Goal: Task Accomplishment & Management: Manage account settings

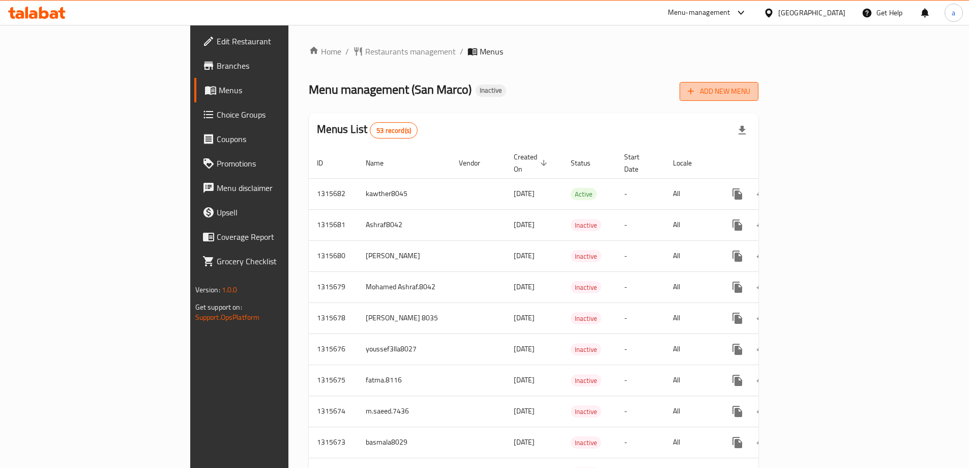
click at [759, 99] on button "Add New Menu" at bounding box center [719, 91] width 79 height 19
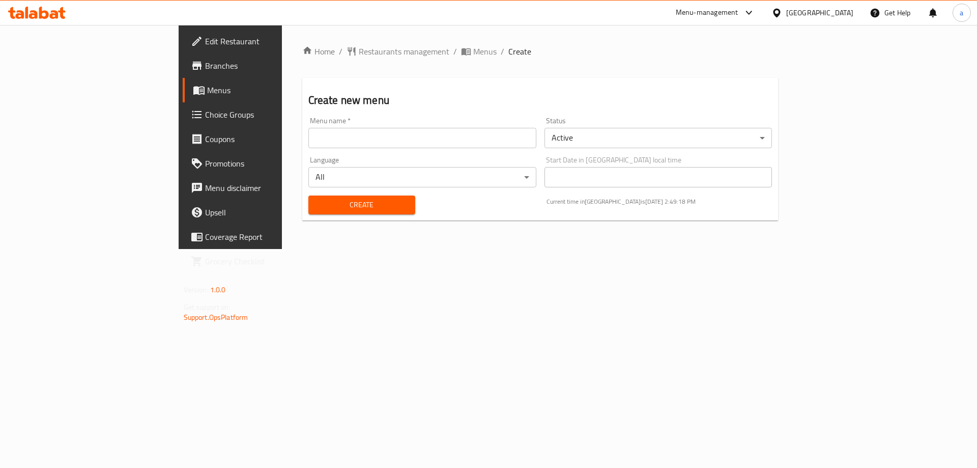
click at [512, 143] on input "text" at bounding box center [422, 138] width 228 height 20
type input "Abdelrhman_8026"
click at [317, 202] on span "Create" at bounding box center [362, 204] width 91 height 13
click at [207, 88] on span "Menus" at bounding box center [270, 90] width 127 height 12
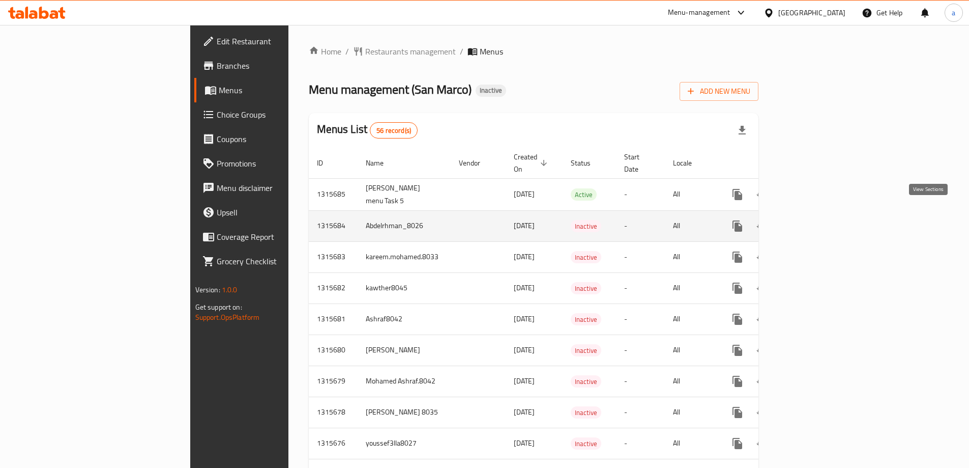
click at [817, 220] on icon "enhanced table" at bounding box center [811, 226] width 12 height 12
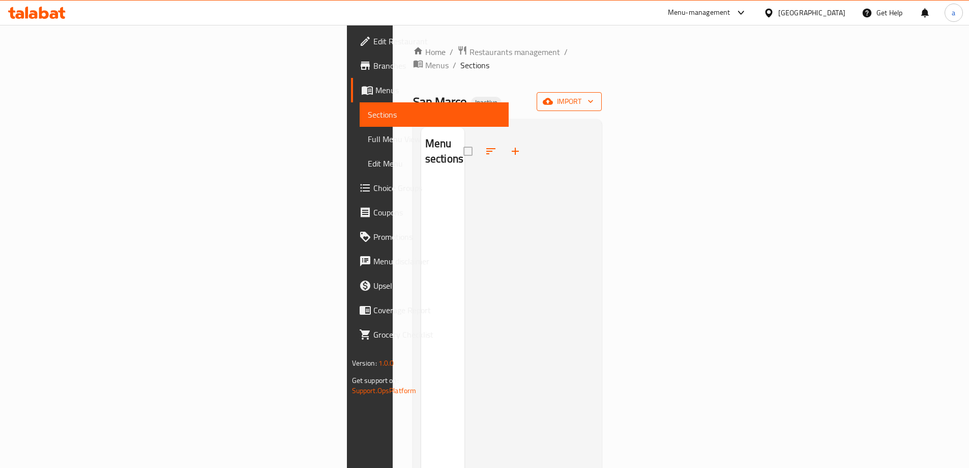
click at [593, 100] on icon "button" at bounding box center [590, 101] width 5 height 3
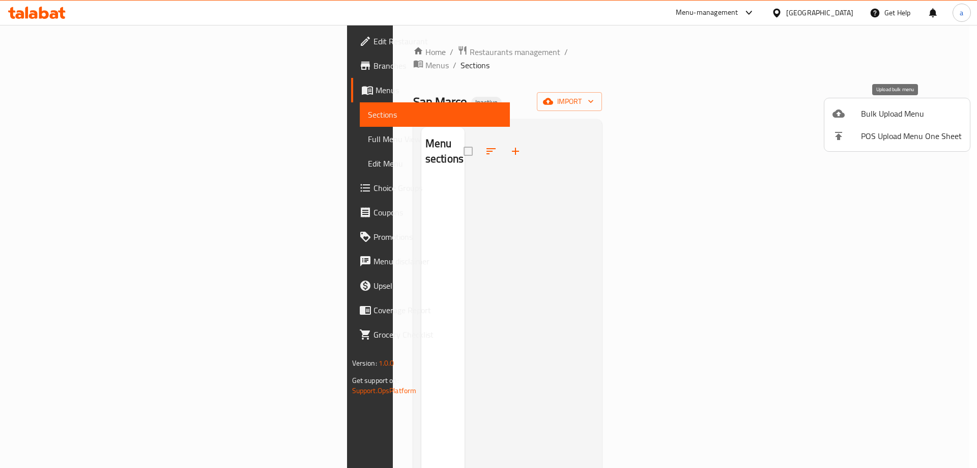
click at [918, 115] on span "Bulk Upload Menu" at bounding box center [911, 113] width 101 height 12
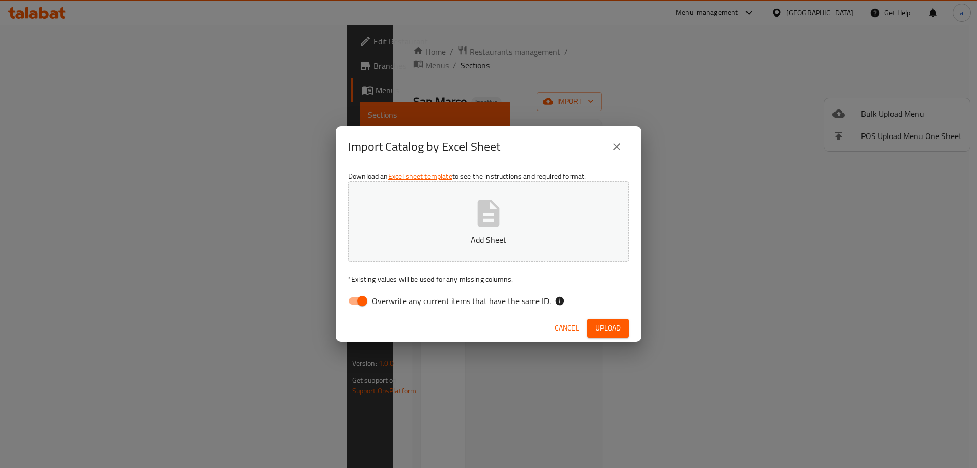
drag, startPoint x: 401, startPoint y: 302, endPoint x: 449, endPoint y: 245, distance: 74.7
click at [401, 302] on span "Overwrite any current items that have the same ID." at bounding box center [461, 301] width 179 height 12
click at [391, 302] on input "Overwrite any current items that have the same ID." at bounding box center [362, 300] width 58 height 19
checkbox input "false"
click at [450, 242] on p "Add Sheet" at bounding box center [488, 240] width 249 height 12
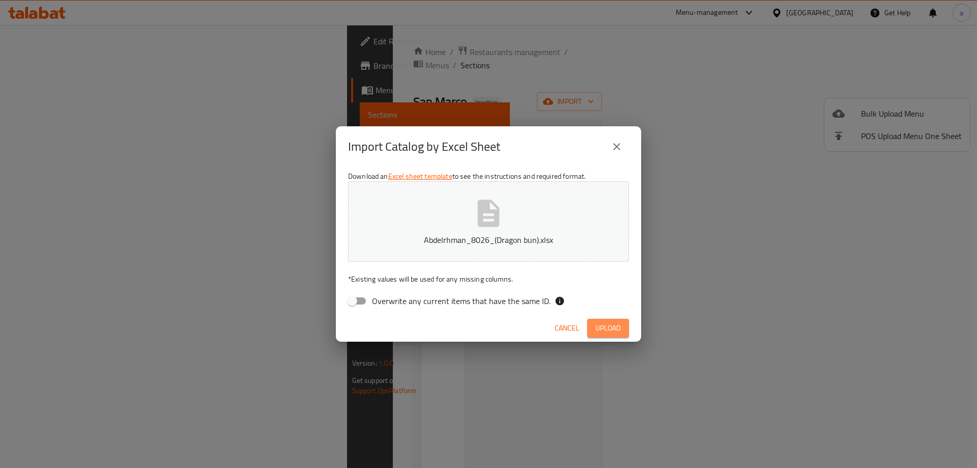
click at [611, 330] on span "Upload" at bounding box center [607, 328] width 25 height 13
click at [613, 330] on span "Upload" at bounding box center [607, 328] width 25 height 13
click at [516, 217] on button "Abdelrhman_8026_(Dragon bun).xlsx" at bounding box center [488, 221] width 281 height 80
click at [603, 328] on span "Upload" at bounding box center [607, 328] width 25 height 13
click at [611, 152] on icon "close" at bounding box center [617, 146] width 12 height 12
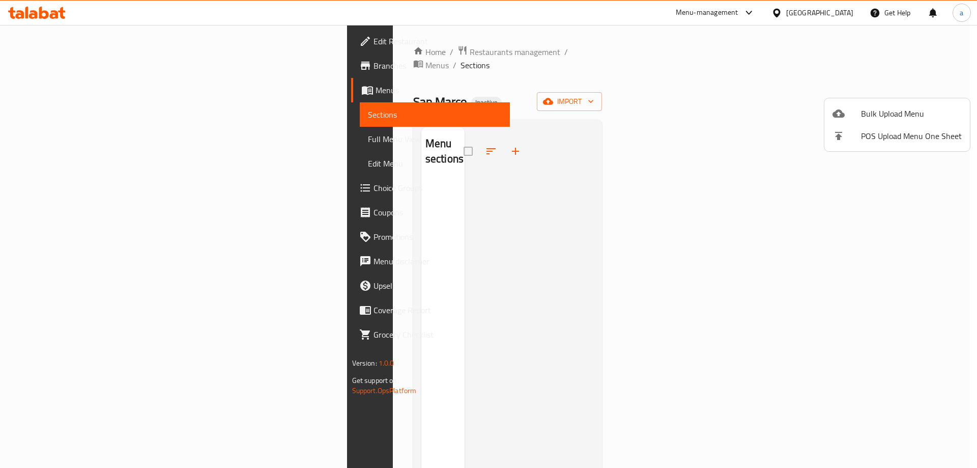
click at [903, 90] on div at bounding box center [488, 234] width 977 height 468
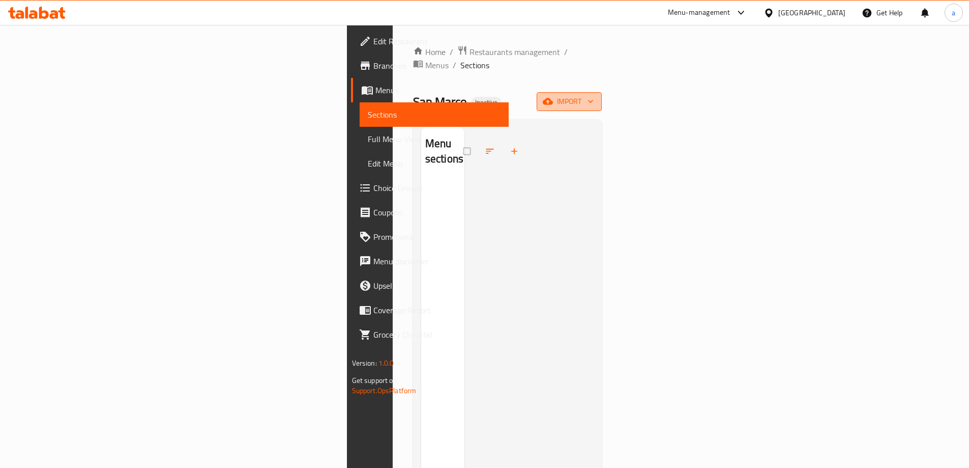
click at [594, 95] on span "import" at bounding box center [569, 101] width 49 height 13
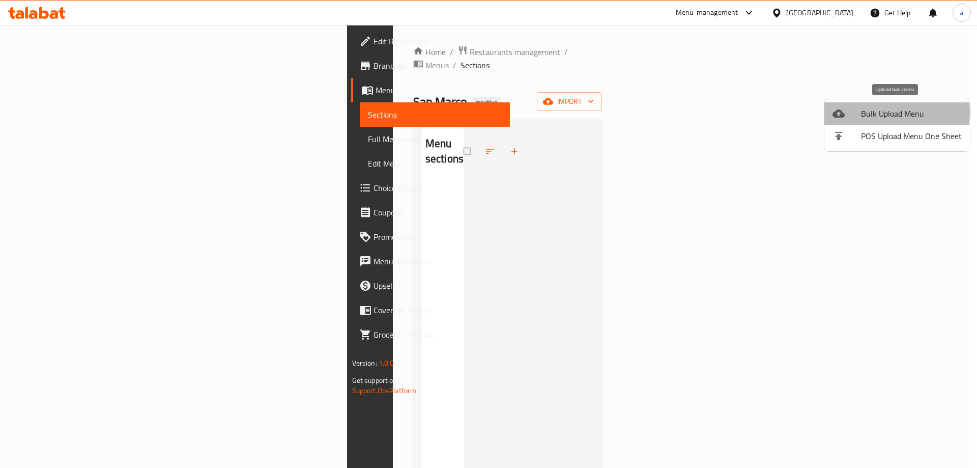
click at [862, 112] on span "Bulk Upload Menu" at bounding box center [911, 113] width 101 height 12
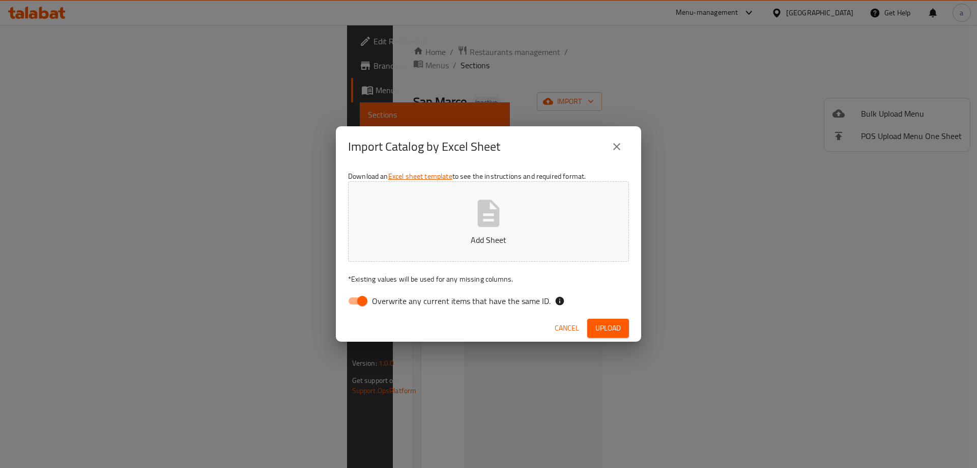
click at [449, 304] on span "Overwrite any current items that have the same ID." at bounding box center [461, 301] width 179 height 12
click at [391, 304] on input "Overwrite any current items that have the same ID." at bounding box center [362, 300] width 58 height 19
checkbox input "false"
click at [493, 228] on icon "button" at bounding box center [488, 213] width 33 height 33
click at [607, 333] on span "Upload" at bounding box center [607, 328] width 25 height 13
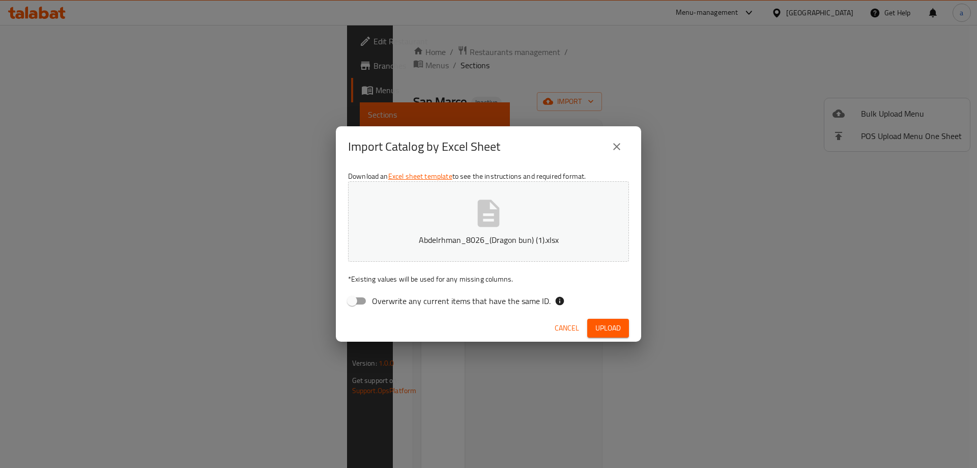
click at [608, 142] on button "close" at bounding box center [617, 146] width 24 height 24
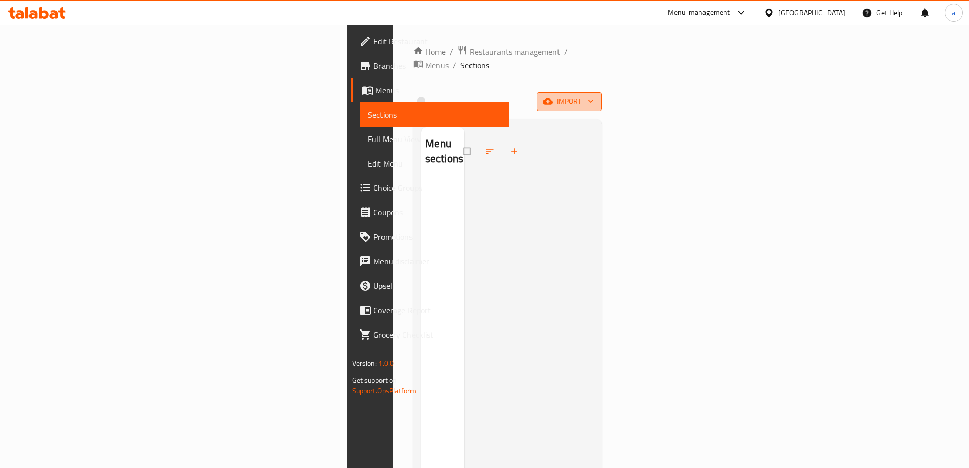
click at [594, 95] on span "import" at bounding box center [569, 101] width 49 height 13
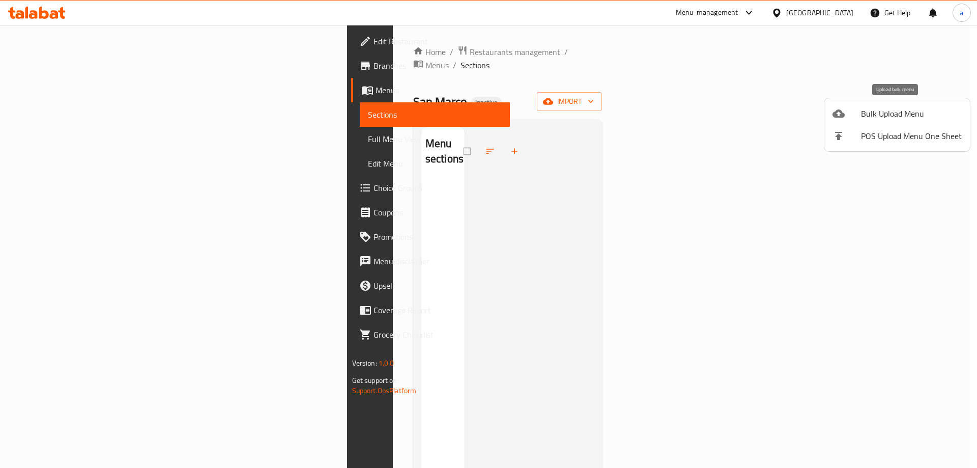
click at [857, 115] on div at bounding box center [847, 113] width 28 height 12
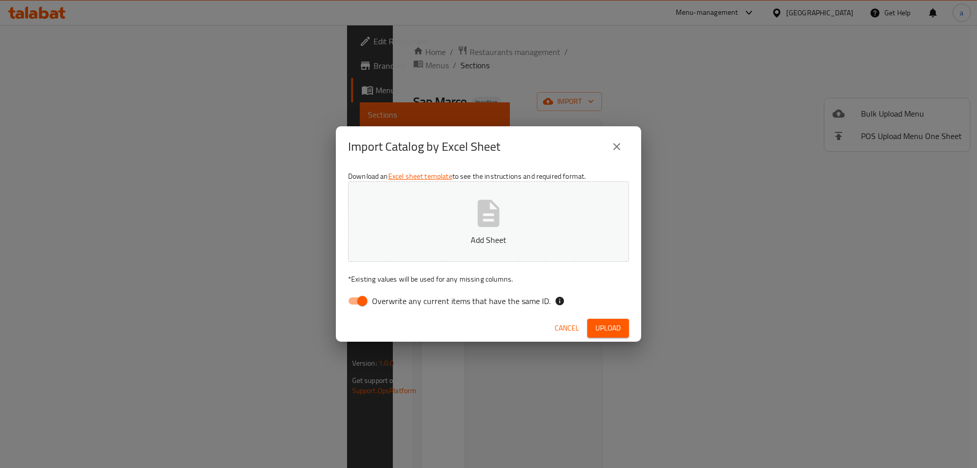
click at [398, 302] on span "Overwrite any current items that have the same ID." at bounding box center [461, 301] width 179 height 12
click at [391, 302] on input "Overwrite any current items that have the same ID." at bounding box center [362, 300] width 58 height 19
checkbox input "false"
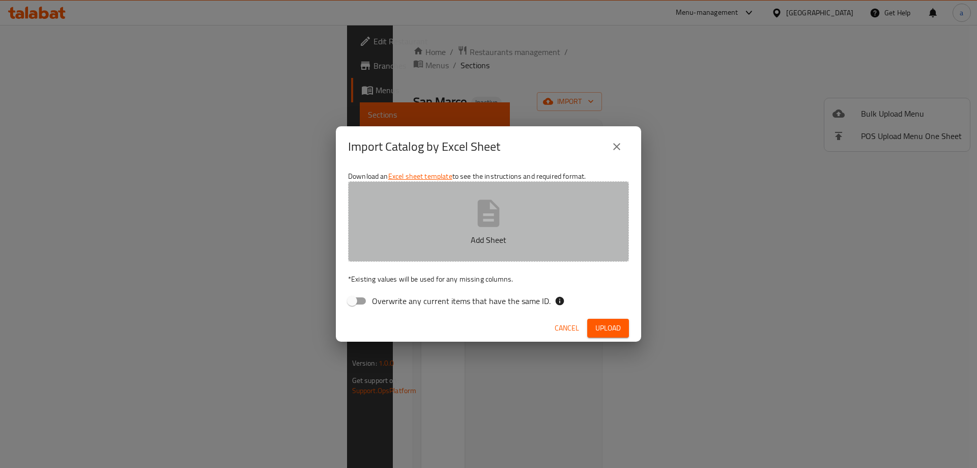
click at [452, 227] on button "Add Sheet" at bounding box center [488, 221] width 281 height 80
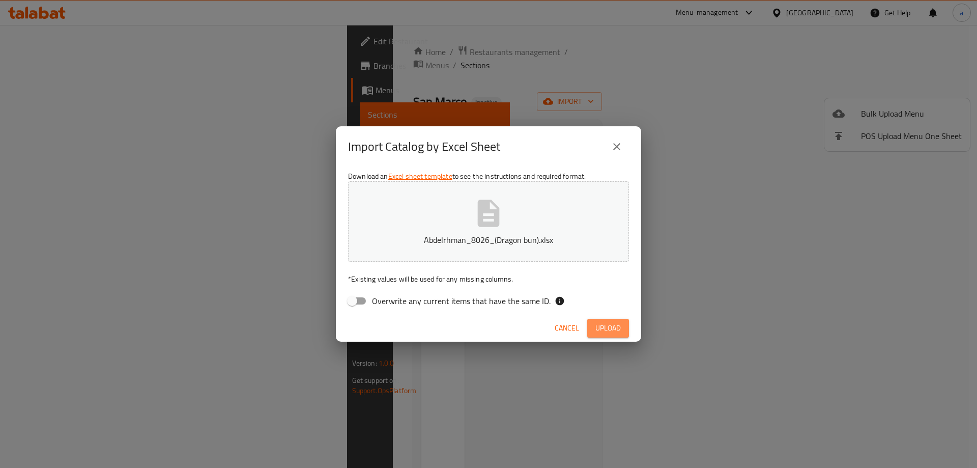
click at [616, 331] on span "Upload" at bounding box center [607, 328] width 25 height 13
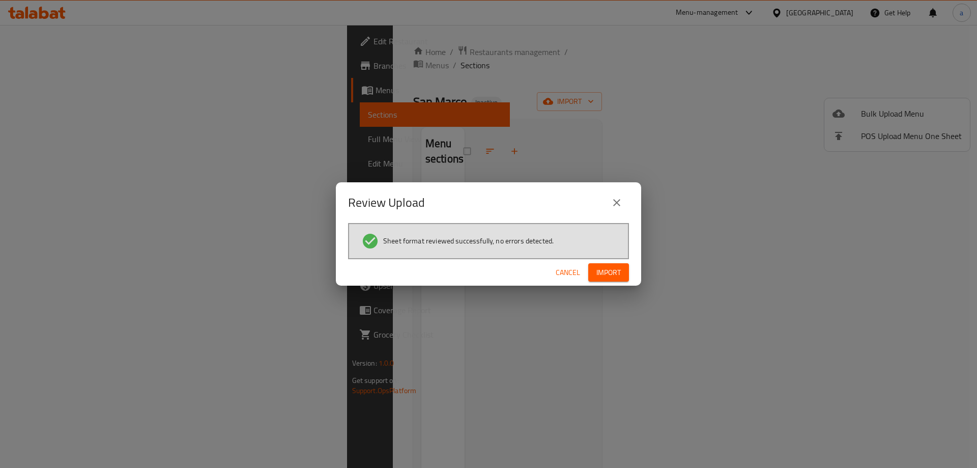
click at [604, 271] on span "Import" at bounding box center [608, 272] width 24 height 13
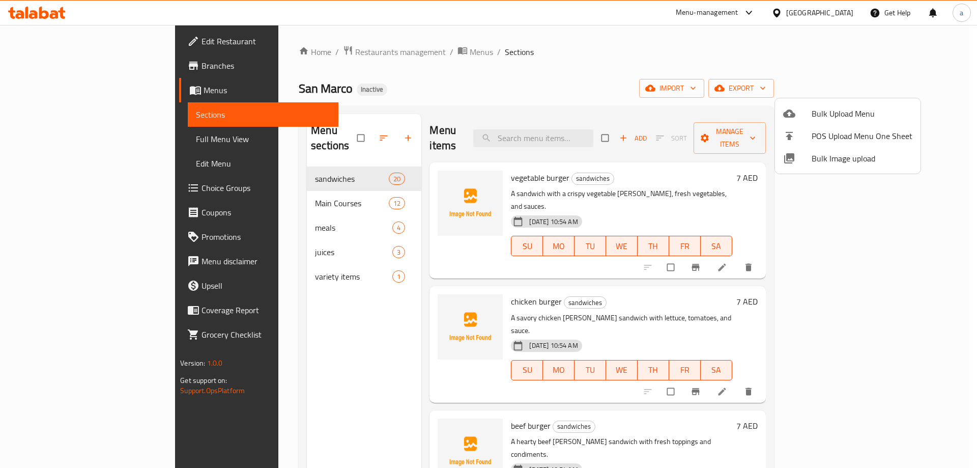
click at [329, 340] on div at bounding box center [488, 234] width 977 height 468
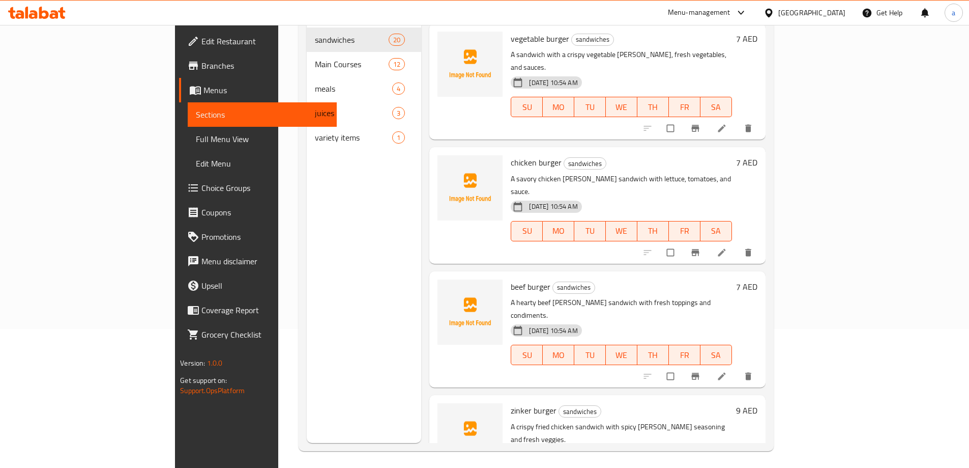
scroll to position [142, 0]
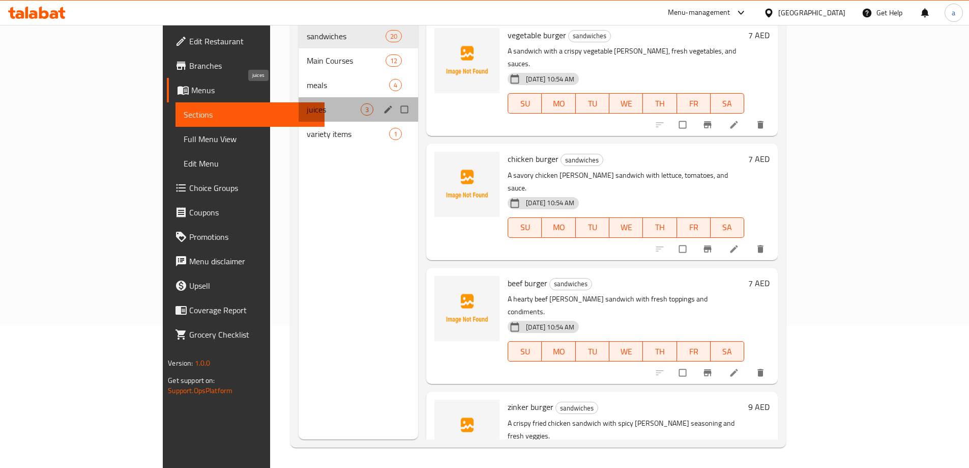
click at [307, 103] on span "juices" at bounding box center [334, 109] width 54 height 12
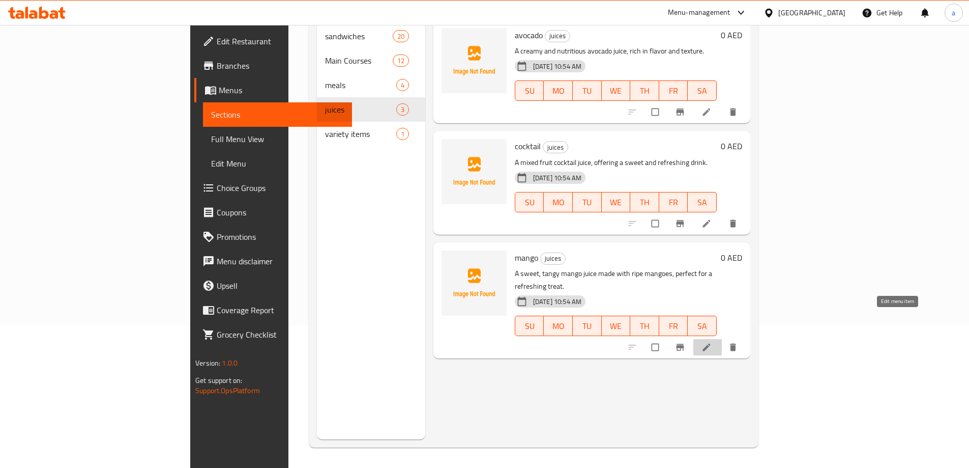
click at [712, 342] on icon at bounding box center [707, 347] width 10 height 10
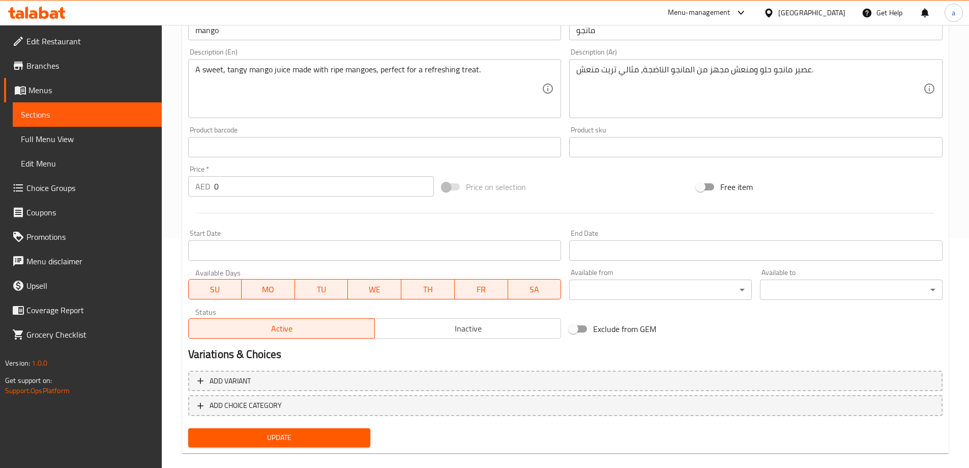
scroll to position [243, 0]
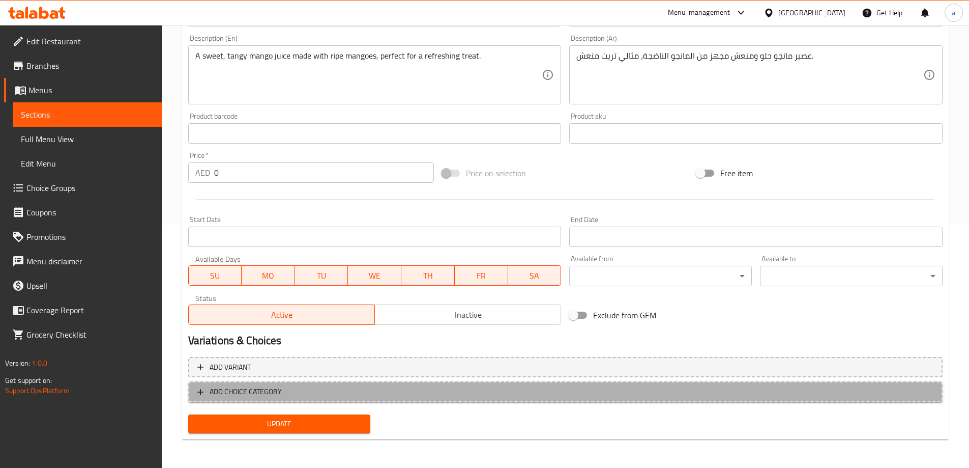
click at [260, 388] on span "ADD CHOICE CATEGORY" at bounding box center [246, 391] width 72 height 13
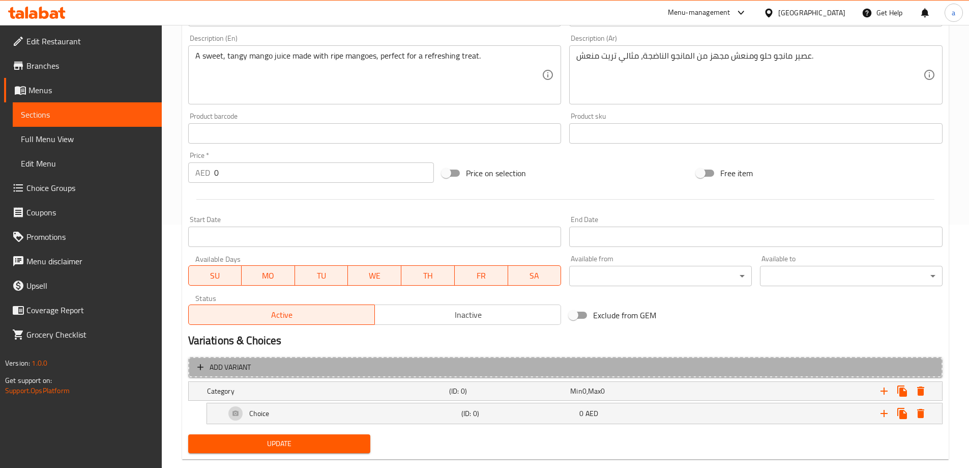
click at [295, 371] on span "Add variant" at bounding box center [565, 367] width 736 height 13
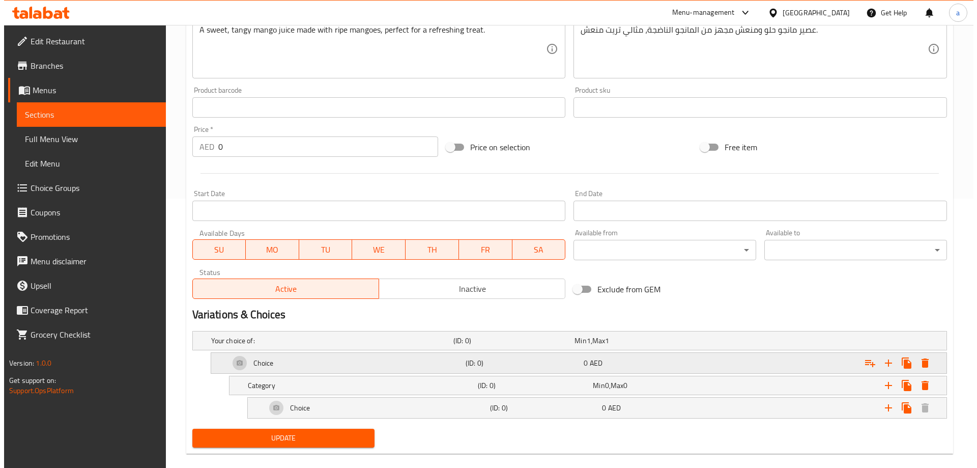
scroll to position [283, 0]
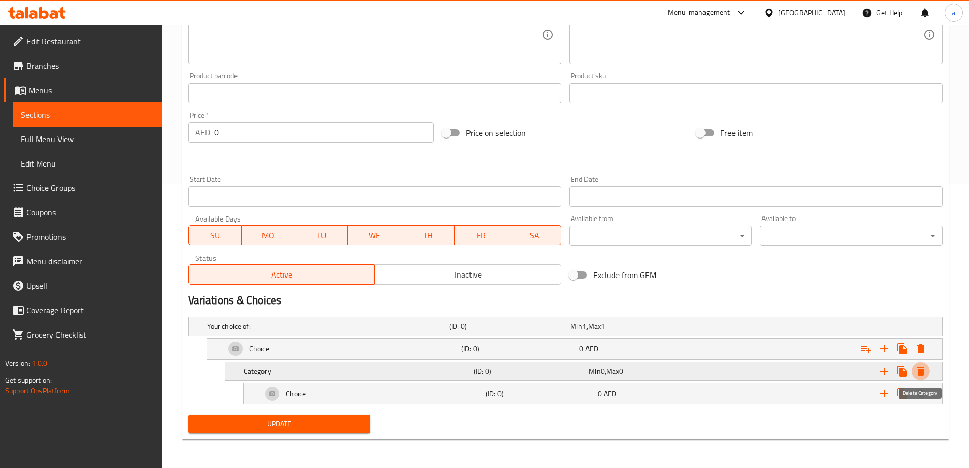
click at [920, 370] on icon "Expand" at bounding box center [921, 370] width 7 height 9
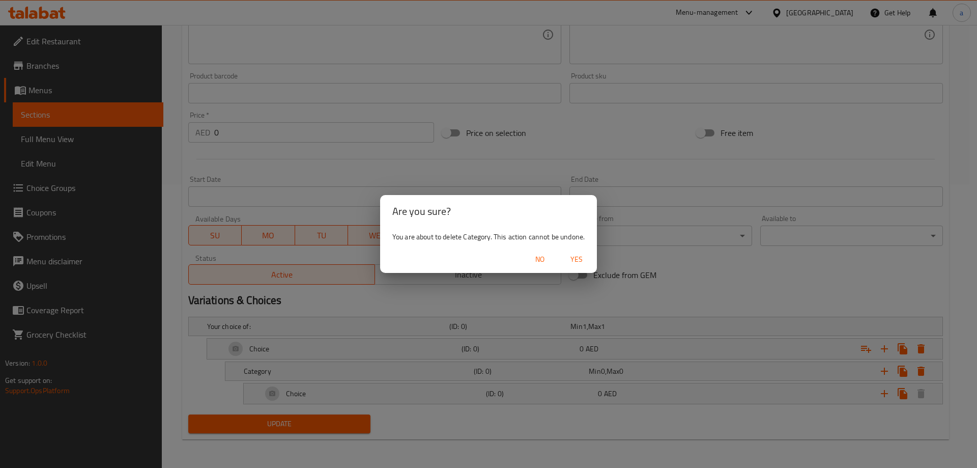
click at [576, 260] on span "Yes" at bounding box center [576, 259] width 24 height 13
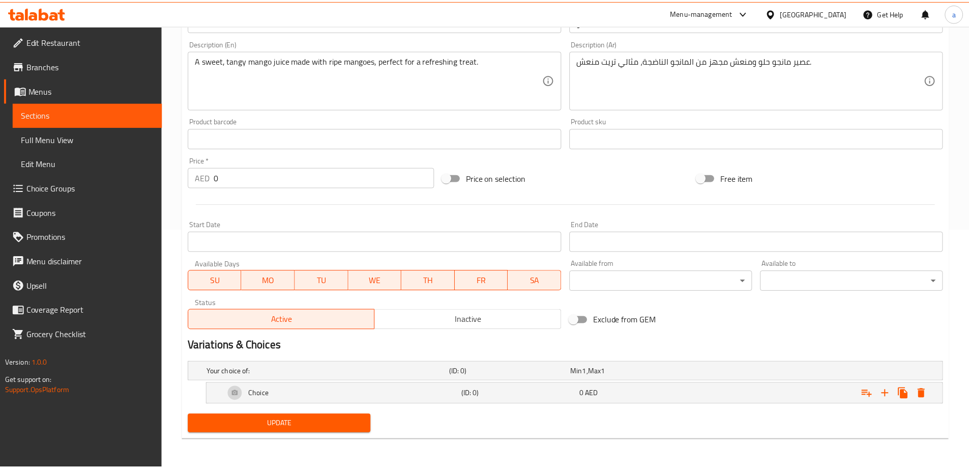
scroll to position [239, 0]
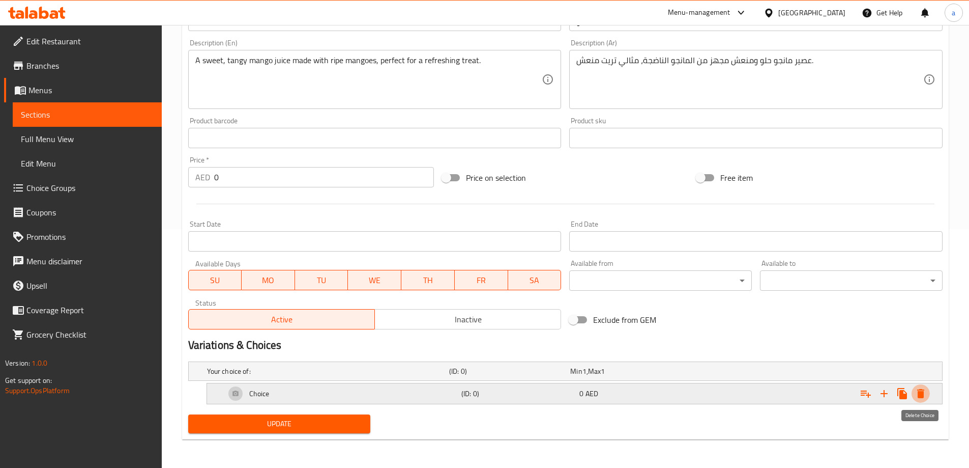
click at [928, 392] on button "Expand" at bounding box center [921, 393] width 18 height 18
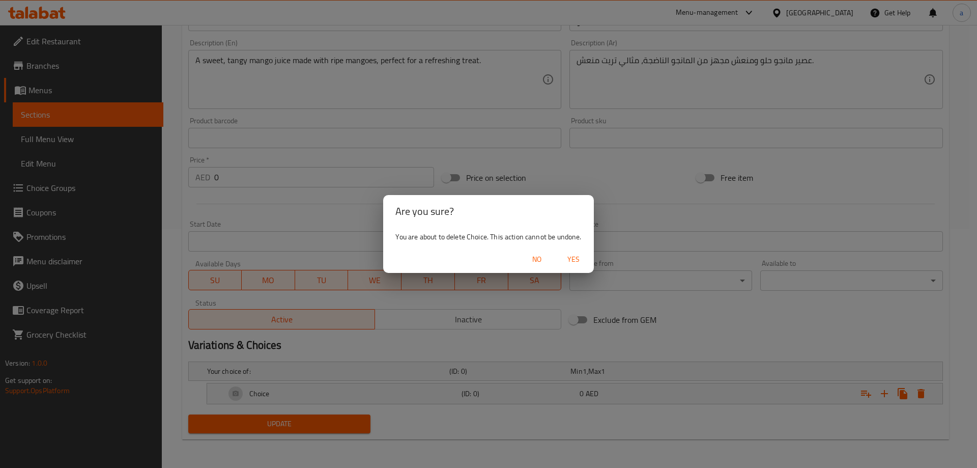
click at [576, 260] on span "Yes" at bounding box center [573, 259] width 24 height 13
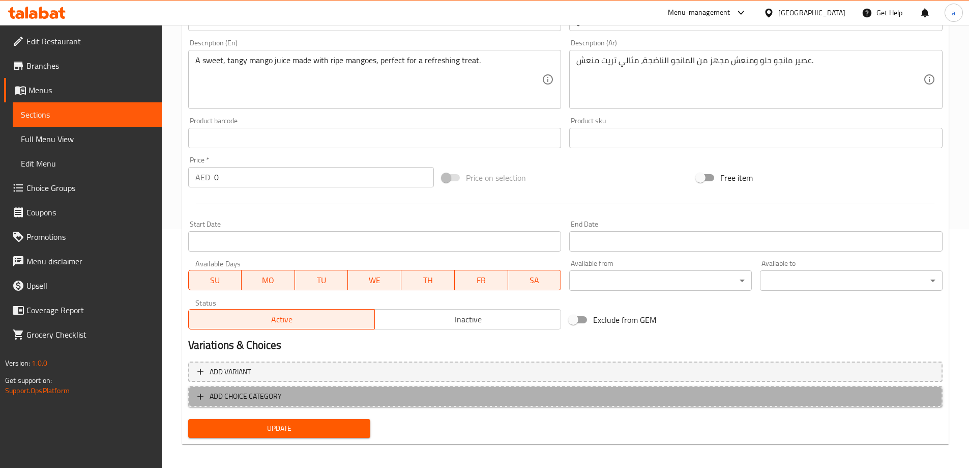
click at [313, 403] on span "ADD CHOICE CATEGORY" at bounding box center [565, 396] width 736 height 13
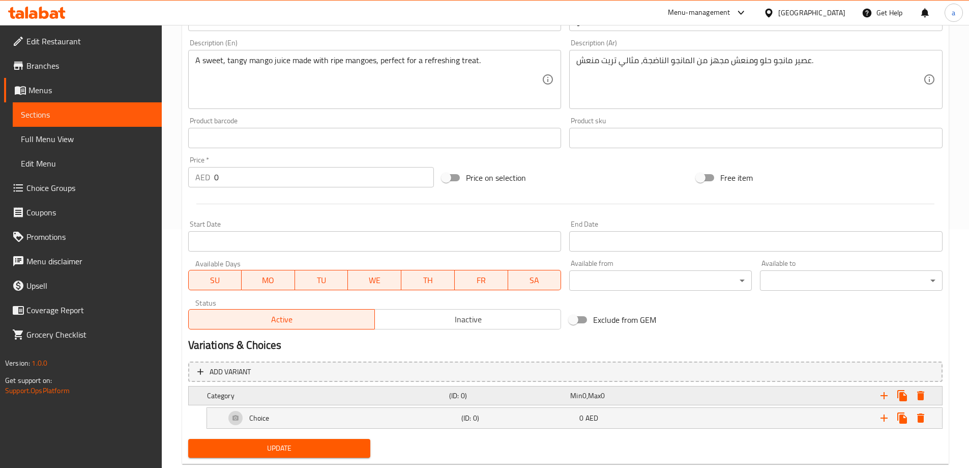
click at [585, 399] on span "0" at bounding box center [585, 395] width 4 height 13
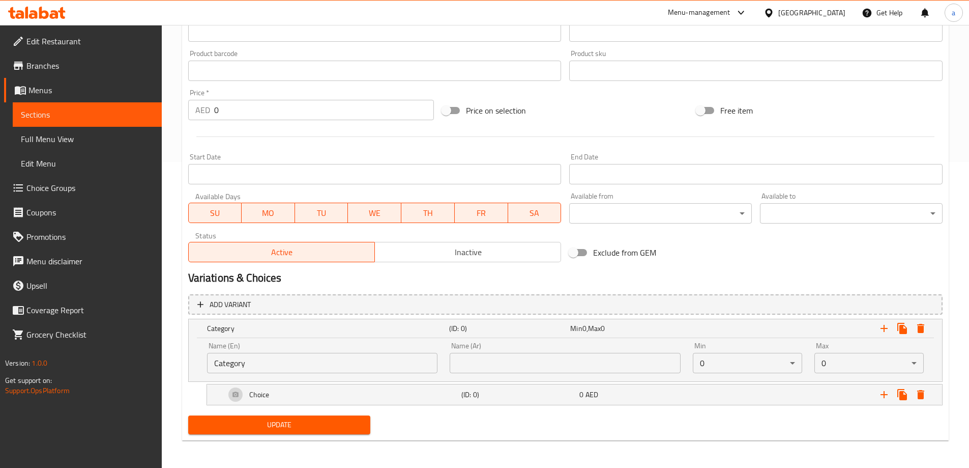
scroll to position [307, 0]
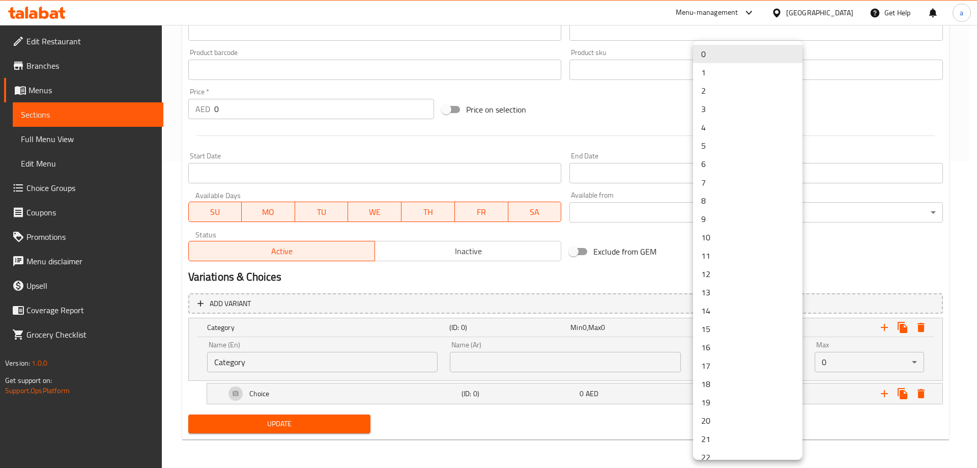
click at [726, 73] on li "1" at bounding box center [747, 72] width 109 height 18
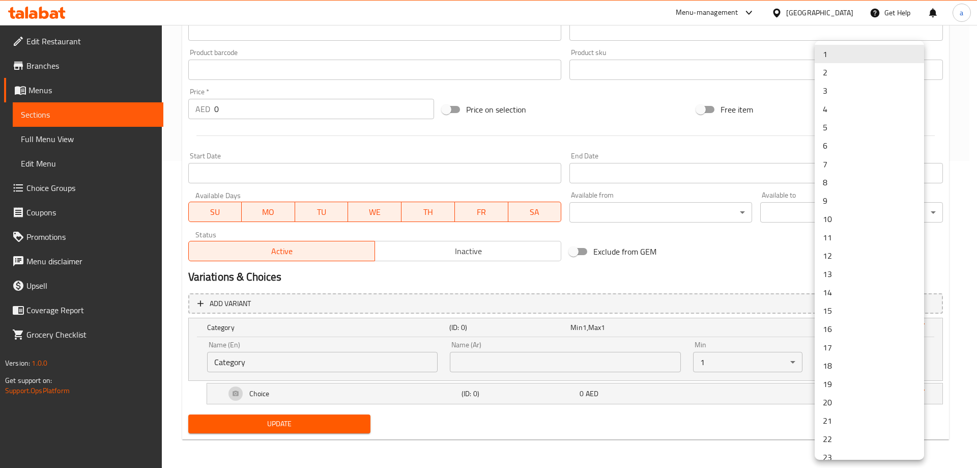
click at [680, 401] on div at bounding box center [488, 234] width 977 height 468
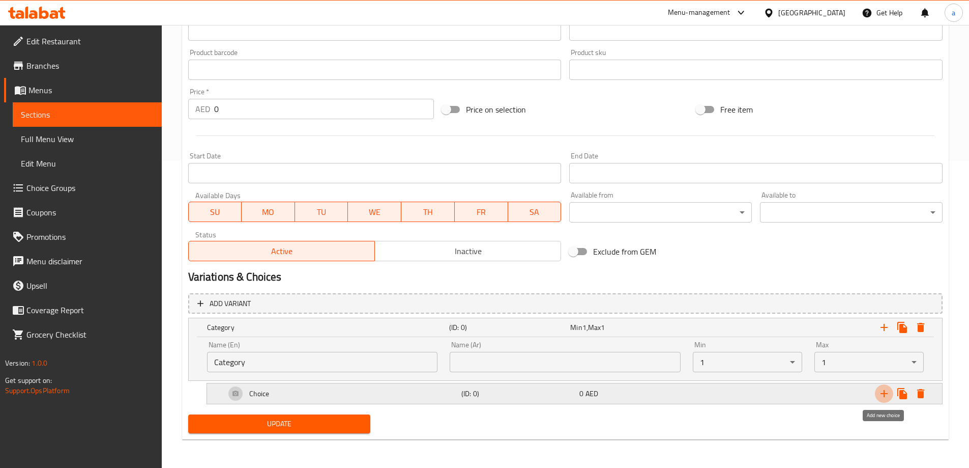
click at [881, 395] on icon "Expand" at bounding box center [884, 393] width 12 height 12
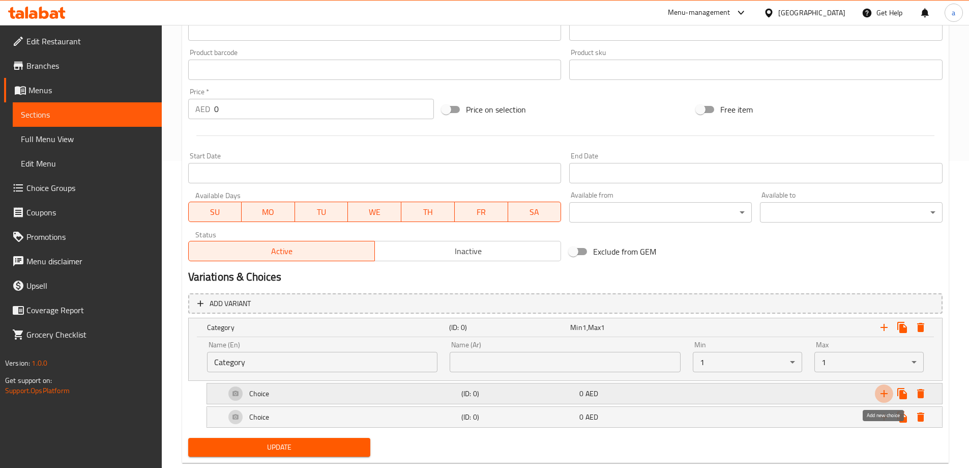
click at [881, 395] on icon "Expand" at bounding box center [884, 393] width 12 height 12
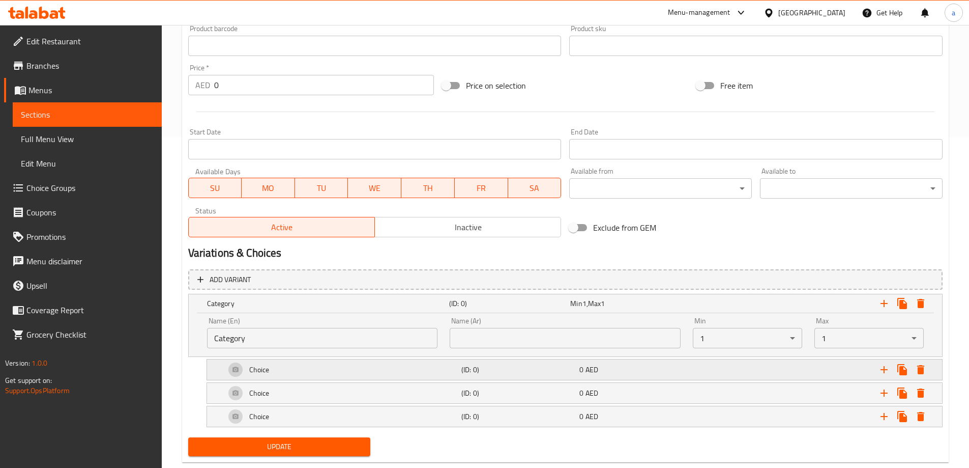
scroll to position [354, 0]
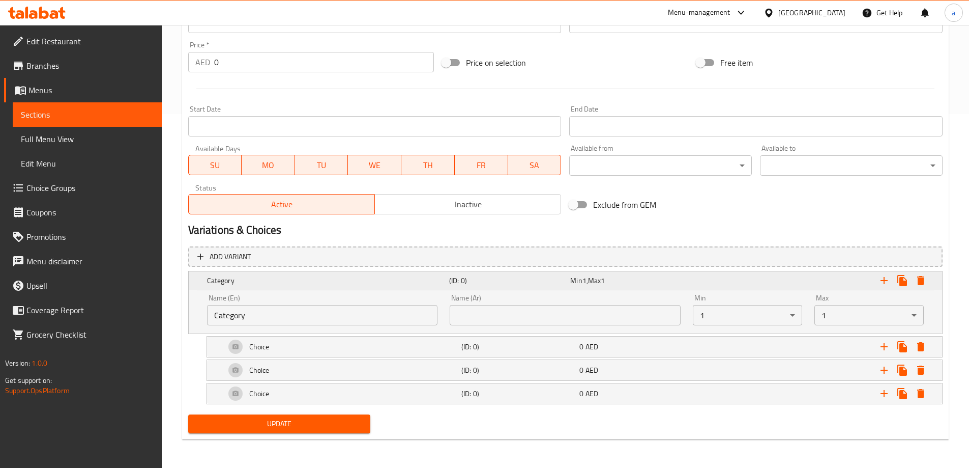
click at [224, 283] on h5 "Category" at bounding box center [326, 280] width 238 height 10
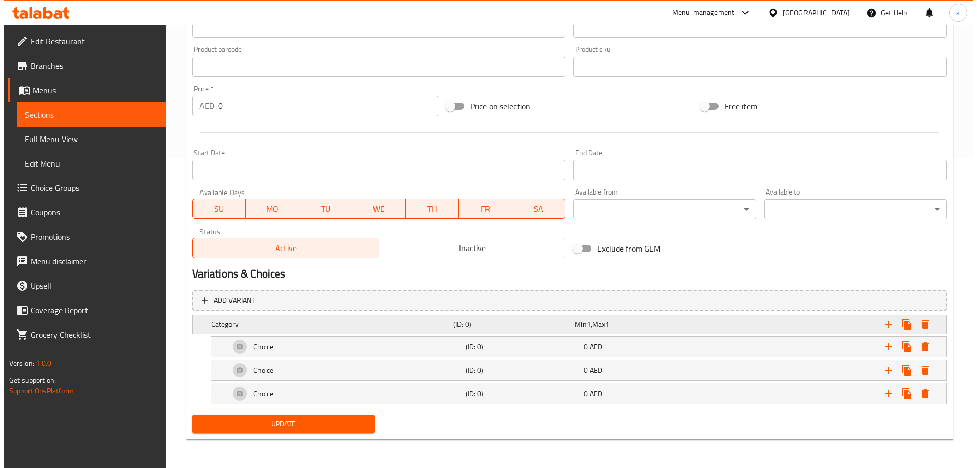
scroll to position [310, 0]
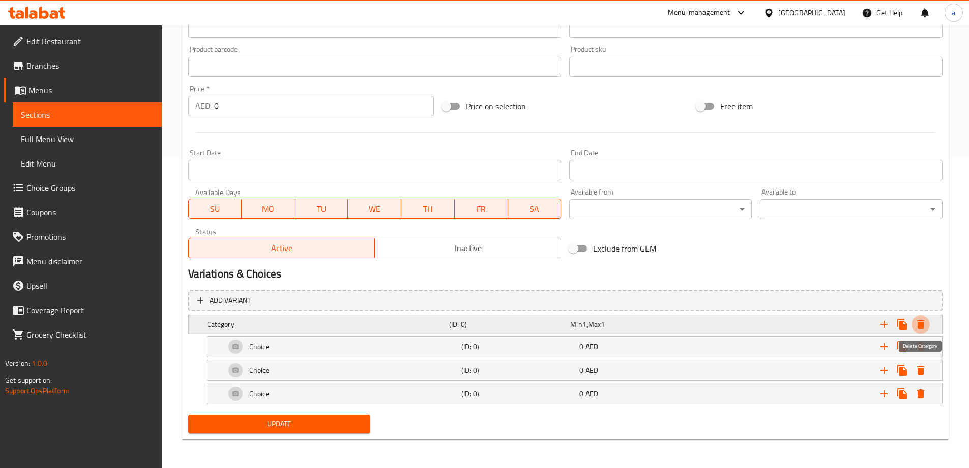
click at [919, 324] on icon "Expand" at bounding box center [921, 324] width 7 height 9
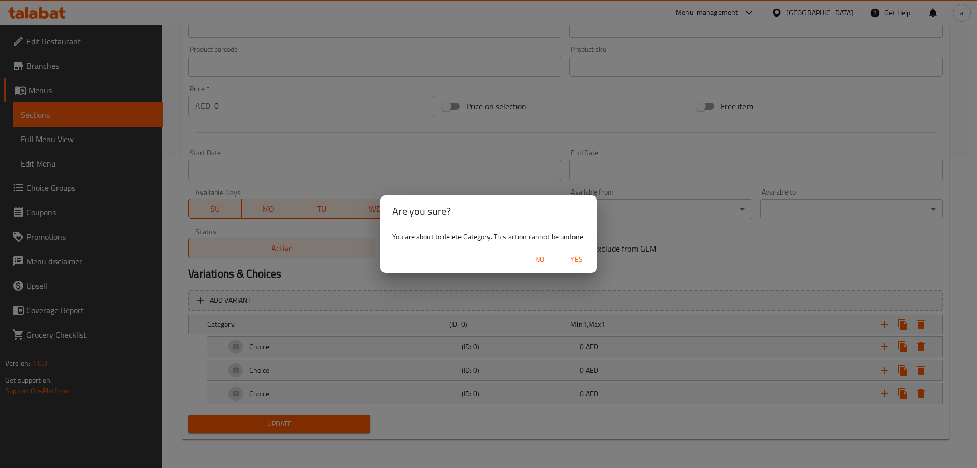
click at [573, 261] on span "Yes" at bounding box center [576, 259] width 24 height 13
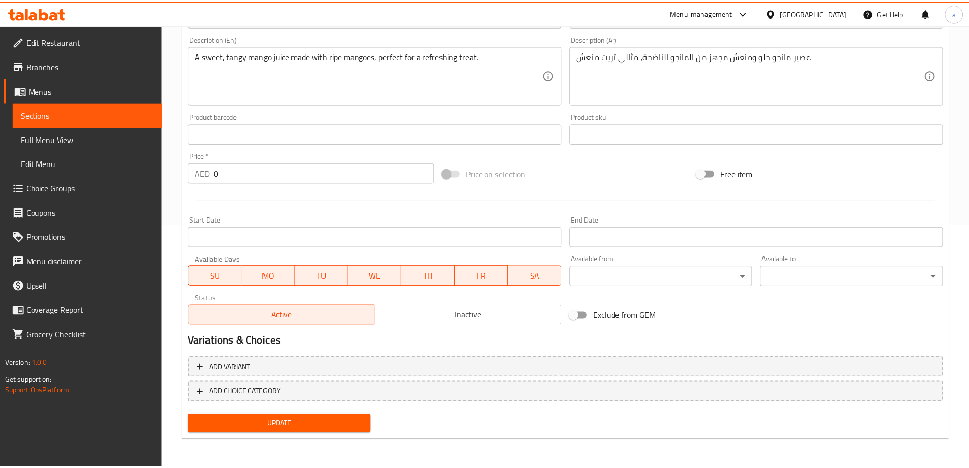
scroll to position [243, 0]
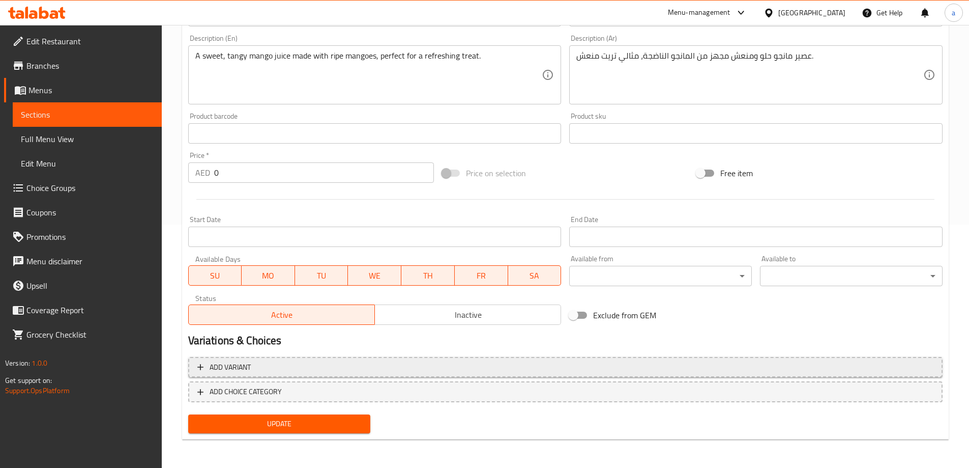
click at [330, 370] on span "Add variant" at bounding box center [565, 367] width 736 height 13
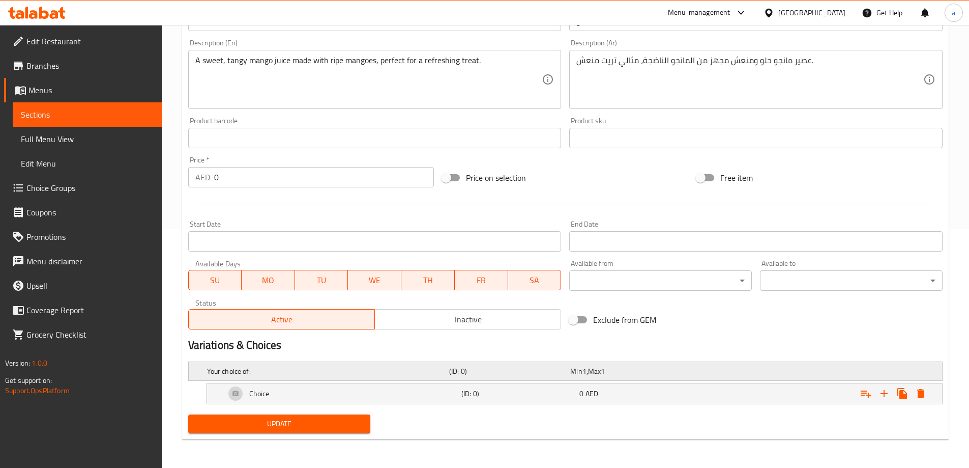
scroll to position [239, 0]
click at [351, 394] on div "Choice" at bounding box center [341, 393] width 236 height 24
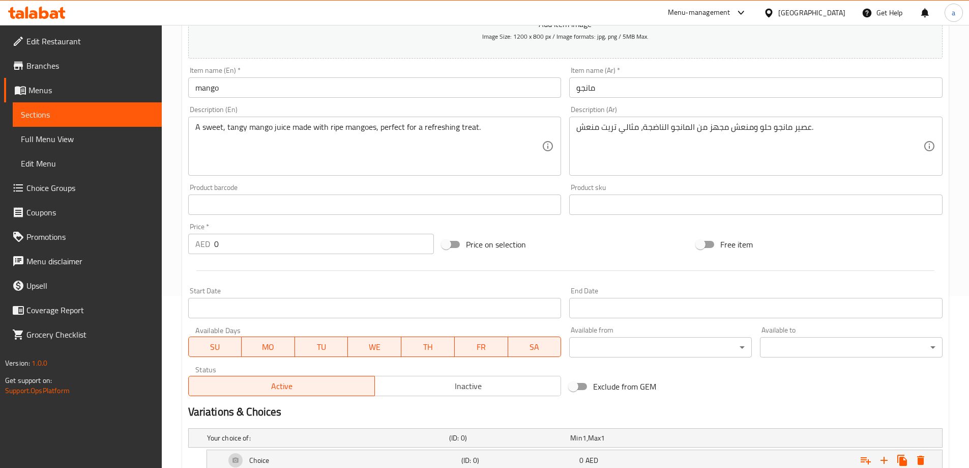
scroll to position [317, 0]
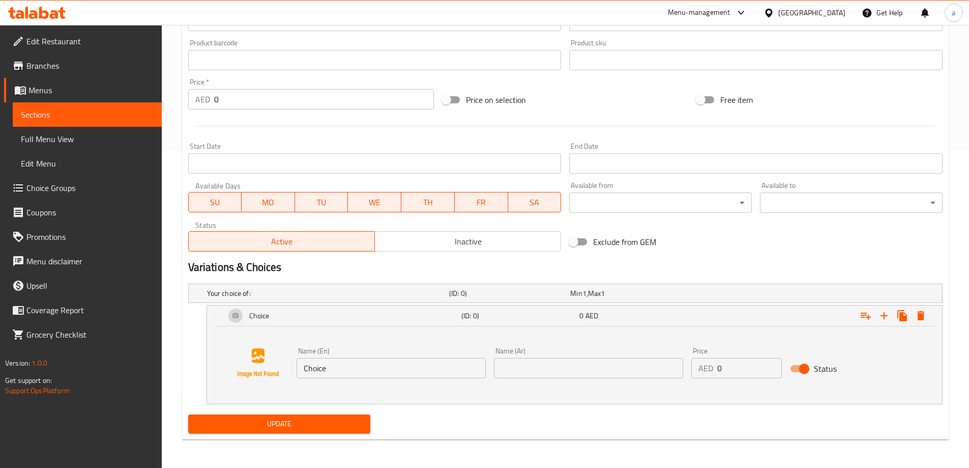
click at [362, 363] on input "Choice" at bounding box center [391, 368] width 189 height 20
click at [365, 371] on input "Choice" at bounding box center [391, 368] width 189 height 20
paste input "Small"
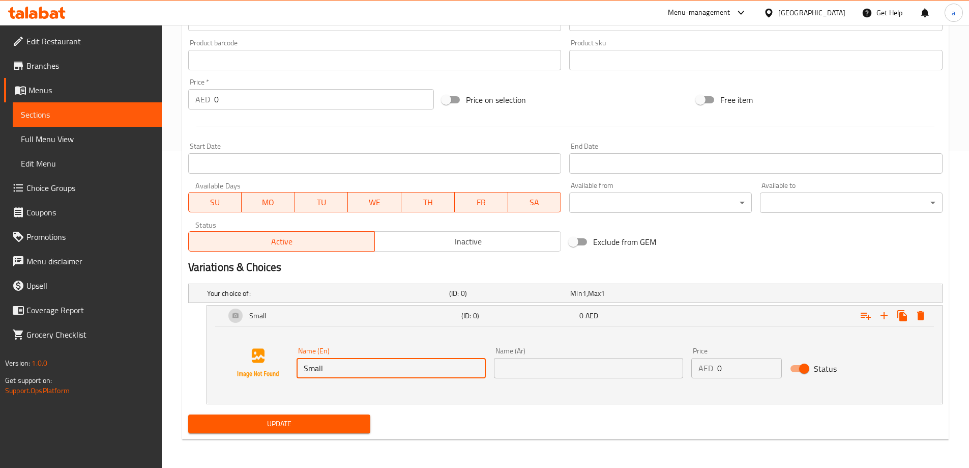
type input "Small"
click at [608, 369] on input "text" at bounding box center [588, 368] width 189 height 20
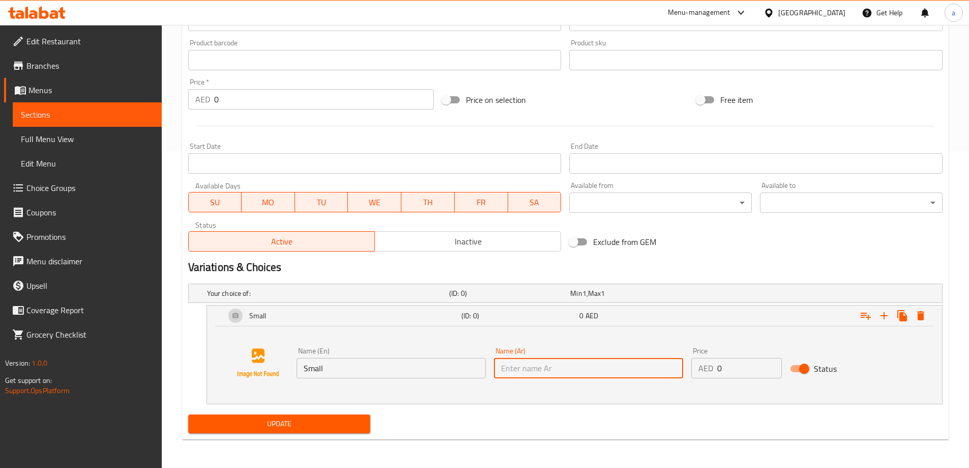
paste input "صغير"
type input "صغير"
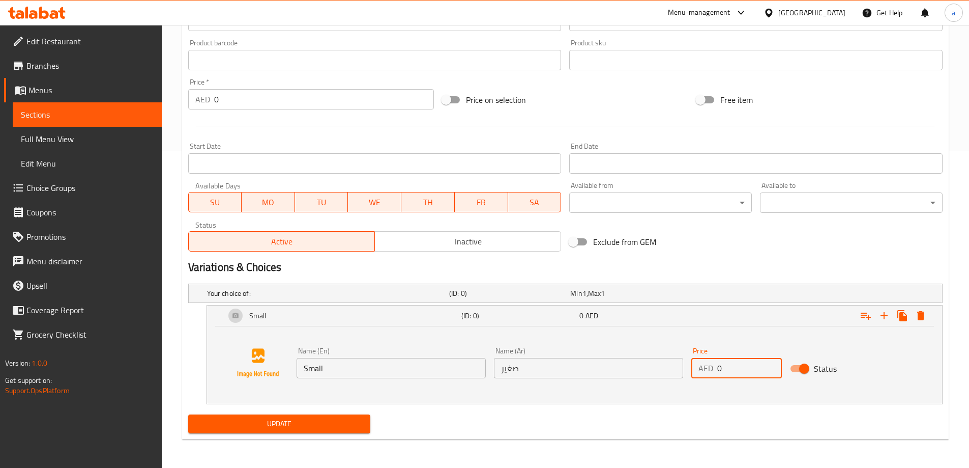
click at [736, 373] on input "0" at bounding box center [750, 368] width 65 height 20
click at [726, 366] on input "0" at bounding box center [750, 368] width 65 height 20
type input "7"
click at [885, 312] on icon "Expand" at bounding box center [884, 315] width 7 height 7
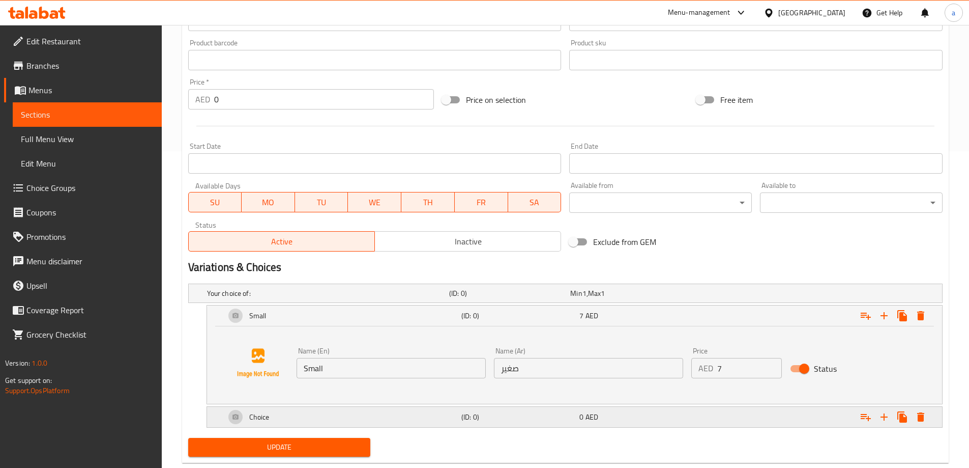
click at [786, 419] on div "Expand" at bounding box center [814, 417] width 236 height 22
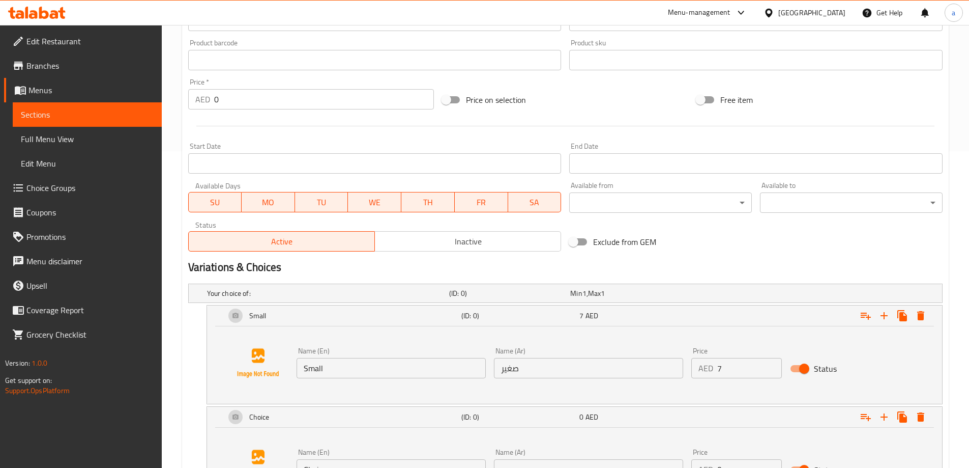
scroll to position [418, 0]
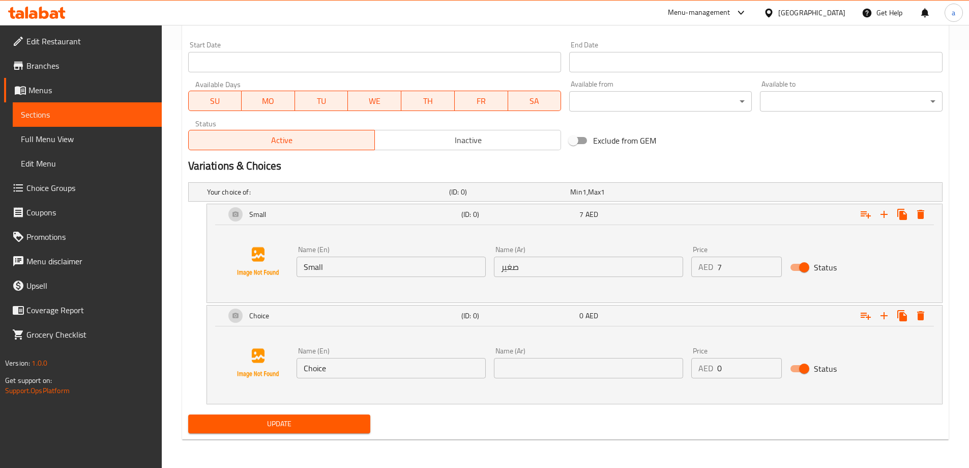
click at [356, 360] on input "Choice" at bounding box center [391, 368] width 189 height 20
click at [742, 368] on input "0" at bounding box center [750, 368] width 65 height 20
type input "9"
click at [882, 318] on icon "Expand" at bounding box center [884, 315] width 12 height 12
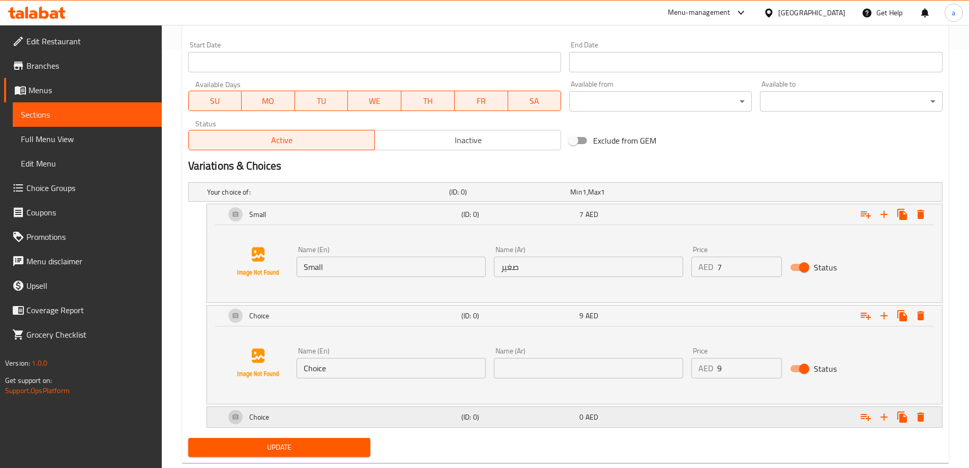
click at [748, 417] on div "Expand" at bounding box center [814, 417] width 236 height 22
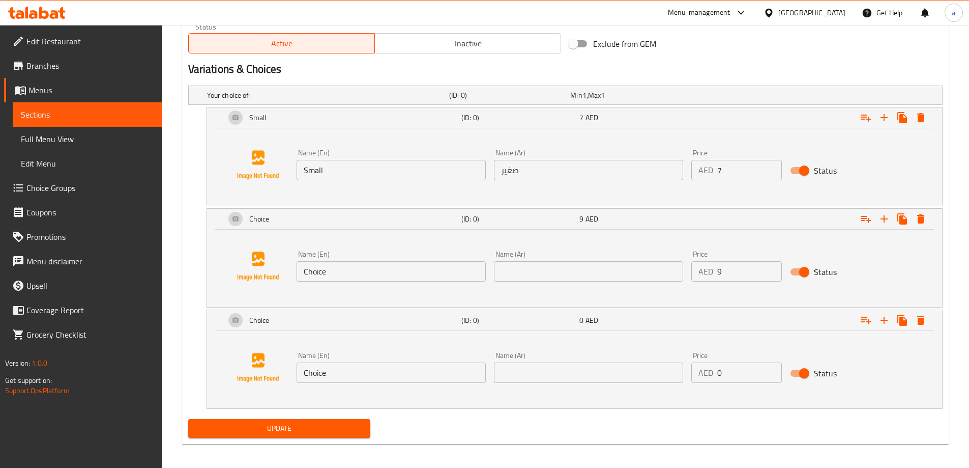
scroll to position [519, 0]
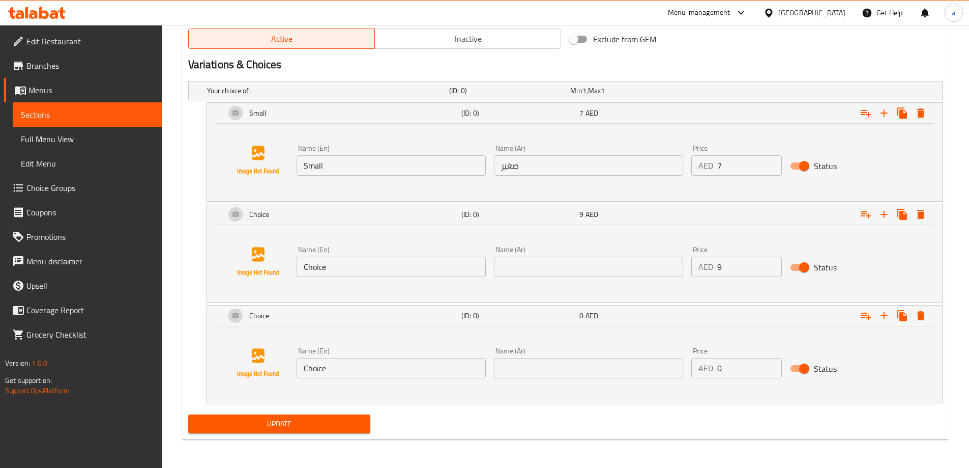
click at [734, 370] on input "0" at bounding box center [750, 368] width 65 height 20
type input "11"
click at [341, 270] on input "Choice" at bounding box center [391, 266] width 189 height 20
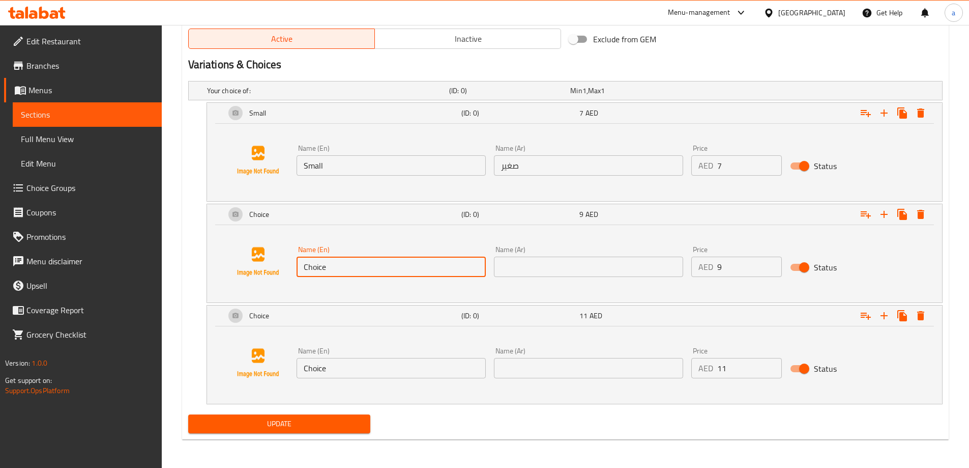
paste input "Medium"
type input "Medium"
click at [553, 268] on input "text" at bounding box center [588, 266] width 189 height 20
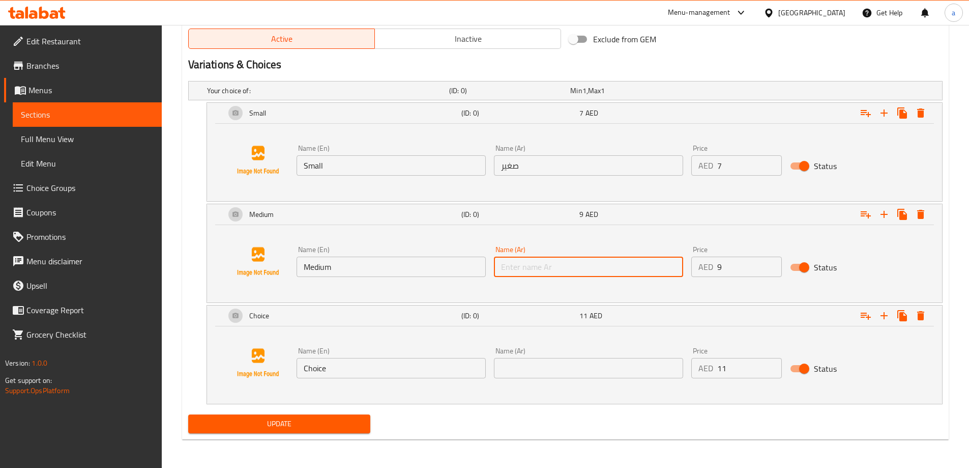
paste input "وسط"
type input "وسط"
click at [393, 370] on input "Choice" at bounding box center [391, 368] width 189 height 20
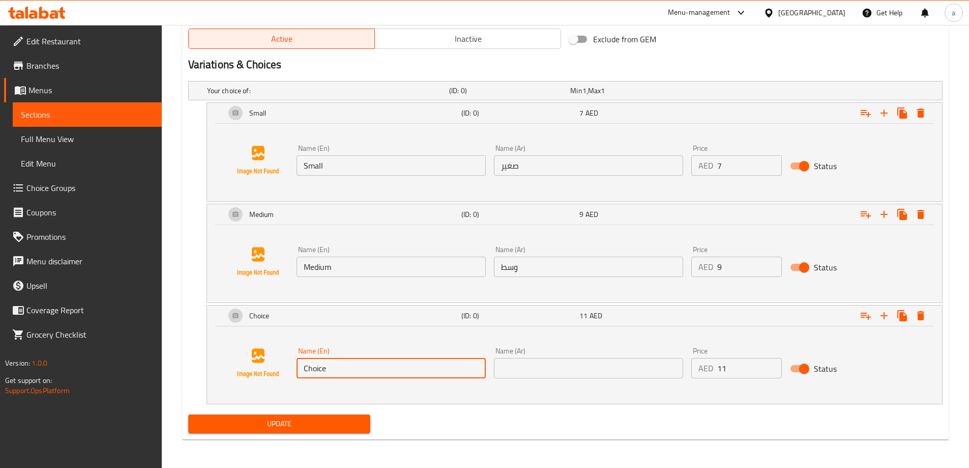
click at [393, 370] on input "Choice" at bounding box center [391, 368] width 189 height 20
paste input "Larg"
type input "Large"
click at [542, 366] on input "text" at bounding box center [588, 368] width 189 height 20
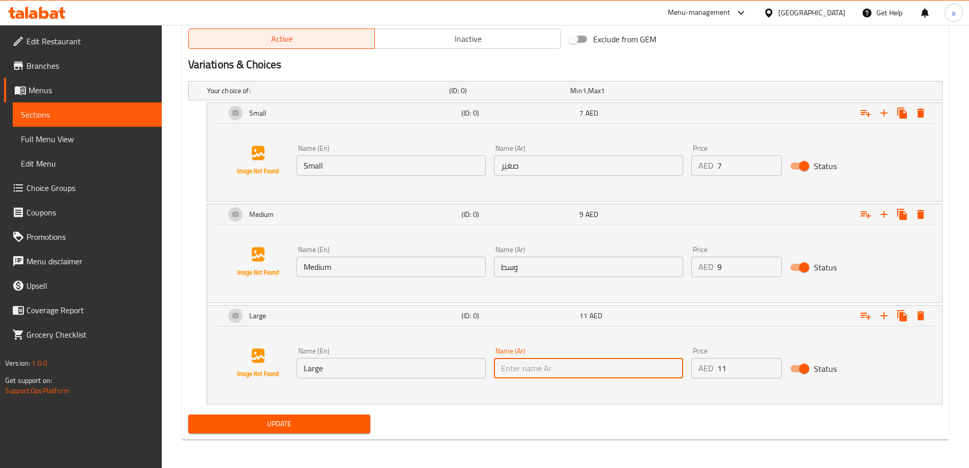
paste input "كبير"
type input "كبير"
click at [353, 430] on span "Update" at bounding box center [279, 423] width 166 height 13
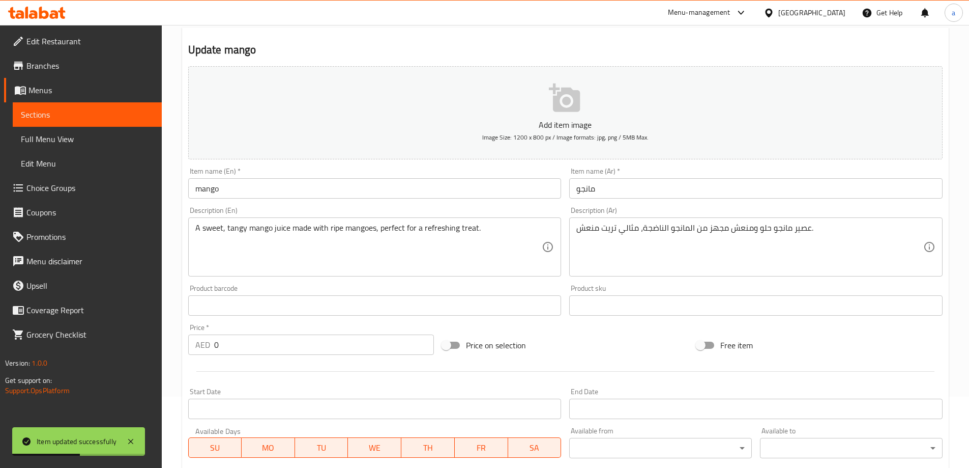
scroll to position [0, 0]
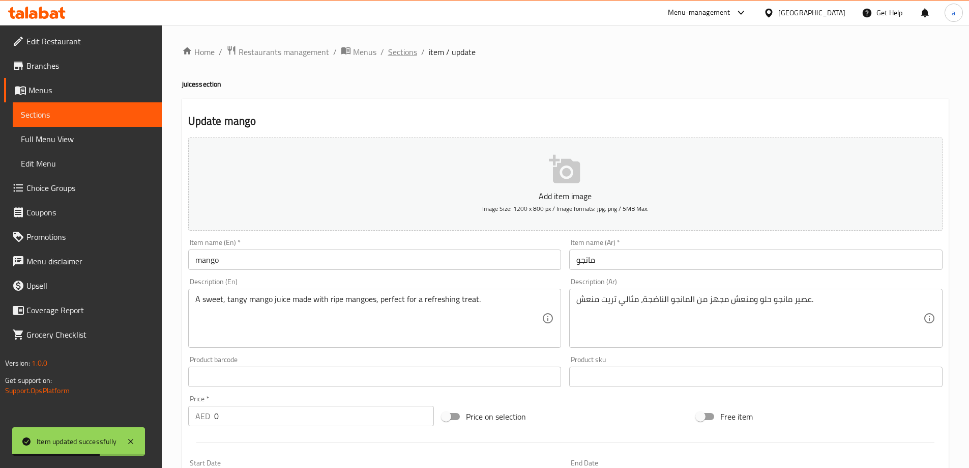
click at [412, 52] on span "Sections" at bounding box center [402, 52] width 29 height 12
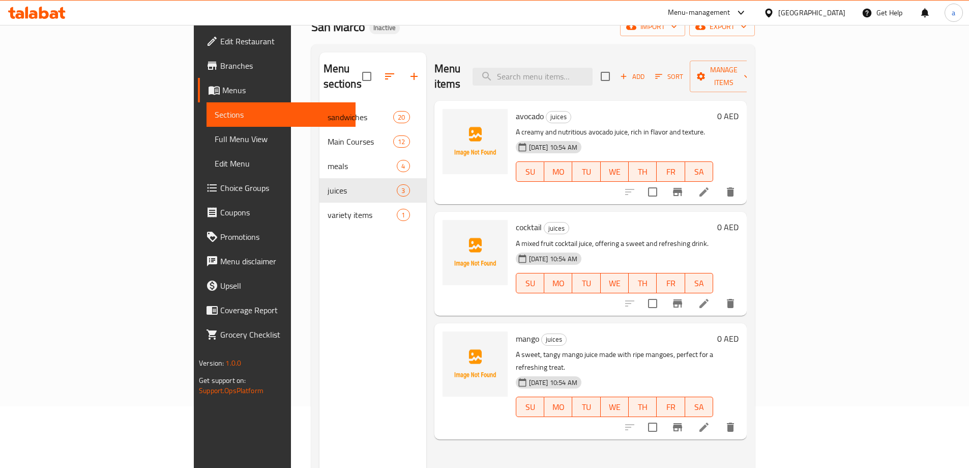
scroll to position [142, 0]
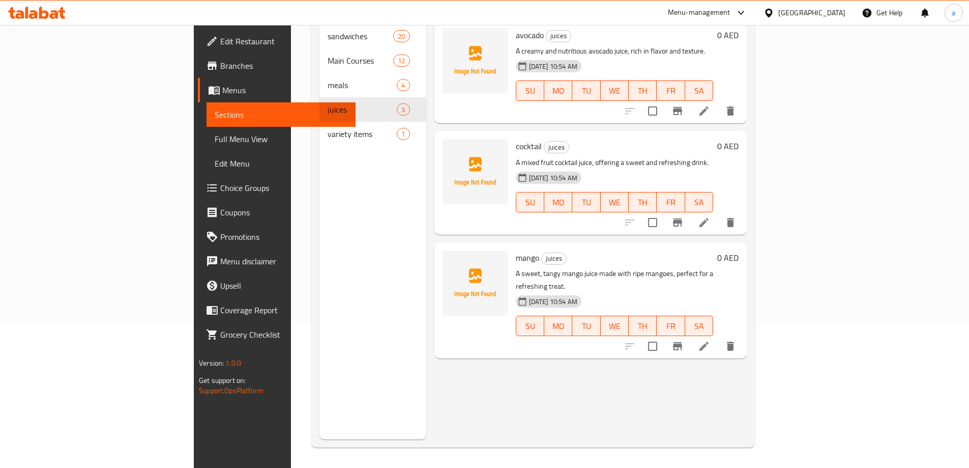
click at [709, 218] on icon at bounding box center [704, 222] width 9 height 9
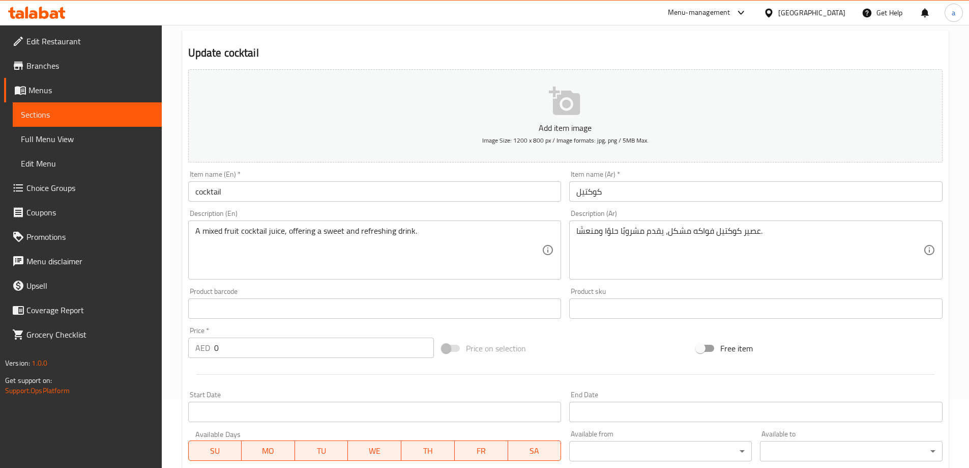
scroll to position [243, 0]
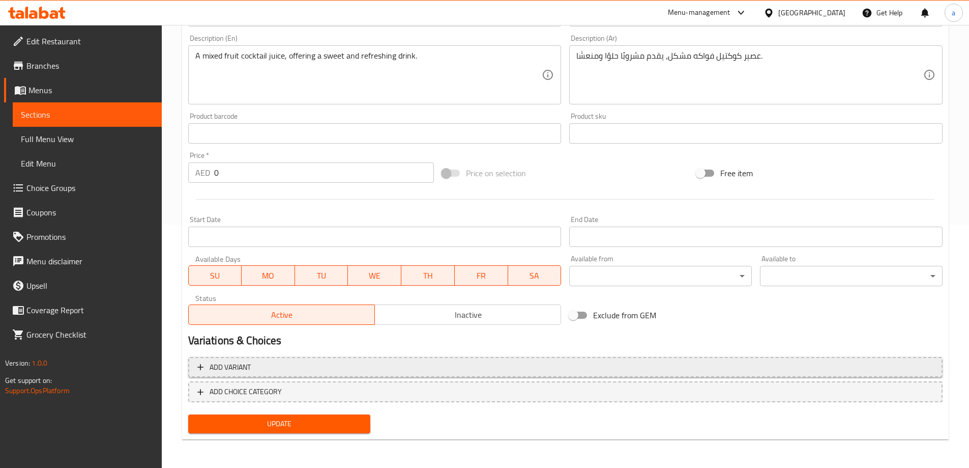
click at [280, 366] on span "Add variant" at bounding box center [565, 367] width 736 height 13
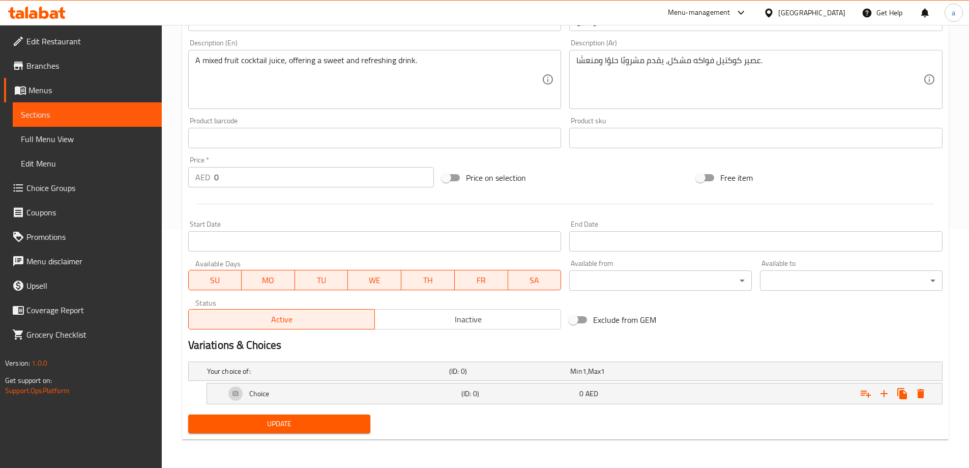
scroll to position [239, 0]
click at [887, 396] on icon "Expand" at bounding box center [884, 393] width 12 height 12
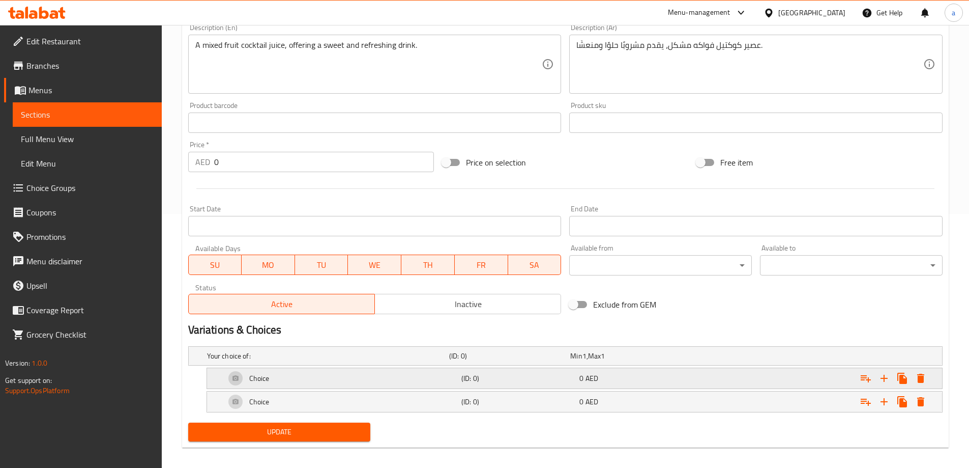
scroll to position [262, 0]
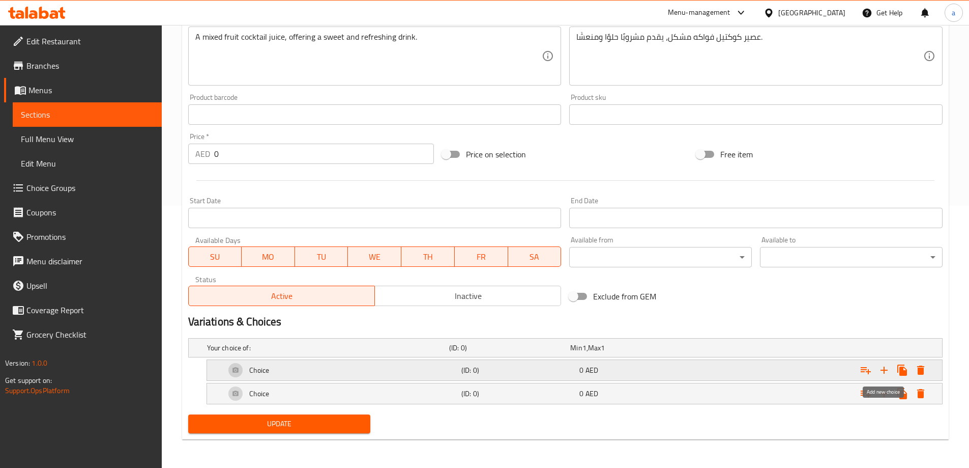
click at [886, 367] on icon "Expand" at bounding box center [884, 370] width 12 height 12
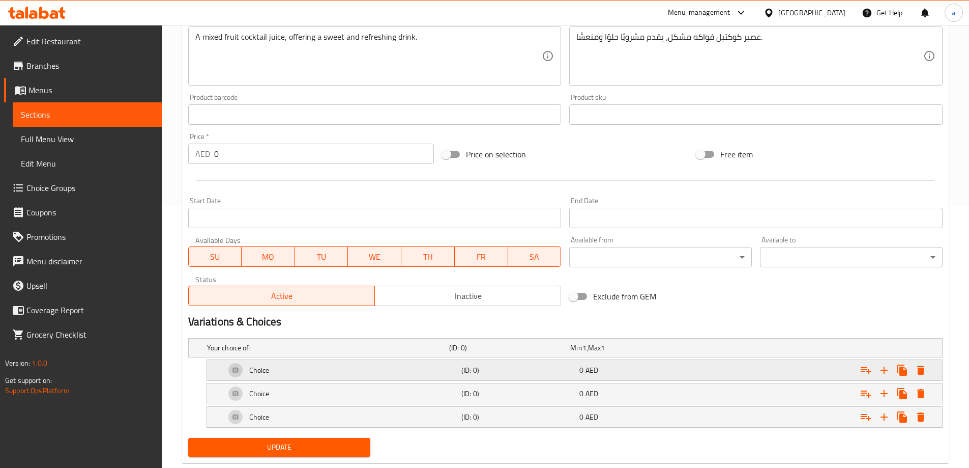
click at [385, 371] on div "Choice" at bounding box center [341, 370] width 236 height 24
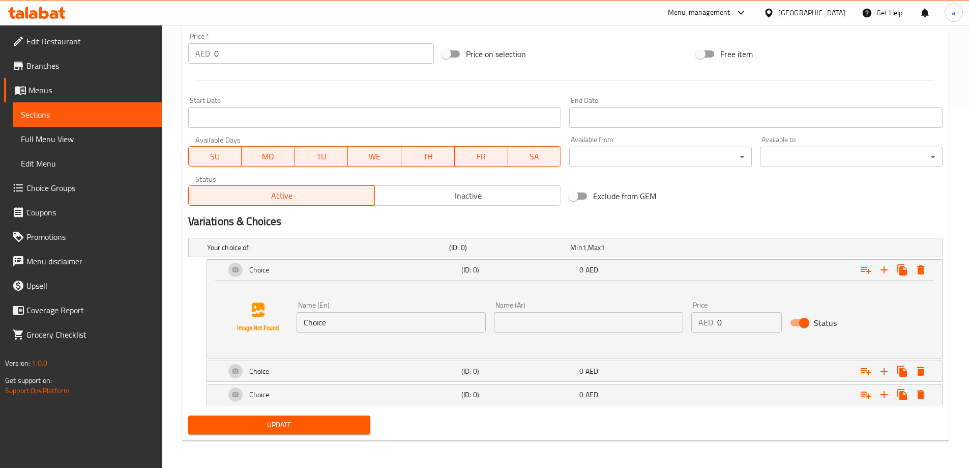
scroll to position [363, 0]
click at [336, 322] on input "Choice" at bounding box center [391, 321] width 189 height 20
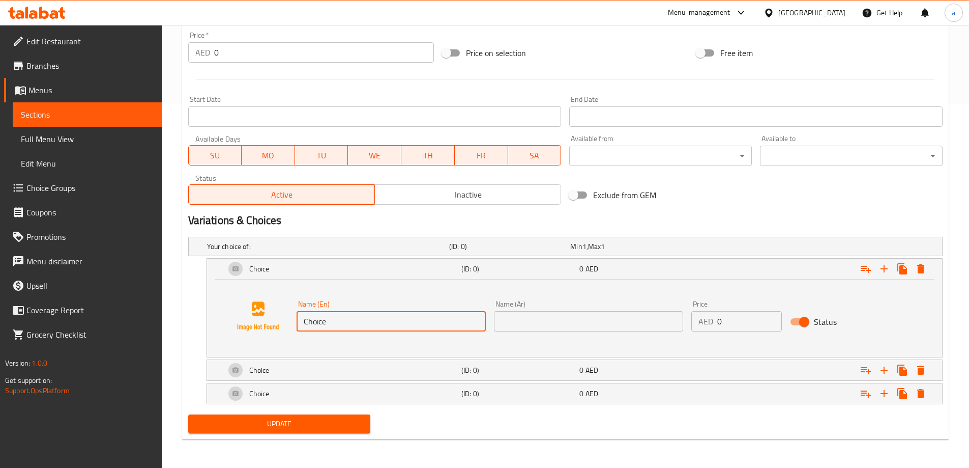
click at [336, 322] on input "Choice" at bounding box center [391, 321] width 189 height 20
paste input "Small"
type input "Small"
click at [530, 318] on input "text" at bounding box center [588, 321] width 189 height 20
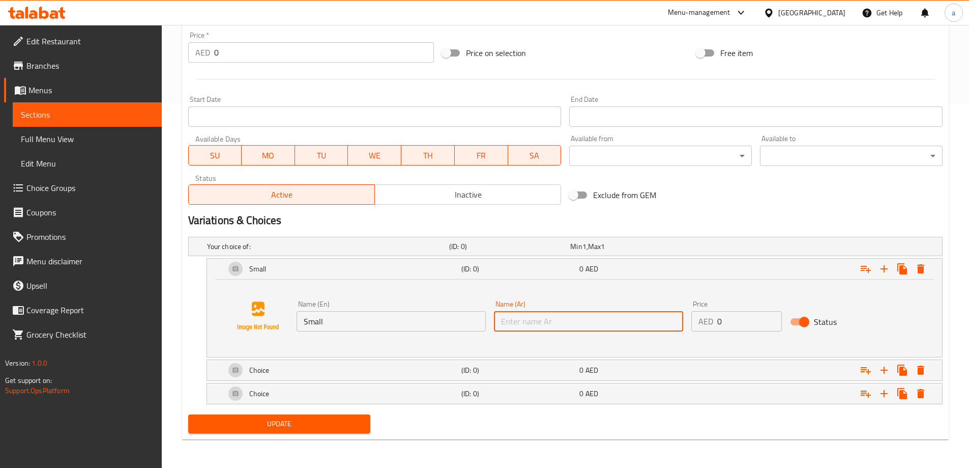
click at [530, 318] on input "text" at bounding box center [588, 321] width 189 height 20
type input "صغير"
click at [732, 329] on input "0" at bounding box center [750, 321] width 65 height 20
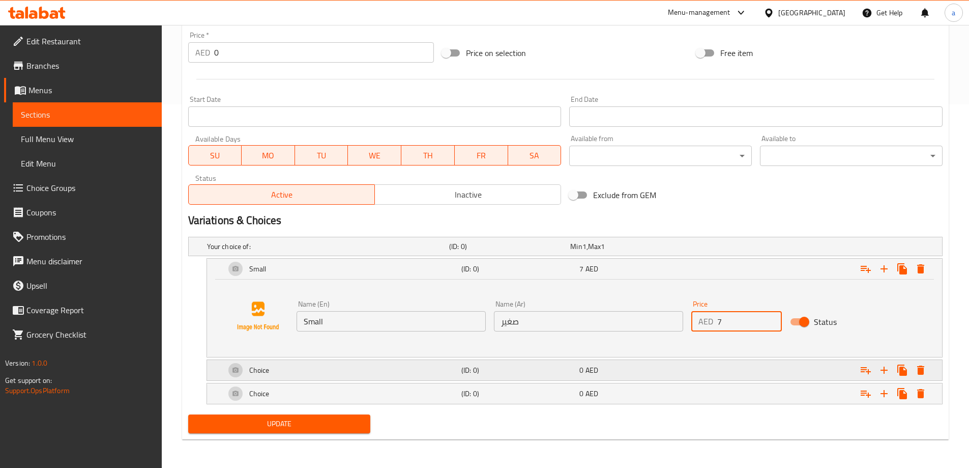
type input "7"
click at [619, 371] on div "0 AED" at bounding box center [637, 370] width 114 height 10
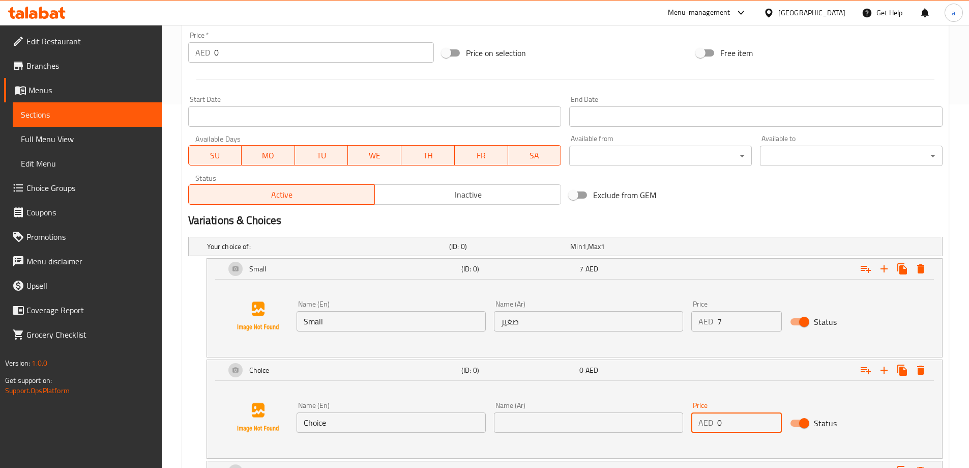
click at [735, 422] on input "0" at bounding box center [750, 422] width 65 height 20
type input "9"
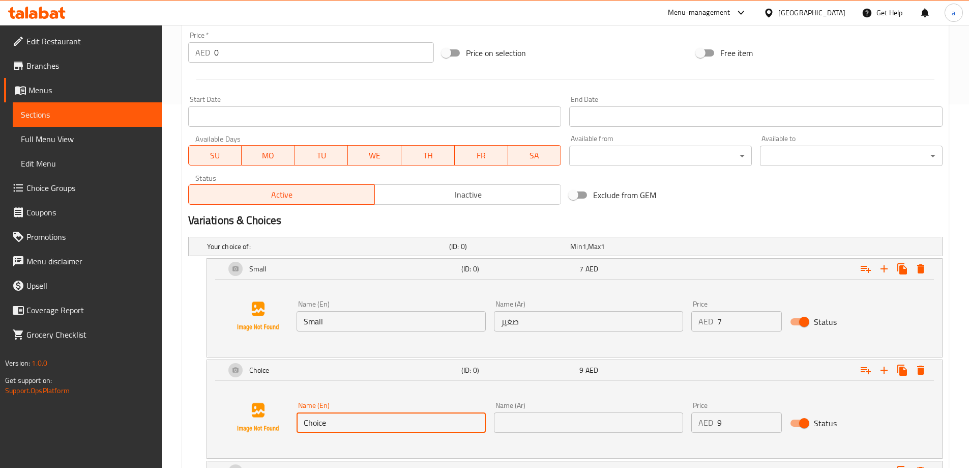
click at [338, 423] on input "Choice" at bounding box center [391, 422] width 189 height 20
type input "Medium"
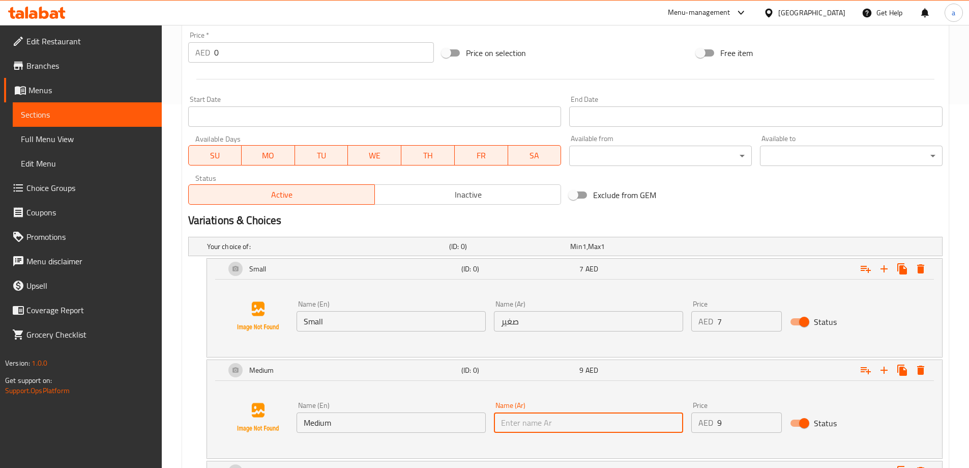
click at [602, 429] on input "text" at bounding box center [588, 422] width 189 height 20
type input "وسط"
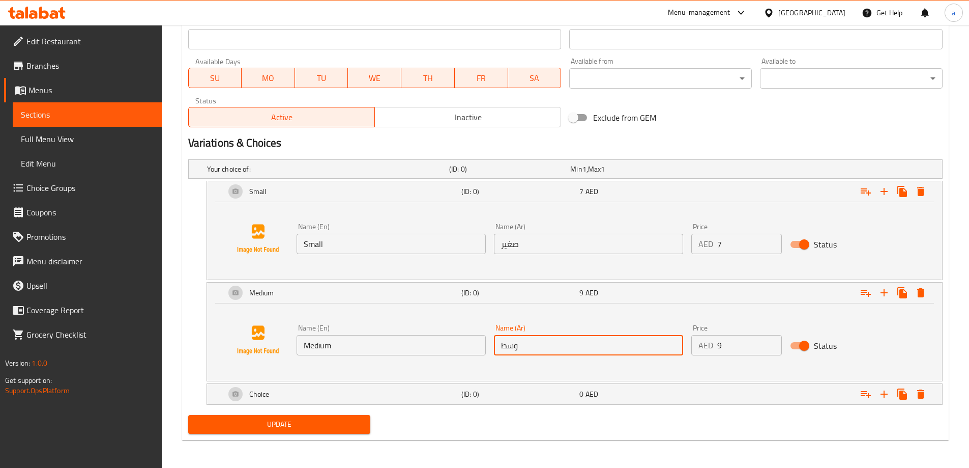
scroll to position [441, 0]
click at [758, 387] on div "Expand" at bounding box center [814, 393] width 236 height 22
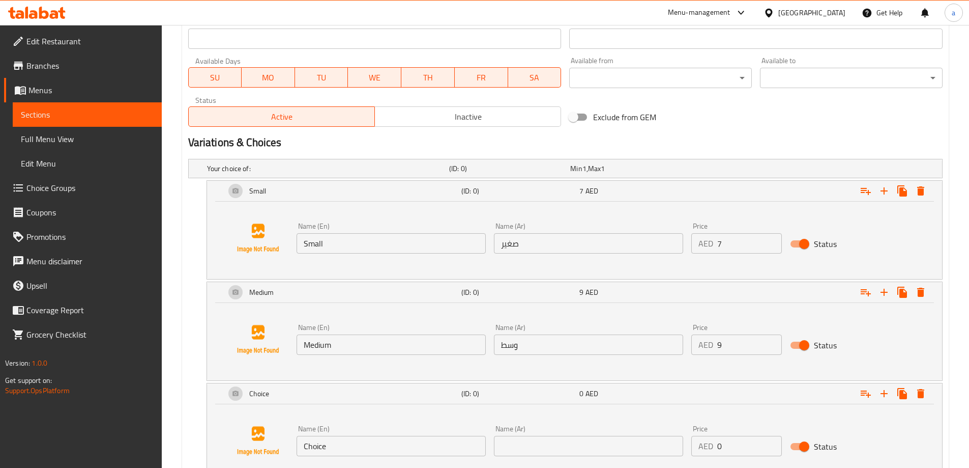
click at [730, 448] on input "0" at bounding box center [750, 446] width 65 height 20
type input "11"
click at [580, 454] on input "text" at bounding box center [588, 446] width 189 height 20
type input "كبير"
click at [371, 449] on input "Choice" at bounding box center [391, 446] width 189 height 20
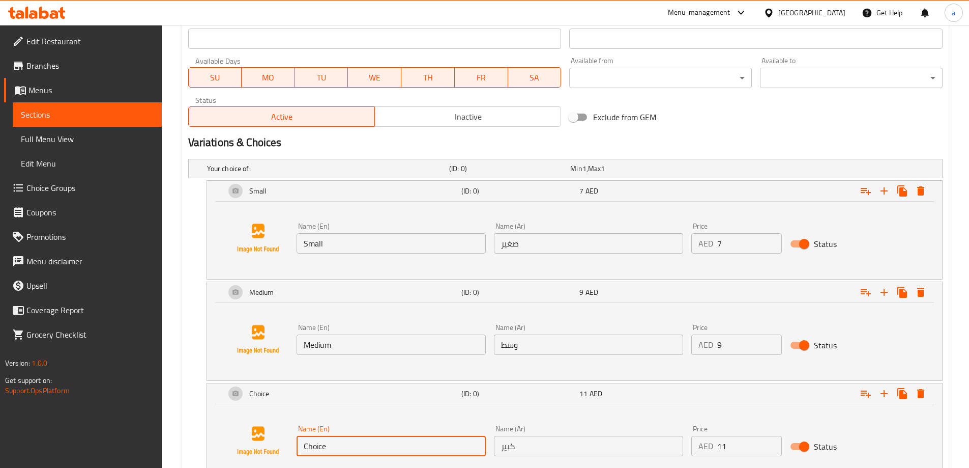
click at [371, 449] on input "Choice" at bounding box center [391, 446] width 189 height 20
type input "Large"
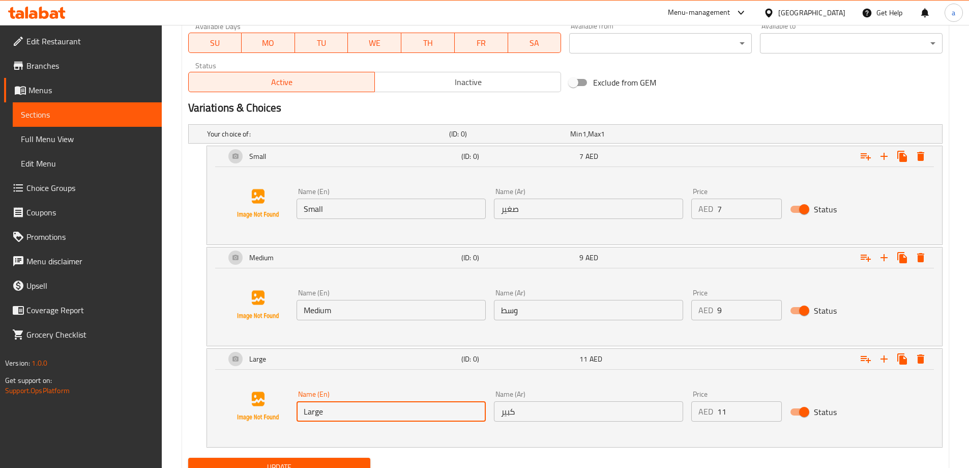
scroll to position [519, 0]
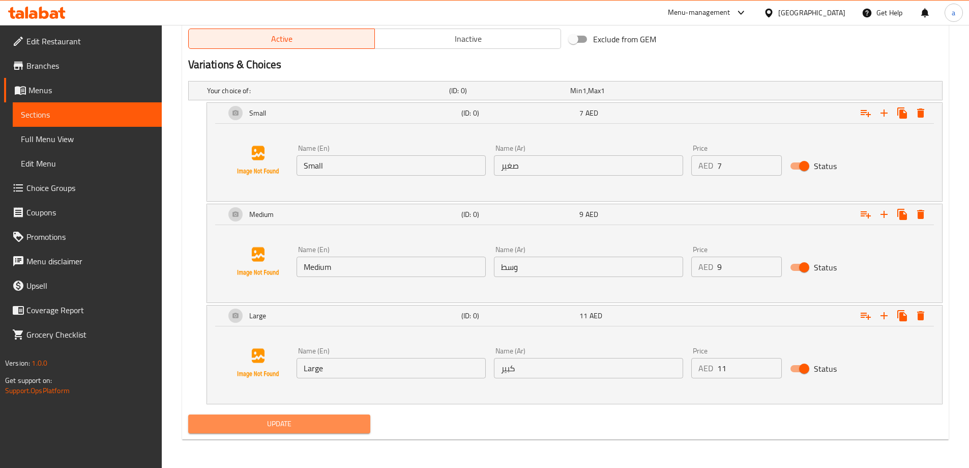
click at [296, 416] on button "Update" at bounding box center [279, 423] width 183 height 19
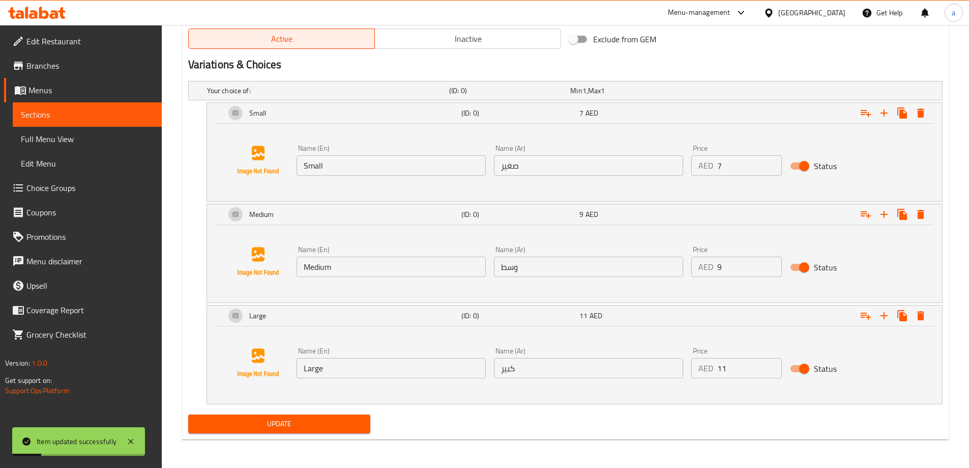
click at [68, 119] on span "Sections" at bounding box center [87, 114] width 133 height 12
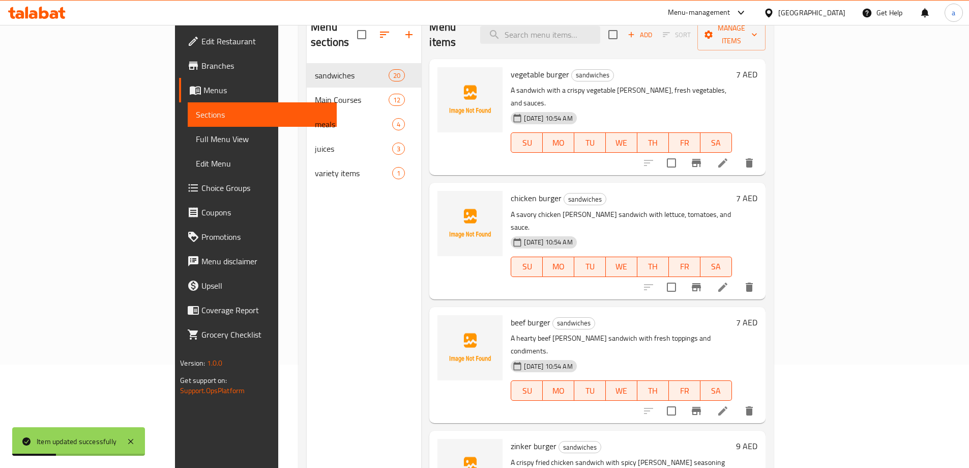
scroll to position [92, 0]
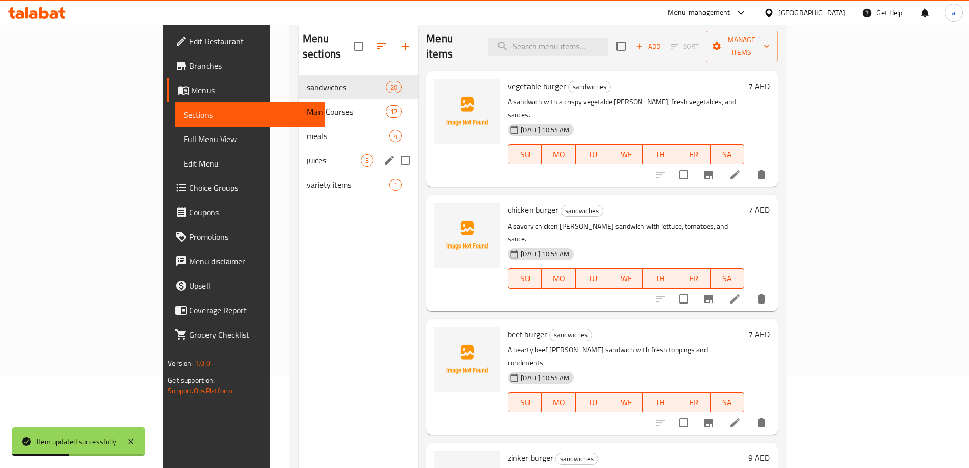
click at [299, 153] on div "juices 3" at bounding box center [359, 160] width 120 height 24
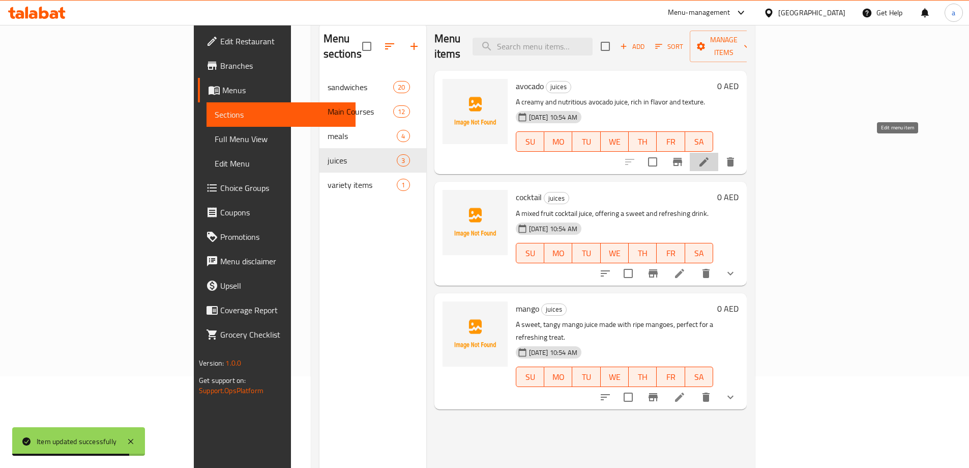
click at [710, 156] on icon at bounding box center [704, 162] width 12 height 12
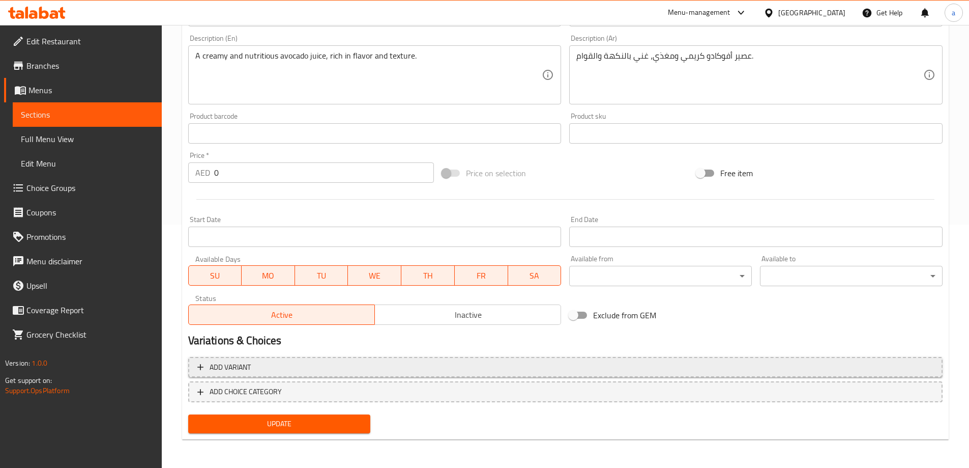
click at [273, 365] on span "Add variant" at bounding box center [565, 367] width 736 height 13
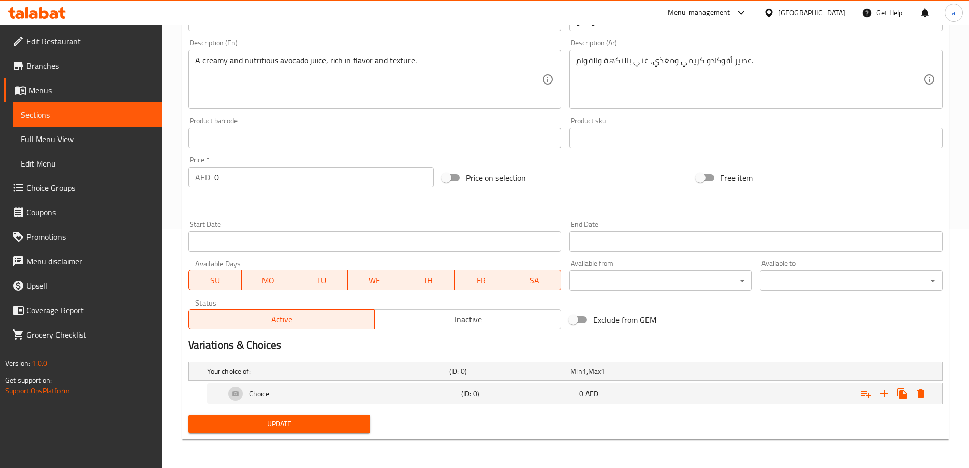
scroll to position [239, 0]
click at [881, 392] on icon "Expand" at bounding box center [884, 393] width 12 height 12
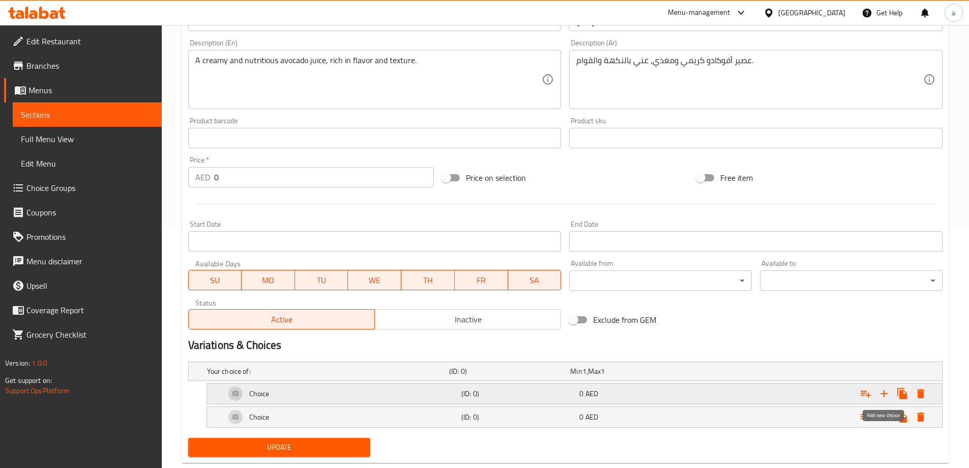
click at [881, 392] on icon "Expand" at bounding box center [884, 393] width 12 height 12
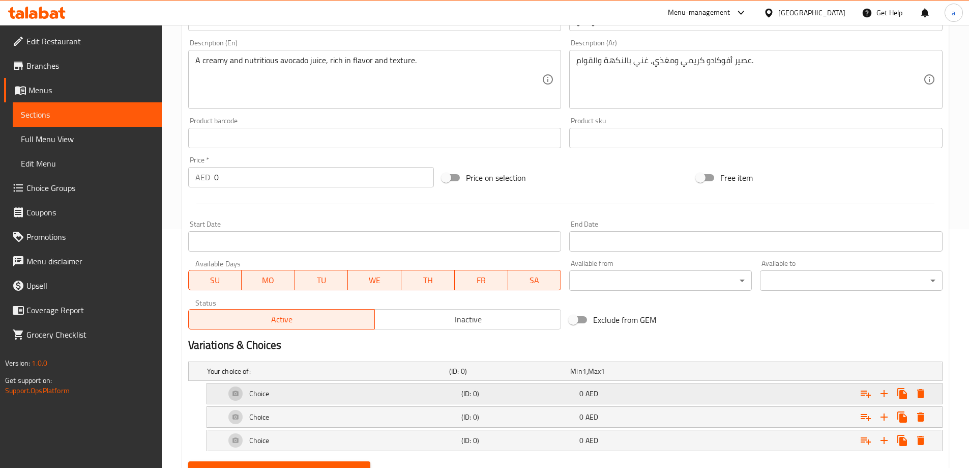
click at [550, 392] on h5 "(ID: 0)" at bounding box center [519, 393] width 114 height 10
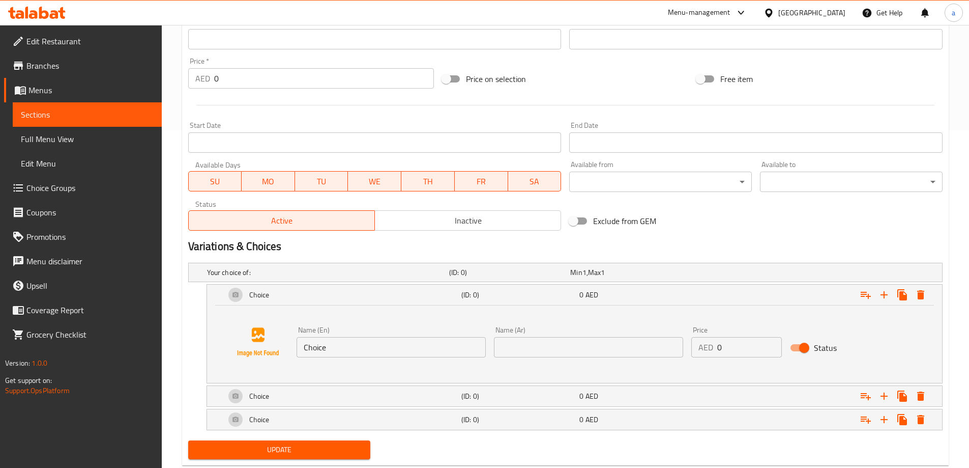
scroll to position [363, 0]
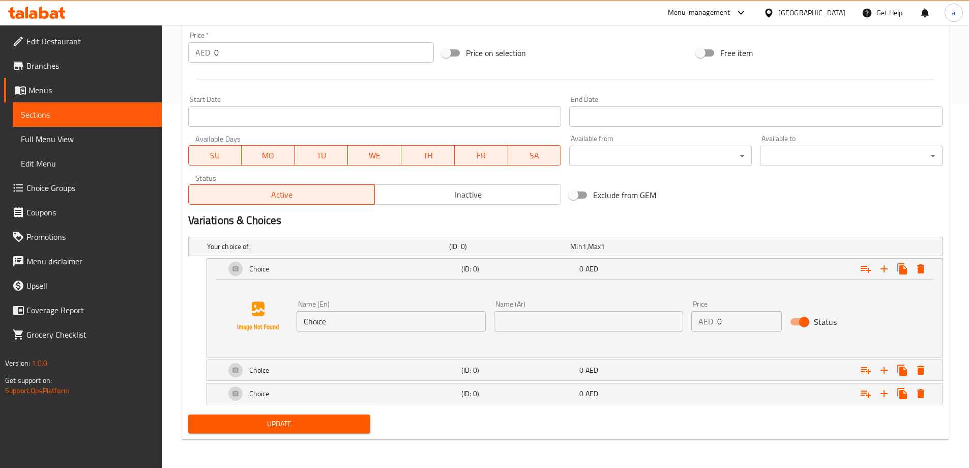
click at [336, 313] on input "Choice" at bounding box center [391, 321] width 189 height 20
click at [188, 414] on button "Update" at bounding box center [279, 423] width 183 height 19
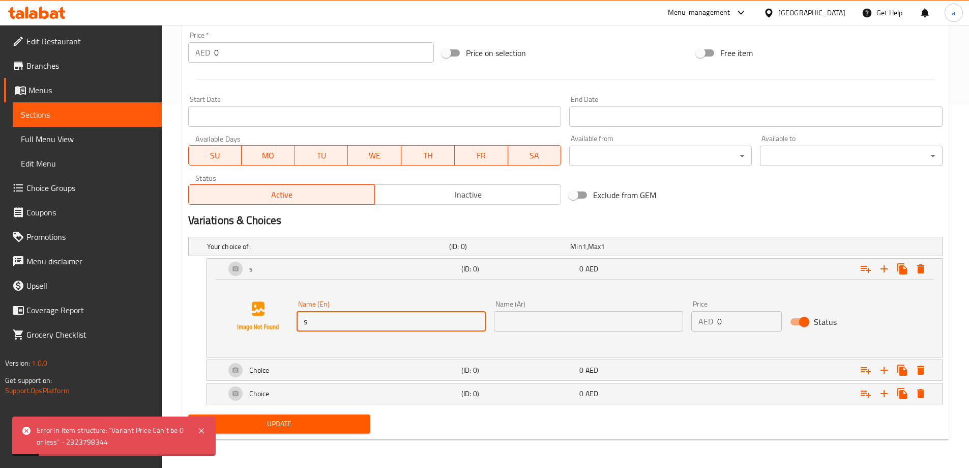
type input "Small"
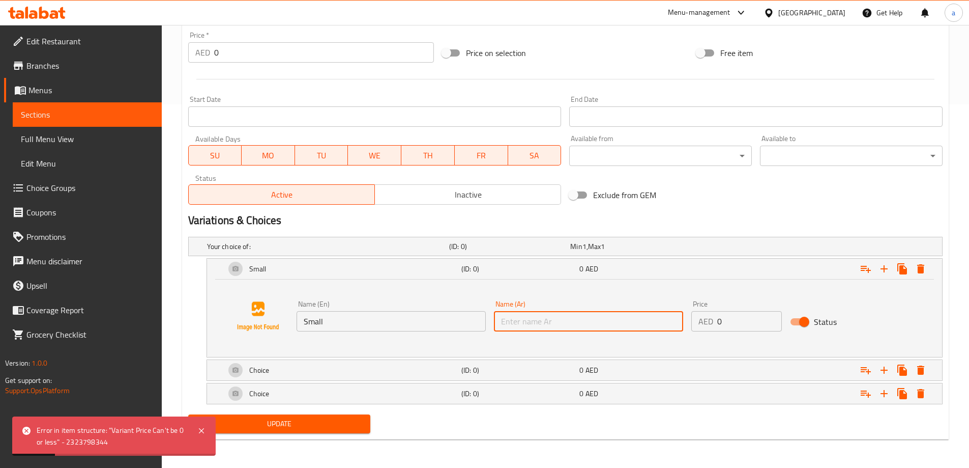
click at [533, 327] on input "text" at bounding box center [588, 321] width 189 height 20
type input "w"
click at [542, 323] on input "text" at bounding box center [588, 321] width 189 height 20
type input "صغير"
click at [741, 321] on input "0" at bounding box center [750, 321] width 65 height 20
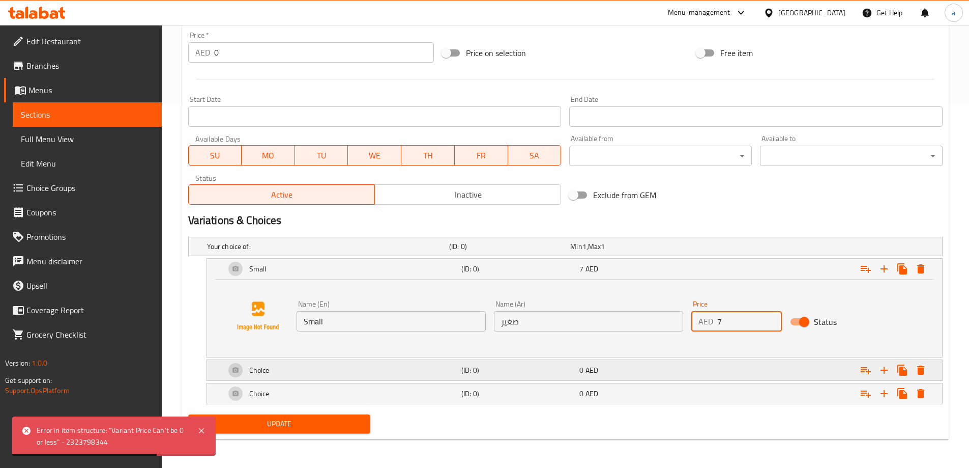
type input "7"
click at [511, 369] on h5 "(ID: 0)" at bounding box center [519, 370] width 114 height 10
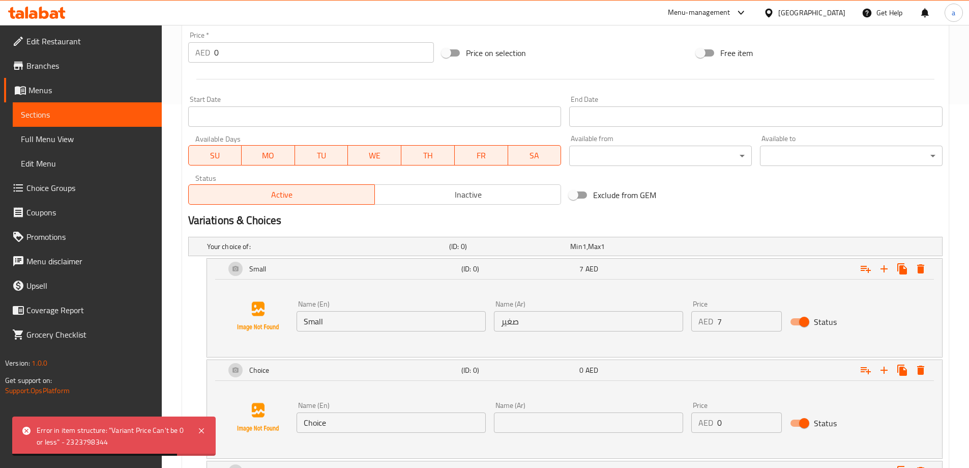
click at [380, 427] on input "Choice" at bounding box center [391, 422] width 189 height 20
type input "Medium"
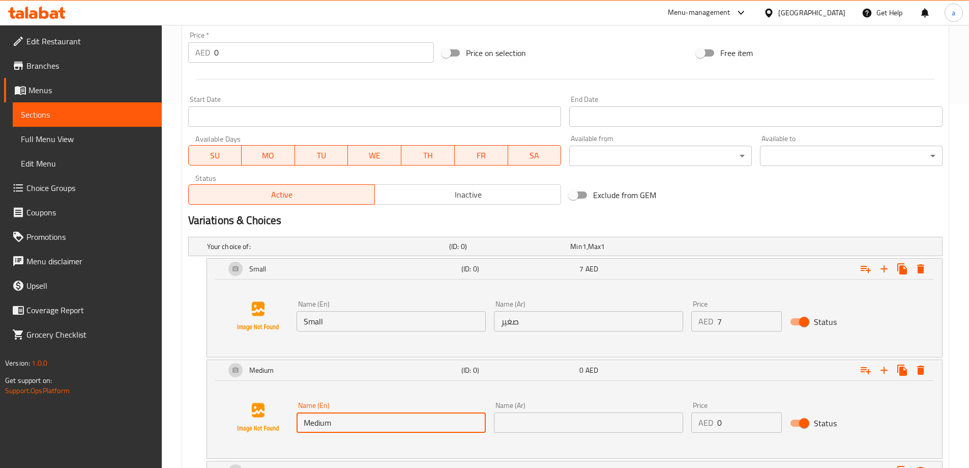
click at [597, 430] on input "text" at bounding box center [588, 422] width 189 height 20
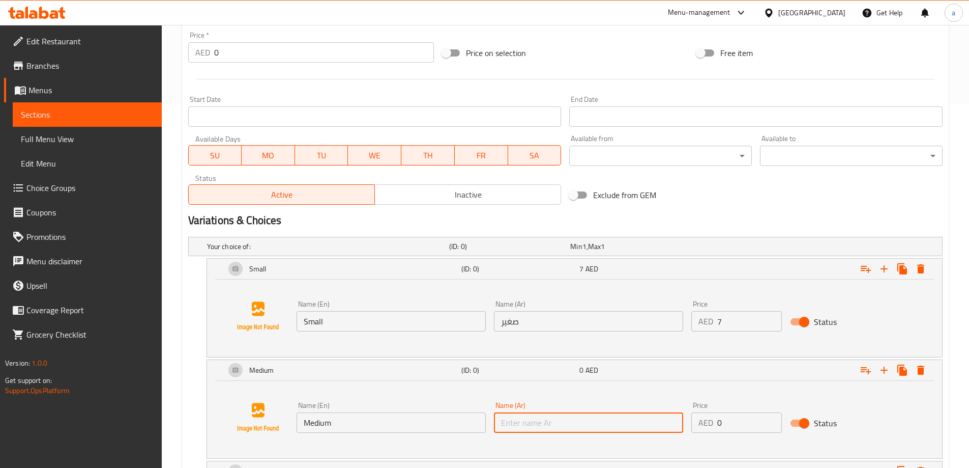
type input "وسط"
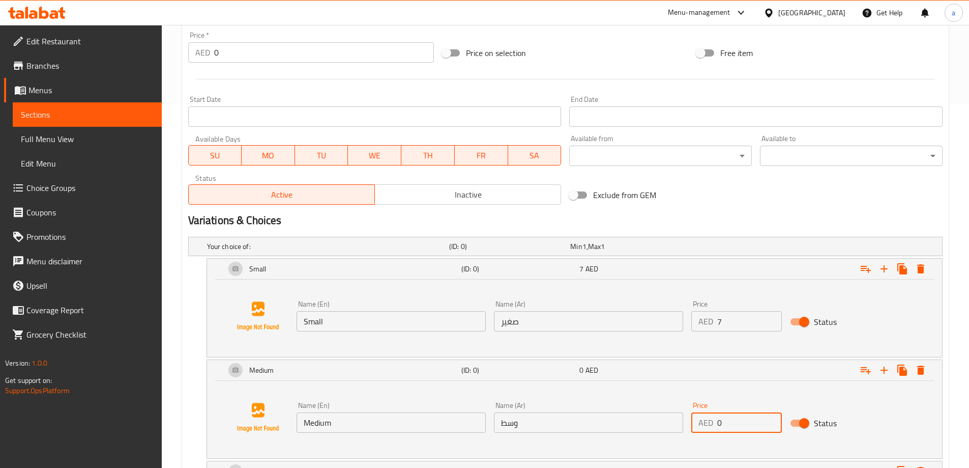
click at [759, 417] on input "0" at bounding box center [750, 422] width 65 height 20
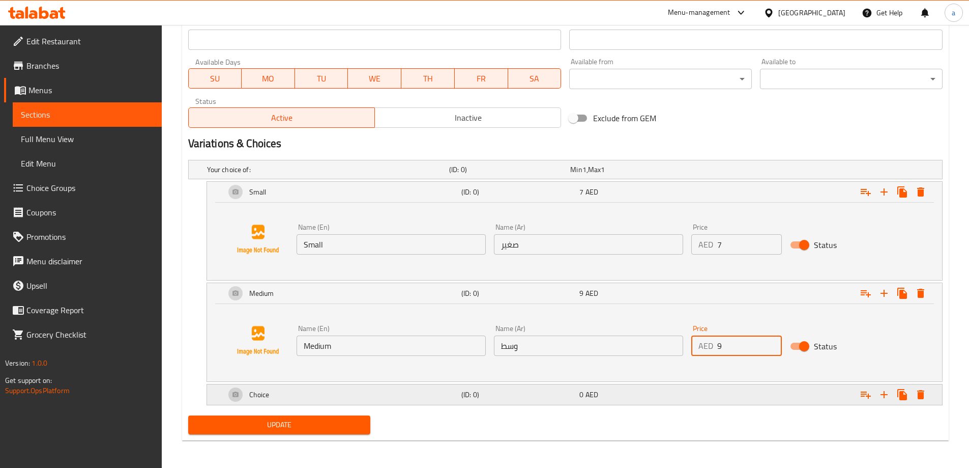
scroll to position [441, 0]
type input "9"
click at [374, 406] on div "Your choice of: (ID: 0) Min 1 , Max 1 Name (En) Your choice of: Name (En) Name …" at bounding box center [565, 282] width 763 height 255
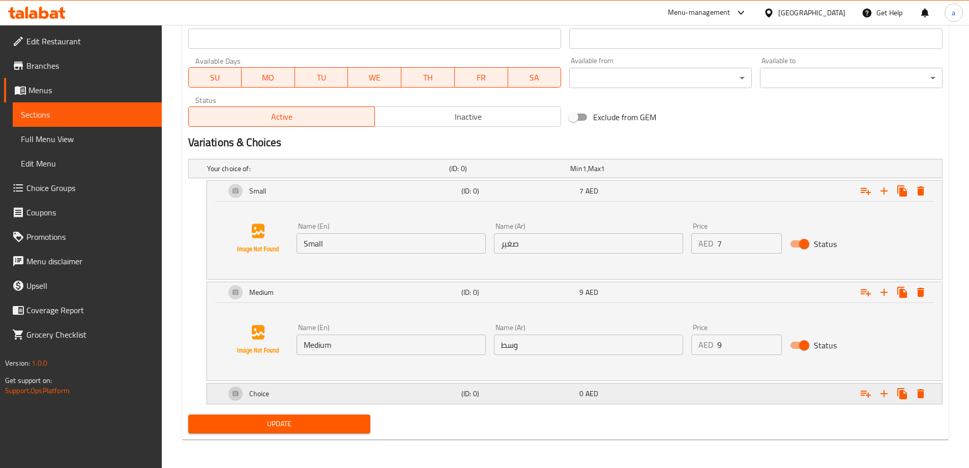
click at [374, 402] on div "Choice" at bounding box center [341, 393] width 236 height 24
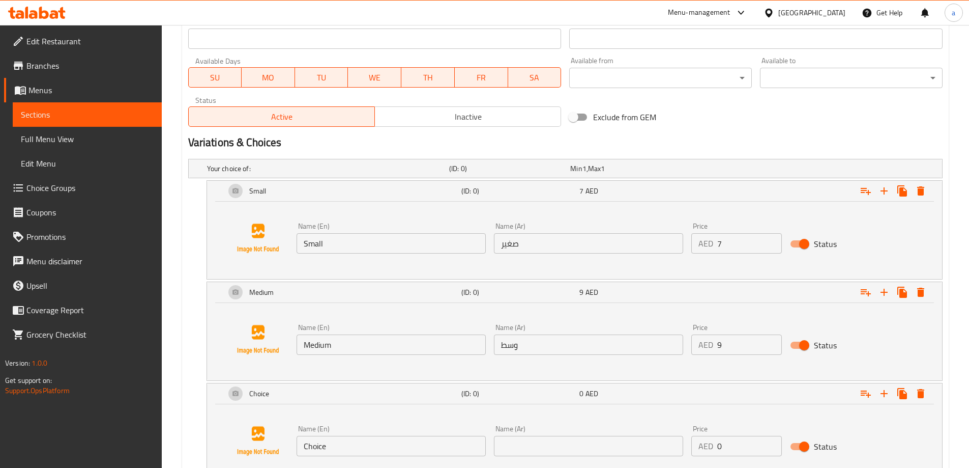
click at [349, 450] on input "Choice" at bounding box center [391, 446] width 189 height 20
type input "Large"
click at [569, 445] on input "text" at bounding box center [588, 446] width 189 height 20
type input "كبير"
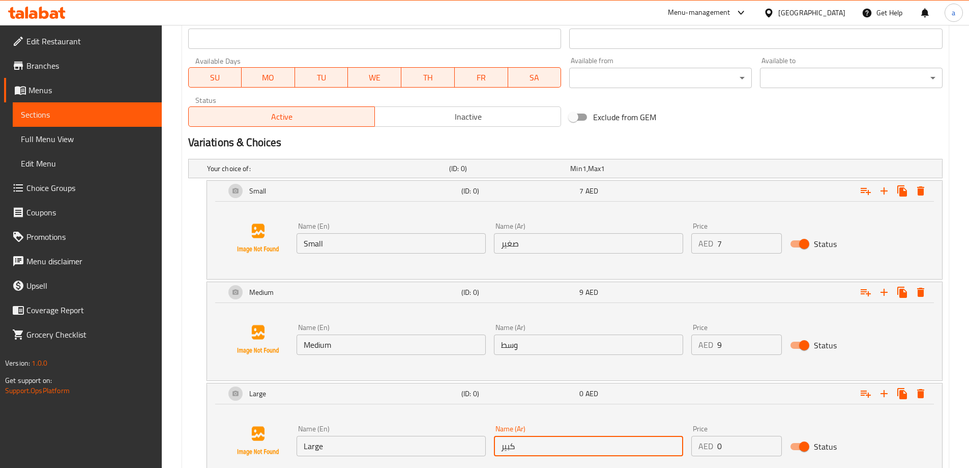
click at [749, 447] on input "0" at bounding box center [750, 446] width 65 height 20
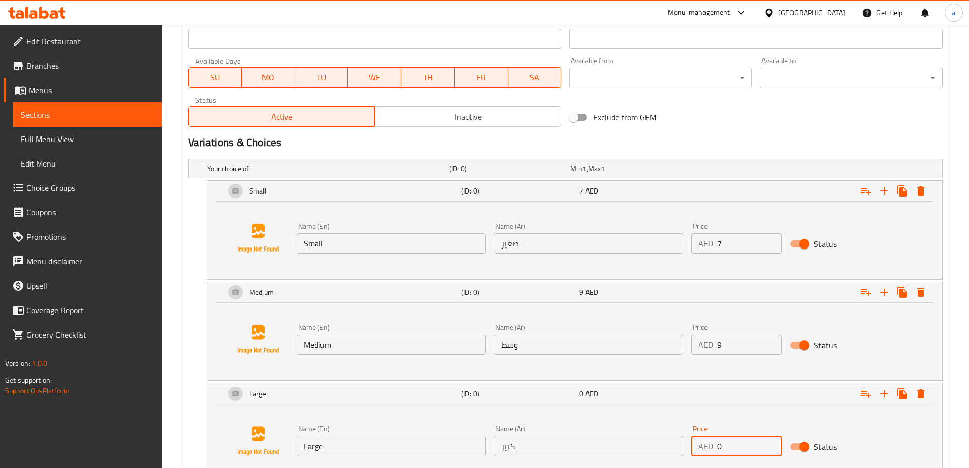
click at [749, 447] on input "0" at bounding box center [750, 446] width 65 height 20
drag, startPoint x: 747, startPoint y: 447, endPoint x: 720, endPoint y: 447, distance: 27.0
click at [720, 447] on input "0" at bounding box center [750, 446] width 65 height 20
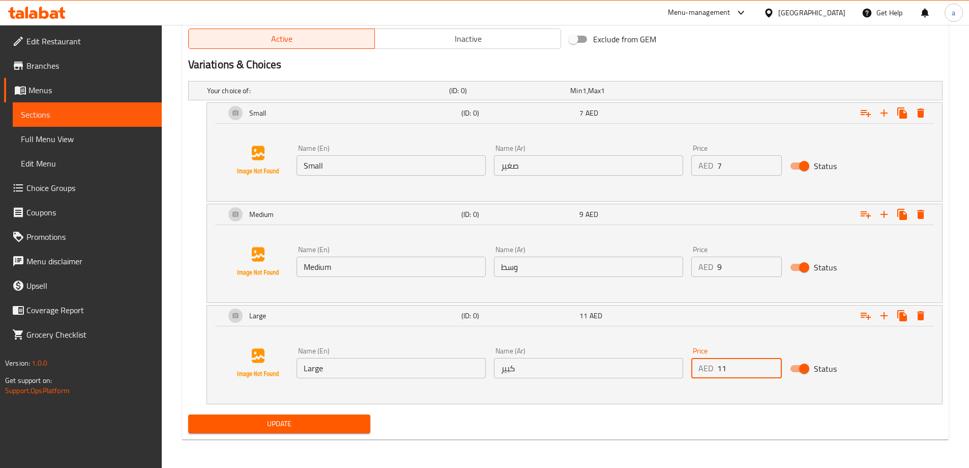
type input "11"
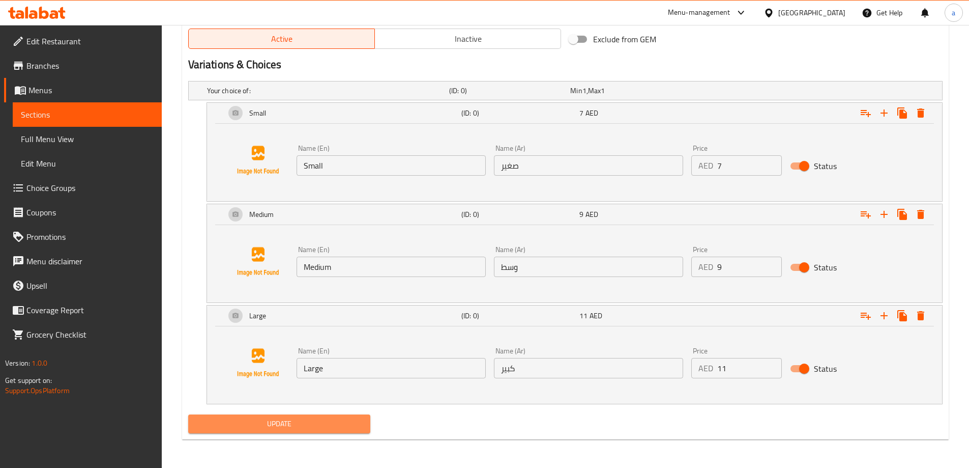
click at [319, 429] on span "Update" at bounding box center [279, 423] width 166 height 13
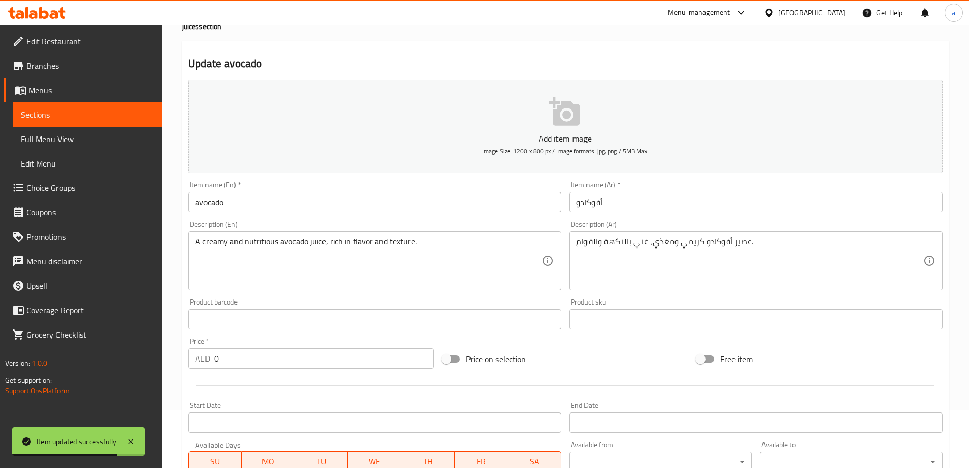
scroll to position [0, 0]
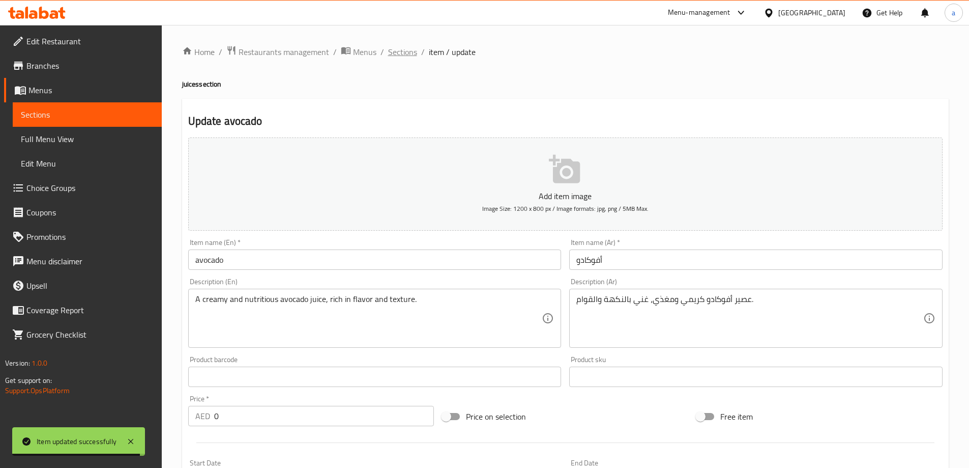
click at [416, 49] on span "Sections" at bounding box center [402, 52] width 29 height 12
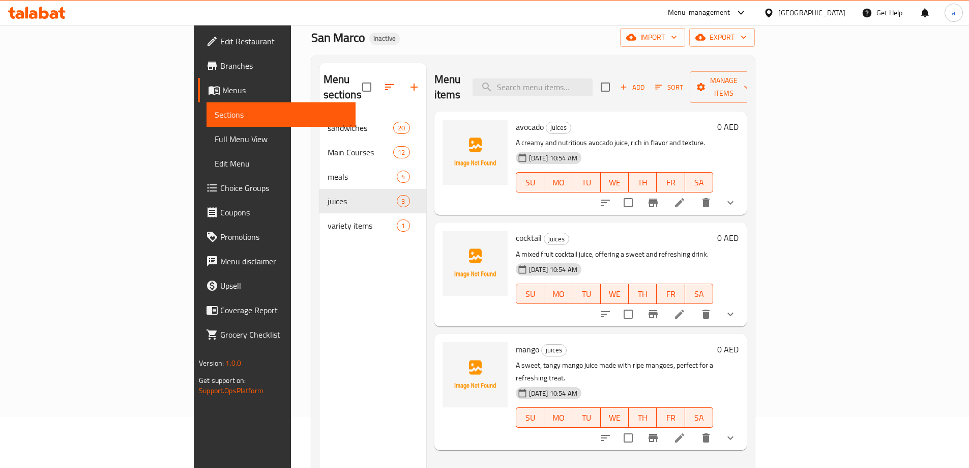
scroll to position [41, 0]
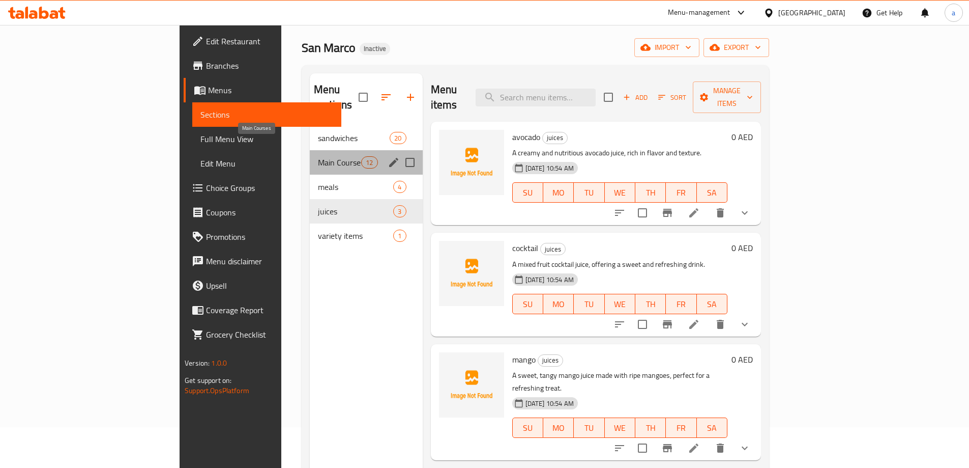
click at [318, 156] on span "Main Courses" at bounding box center [339, 162] width 43 height 12
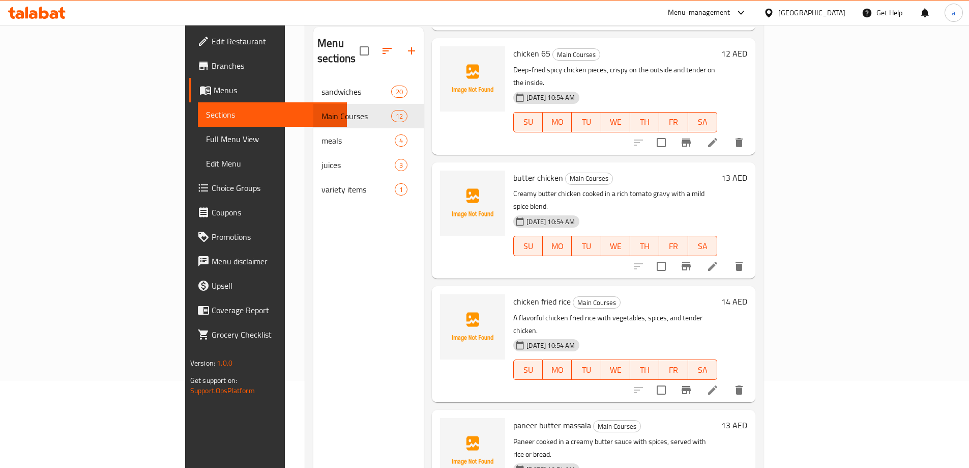
scroll to position [142, 0]
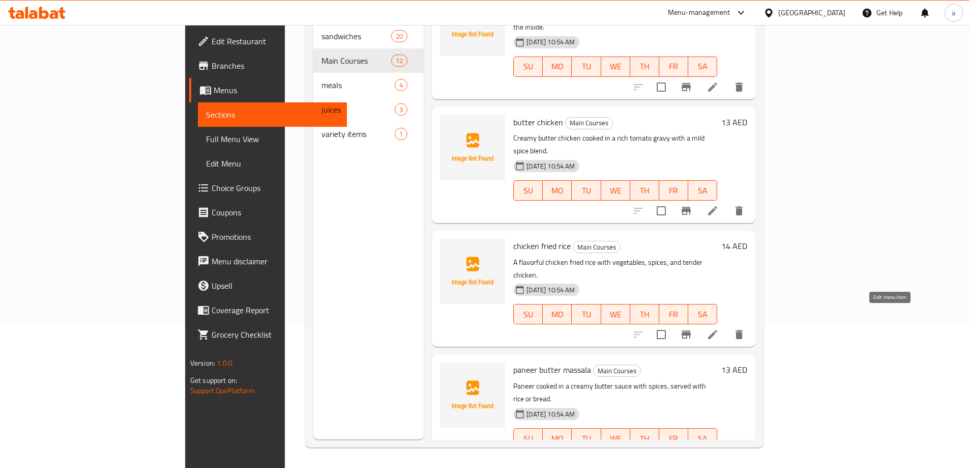
click at [718, 454] on icon at bounding box center [712, 458] width 9 height 9
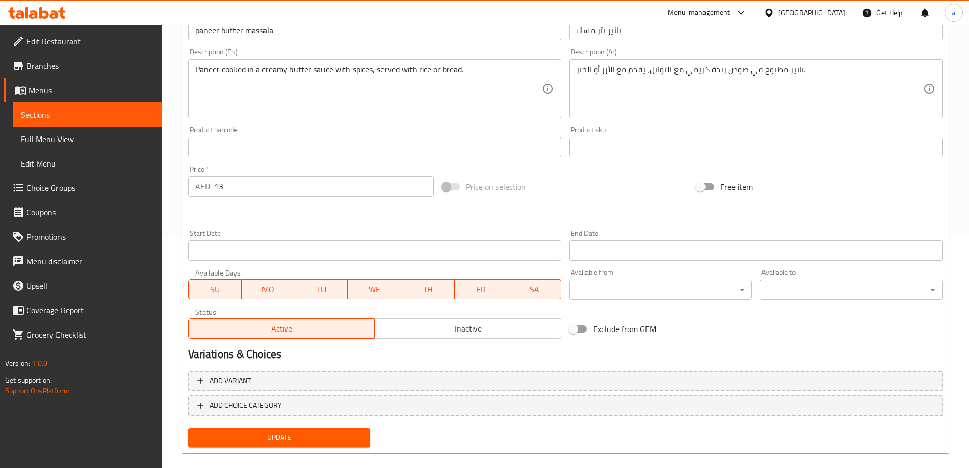
scroll to position [243, 0]
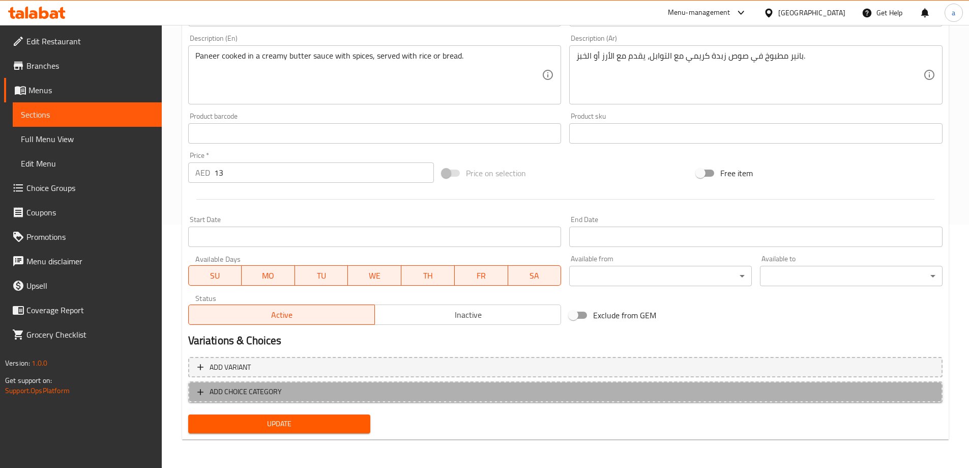
click at [313, 388] on span "ADD CHOICE CATEGORY" at bounding box center [565, 391] width 736 height 13
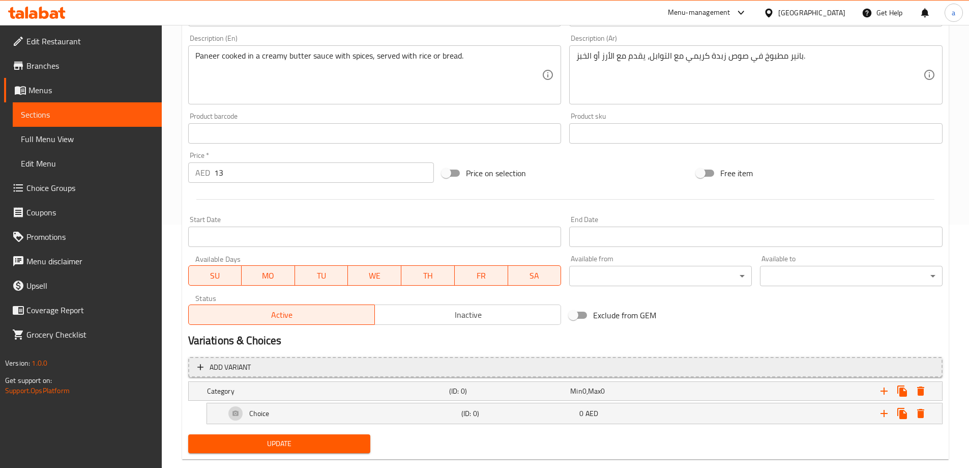
scroll to position [263, 0]
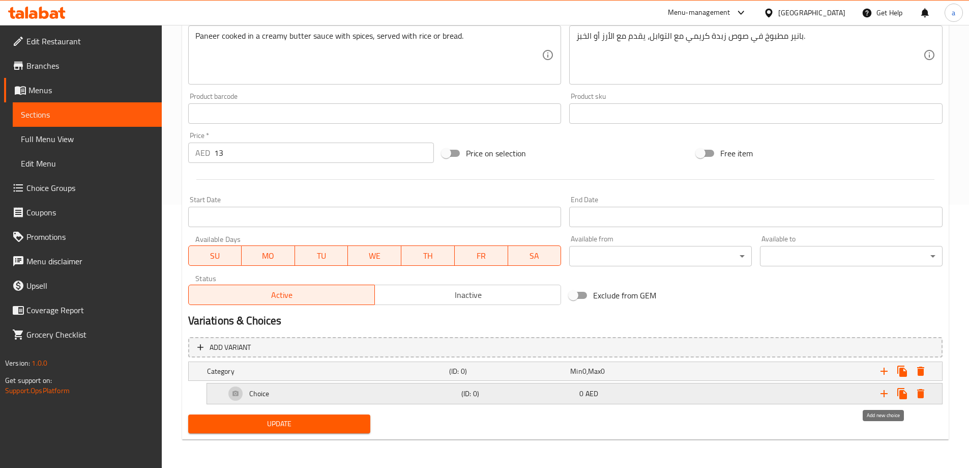
click at [886, 394] on icon "Expand" at bounding box center [884, 393] width 7 height 7
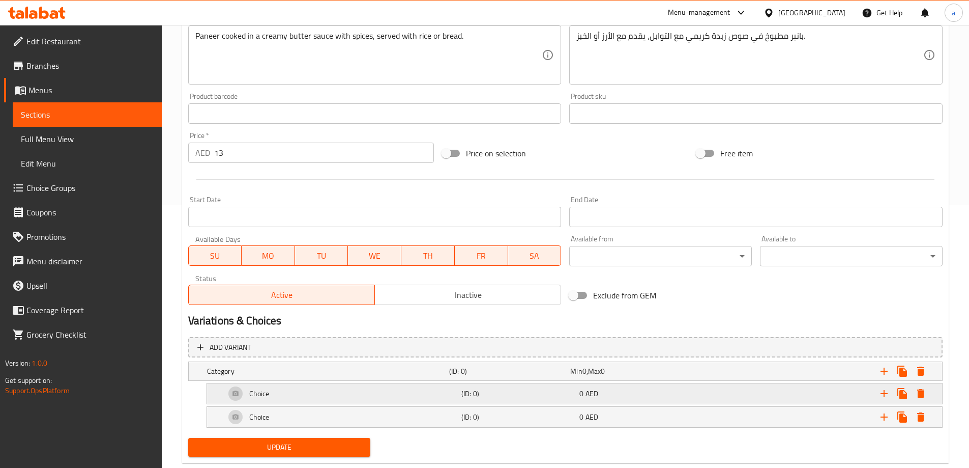
click at [456, 389] on div "Choice" at bounding box center [341, 393] width 236 height 24
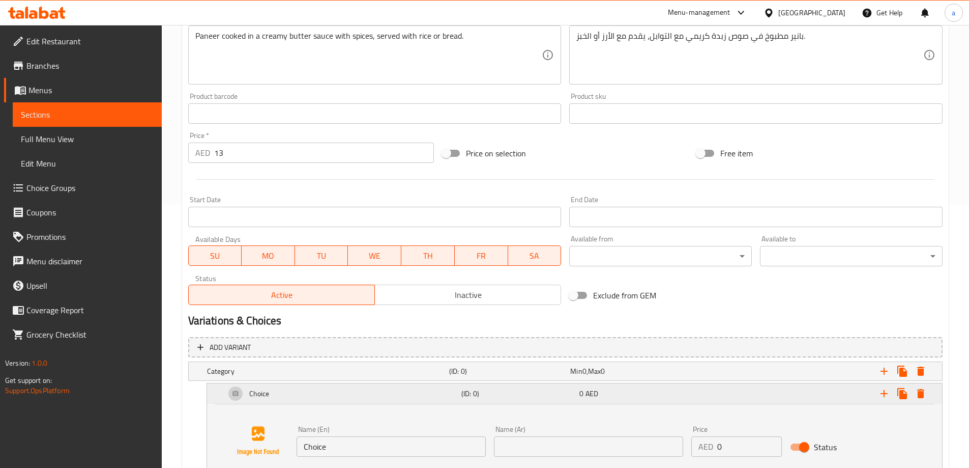
scroll to position [364, 0]
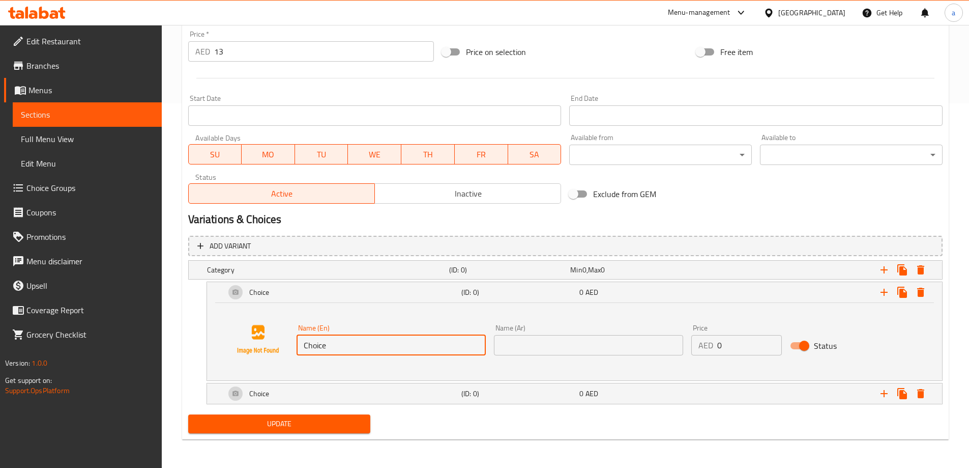
click at [329, 351] on input "Choice" at bounding box center [391, 345] width 189 height 20
click at [329, 348] on input "Choice" at bounding box center [391, 345] width 189 height 20
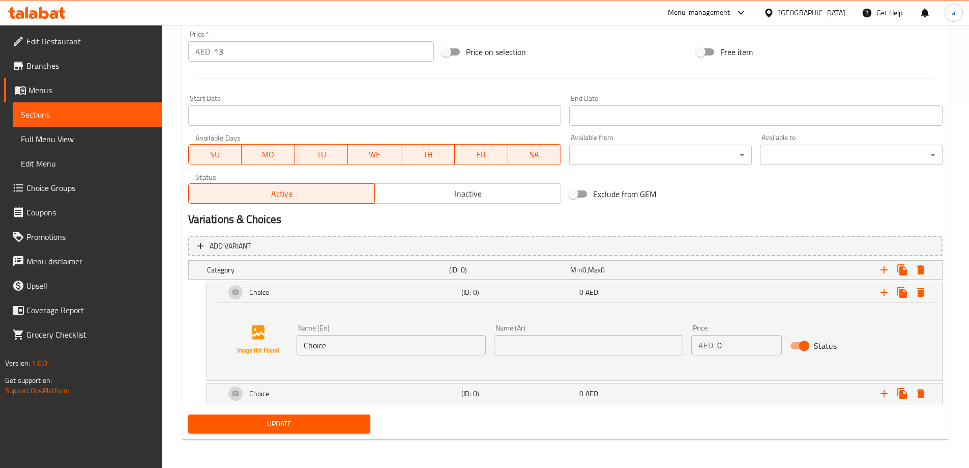
click at [351, 343] on input "Choice" at bounding box center [391, 345] width 189 height 20
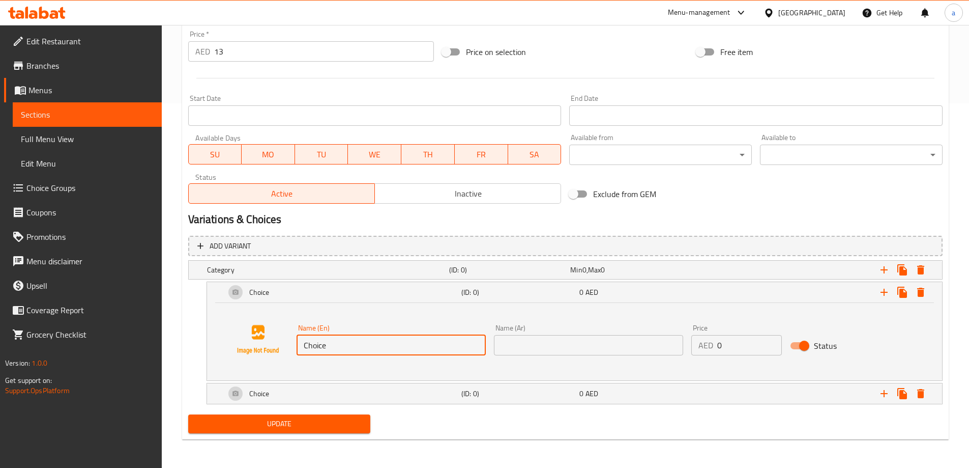
click at [351, 344] on input "Choice" at bounding box center [391, 345] width 189 height 20
paste input "rice"
type input "rice"
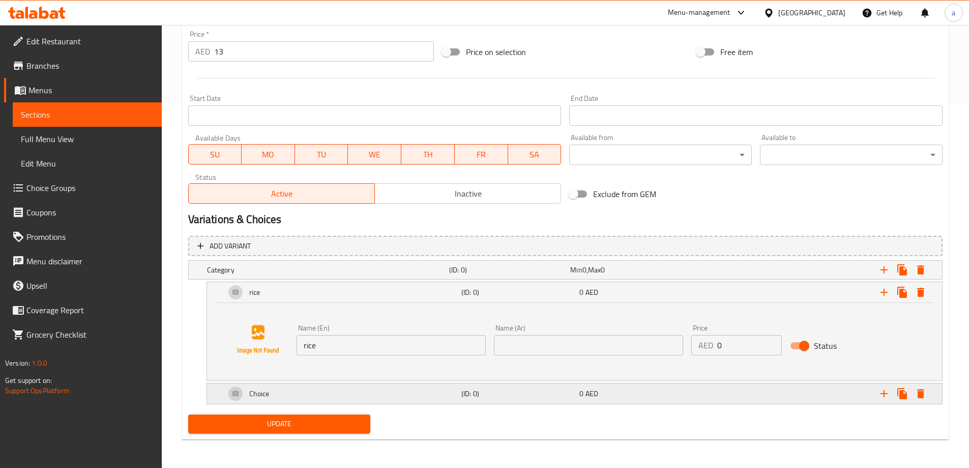
click at [807, 396] on div "Expand" at bounding box center [814, 393] width 236 height 22
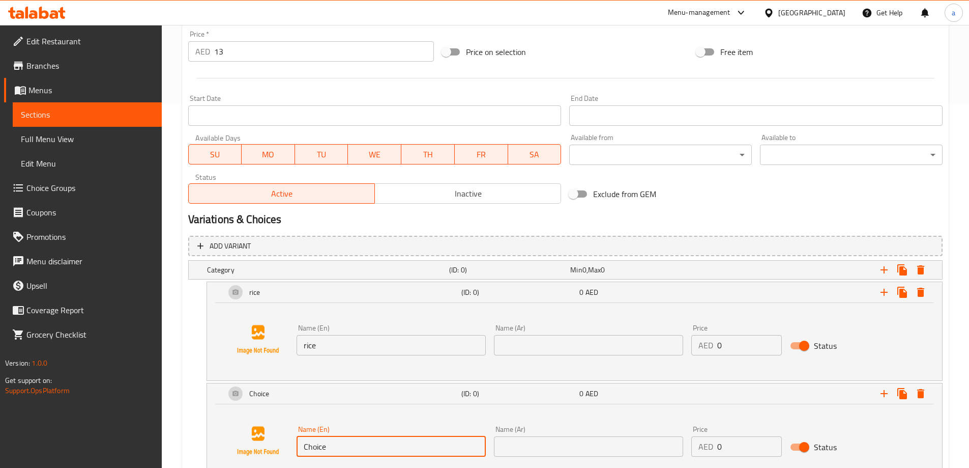
click at [342, 439] on input "Choice" at bounding box center [391, 446] width 189 height 20
paste input "bread"
type input "bread"
click at [561, 345] on input "text" at bounding box center [588, 345] width 189 height 20
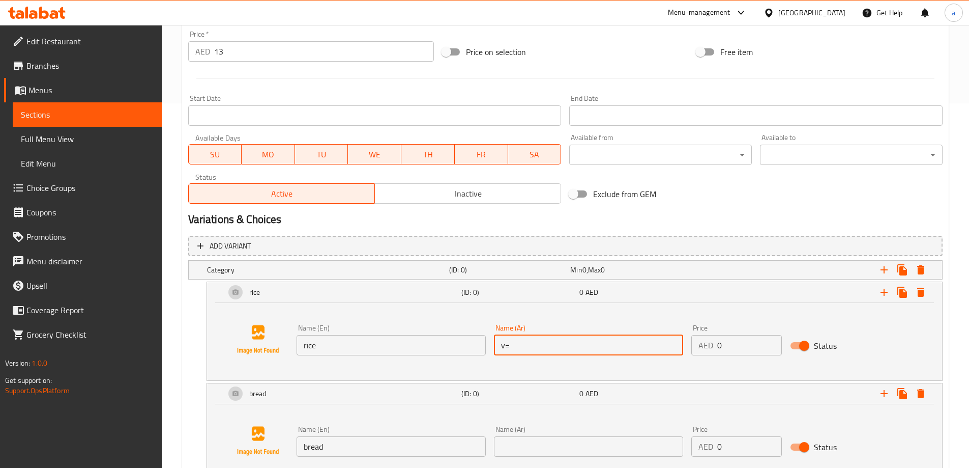
type input "v"
type input "ر"
type input "أرز"
click at [558, 447] on input "text" at bounding box center [588, 446] width 189 height 20
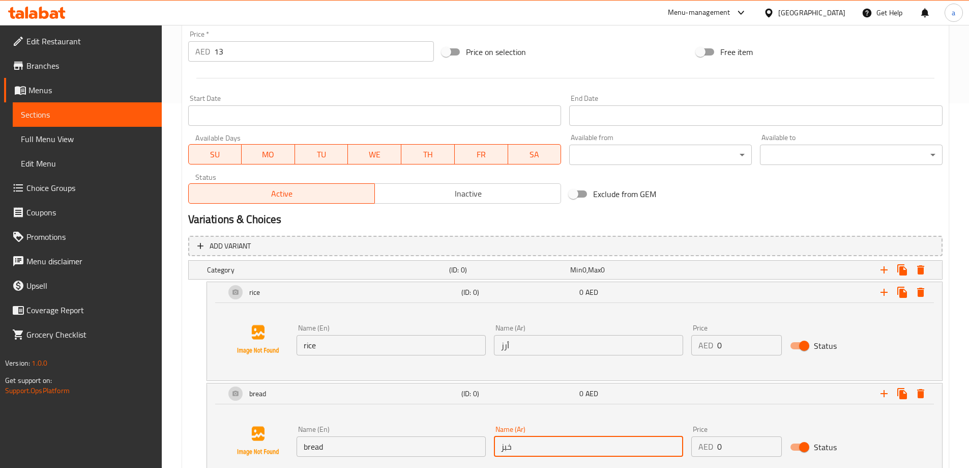
type input "خبز"
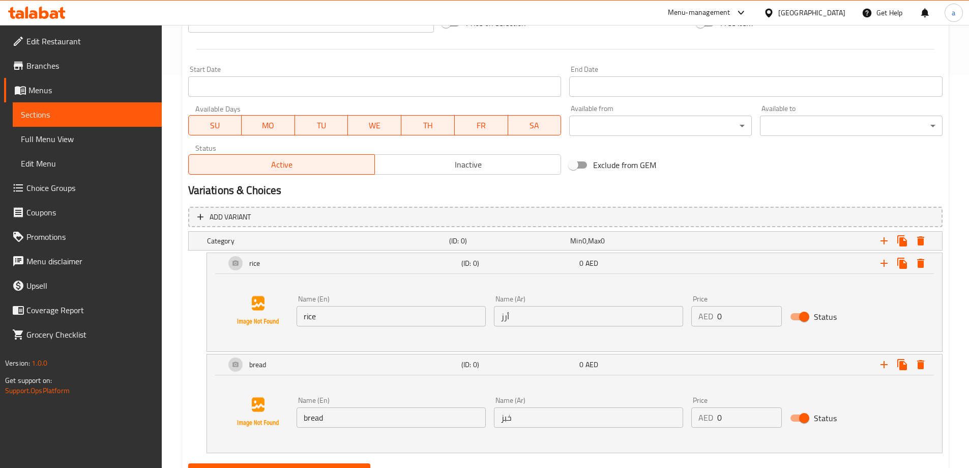
scroll to position [442, 0]
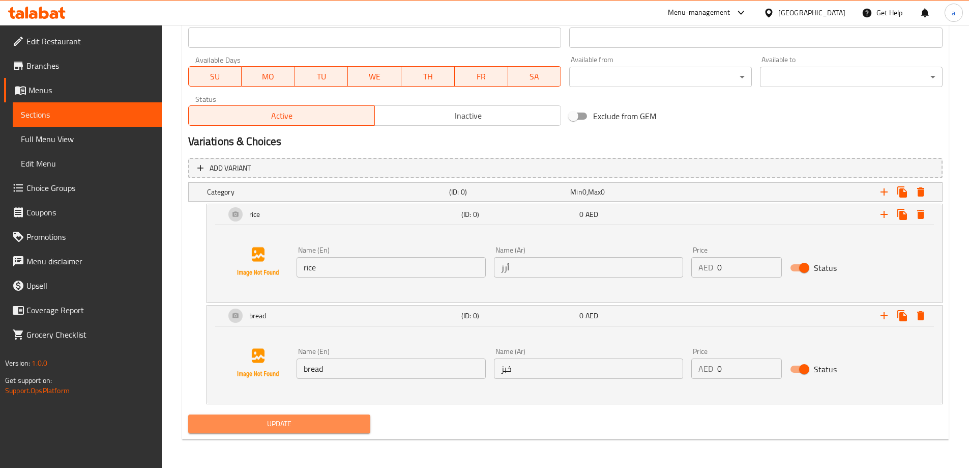
click at [288, 432] on button "Update" at bounding box center [279, 423] width 183 height 19
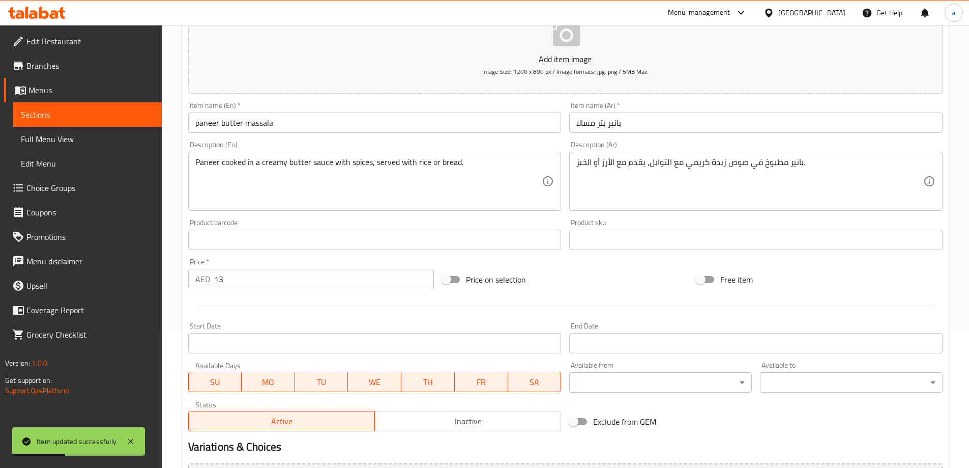
scroll to position [0, 0]
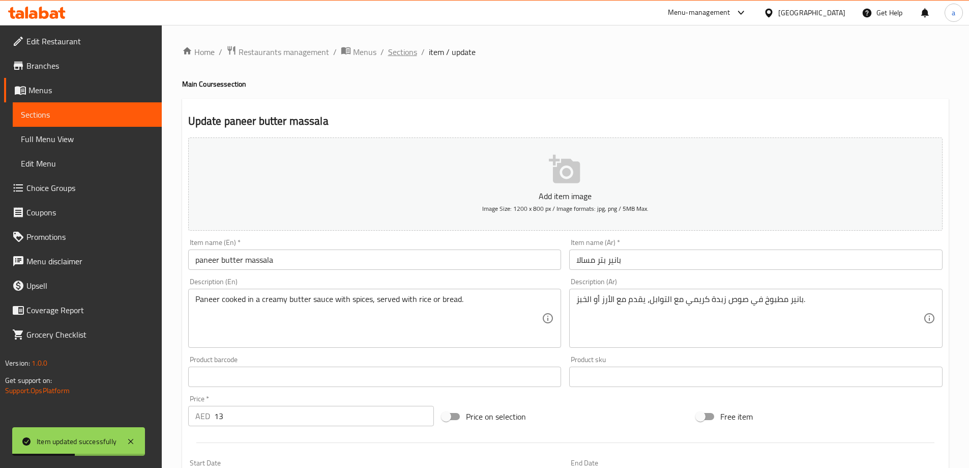
click at [404, 52] on span "Sections" at bounding box center [402, 52] width 29 height 12
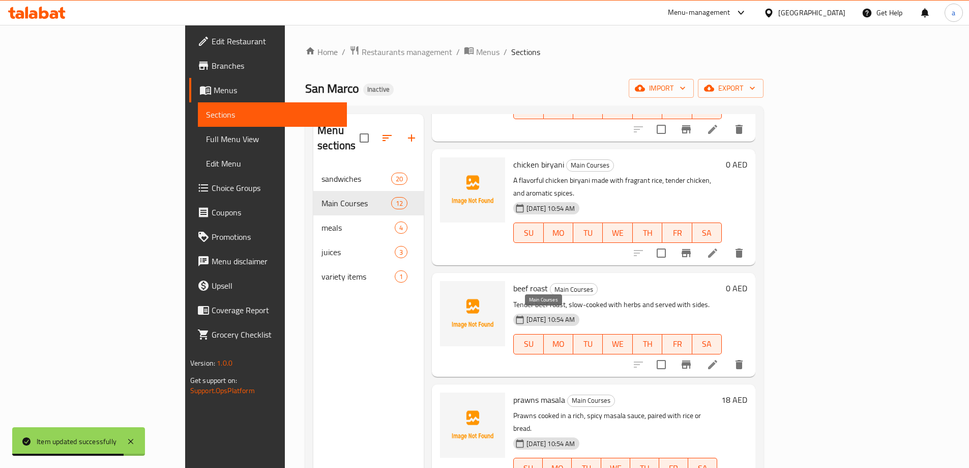
scroll to position [560, 0]
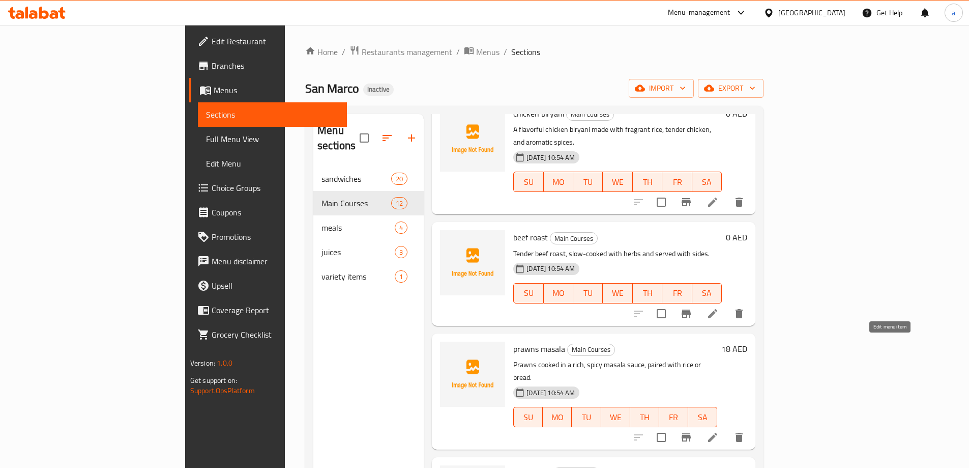
click at [719, 431] on icon at bounding box center [713, 437] width 12 height 12
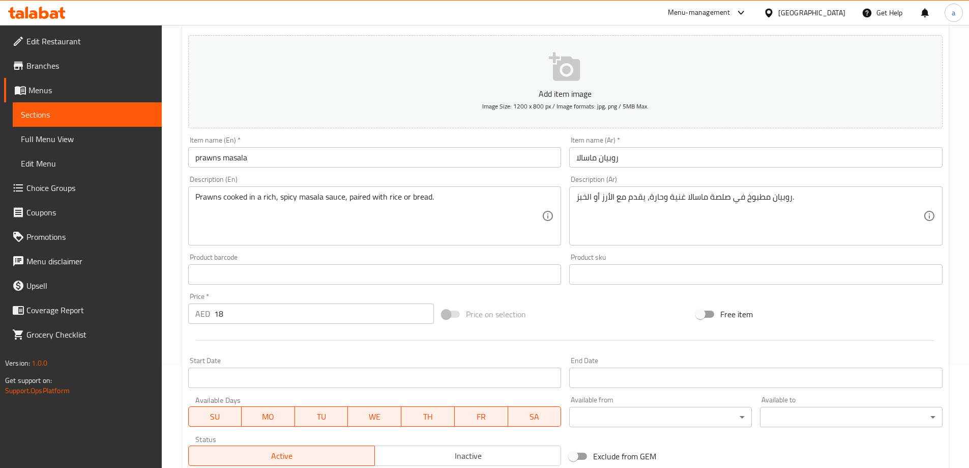
scroll to position [243, 0]
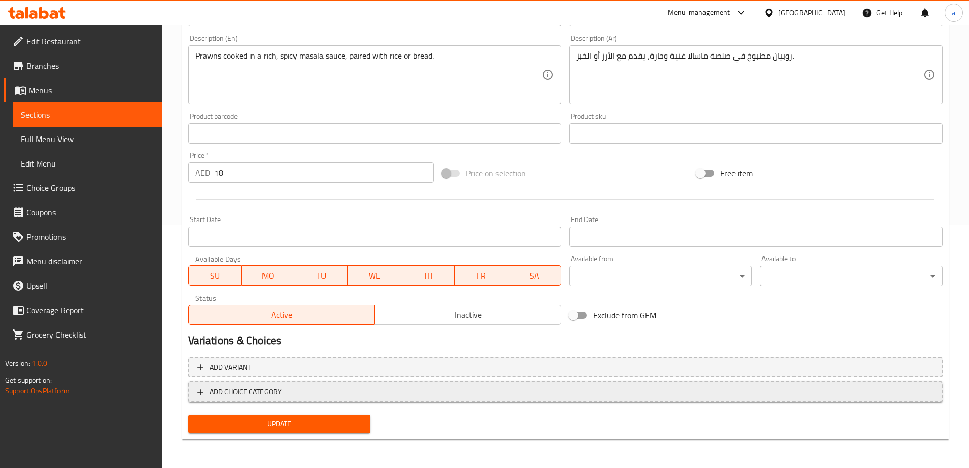
click at [260, 392] on span "ADD CHOICE CATEGORY" at bounding box center [246, 391] width 72 height 13
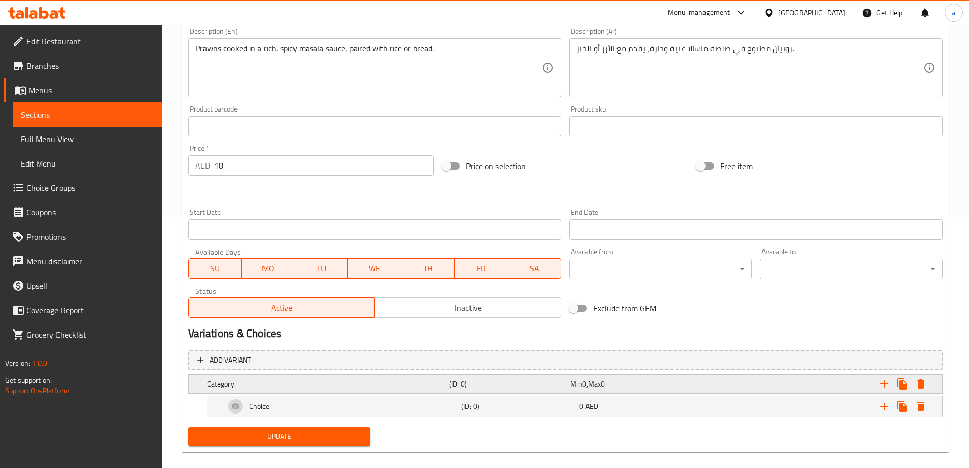
scroll to position [263, 0]
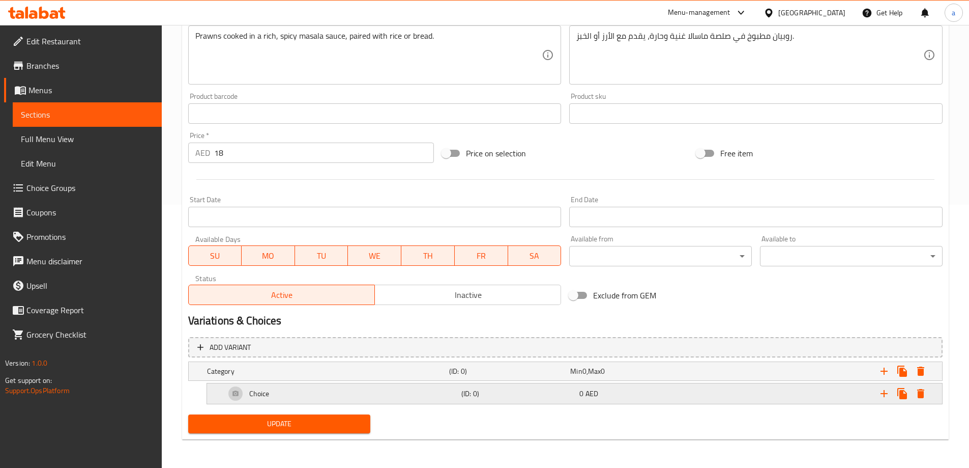
click at [375, 391] on div "Choice" at bounding box center [341, 393] width 236 height 24
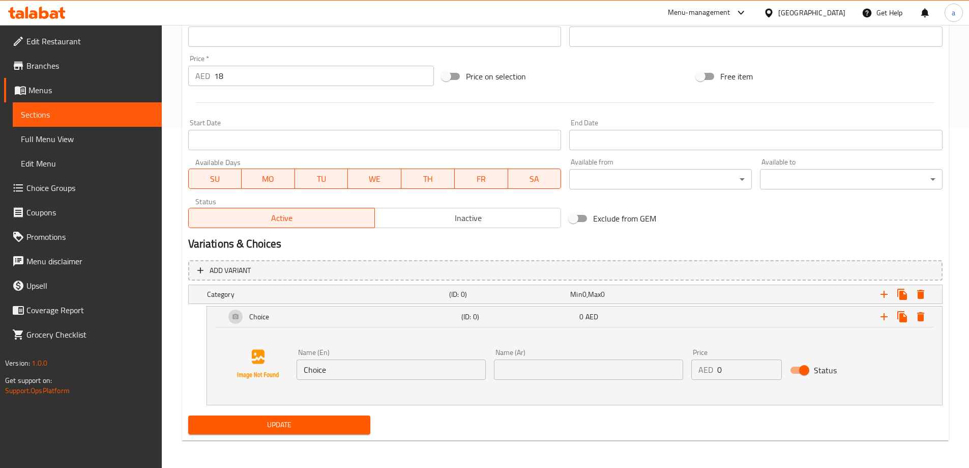
scroll to position [341, 0]
click at [367, 376] on input "Choice" at bounding box center [391, 368] width 189 height 20
click at [879, 315] on icon "Expand" at bounding box center [884, 315] width 12 height 12
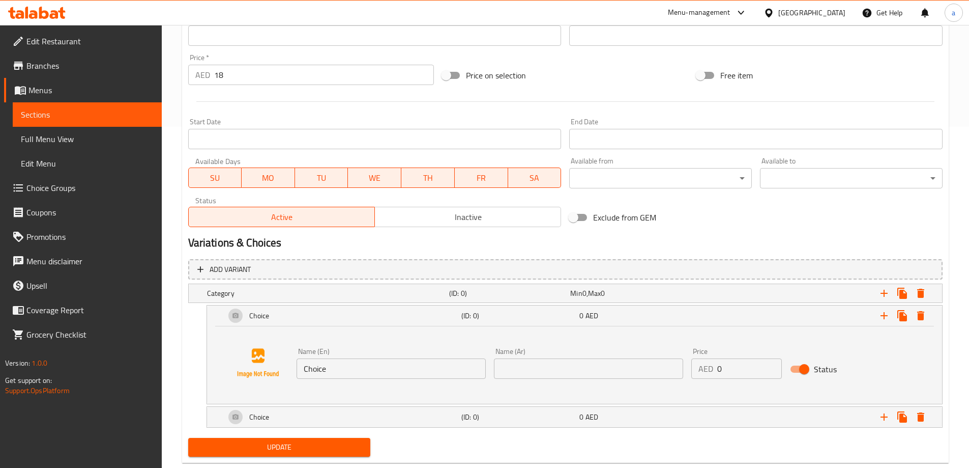
click at [393, 364] on input "Choice" at bounding box center [391, 368] width 189 height 20
paste input "rice"
type input "rice"
click at [531, 373] on input "text" at bounding box center [588, 368] width 189 height 20
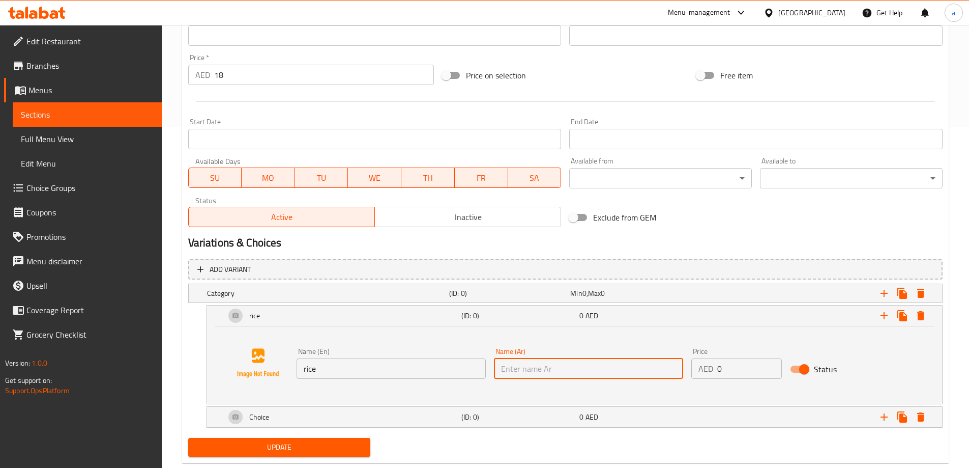
type input "أرز"
click at [711, 407] on div "Expand" at bounding box center [814, 417] width 236 height 22
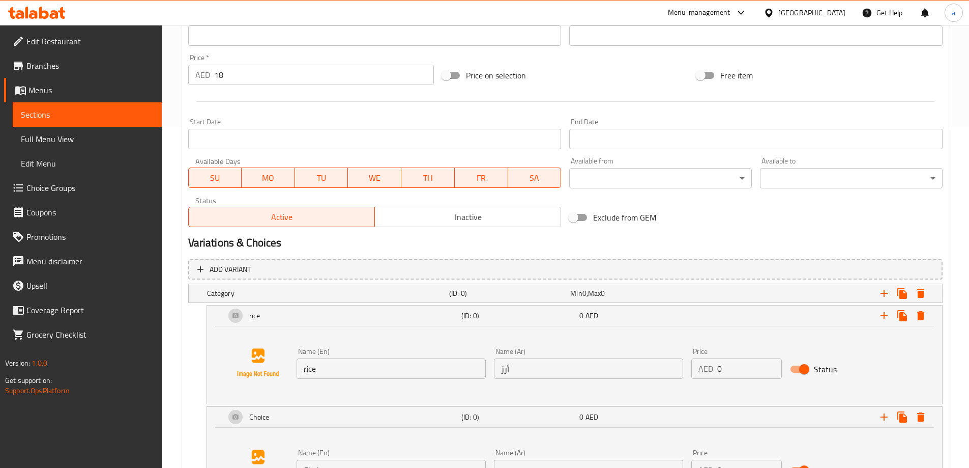
scroll to position [442, 0]
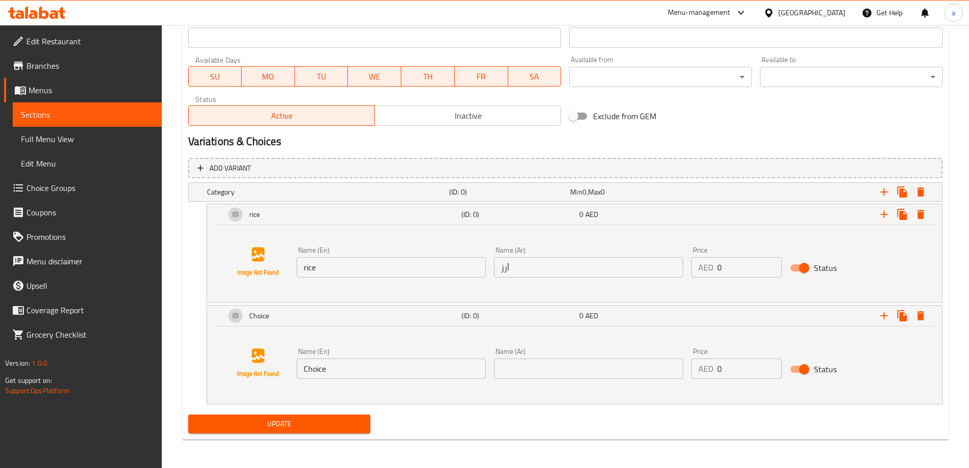
click at [345, 373] on input "Choice" at bounding box center [391, 368] width 189 height 20
paste input "bread"
type input "bread"
click at [519, 368] on input "text" at bounding box center [588, 368] width 189 height 20
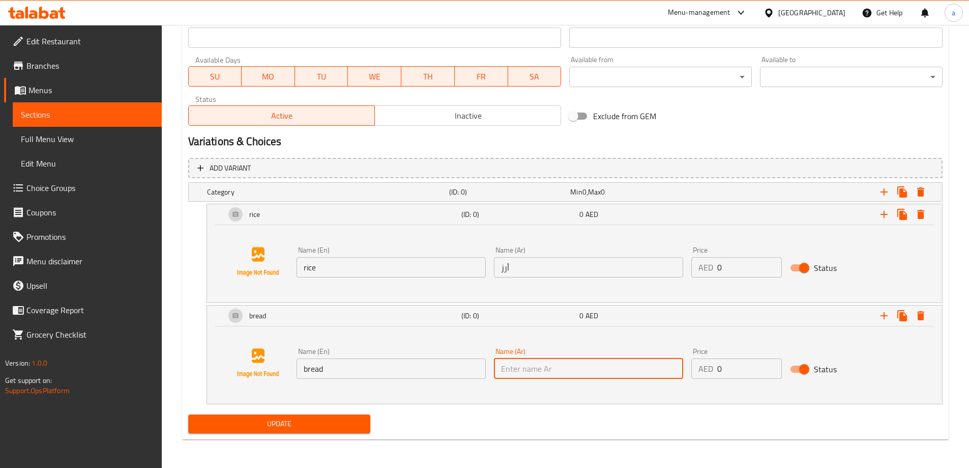
click at [519, 368] on input "text" at bounding box center [588, 368] width 189 height 20
type input "خبز"
click at [287, 429] on span "Update" at bounding box center [279, 423] width 166 height 13
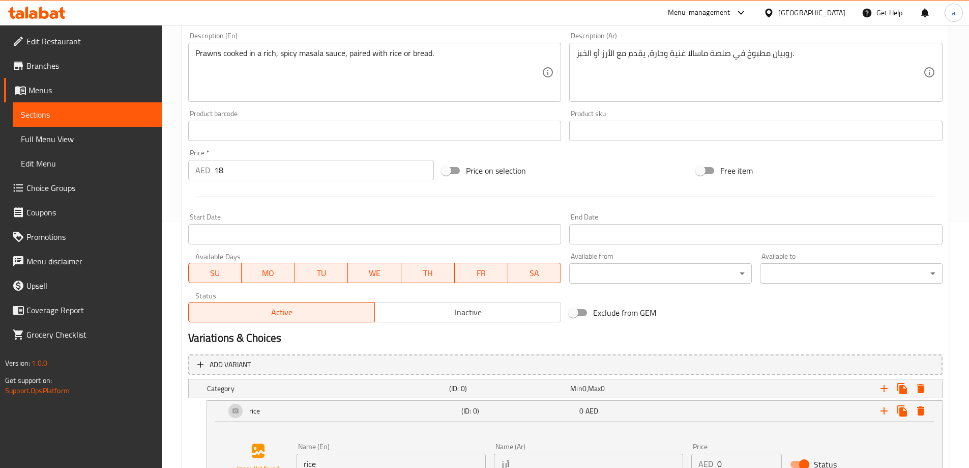
scroll to position [0, 0]
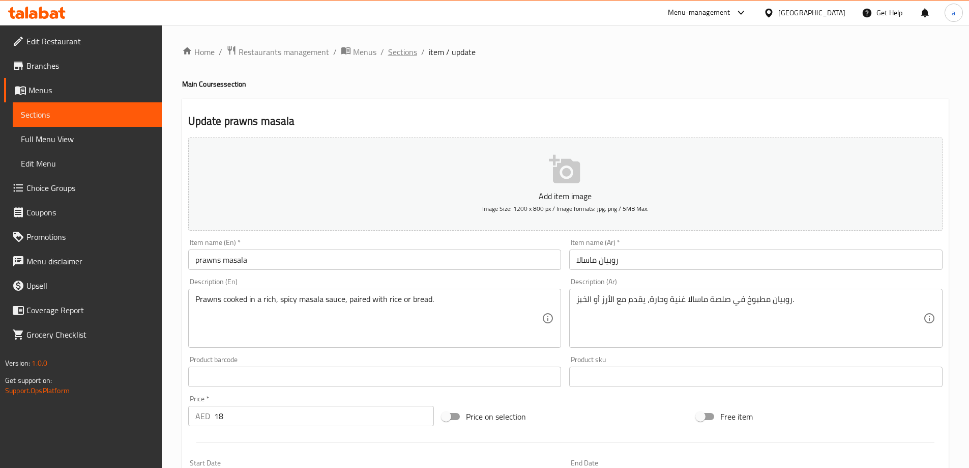
click at [402, 54] on span "Sections" at bounding box center [402, 52] width 29 height 12
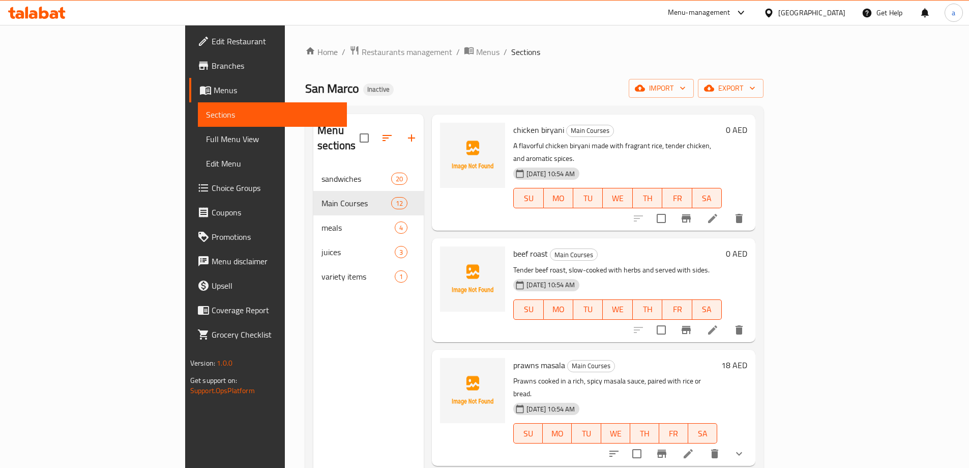
scroll to position [560, 0]
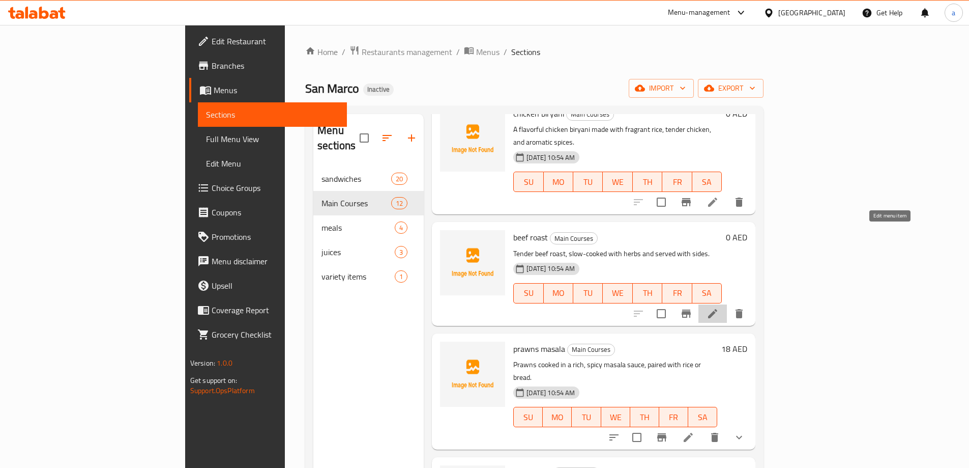
click at [719, 307] on icon at bounding box center [713, 313] width 12 height 12
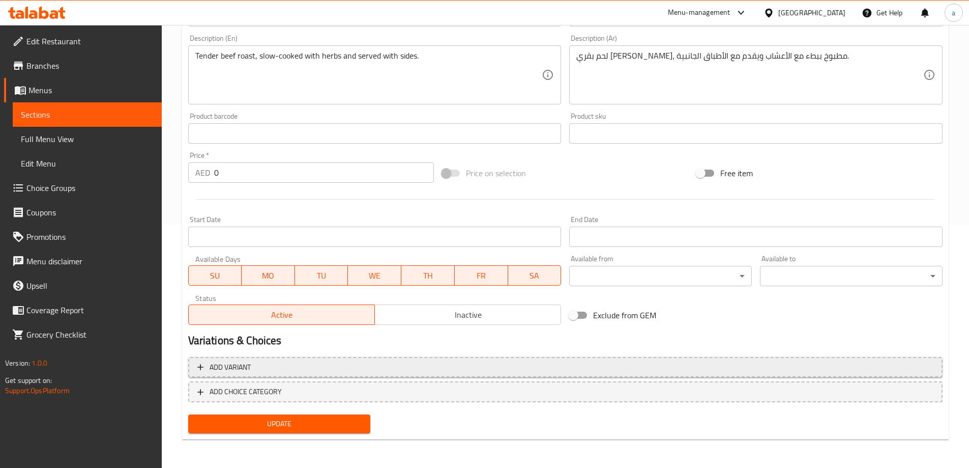
click at [420, 360] on button "Add variant" at bounding box center [565, 367] width 755 height 21
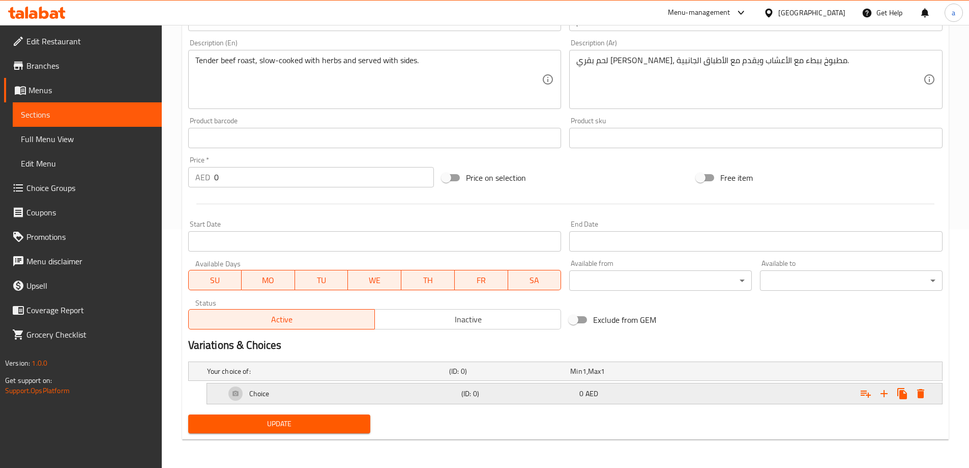
scroll to position [239, 0]
click at [884, 395] on icon "Expand" at bounding box center [884, 393] width 7 height 7
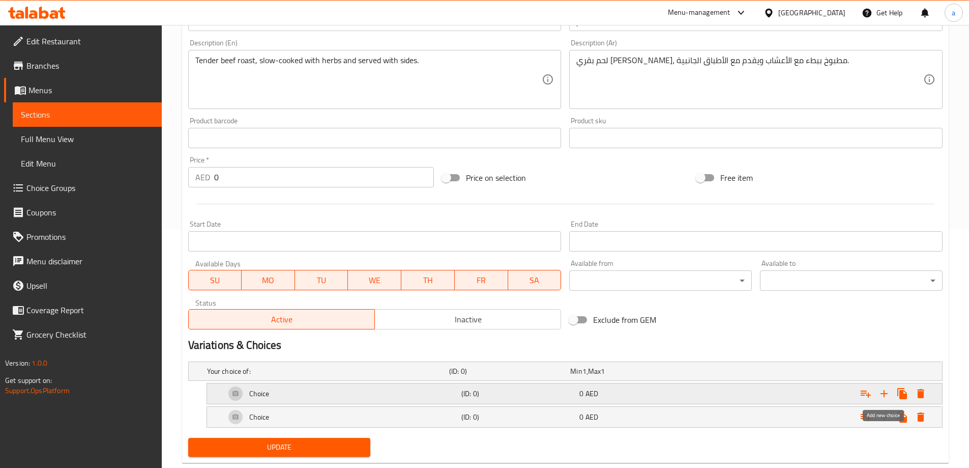
click at [884, 395] on icon "Expand" at bounding box center [884, 393] width 7 height 7
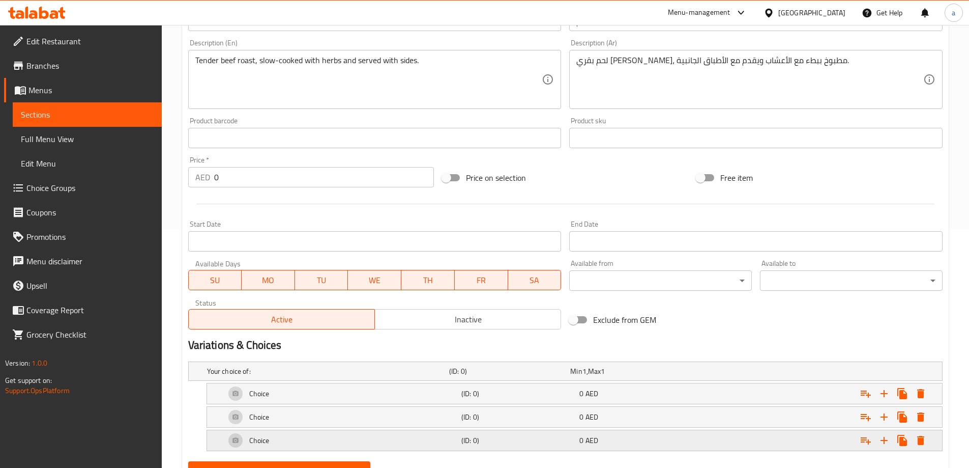
click at [925, 440] on icon "Expand" at bounding box center [921, 440] width 12 height 12
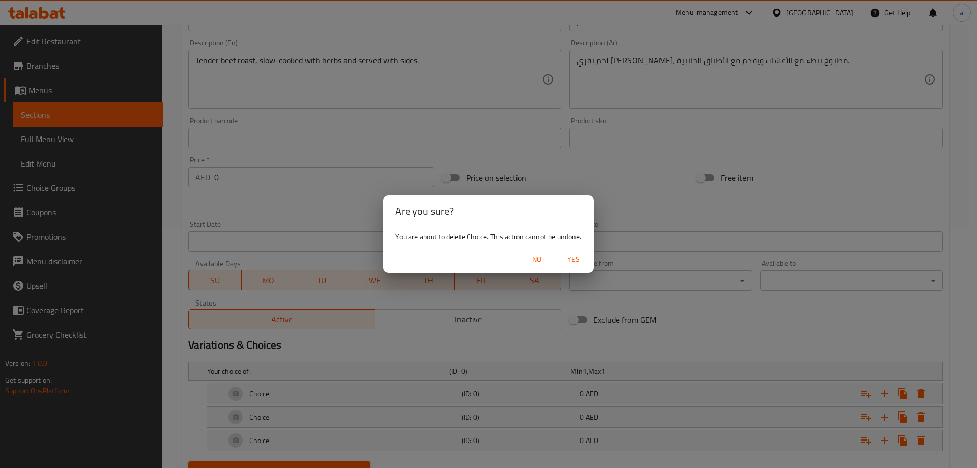
click at [567, 257] on span "Yes" at bounding box center [573, 259] width 24 height 13
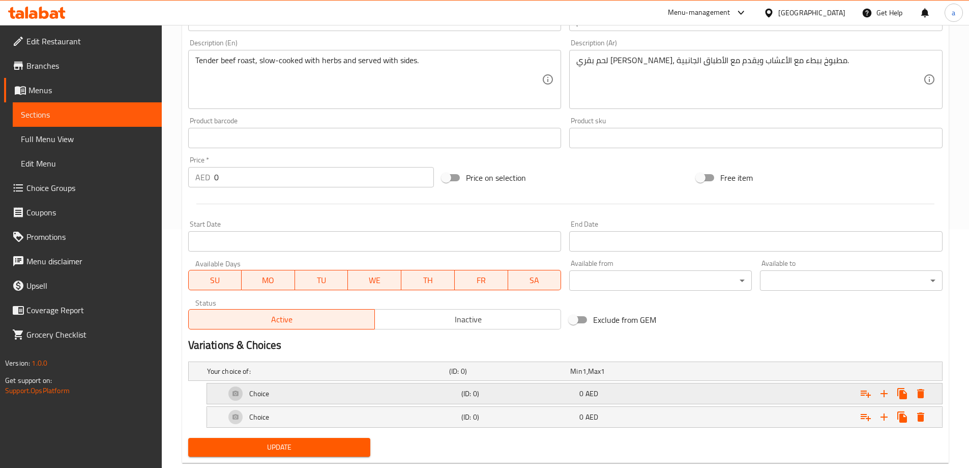
click at [454, 401] on div "Choice" at bounding box center [341, 393] width 236 height 24
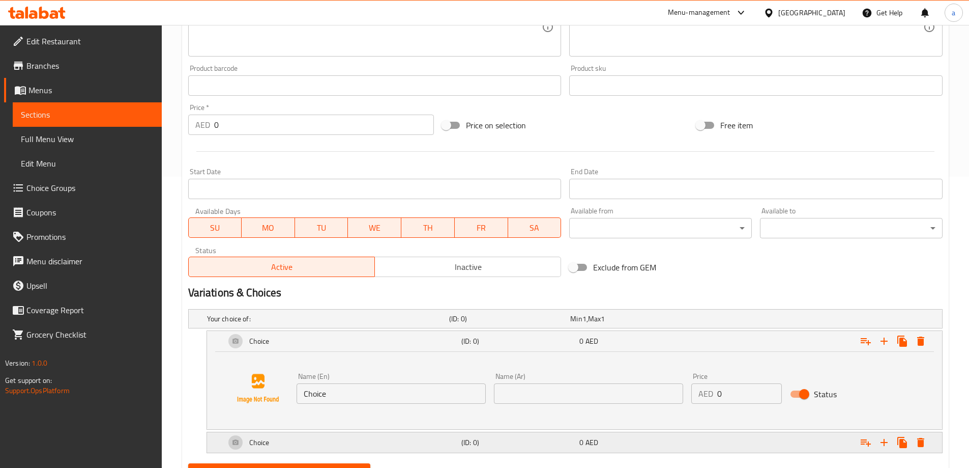
scroll to position [340, 0]
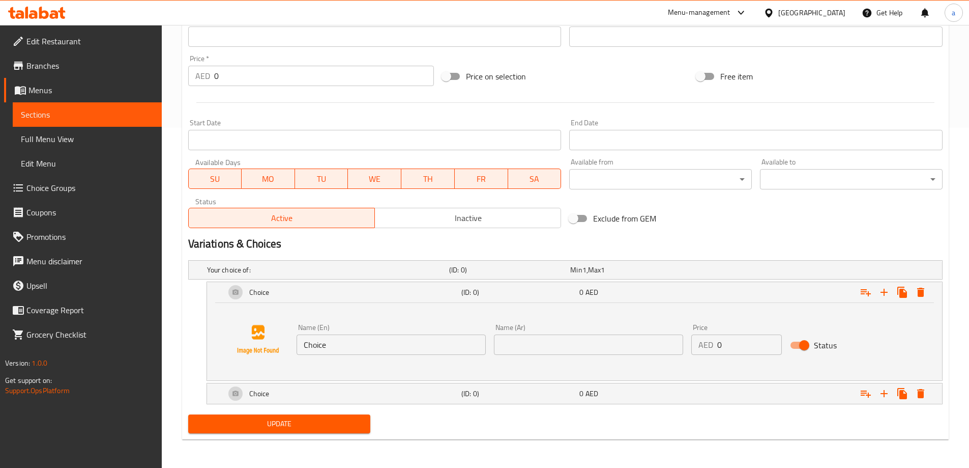
click at [348, 343] on input "Choice" at bounding box center [391, 344] width 189 height 20
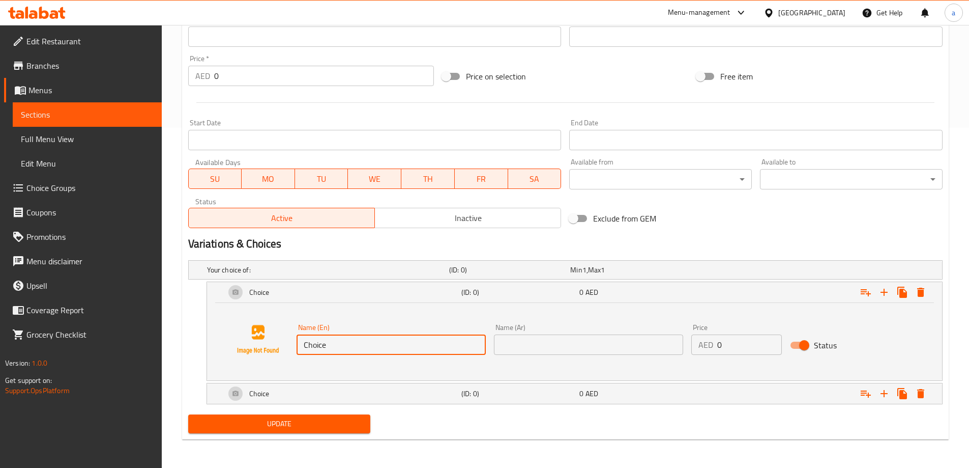
click at [348, 343] on input "Choice" at bounding box center [391, 344] width 189 height 20
click at [348, 348] on input "Choice" at bounding box center [391, 344] width 189 height 20
click at [349, 348] on input "Choice" at bounding box center [391, 344] width 189 height 20
paste input "Medium"
type input "Medium"
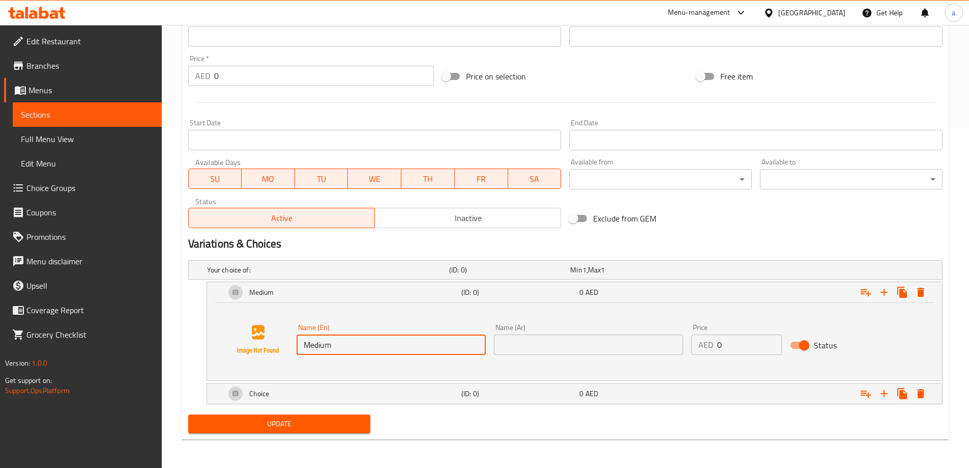
click at [532, 351] on input "text" at bounding box center [588, 344] width 189 height 20
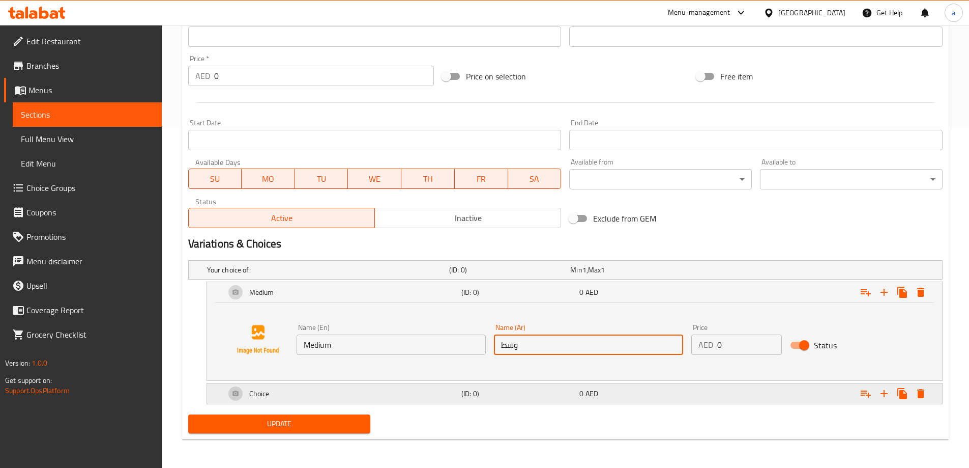
type input "وسط"
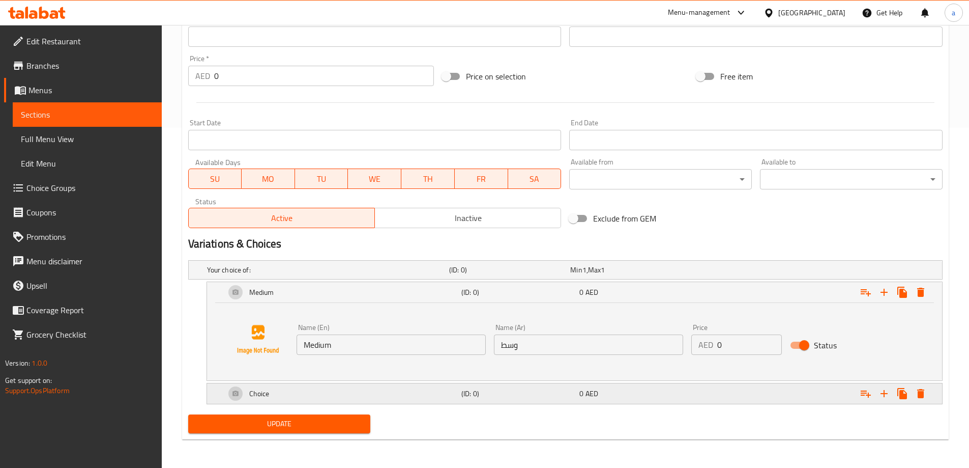
click at [363, 400] on div "Choice" at bounding box center [341, 393] width 236 height 24
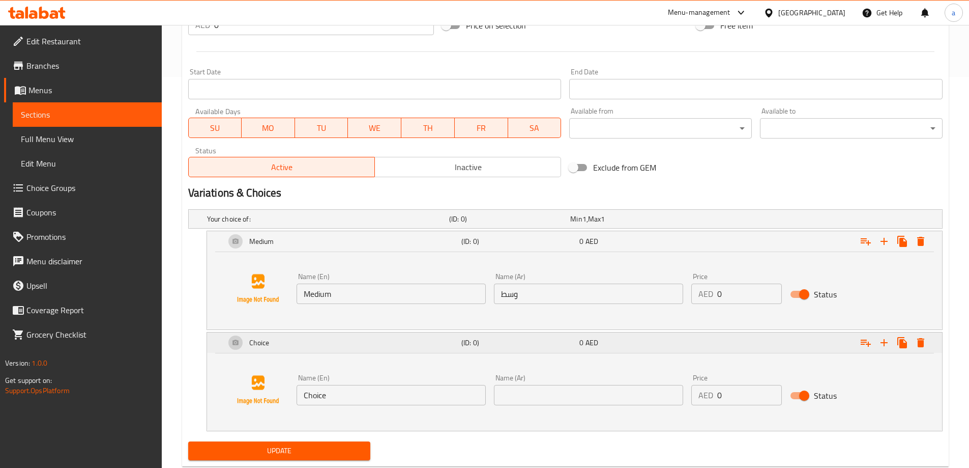
scroll to position [418, 0]
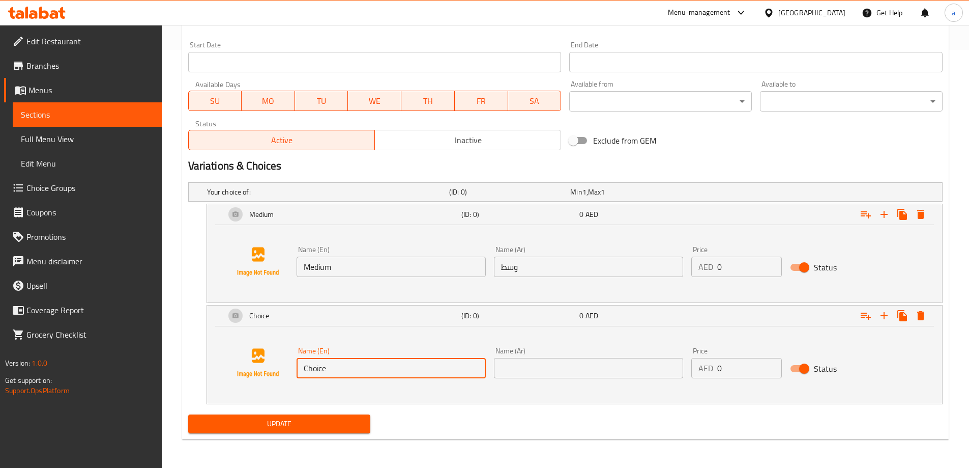
click at [353, 373] on input "Choice" at bounding box center [391, 368] width 189 height 20
click at [347, 369] on input "Choice" at bounding box center [391, 368] width 189 height 20
paste input "Larg"
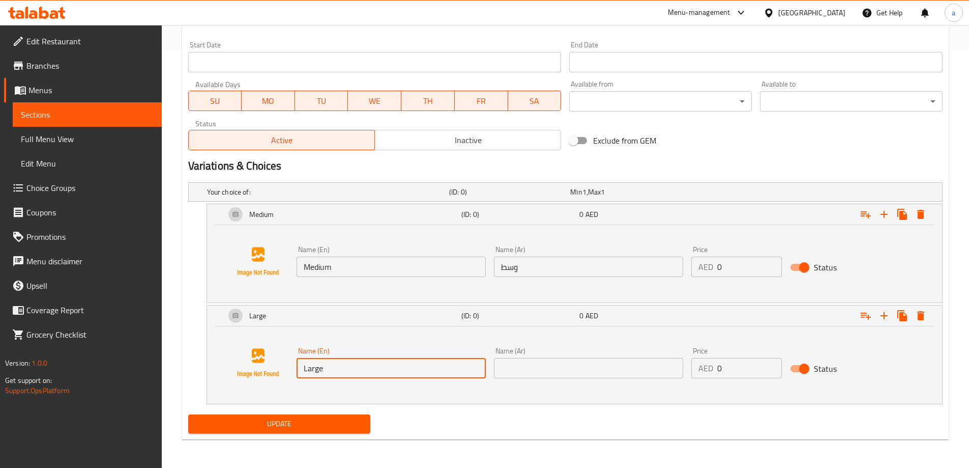
type input "Large"
click at [618, 366] on input "text" at bounding box center [588, 368] width 189 height 20
click at [539, 365] on input "لارج" at bounding box center [588, 368] width 189 height 20
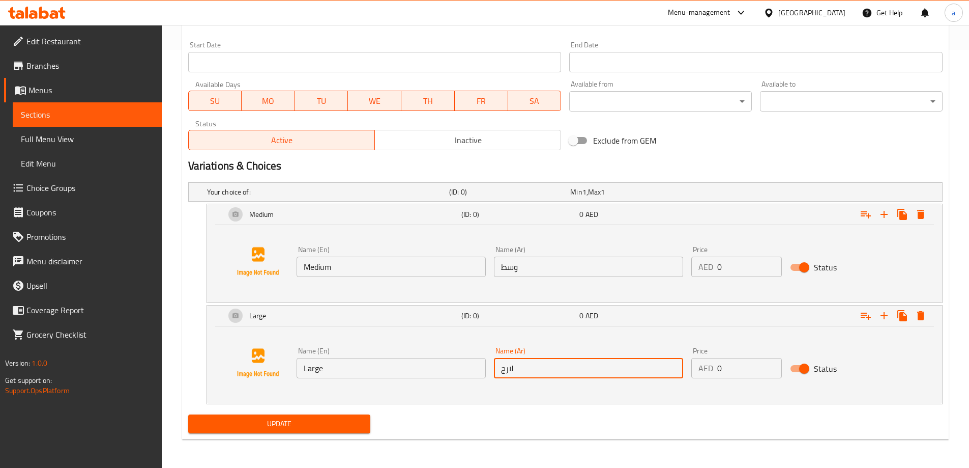
click at [539, 365] on input "لارج" at bounding box center [588, 368] width 189 height 20
paste input "بير"
type input "كبير"
click at [740, 274] on input "0" at bounding box center [750, 266] width 65 height 20
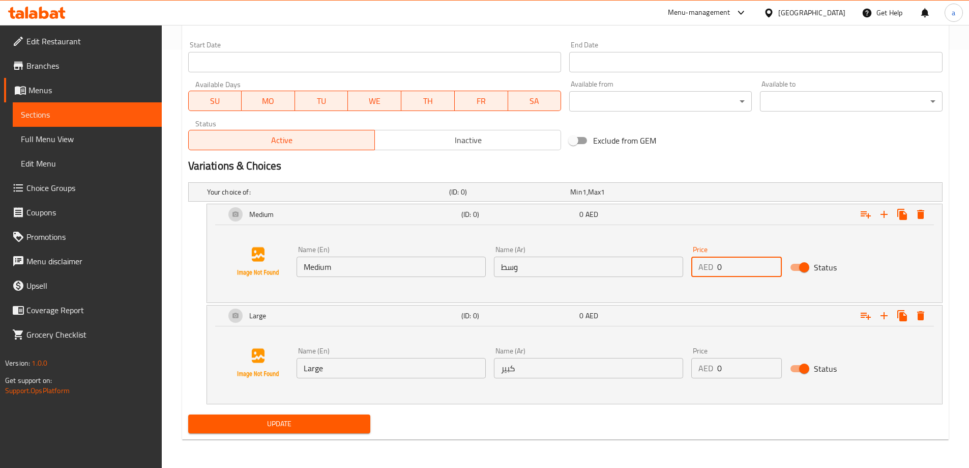
click at [740, 274] on input "0" at bounding box center [750, 266] width 65 height 20
type input "7"
click at [723, 374] on input "0" at bounding box center [750, 368] width 65 height 20
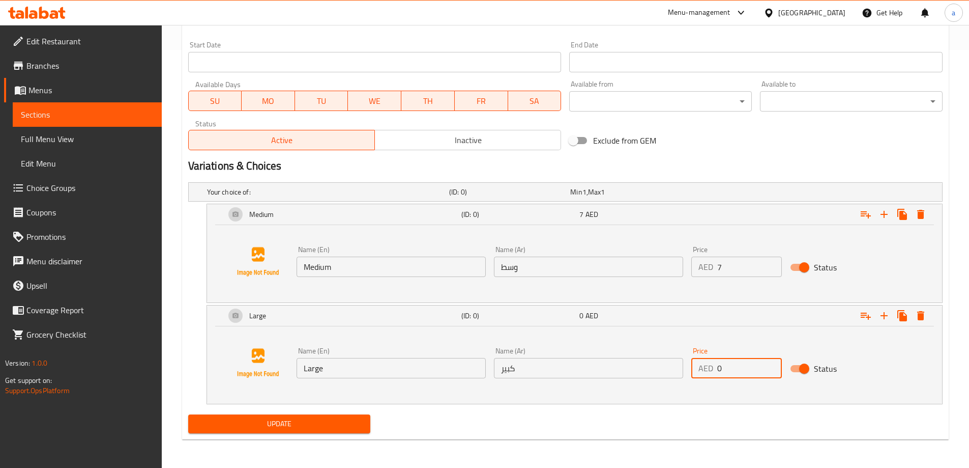
drag, startPoint x: 715, startPoint y: 368, endPoint x: 729, endPoint y: 370, distance: 13.9
click at [729, 370] on div "AED 0 Price" at bounding box center [737, 368] width 91 height 20
type input "12"
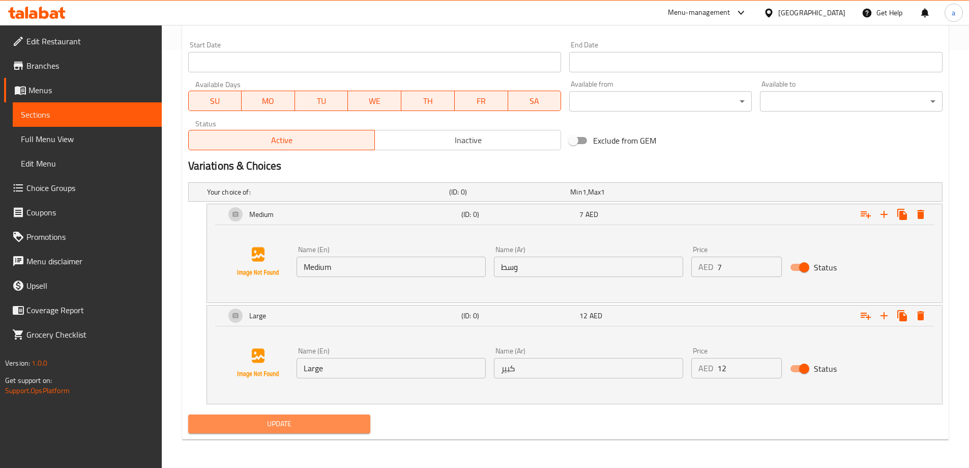
click at [331, 429] on span "Update" at bounding box center [279, 423] width 166 height 13
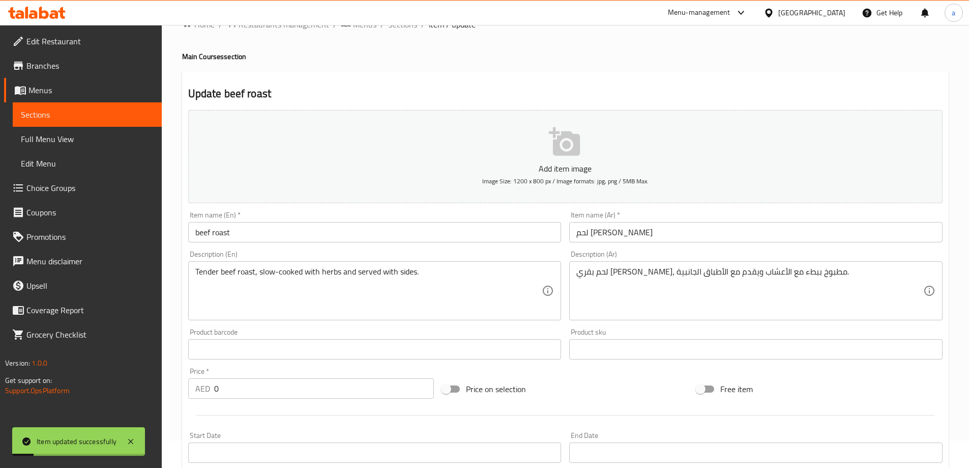
scroll to position [0, 0]
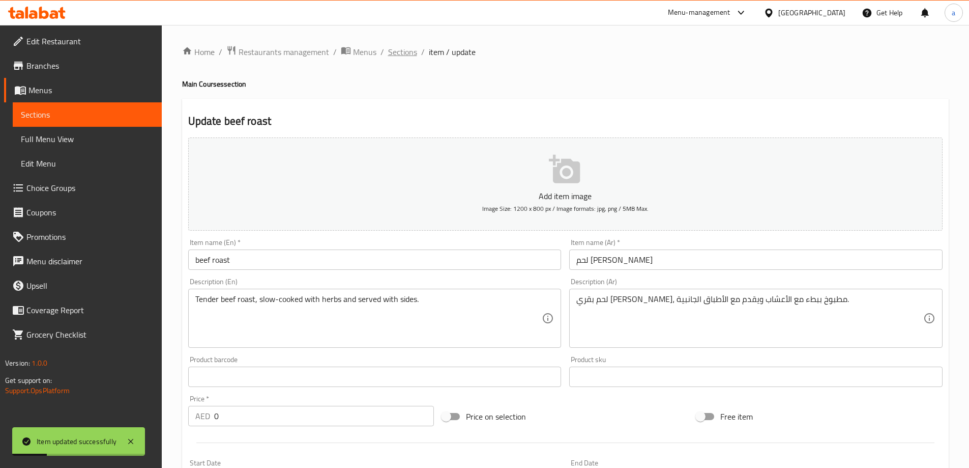
click at [399, 52] on span "Sections" at bounding box center [402, 52] width 29 height 12
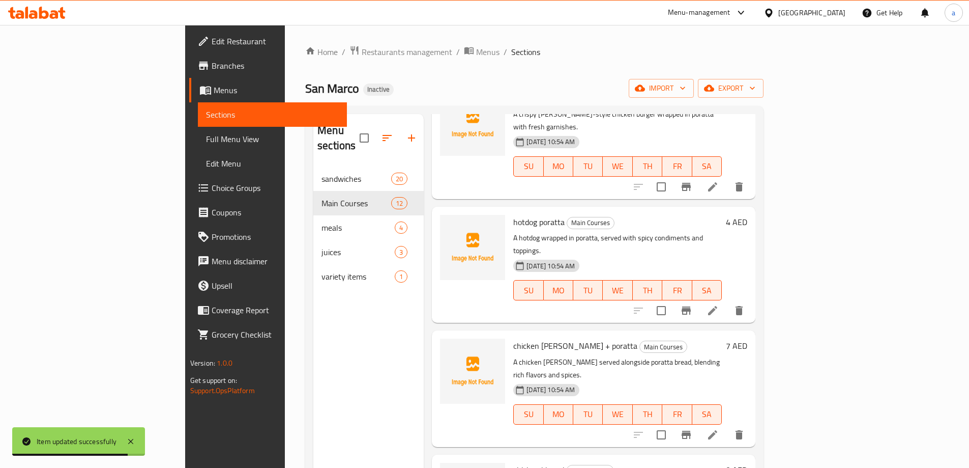
scroll to position [305, 0]
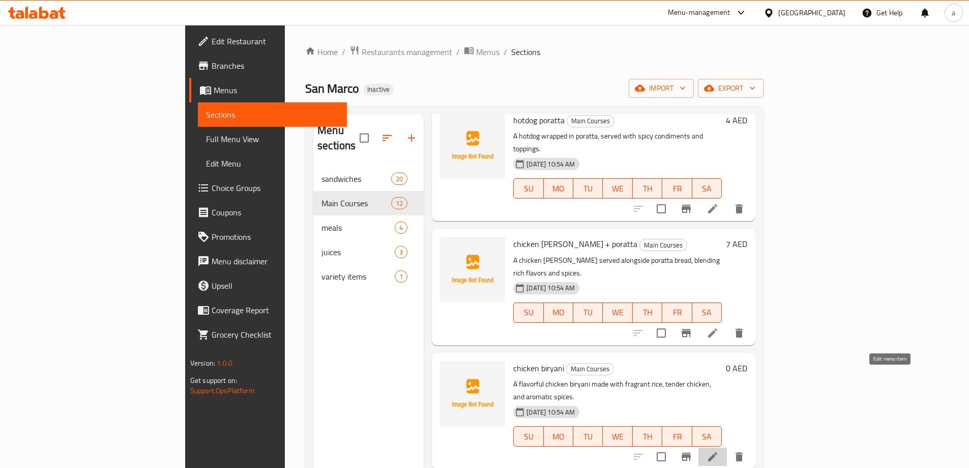
click at [718, 452] on icon at bounding box center [712, 456] width 9 height 9
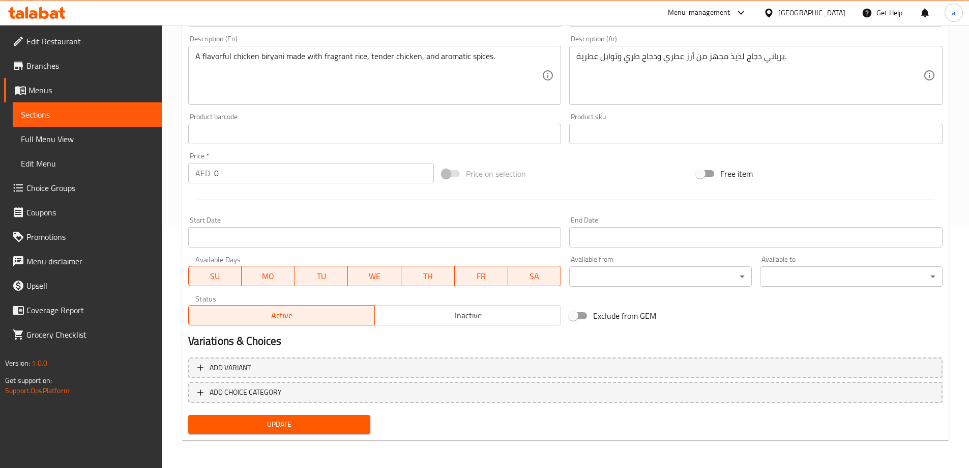
scroll to position [243, 0]
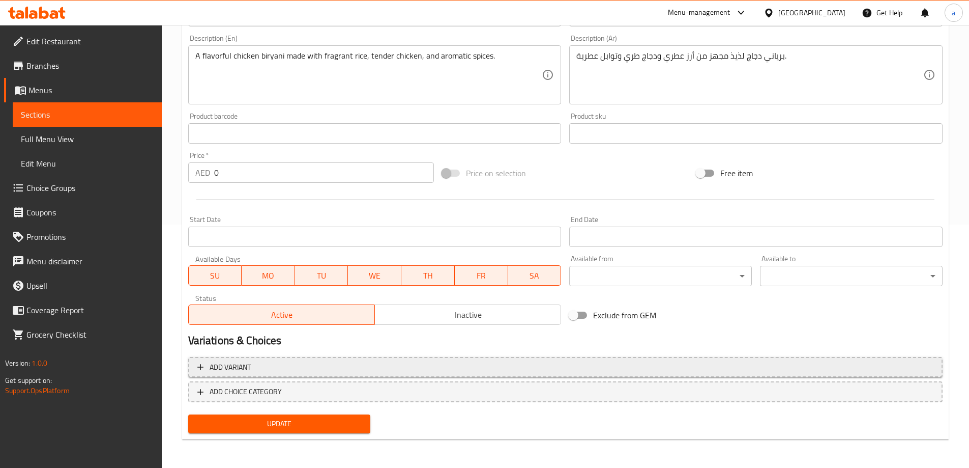
click at [326, 372] on span "Add variant" at bounding box center [565, 367] width 736 height 13
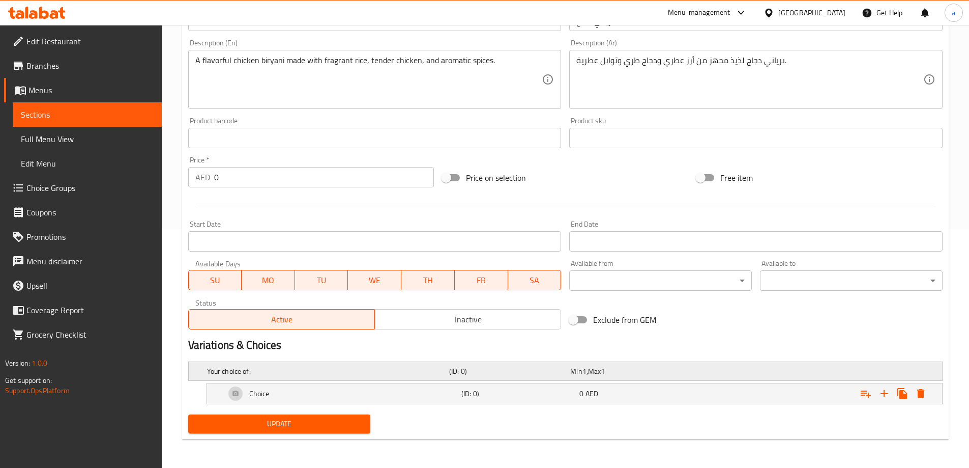
scroll to position [239, 0]
click at [883, 394] on icon "Expand" at bounding box center [884, 393] width 12 height 12
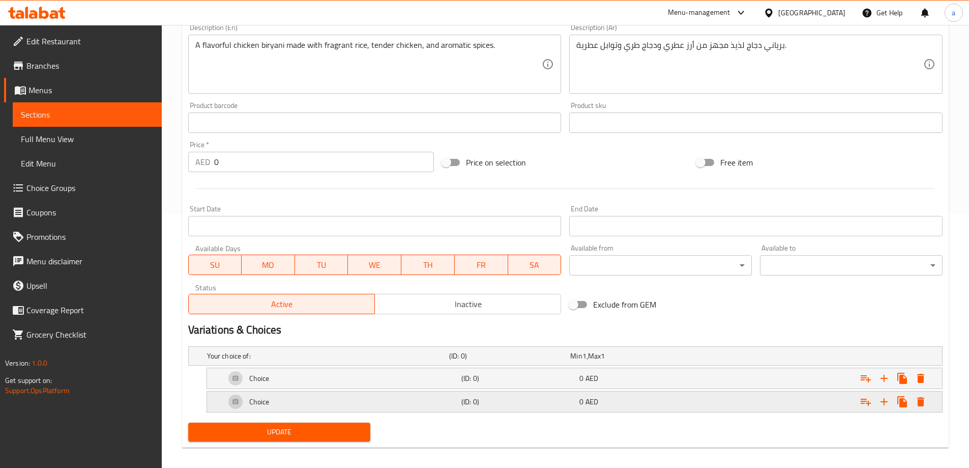
scroll to position [262, 0]
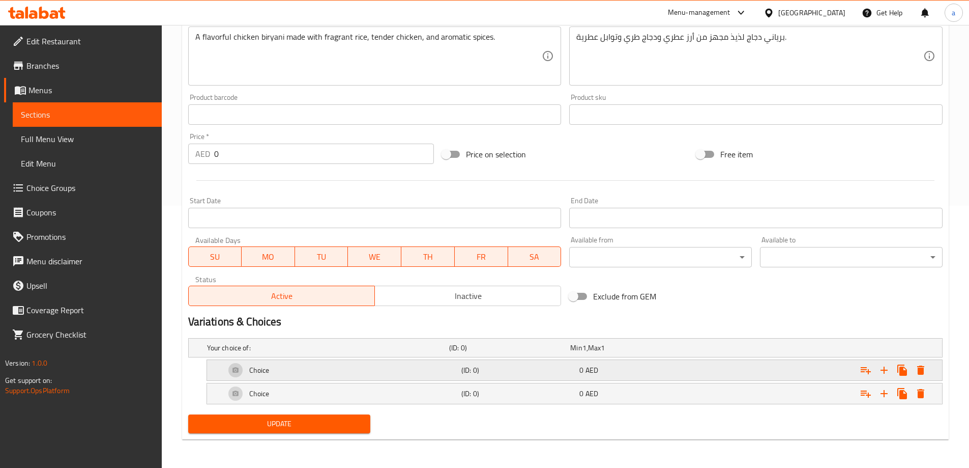
click at [433, 377] on div "Choice" at bounding box center [341, 370] width 236 height 24
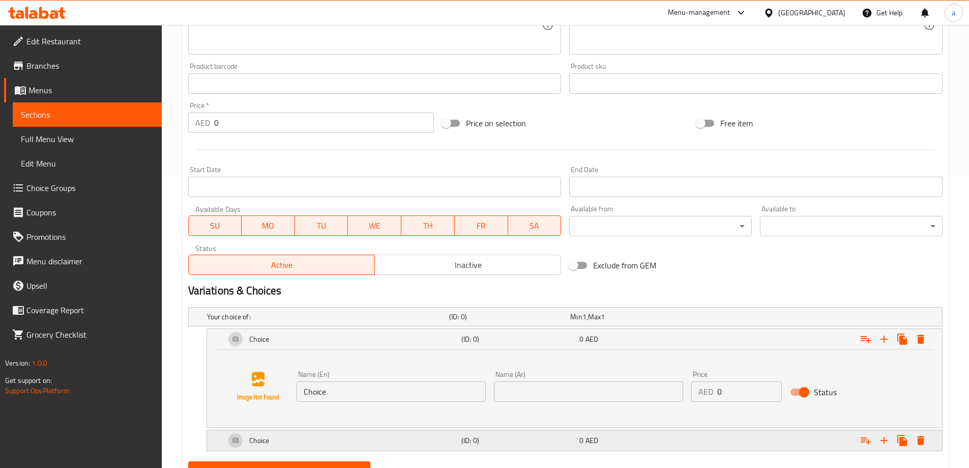
scroll to position [340, 0]
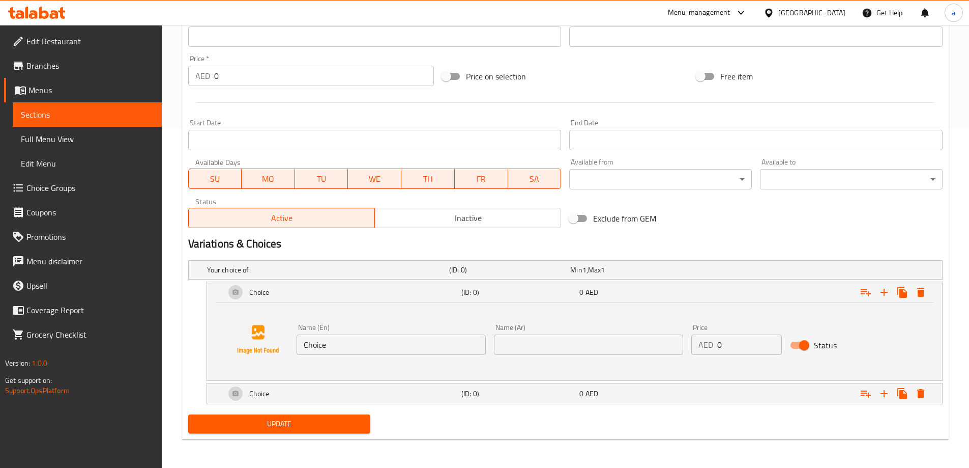
click at [353, 362] on div "Name (En) Choice Name (En) Name (Ar) Name (Ar) Price AED 0 Price Status" at bounding box center [574, 339] width 711 height 77
click at [353, 348] on input "Choice" at bounding box center [391, 344] width 189 height 20
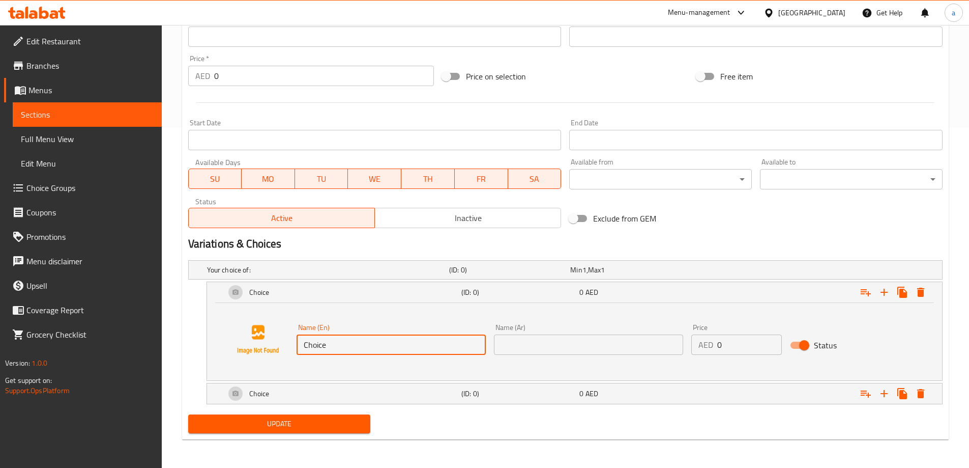
click at [353, 348] on input "Choice" at bounding box center [391, 344] width 189 height 20
type input "ة"
type input "Medium"
click at [548, 349] on input "text" at bounding box center [588, 344] width 189 height 20
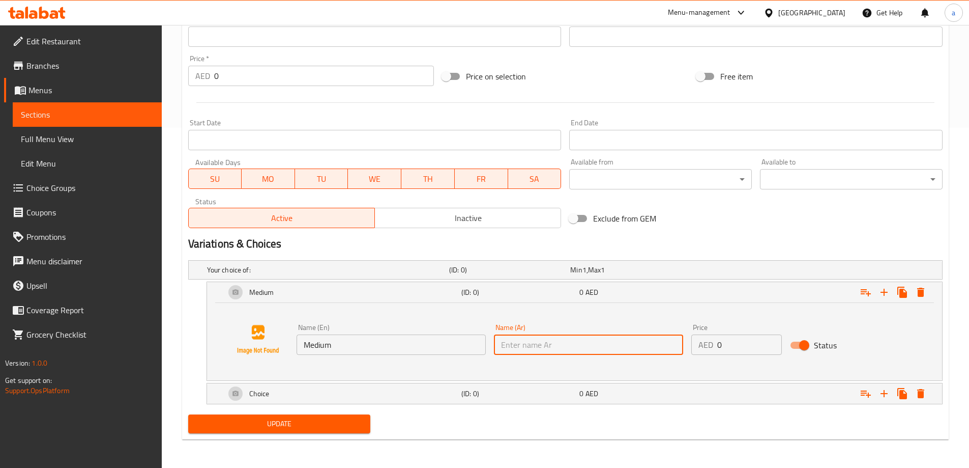
type input "وسط"
click at [736, 344] on input "0" at bounding box center [750, 344] width 65 height 20
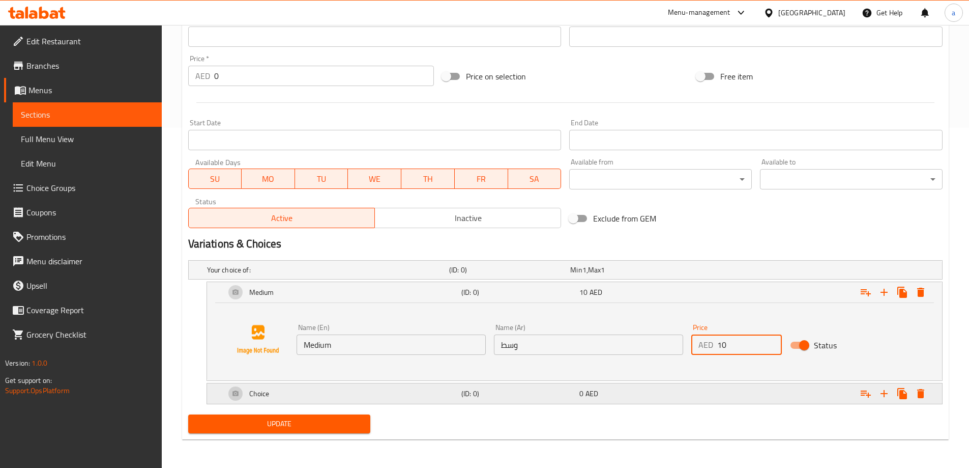
type input "10"
click at [482, 391] on h5 "(ID: 0)" at bounding box center [519, 393] width 114 height 10
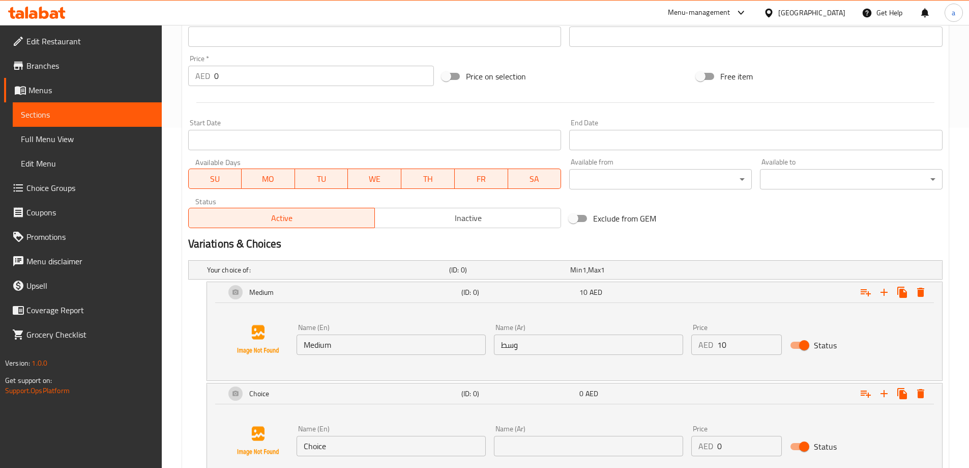
click at [365, 442] on input "Choice" at bounding box center [391, 446] width 189 height 20
type input "Large"
click at [588, 450] on input "text" at bounding box center [588, 446] width 189 height 20
type input "كبير"
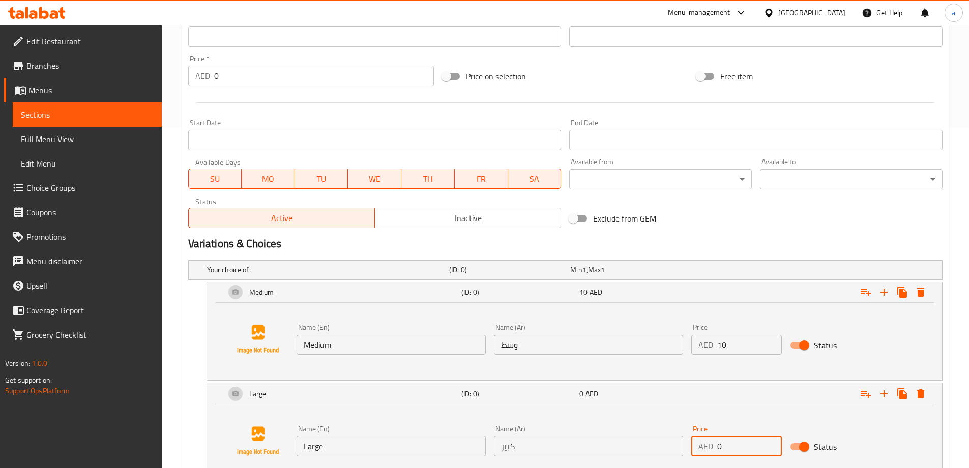
click at [735, 443] on input "0" at bounding box center [750, 446] width 65 height 20
drag, startPoint x: 733, startPoint y: 444, endPoint x: 718, endPoint y: 445, distance: 15.8
click at [718, 445] on input "0" at bounding box center [750, 446] width 65 height 20
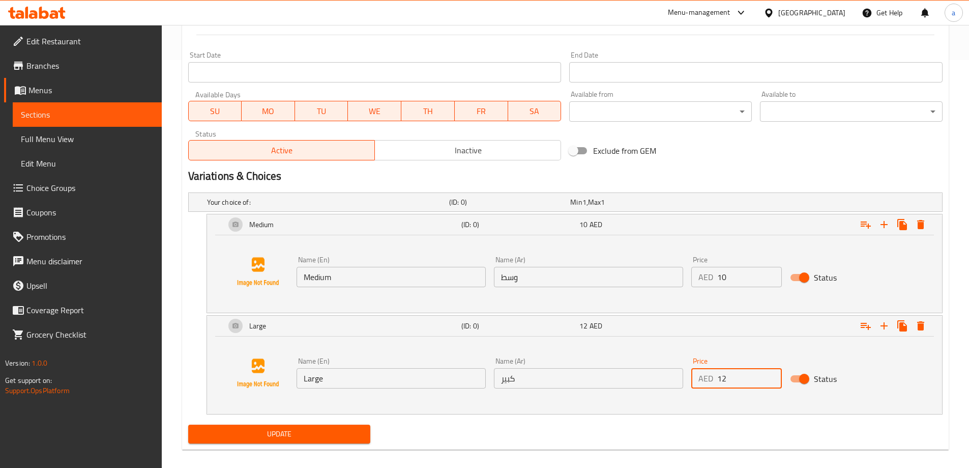
scroll to position [418, 0]
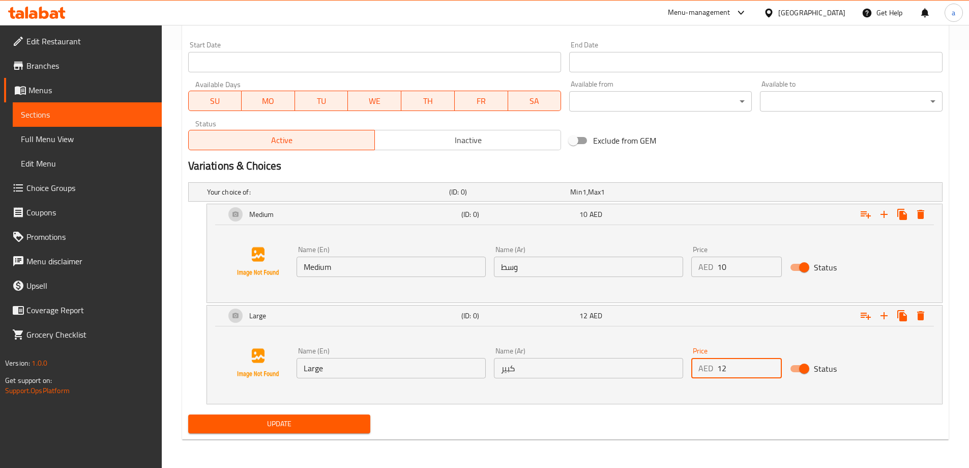
type input "12"
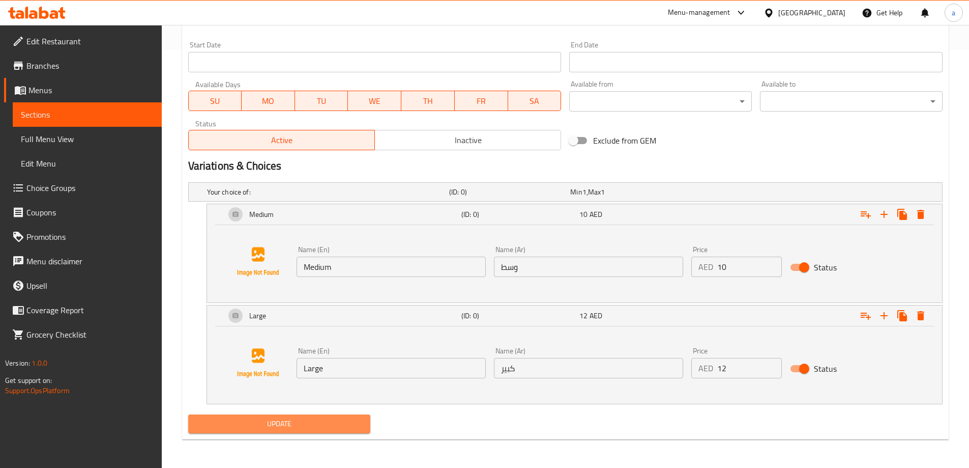
click at [285, 422] on span "Update" at bounding box center [279, 423] width 166 height 13
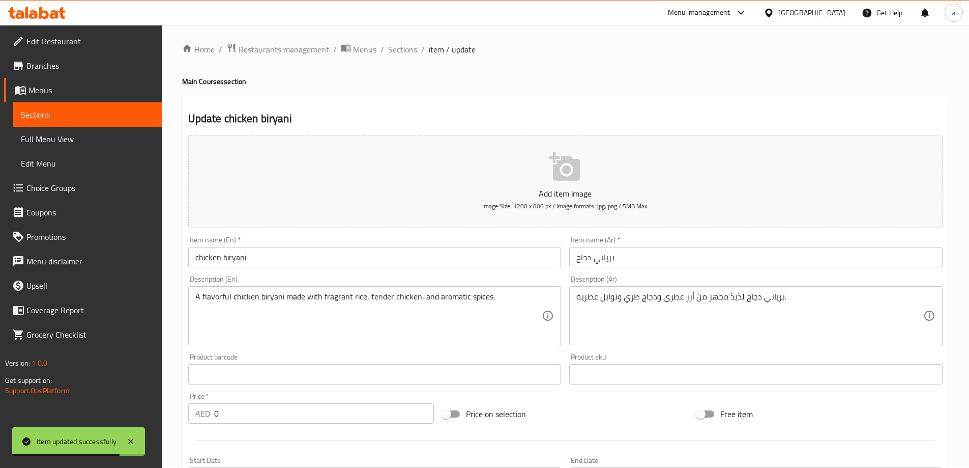
scroll to position [0, 0]
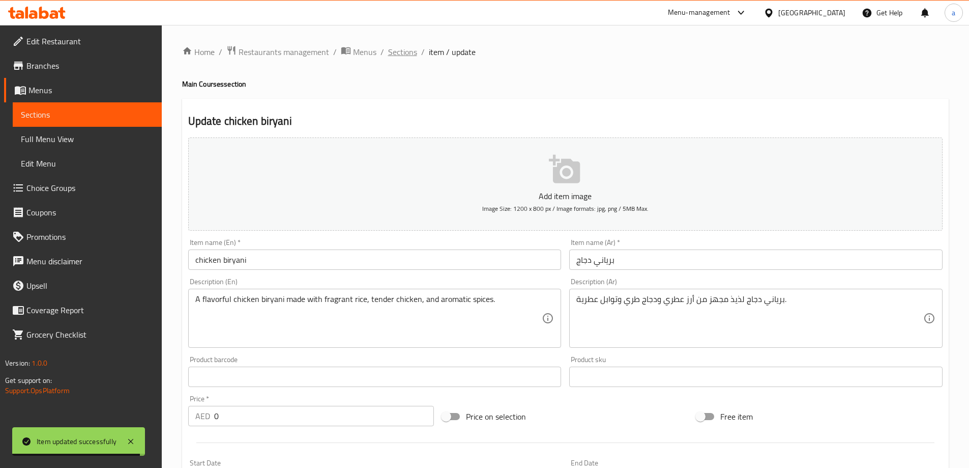
click at [390, 52] on span "Sections" at bounding box center [402, 52] width 29 height 12
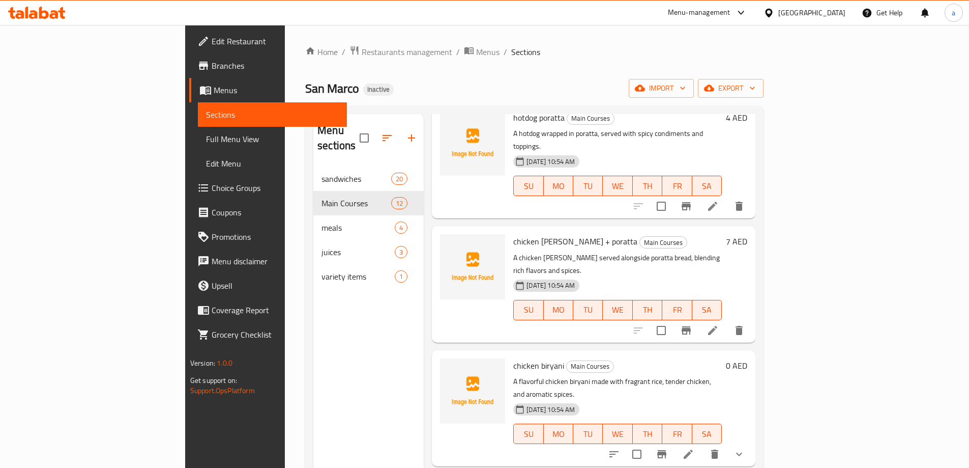
scroll to position [305, 0]
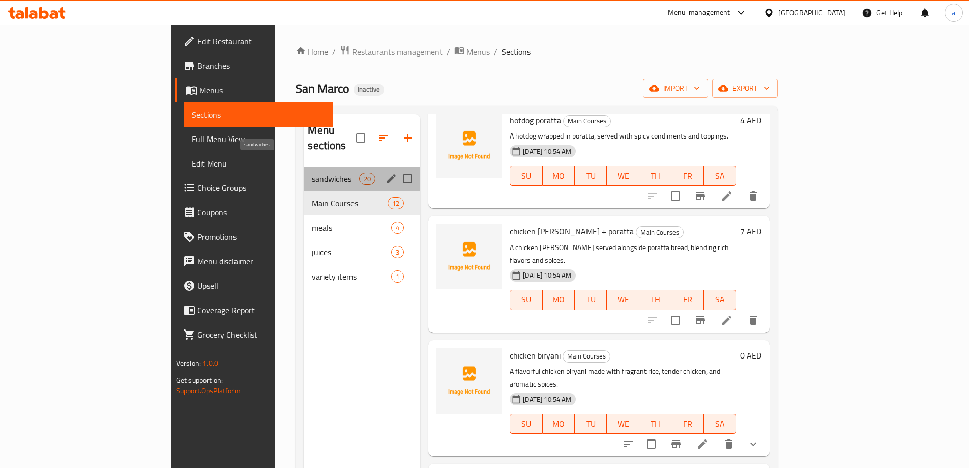
click at [312, 173] on span "sandwiches" at bounding box center [335, 179] width 47 height 12
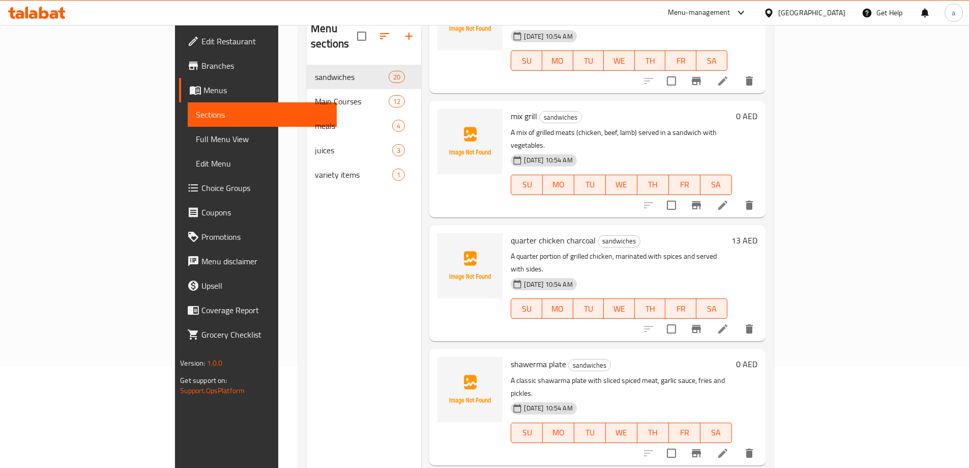
scroll to position [1679, 0]
click at [729, 449] on icon at bounding box center [723, 455] width 12 height 12
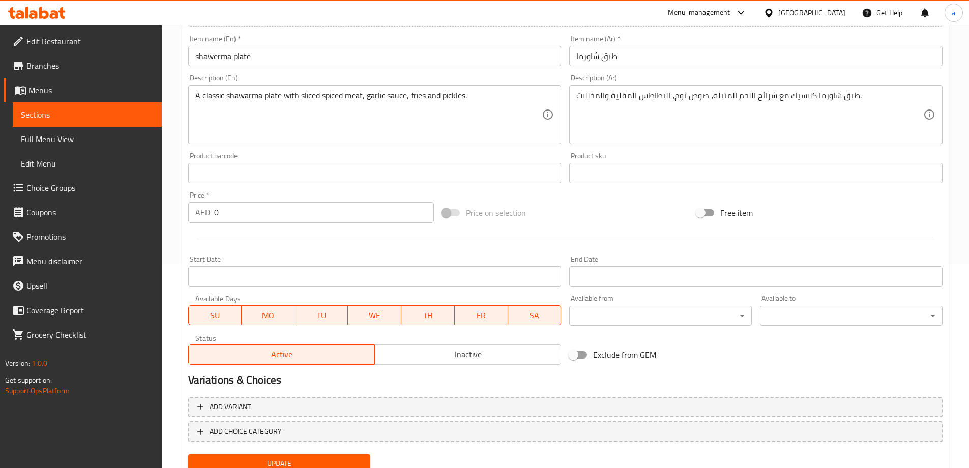
scroll to position [243, 0]
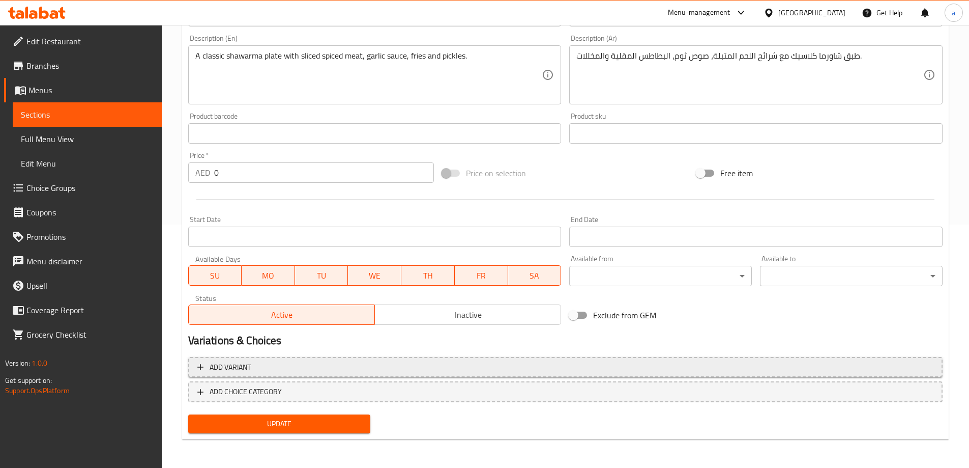
click at [242, 367] on span "Add variant" at bounding box center [230, 367] width 41 height 13
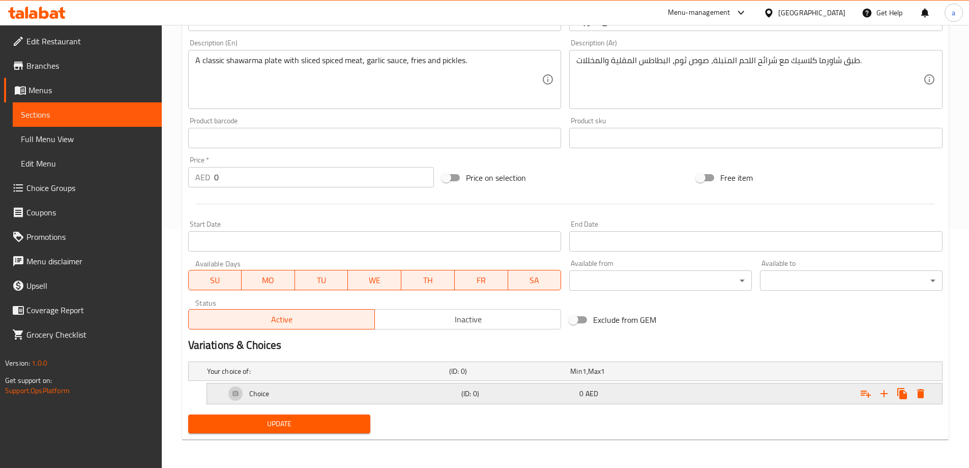
click at [438, 396] on div "Choice" at bounding box center [341, 393] width 236 height 24
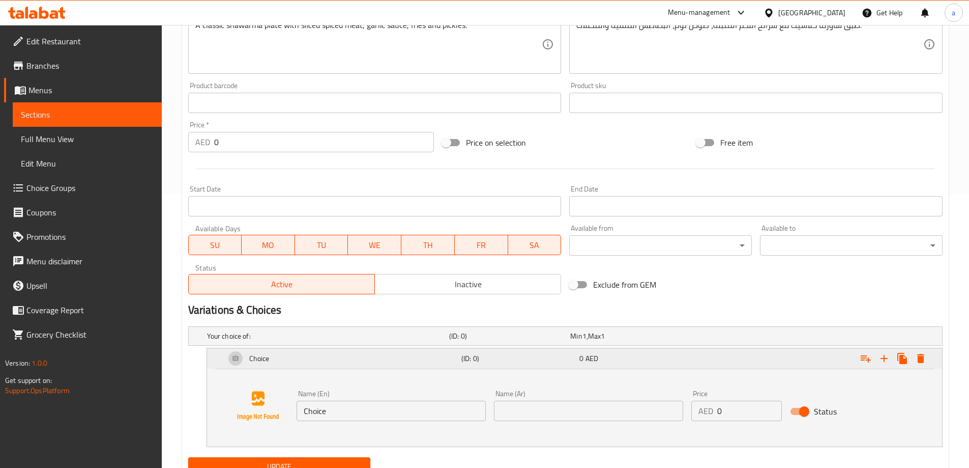
scroll to position [317, 0]
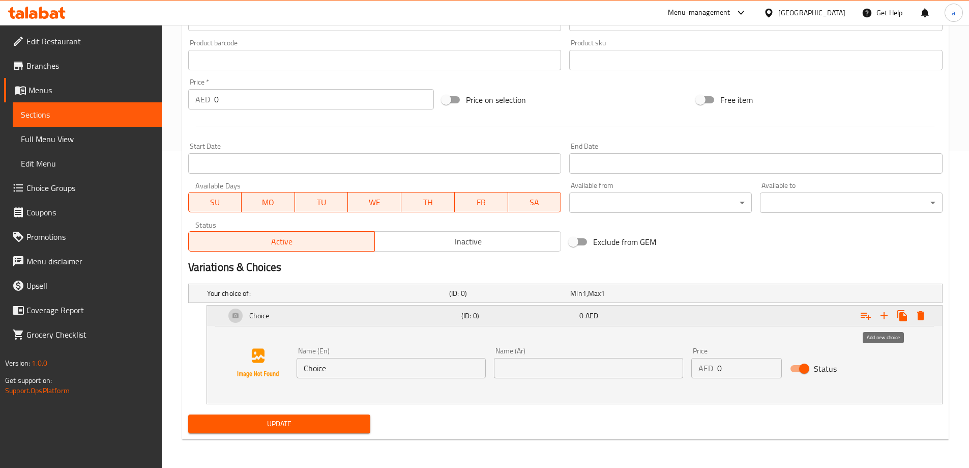
click at [886, 318] on icon "Expand" at bounding box center [884, 315] width 12 height 12
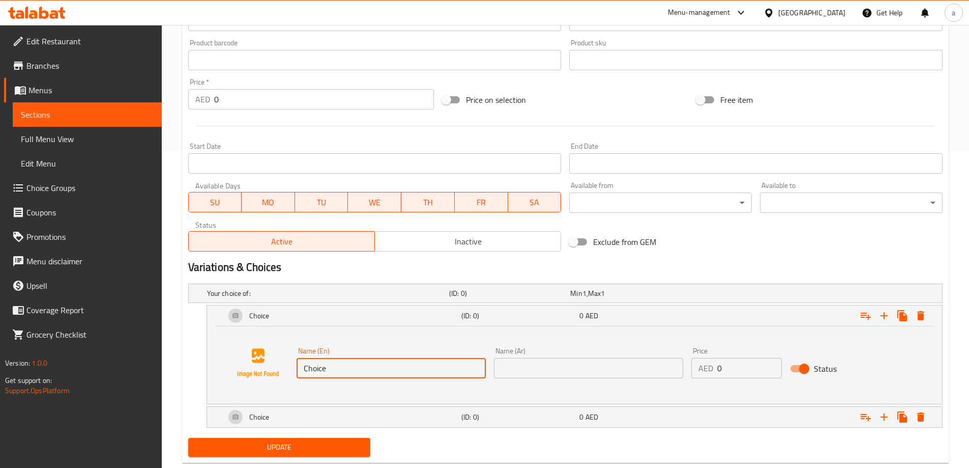
click at [351, 367] on input "Choice" at bounding box center [391, 368] width 189 height 20
type input "Medium"
click at [344, 413] on div "Choice" at bounding box center [341, 417] width 236 height 24
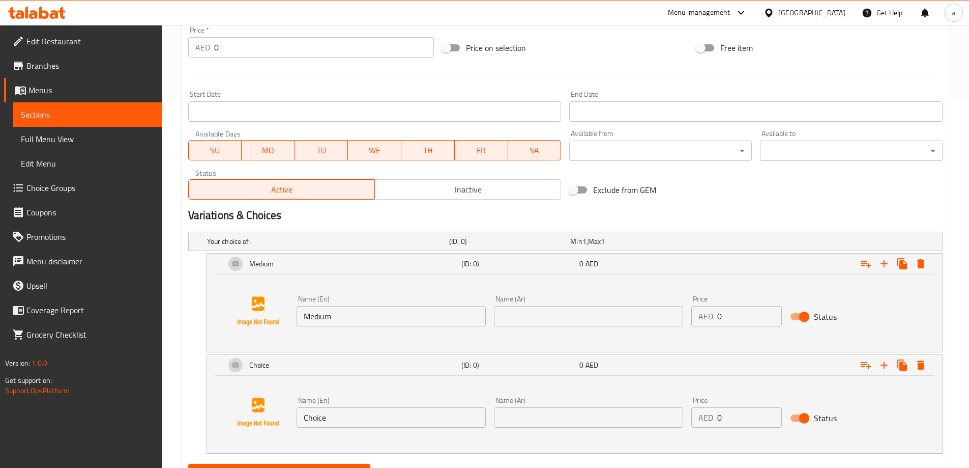
scroll to position [418, 0]
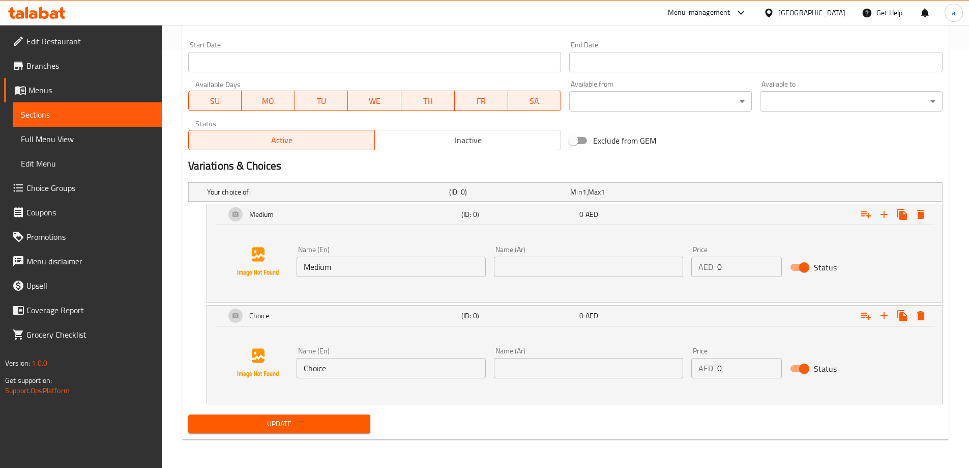
click at [349, 368] on input "Choice" at bounding box center [391, 368] width 189 height 20
type input "Large"
click at [629, 263] on input "text" at bounding box center [588, 266] width 189 height 20
type input "وسط"
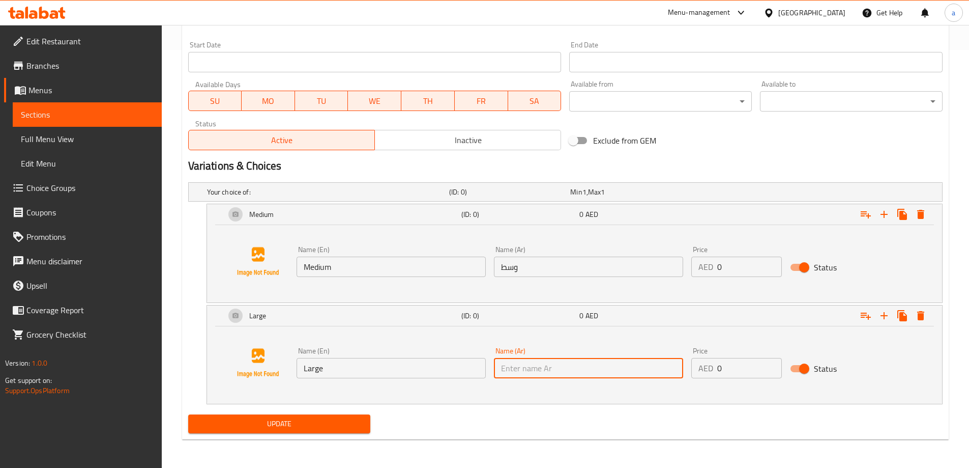
click at [574, 378] on input "text" at bounding box center [588, 368] width 189 height 20
type input "كبير"
click at [740, 272] on input "0" at bounding box center [750, 266] width 65 height 20
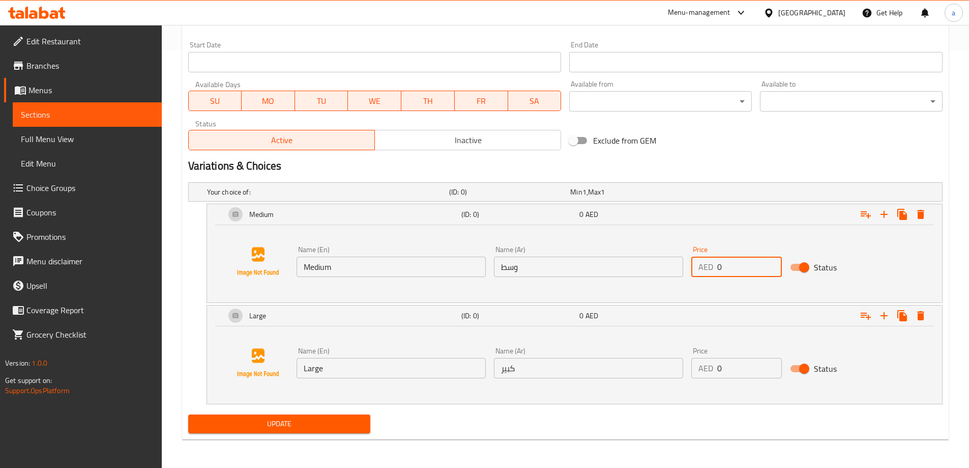
click at [740, 272] on input "0" at bounding box center [750, 266] width 65 height 20
drag, startPoint x: 740, startPoint y: 272, endPoint x: 719, endPoint y: 272, distance: 21.4
click at [719, 272] on input "0" at bounding box center [750, 266] width 65 height 20
type input "14"
click at [731, 375] on input "0" at bounding box center [750, 368] width 65 height 20
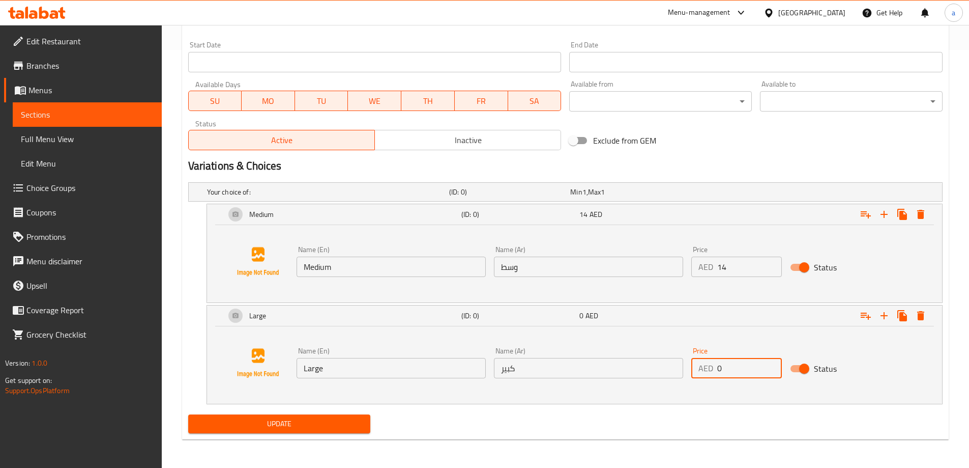
click at [716, 369] on div "AED 0 Price" at bounding box center [737, 368] width 91 height 20
click at [724, 367] on input "020" at bounding box center [750, 368] width 65 height 20
type input "20"
click at [344, 422] on span "Update" at bounding box center [279, 423] width 166 height 13
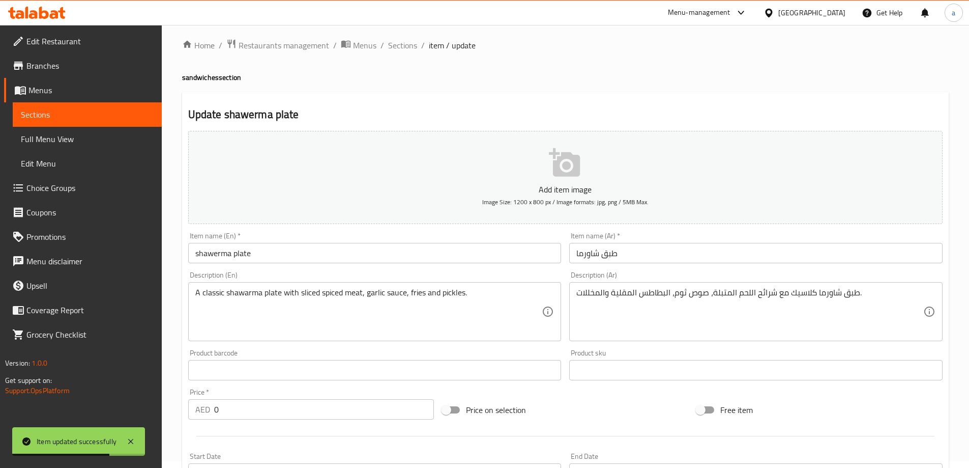
scroll to position [0, 0]
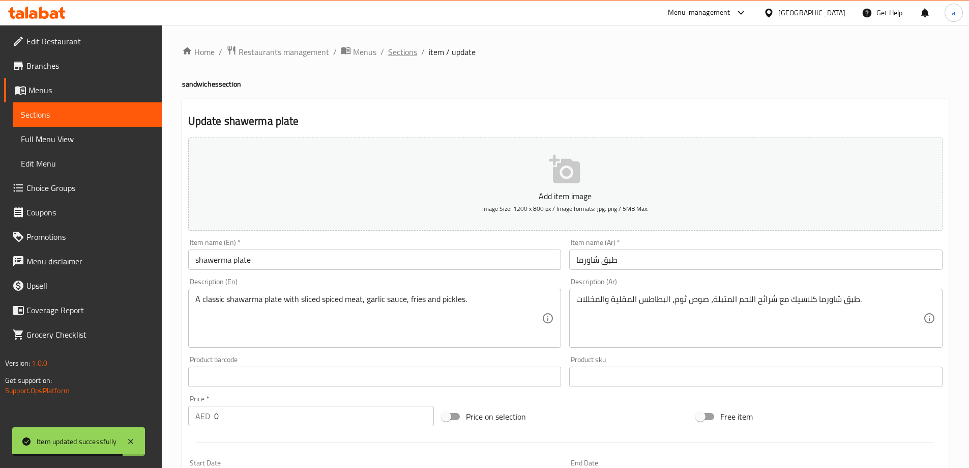
click at [394, 51] on span "Sections" at bounding box center [402, 52] width 29 height 12
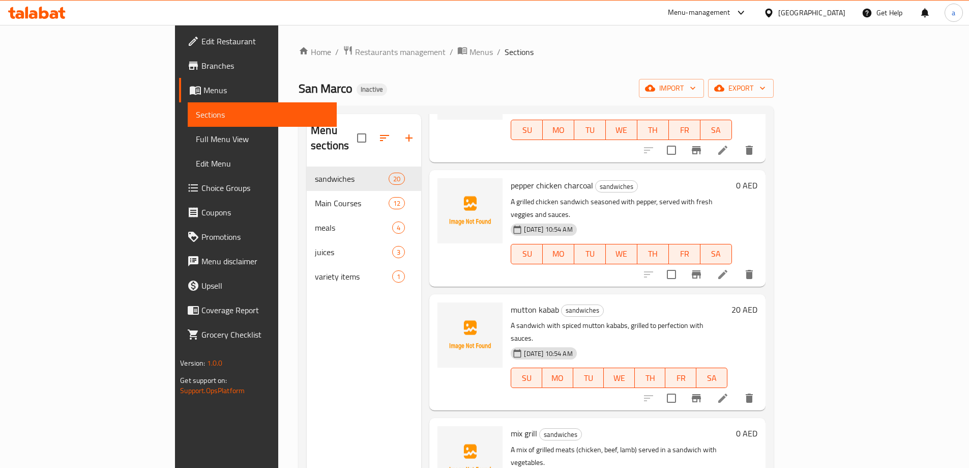
scroll to position [1527, 0]
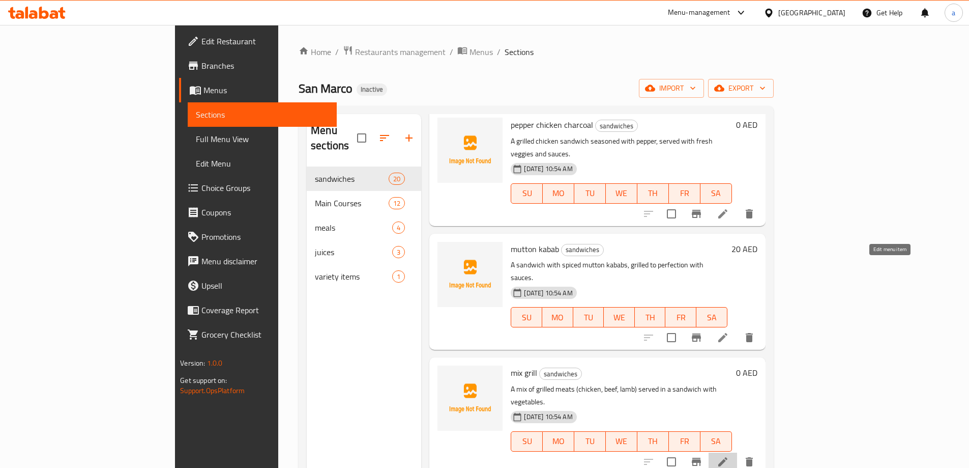
click at [729, 455] on icon at bounding box center [723, 461] width 12 height 12
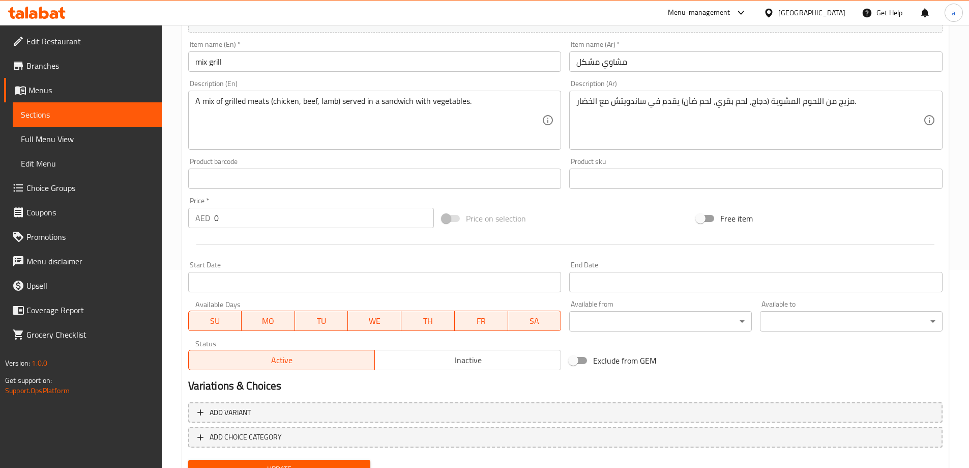
scroll to position [243, 0]
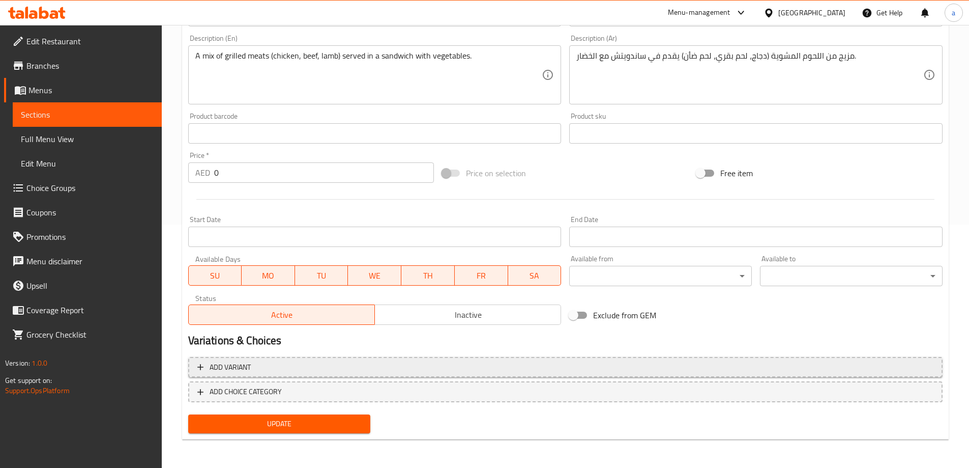
click at [332, 365] on span "Add variant" at bounding box center [565, 367] width 736 height 13
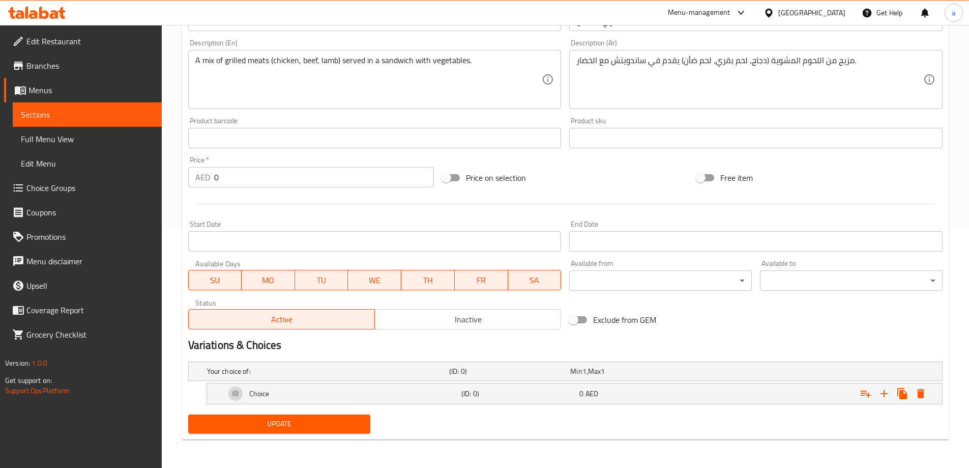
scroll to position [239, 0]
click at [887, 395] on icon "Expand" at bounding box center [884, 393] width 12 height 12
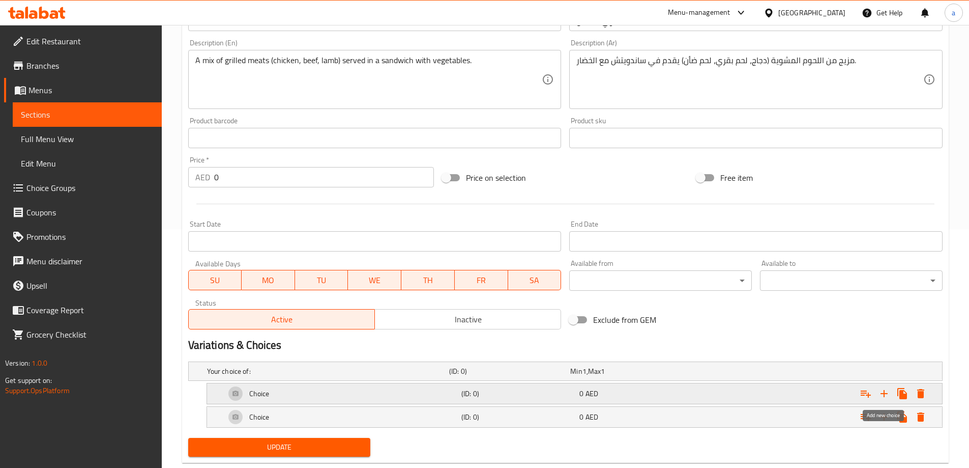
click at [887, 395] on icon "Expand" at bounding box center [884, 393] width 12 height 12
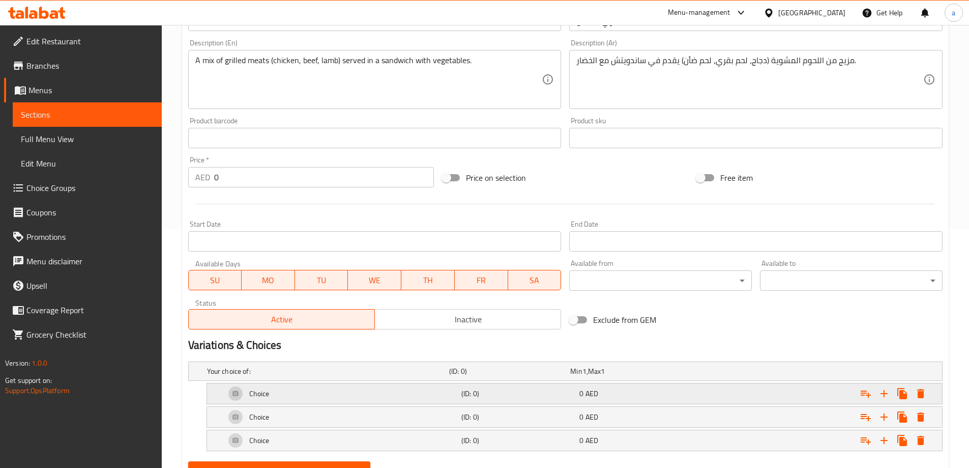
click at [341, 389] on div "Choice" at bounding box center [341, 393] width 236 height 24
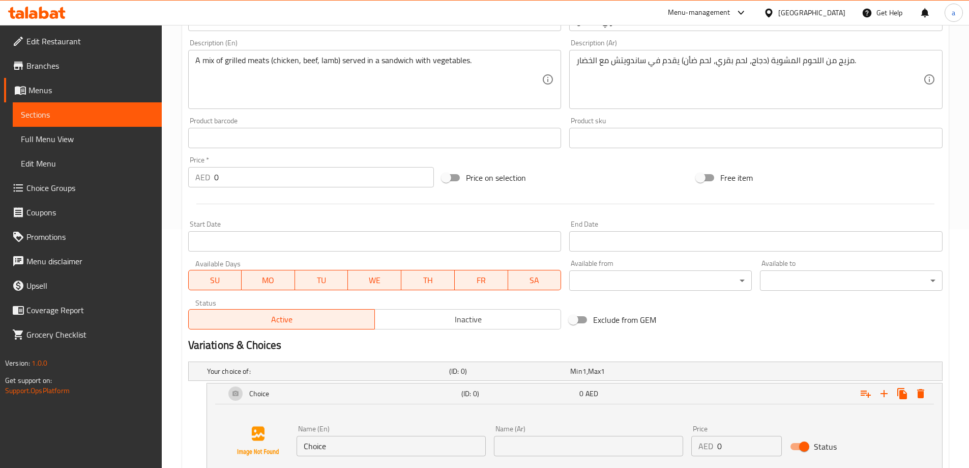
click at [340, 442] on input "Choice" at bounding box center [391, 446] width 189 height 20
type input "Small"
click at [542, 442] on input "text" at bounding box center [588, 446] width 189 height 20
type input "صغير"
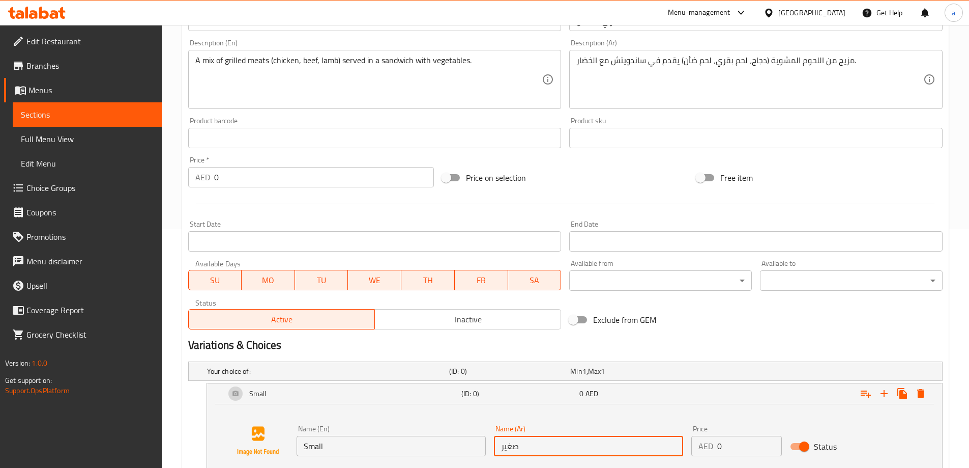
click at [728, 444] on input "0" at bounding box center [750, 446] width 65 height 20
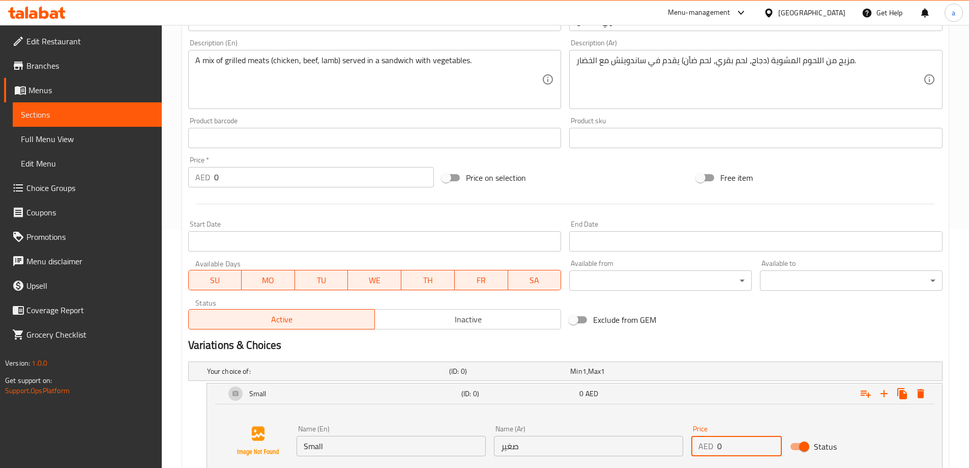
click at [728, 444] on input "0" at bounding box center [750, 446] width 65 height 20
type input "0"
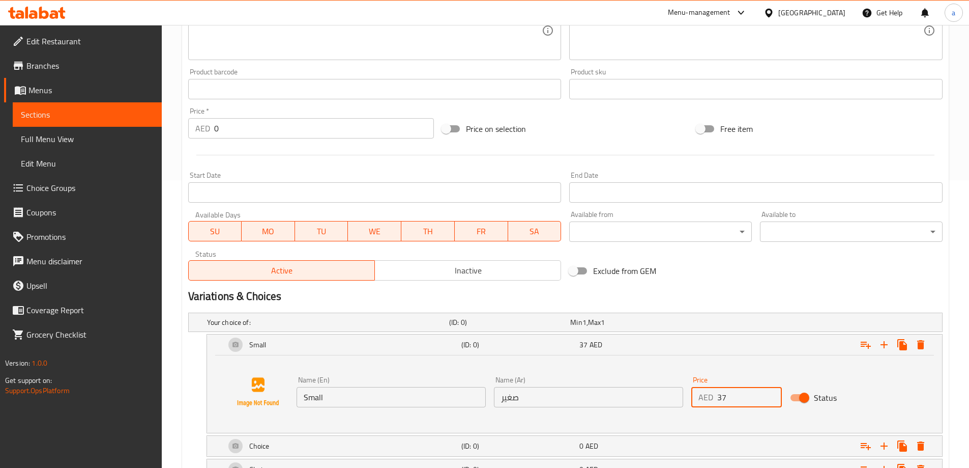
scroll to position [363, 0]
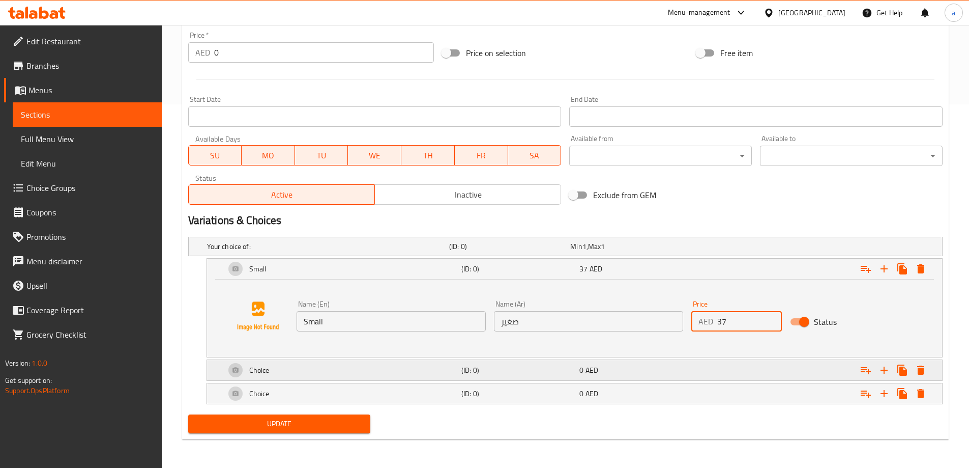
type input "37"
click at [306, 374] on div "Choice" at bounding box center [341, 370] width 236 height 24
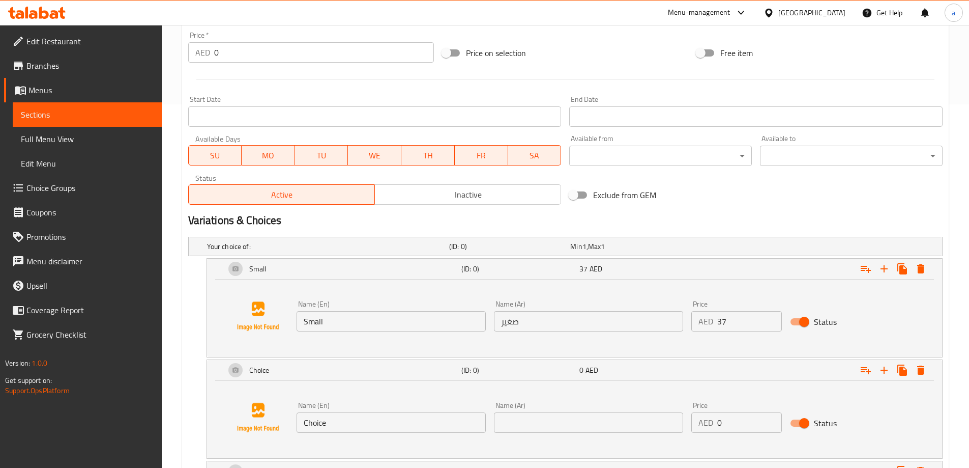
click at [344, 416] on input "Choice" at bounding box center [391, 422] width 189 height 20
type input "Medium"
click at [518, 425] on input "text" at bounding box center [588, 422] width 189 height 20
type input "وسط"
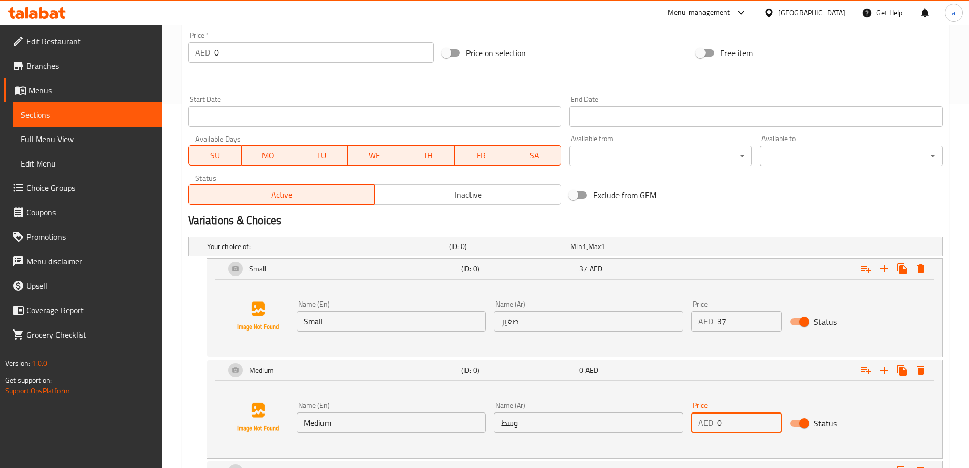
click at [730, 421] on input "0" at bounding box center [750, 422] width 65 height 20
click at [716, 427] on div "AED 0 Price" at bounding box center [737, 422] width 91 height 20
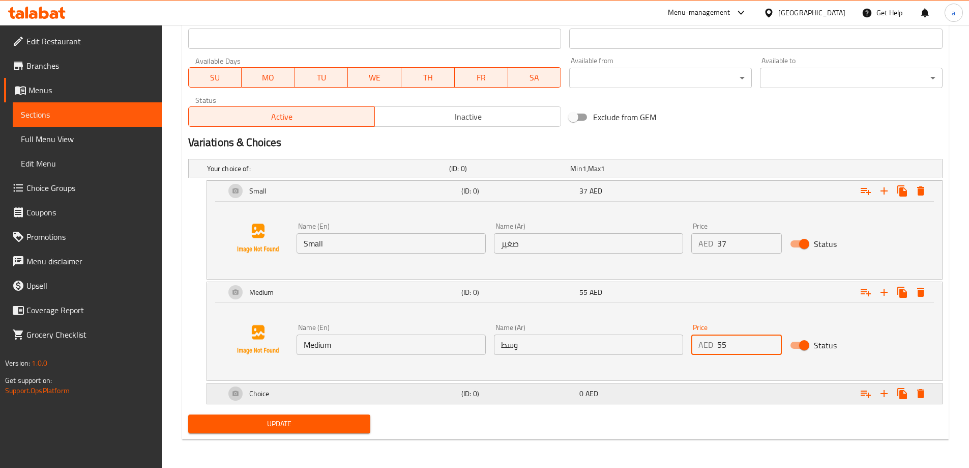
type input "55"
click at [364, 391] on div "Choice" at bounding box center [341, 393] width 236 height 24
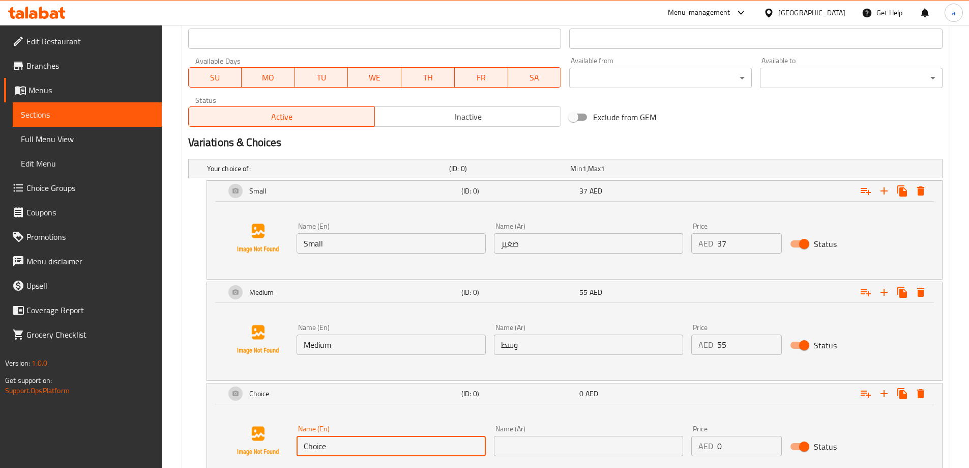
click at [351, 441] on input "Choice" at bounding box center [391, 446] width 189 height 20
type input "Large"
click at [524, 442] on input "text" at bounding box center [588, 446] width 189 height 20
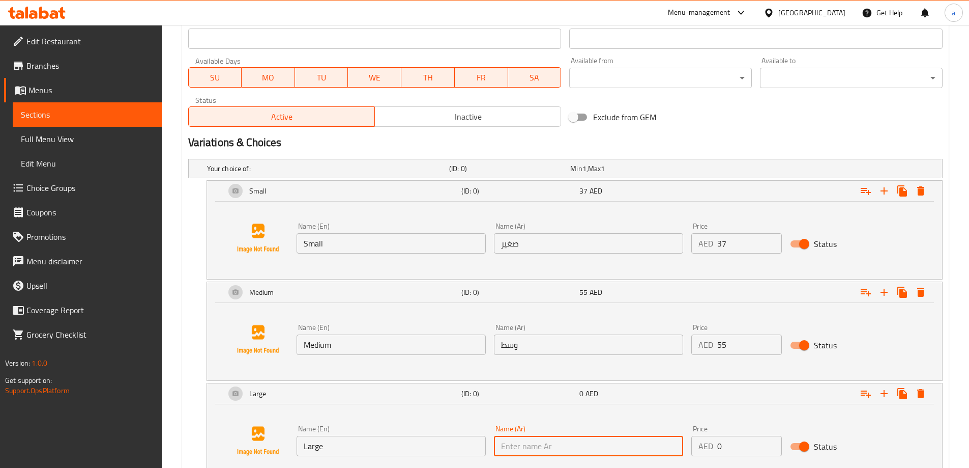
type input "كبير"
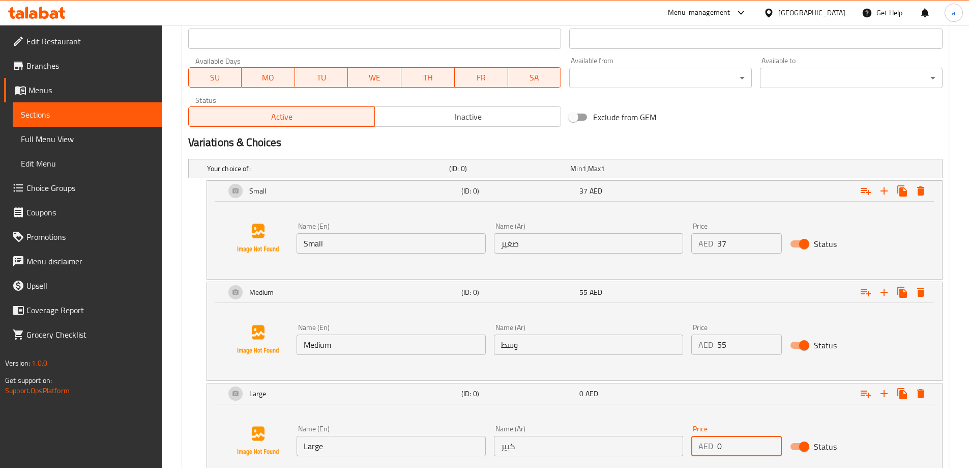
click at [742, 443] on input "0" at bounding box center [750, 446] width 65 height 20
click at [718, 444] on input "0" at bounding box center [750, 446] width 65 height 20
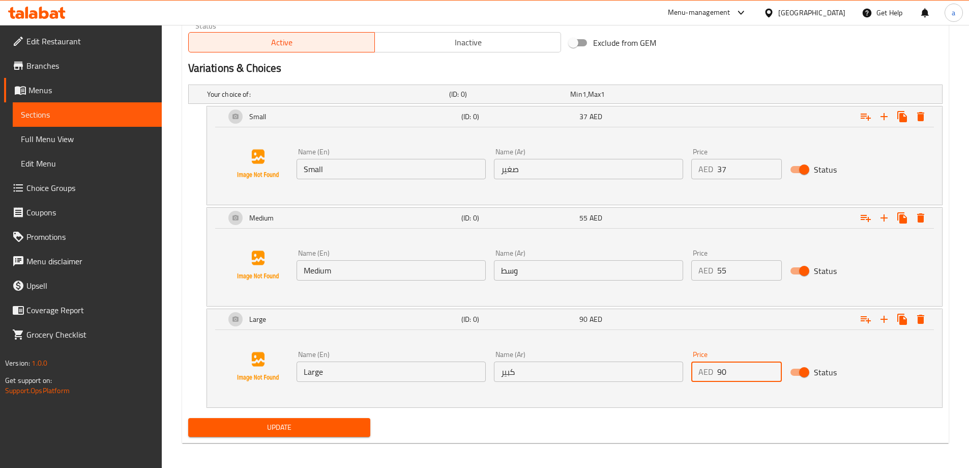
scroll to position [519, 0]
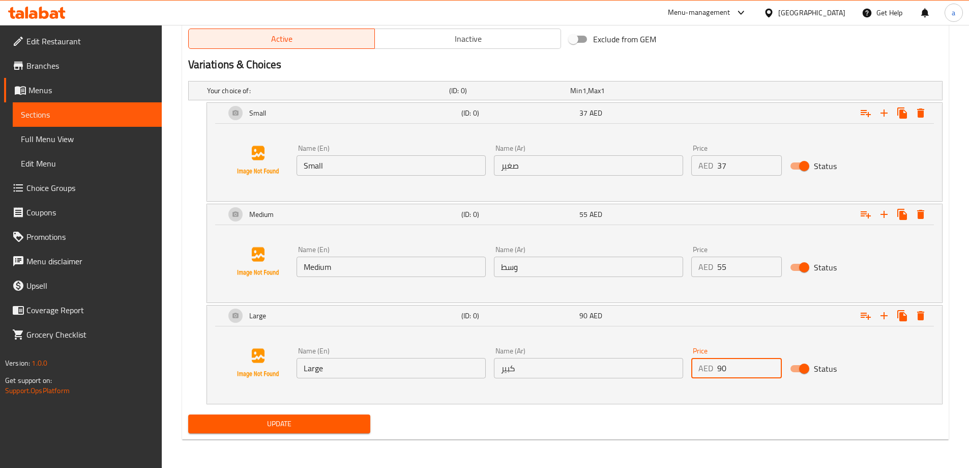
type input "90"
click at [331, 420] on span "Update" at bounding box center [279, 423] width 166 height 13
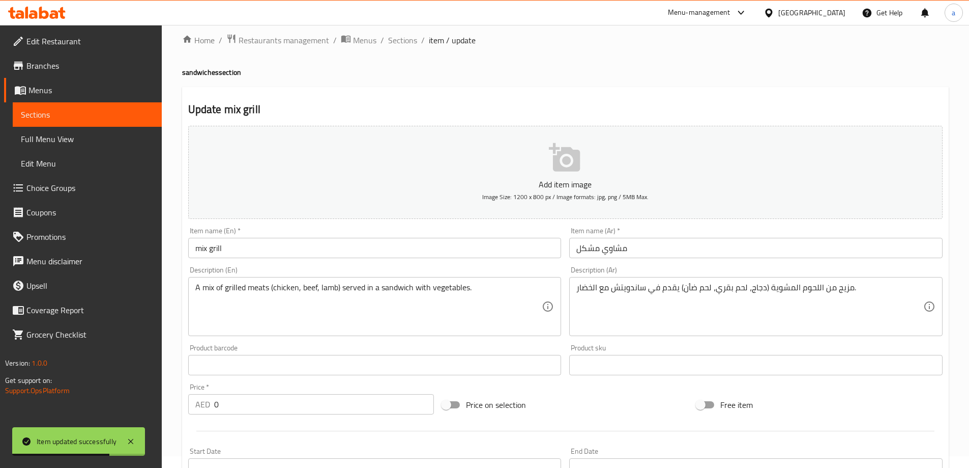
scroll to position [0, 0]
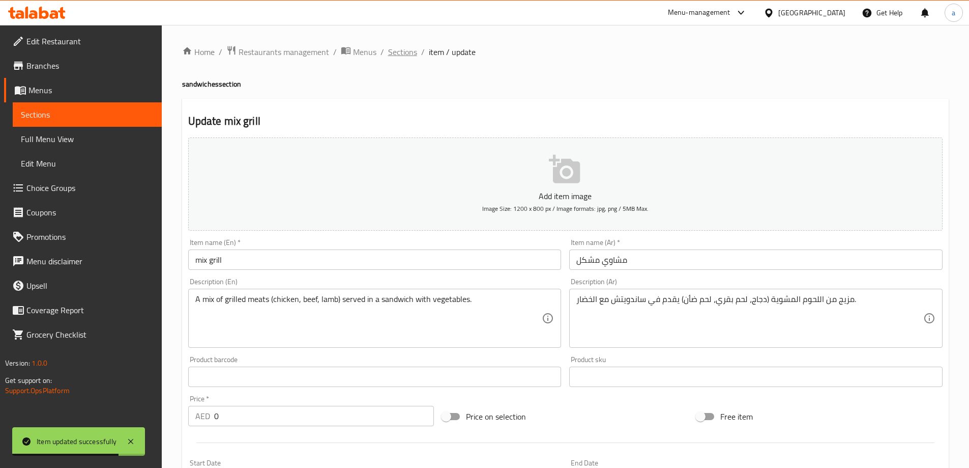
click at [390, 47] on span "Sections" at bounding box center [402, 52] width 29 height 12
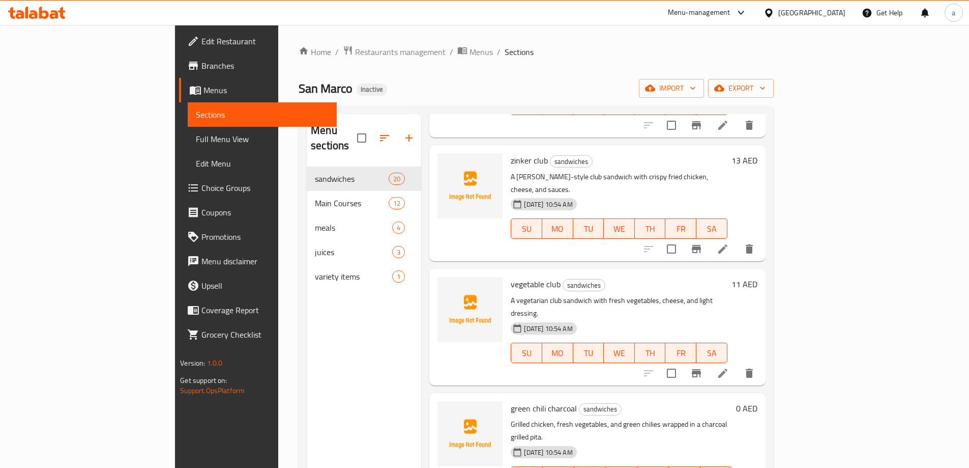
scroll to position [1221, 0]
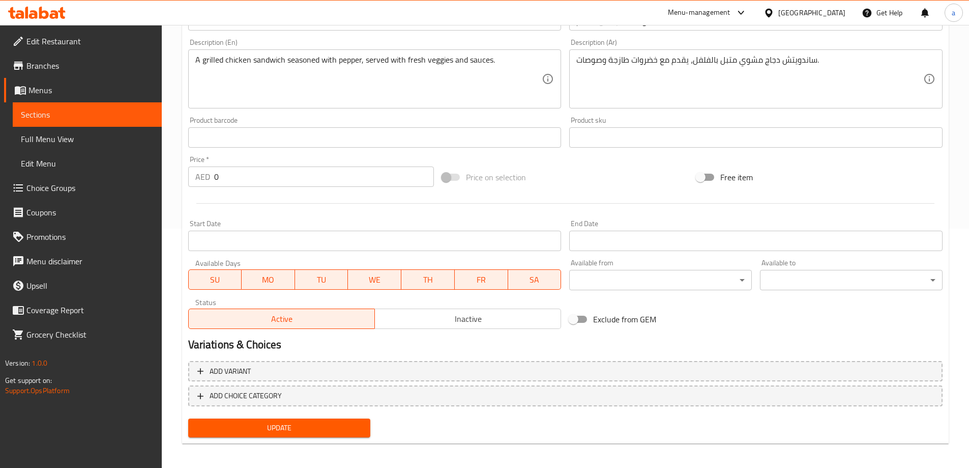
scroll to position [243, 0]
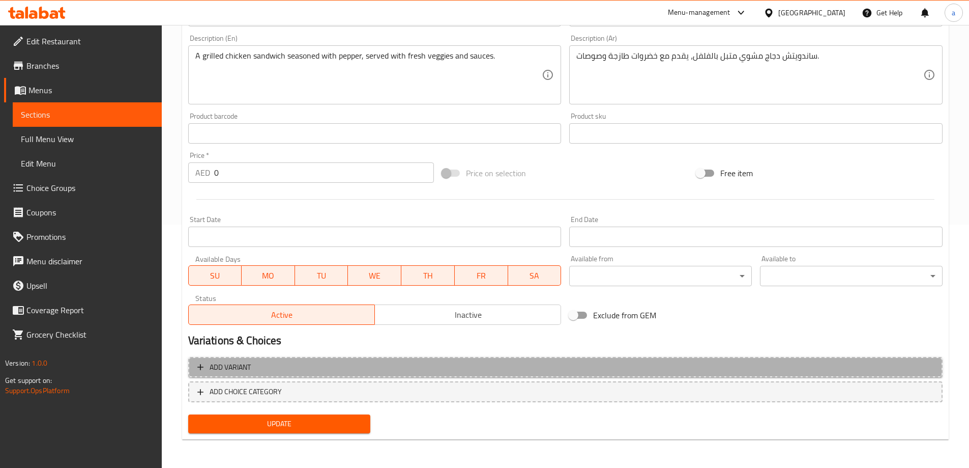
click at [343, 362] on span "Add variant" at bounding box center [565, 367] width 736 height 13
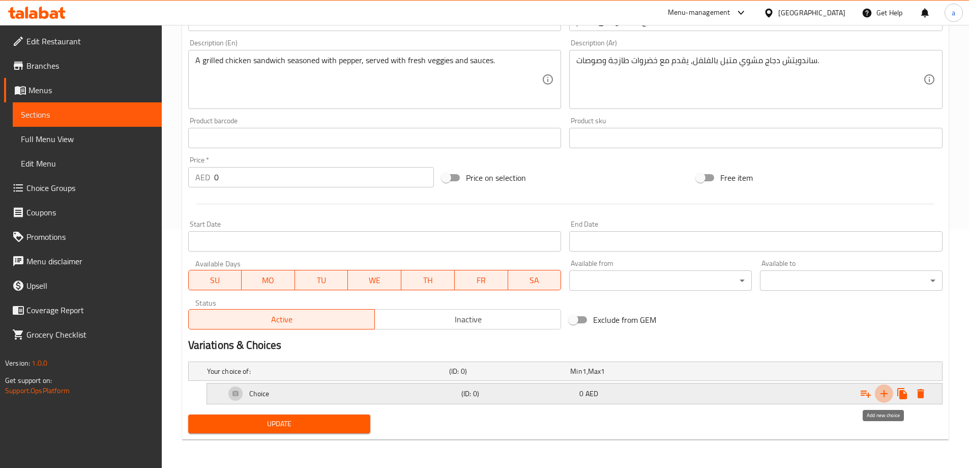
click at [883, 395] on icon "Expand" at bounding box center [884, 393] width 12 height 12
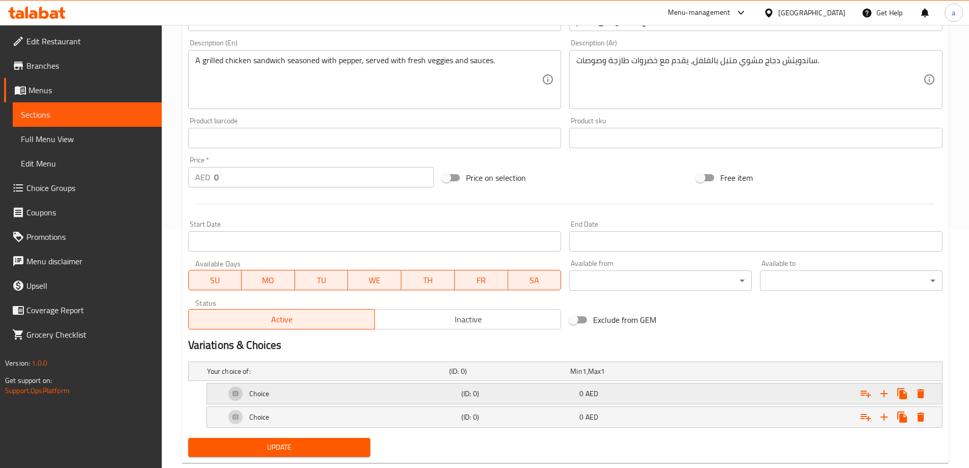
click at [424, 387] on div "Choice" at bounding box center [341, 393] width 236 height 24
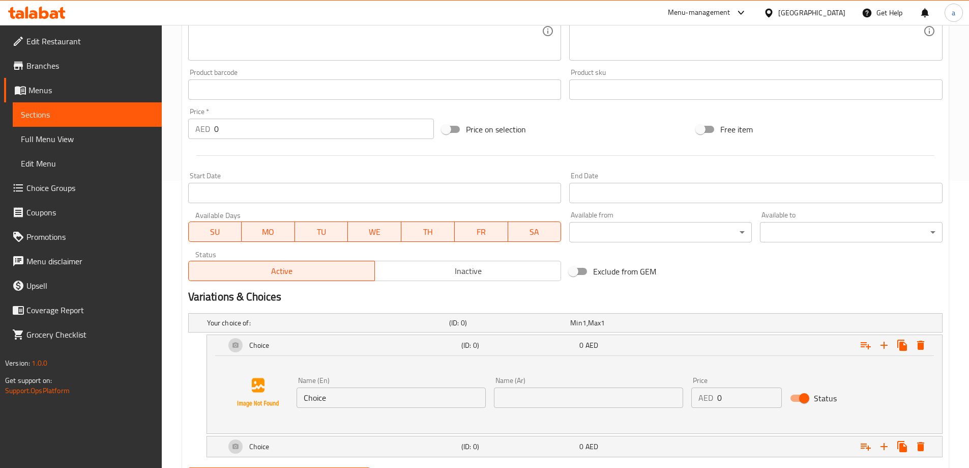
scroll to position [340, 0]
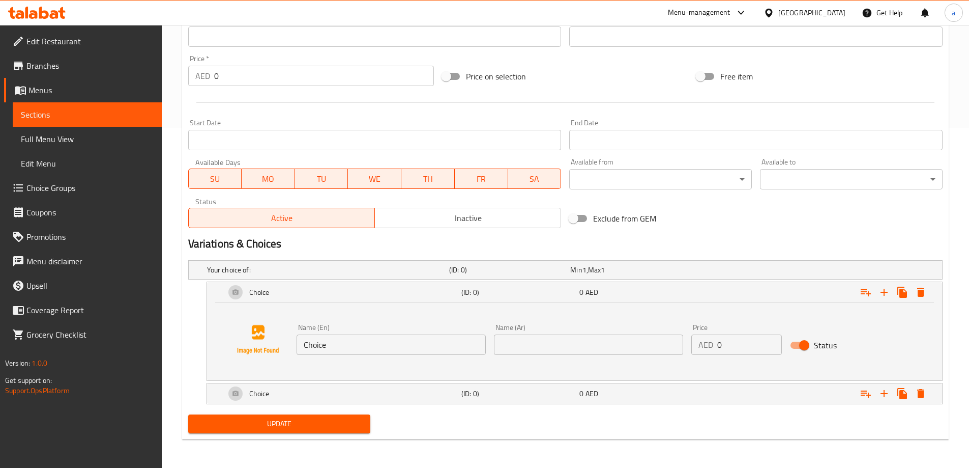
click at [357, 350] on input "Choice" at bounding box center [391, 344] width 189 height 20
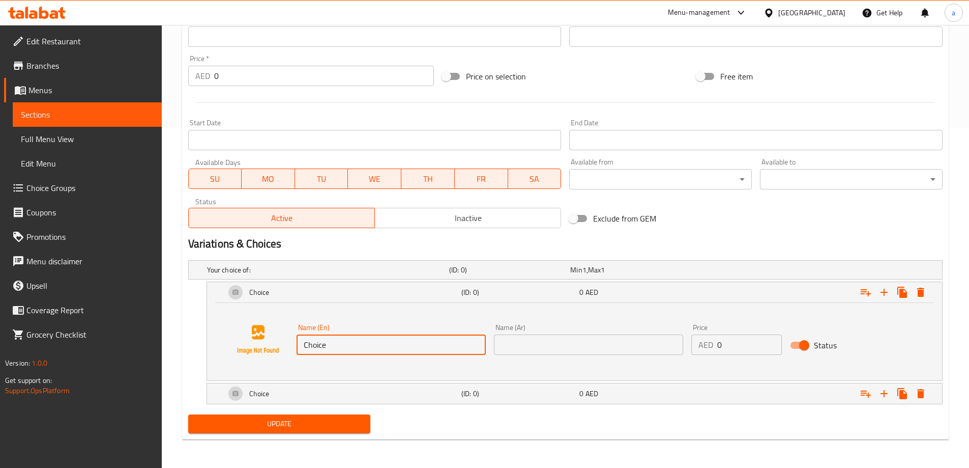
click at [357, 350] on input "Choice" at bounding box center [391, 344] width 189 height 20
type input "Medium"
click at [638, 348] on input "text" at bounding box center [588, 344] width 189 height 20
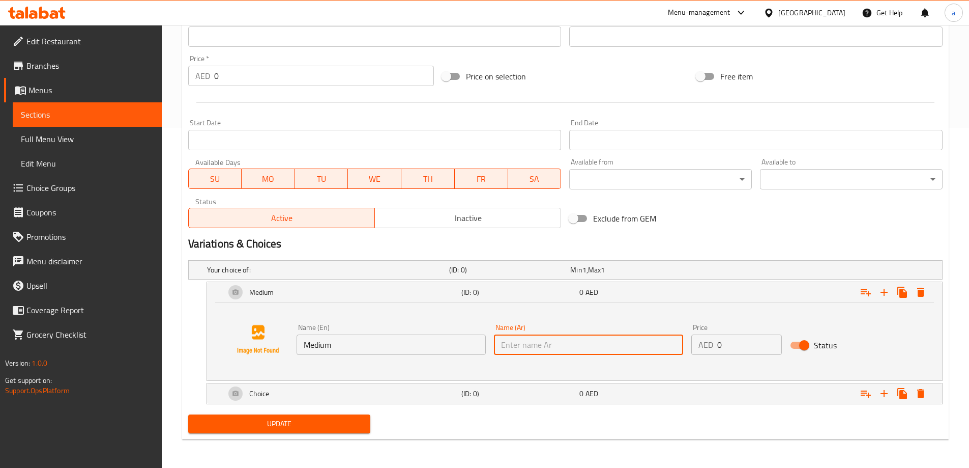
type input "وسط"
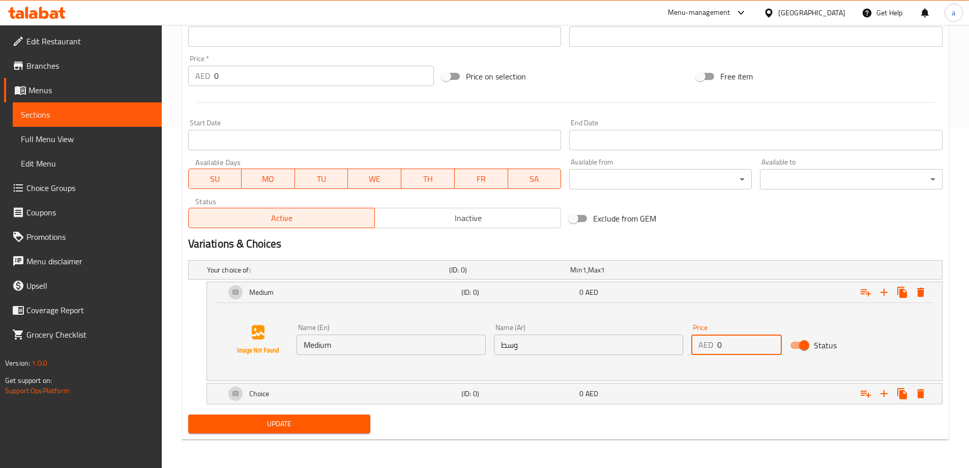
click at [721, 344] on input "0" at bounding box center [750, 344] width 65 height 20
click at [719, 345] on input "0" at bounding box center [750, 344] width 65 height 20
type input "20"
click at [463, 391] on h5 "(ID: 0)" at bounding box center [519, 393] width 114 height 10
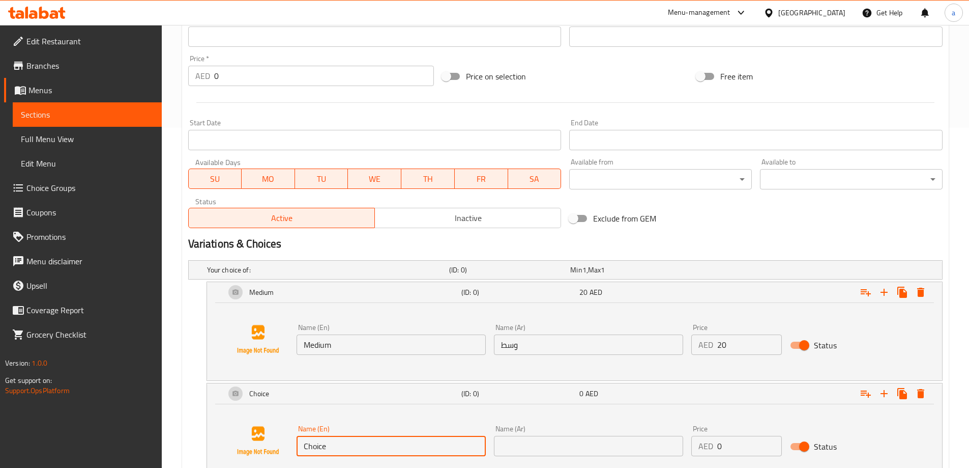
click at [358, 438] on input "Choice" at bounding box center [391, 446] width 189 height 20
type input "Large"
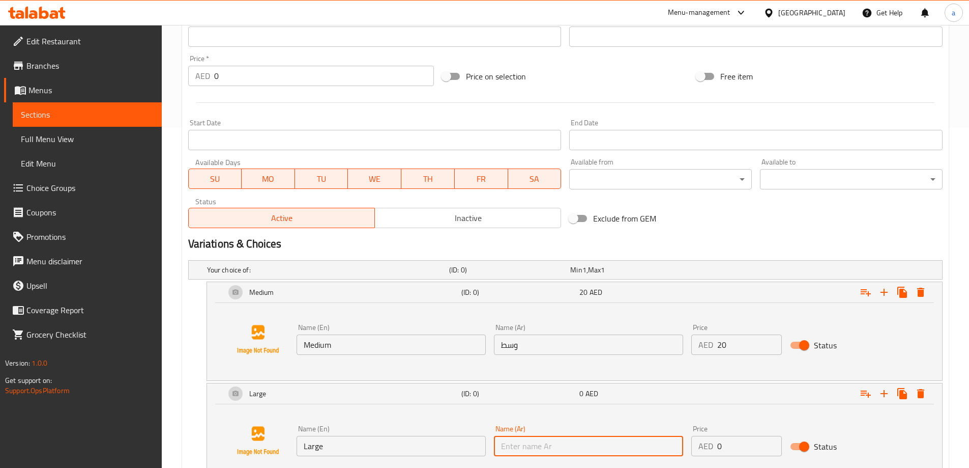
click at [610, 445] on input "text" at bounding box center [588, 446] width 189 height 20
type input "كبير"
click at [713, 446] on div "AED 0 Price" at bounding box center [737, 446] width 91 height 20
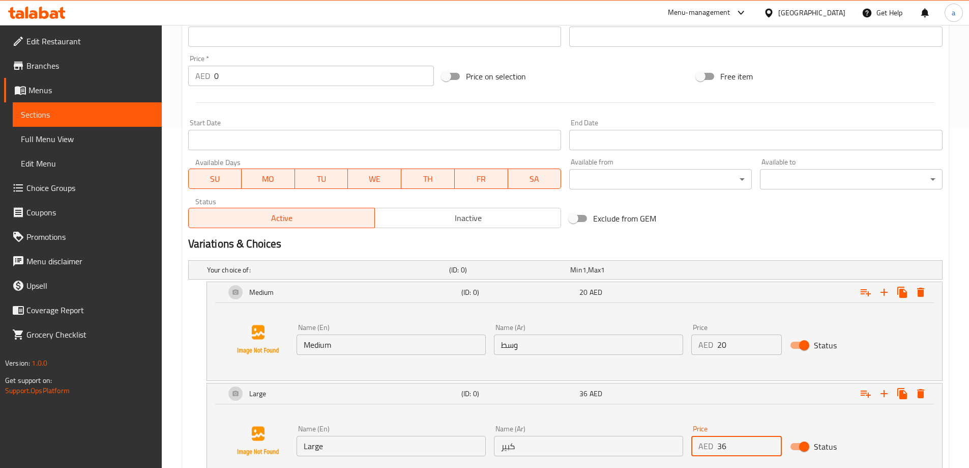
scroll to position [418, 0]
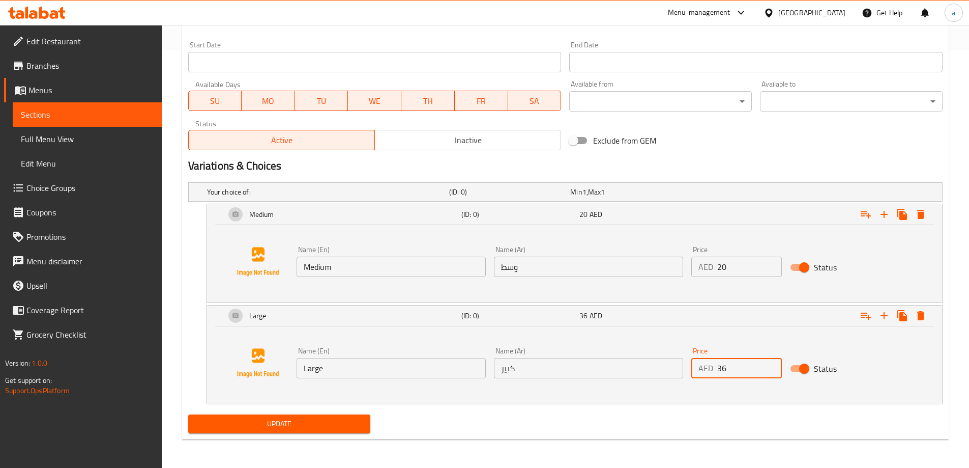
type input "36"
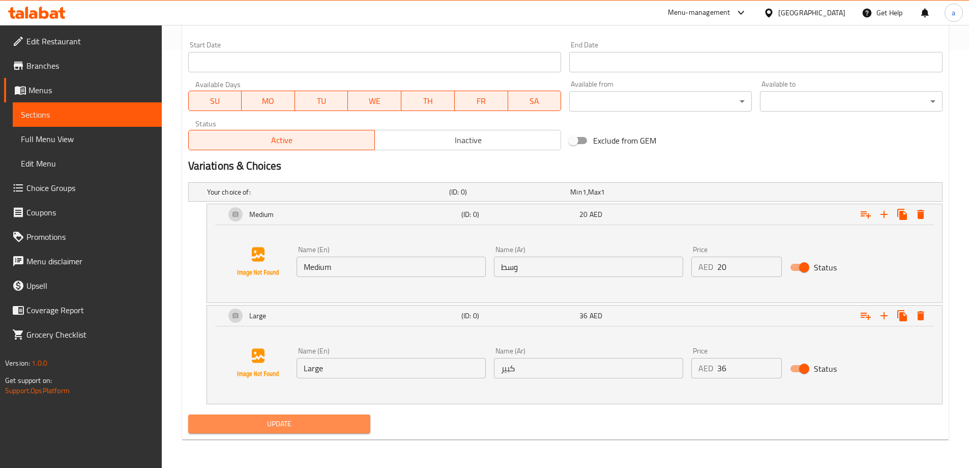
click at [275, 428] on span "Update" at bounding box center [279, 423] width 166 height 13
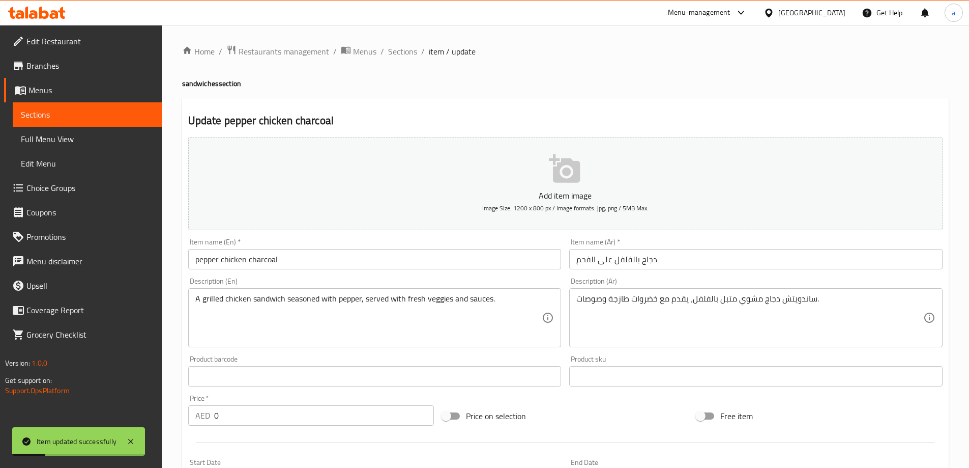
scroll to position [0, 0]
click at [388, 54] on span "Sections" at bounding box center [402, 52] width 29 height 12
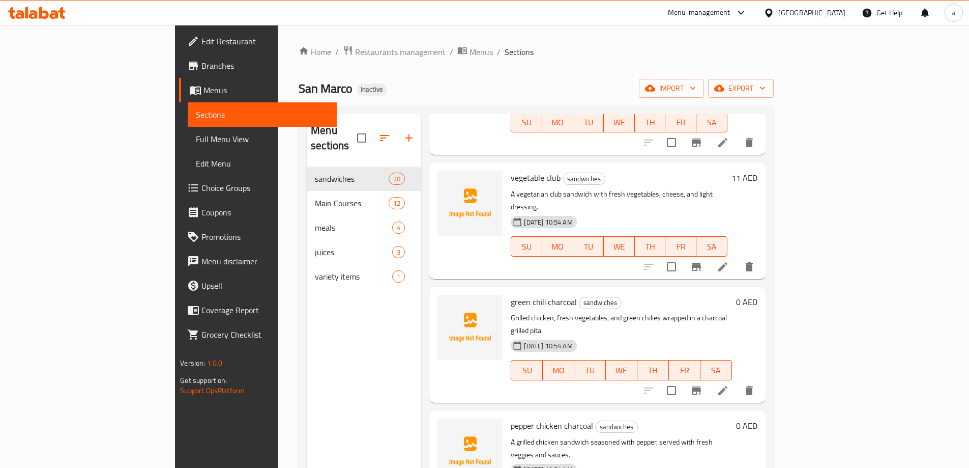
scroll to position [1221, 0]
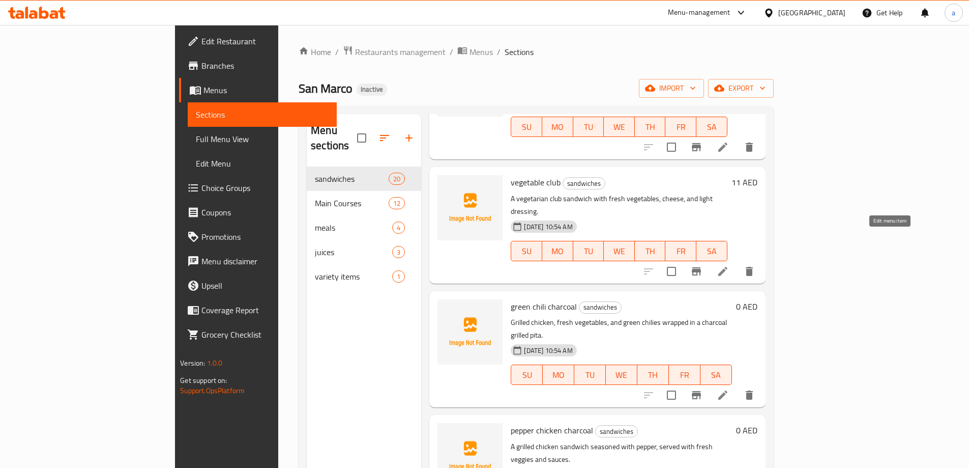
click at [728, 390] on icon at bounding box center [723, 394] width 9 height 9
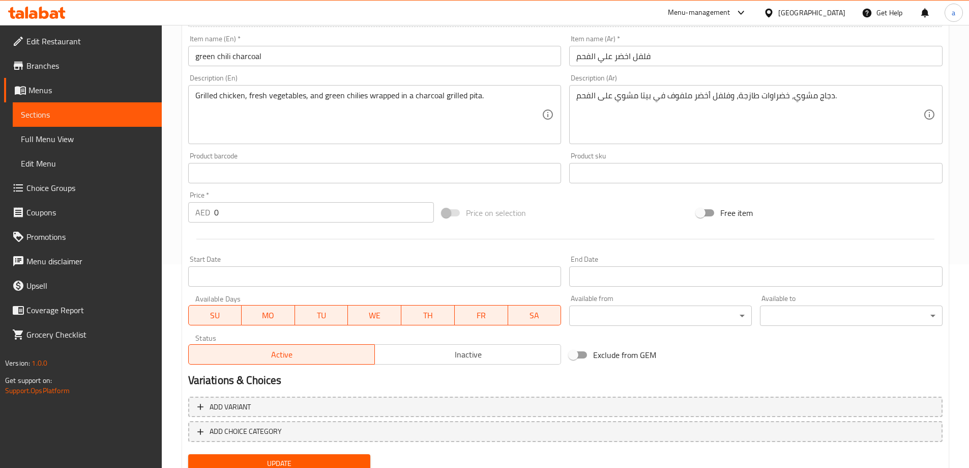
scroll to position [243, 0]
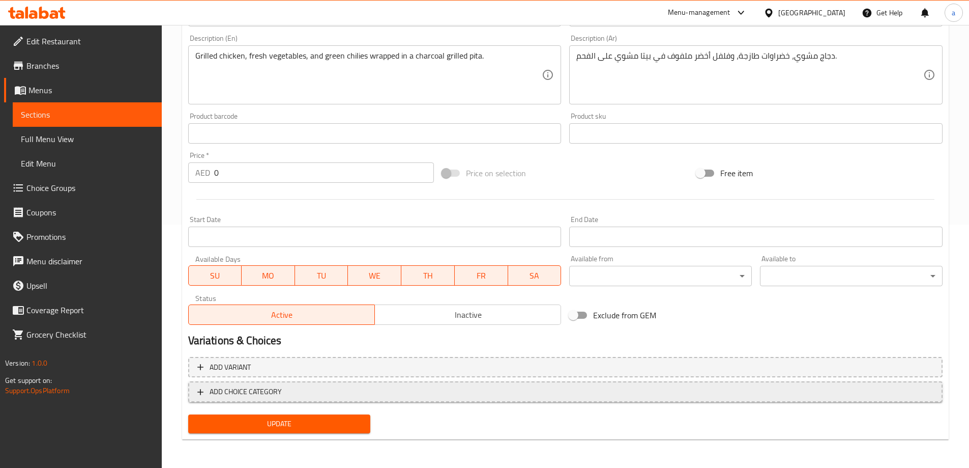
click at [280, 389] on span "ADD CHOICE CATEGORY" at bounding box center [246, 391] width 72 height 13
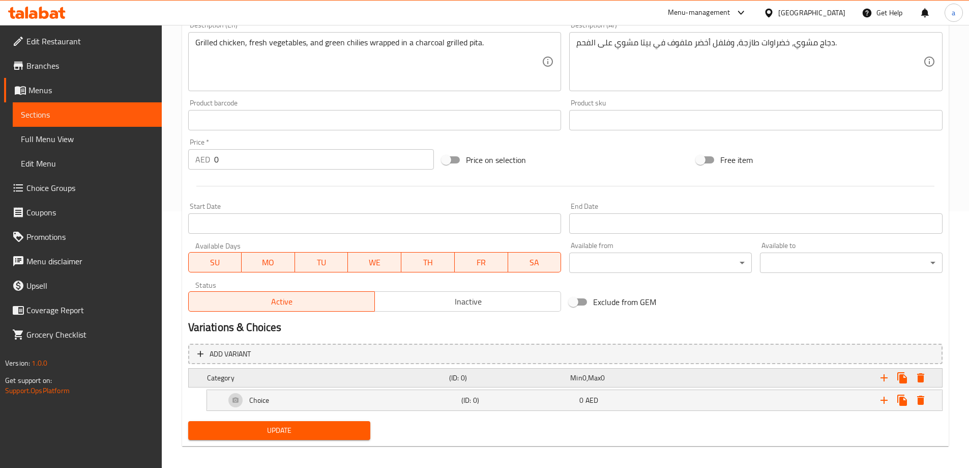
scroll to position [263, 0]
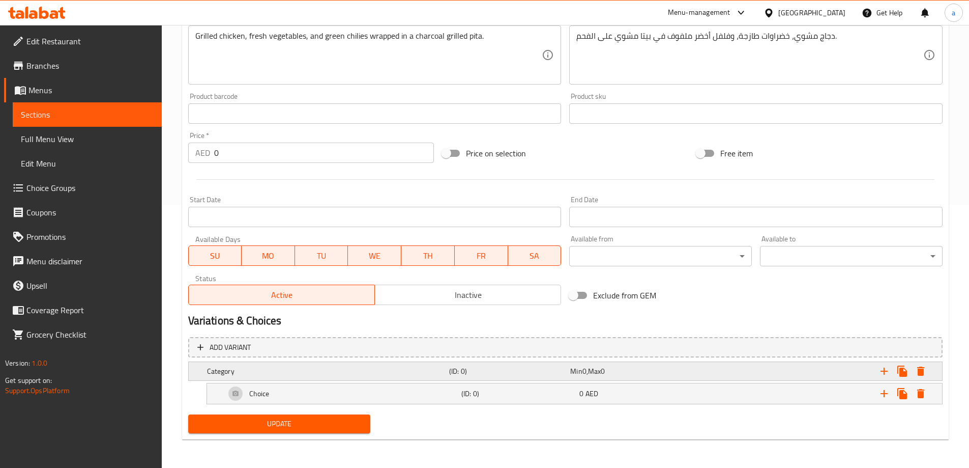
click at [217, 375] on h5 "Category" at bounding box center [326, 371] width 238 height 10
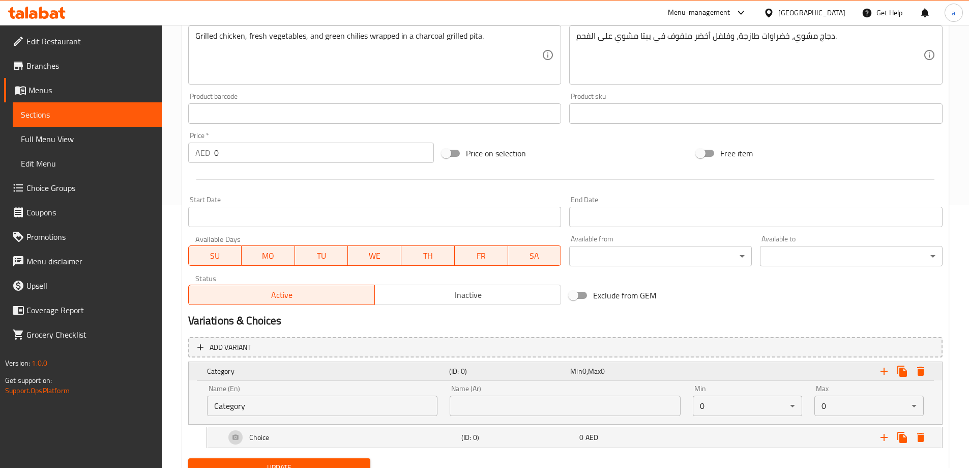
click at [218, 371] on h5 "Category" at bounding box center [326, 371] width 238 height 10
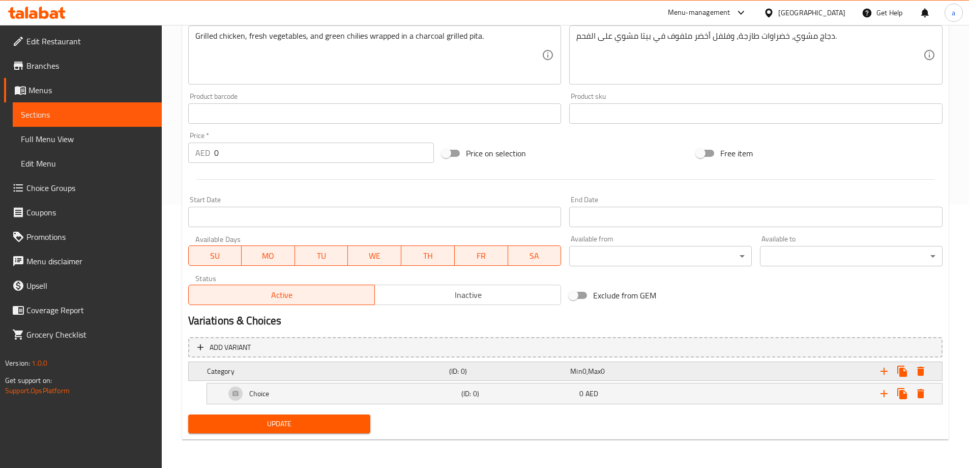
click at [218, 371] on h5 "Category" at bounding box center [326, 371] width 238 height 10
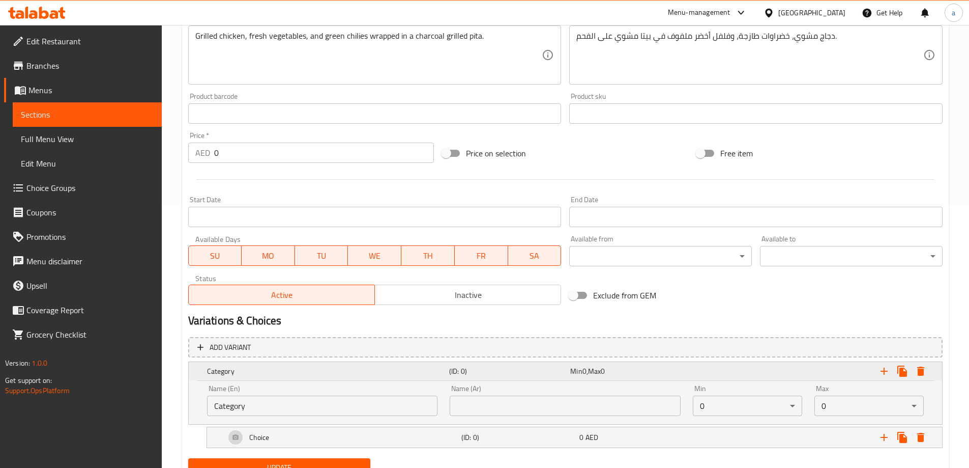
click at [230, 374] on h5 "Category" at bounding box center [326, 371] width 238 height 10
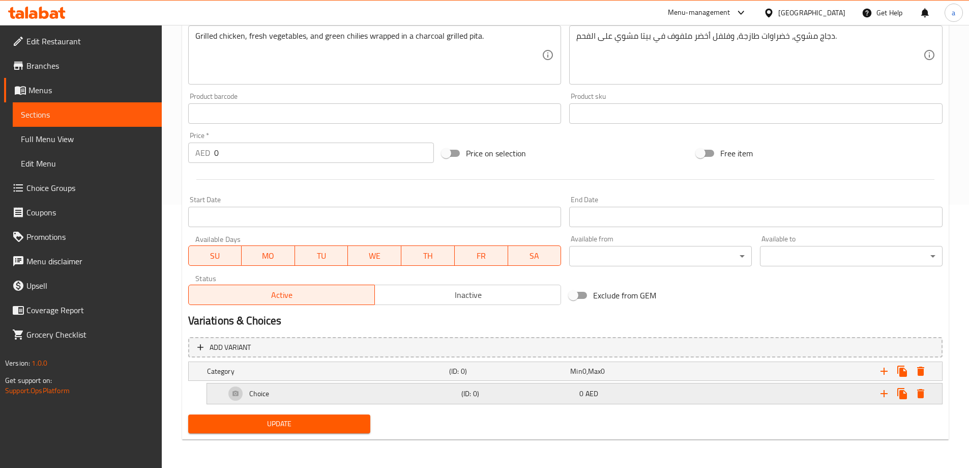
click at [256, 401] on div "Choice" at bounding box center [341, 393] width 236 height 24
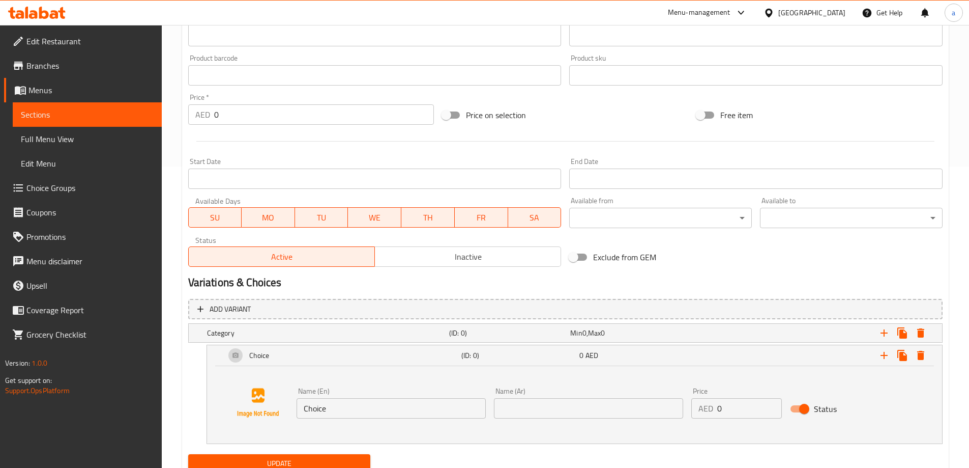
scroll to position [341, 0]
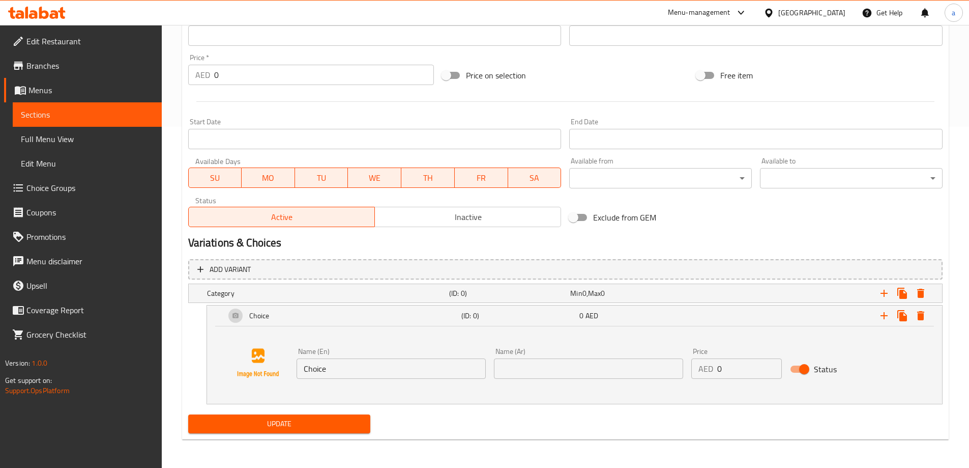
click at [377, 373] on input "Choice" at bounding box center [391, 368] width 189 height 20
click at [881, 315] on icon "Expand" at bounding box center [884, 315] width 12 height 12
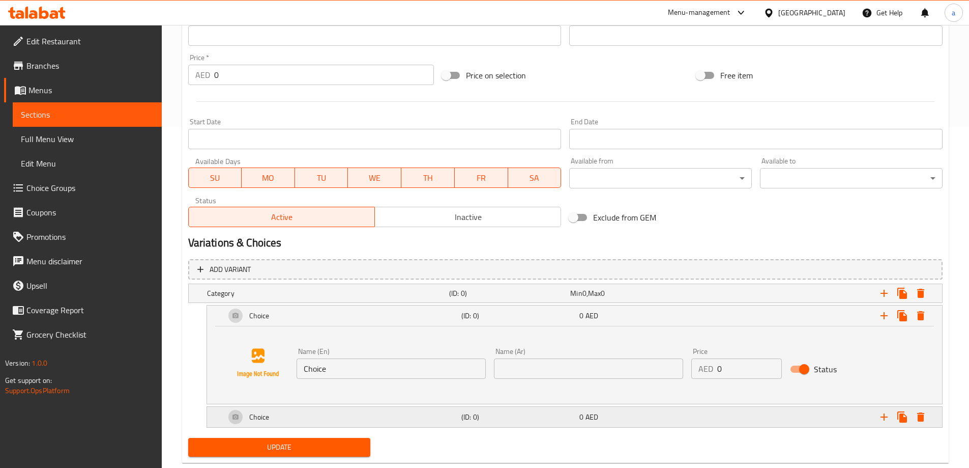
click at [348, 416] on div "Choice" at bounding box center [341, 417] width 236 height 24
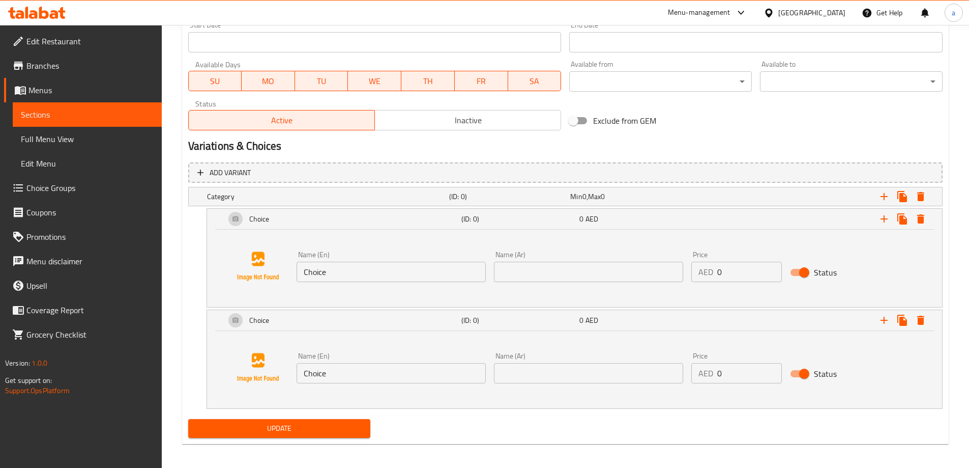
scroll to position [442, 0]
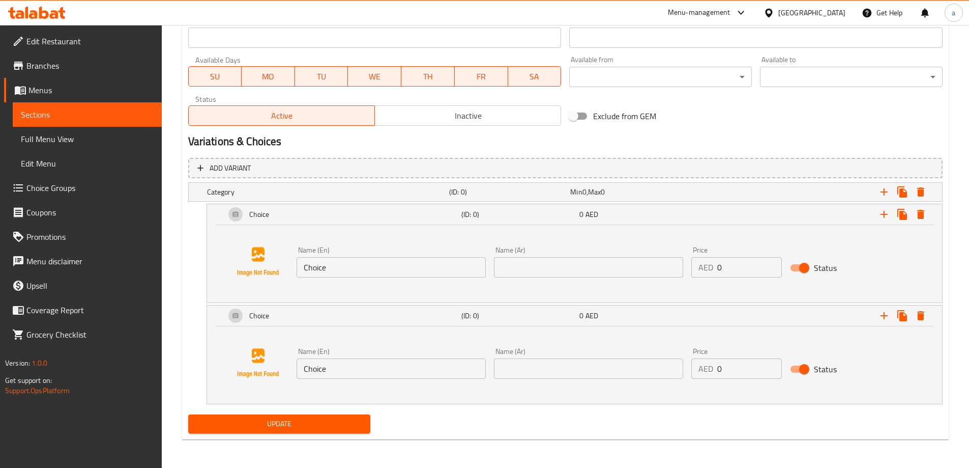
click at [331, 270] on input "Choice" at bounding box center [391, 267] width 189 height 20
type input "Medium"
click at [575, 257] on input "text" at bounding box center [588, 267] width 189 height 20
type input "وسط"
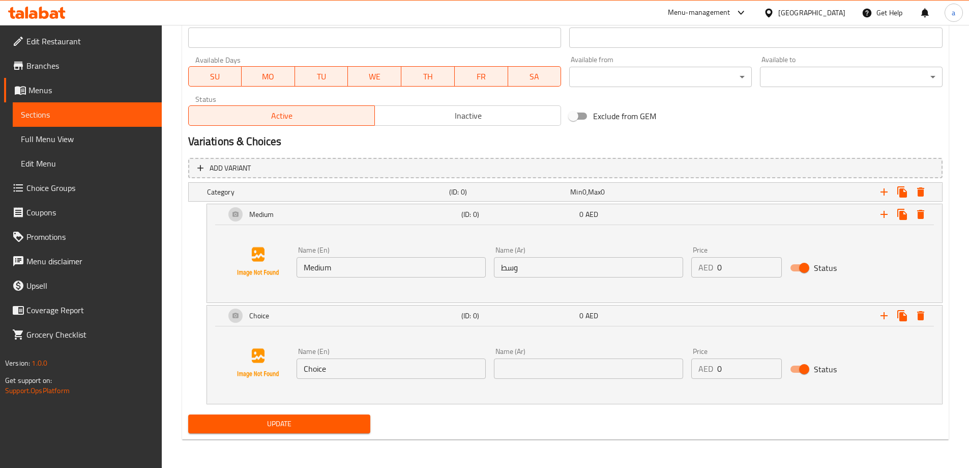
click at [714, 268] on div "AED 0 Price" at bounding box center [737, 267] width 91 height 20
drag, startPoint x: 714, startPoint y: 270, endPoint x: 720, endPoint y: 269, distance: 6.1
click at [720, 269] on div "AED 0 Price" at bounding box center [737, 267] width 91 height 20
drag, startPoint x: 721, startPoint y: 268, endPoint x: 716, endPoint y: 266, distance: 6.0
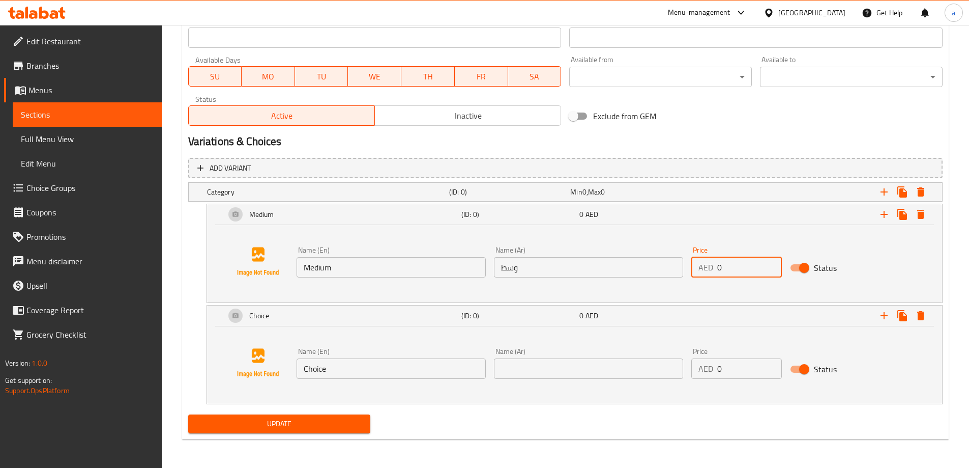
click at [716, 266] on div "AED 0 Price" at bounding box center [737, 267] width 91 height 20
type input "21"
click at [721, 361] on input "0" at bounding box center [750, 368] width 65 height 20
click at [725, 371] on input "0" at bounding box center [750, 368] width 65 height 20
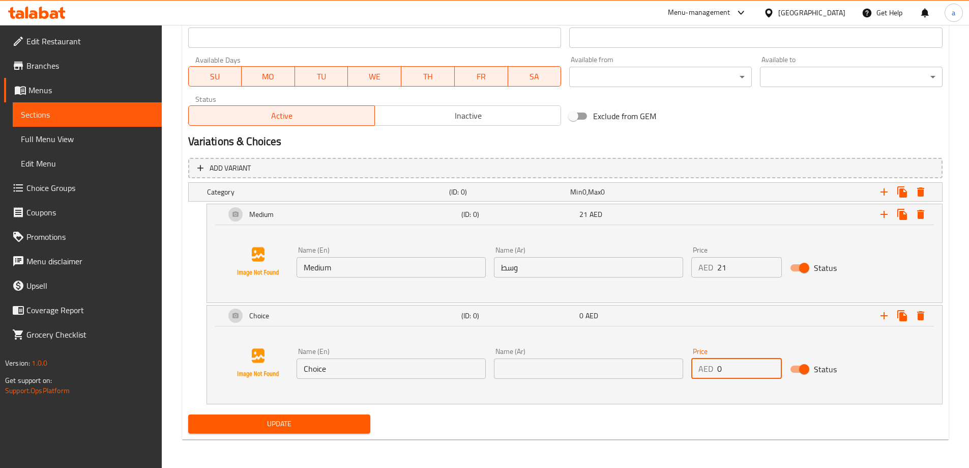
click at [723, 371] on input "0" at bounding box center [750, 368] width 65 height 20
click at [720, 369] on input "0" at bounding box center [750, 368] width 65 height 20
type input "36"
click at [427, 373] on input "Choice" at bounding box center [391, 368] width 189 height 20
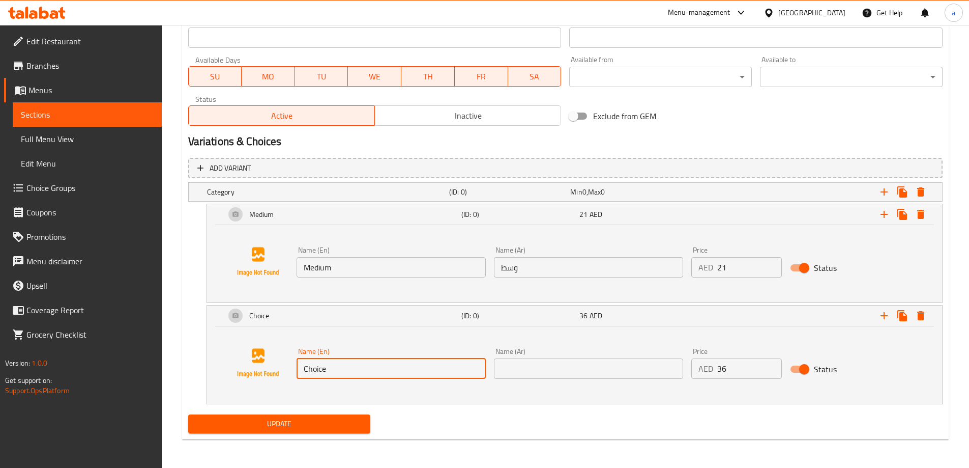
click at [427, 373] on input "Choice" at bounding box center [391, 368] width 189 height 20
type input "Large"
click at [608, 354] on div "Name (Ar) Name (Ar)" at bounding box center [588, 363] width 189 height 31
click at [605, 369] on input "text" at bounding box center [588, 368] width 189 height 20
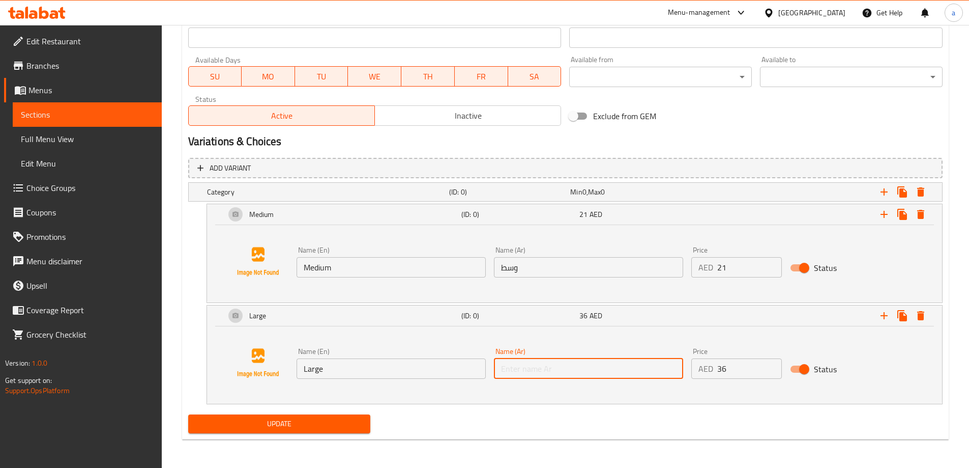
type input "كبير"
click at [302, 188] on h5 "Category" at bounding box center [326, 192] width 238 height 10
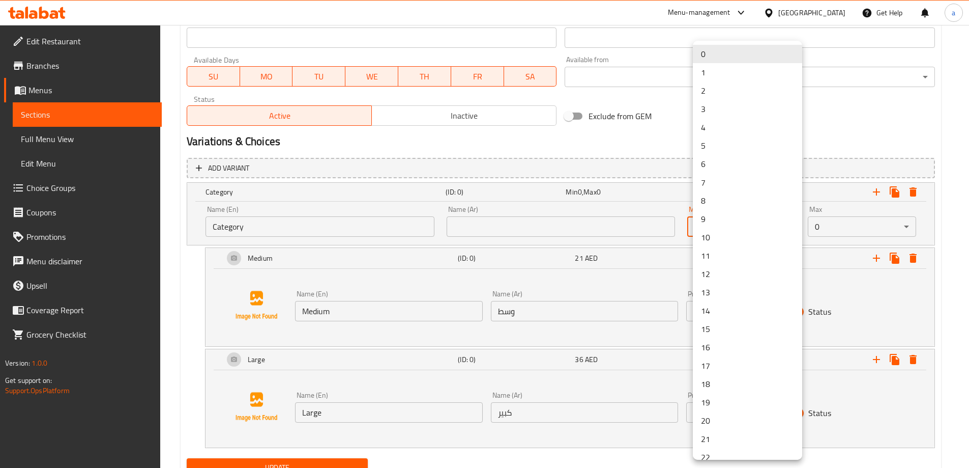
click at [725, 224] on li "9" at bounding box center [747, 219] width 109 height 18
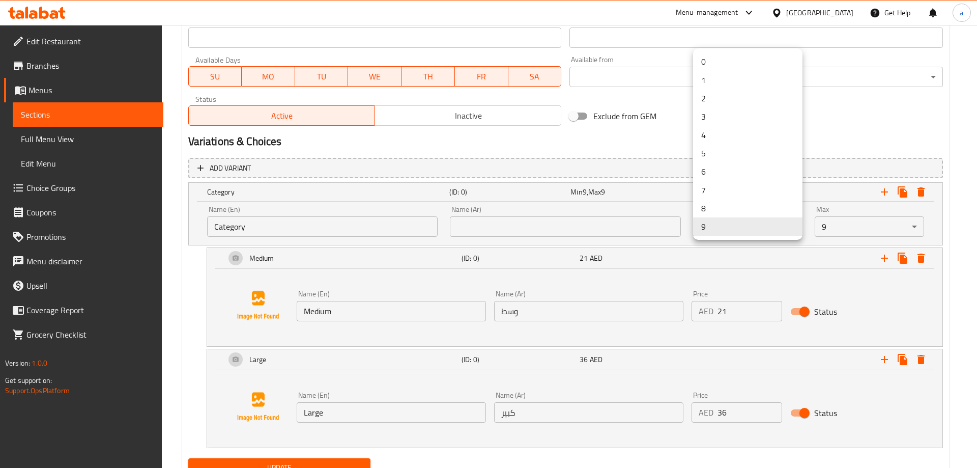
click at [724, 75] on li "1" at bounding box center [747, 80] width 109 height 18
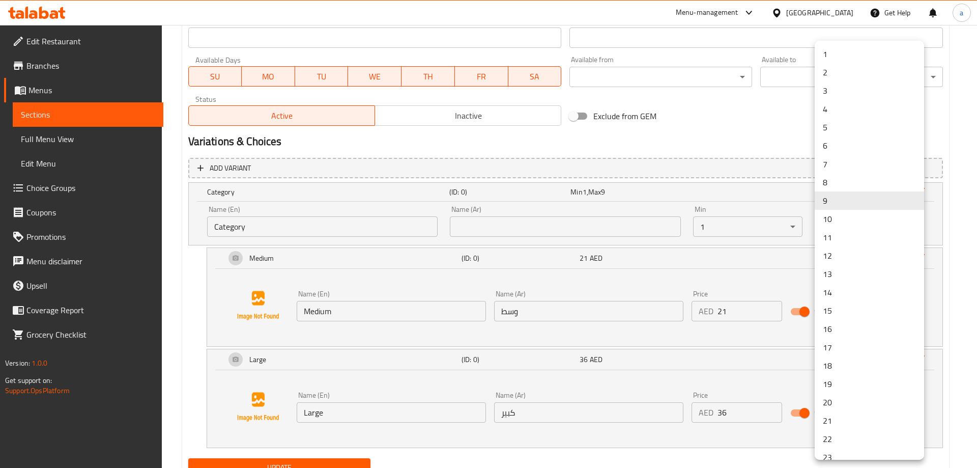
click at [831, 56] on li "1" at bounding box center [869, 54] width 109 height 18
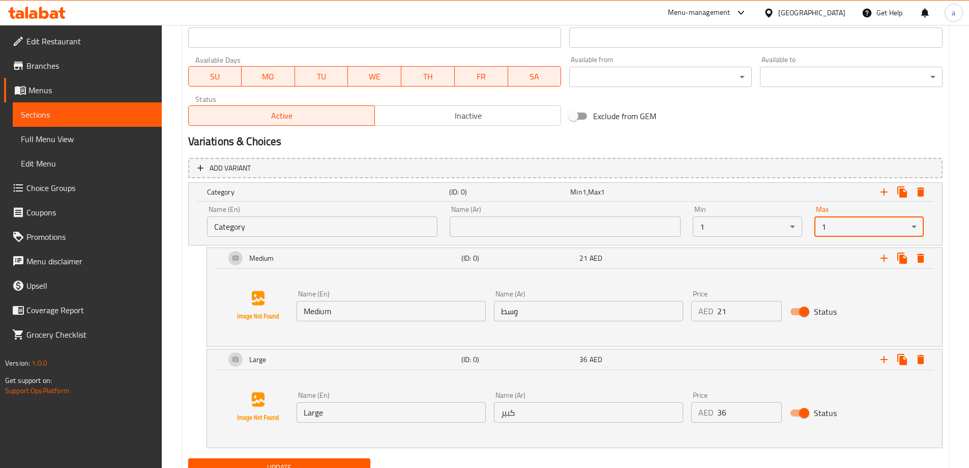
click at [246, 231] on input "Category" at bounding box center [322, 226] width 231 height 20
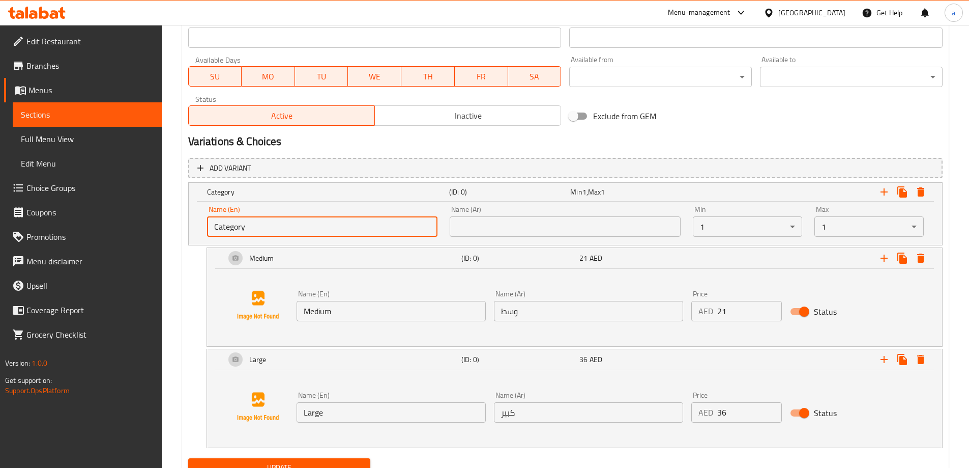
click at [246, 231] on input "Category" at bounding box center [322, 226] width 231 height 20
click at [905, 256] on icon "Expand" at bounding box center [903, 257] width 10 height 11
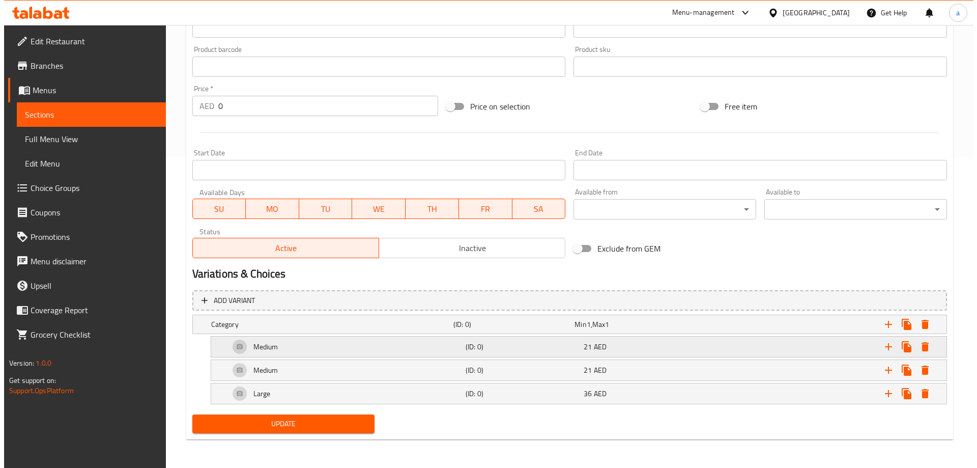
scroll to position [310, 0]
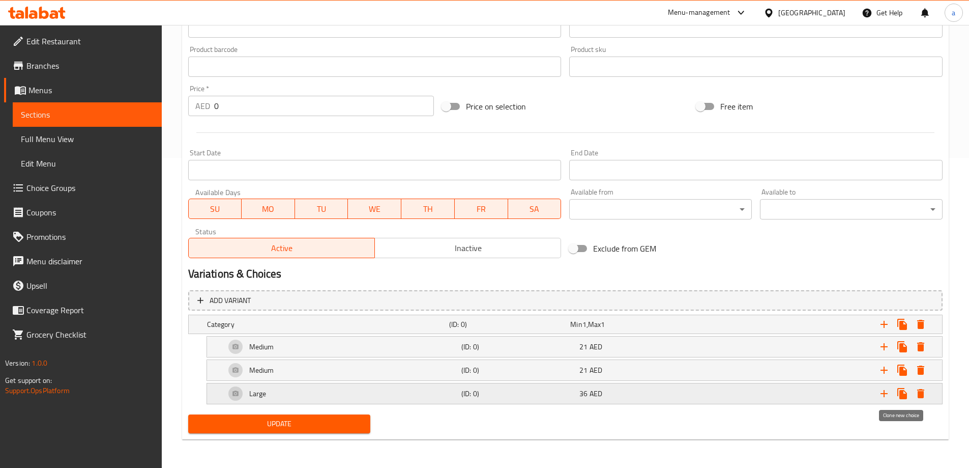
click at [904, 395] on icon "Expand" at bounding box center [903, 393] width 10 height 11
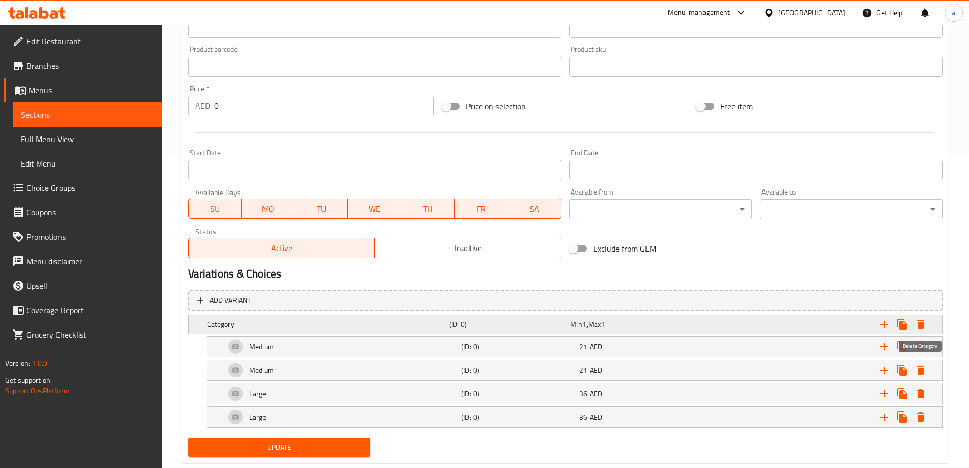
click at [925, 328] on icon "Expand" at bounding box center [921, 324] width 12 height 12
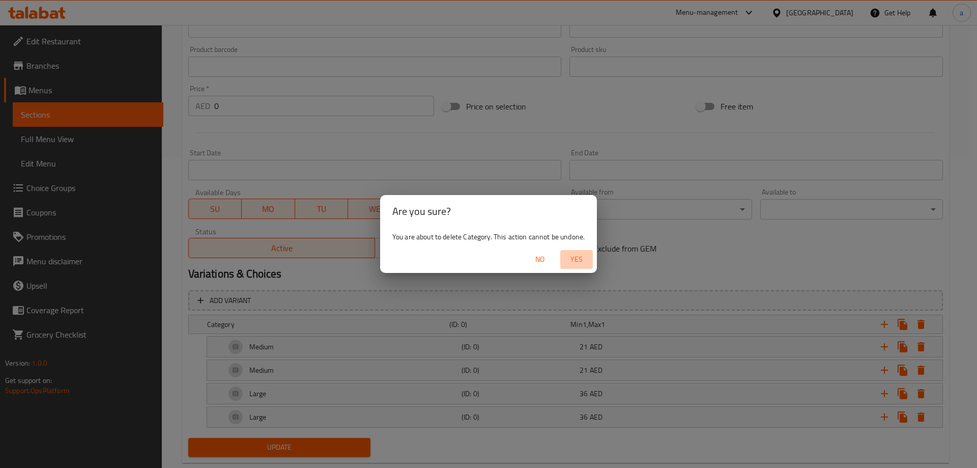
drag, startPoint x: 580, startPoint y: 262, endPoint x: 808, endPoint y: 302, distance: 231.6
click at [581, 263] on span "Yes" at bounding box center [576, 259] width 24 height 13
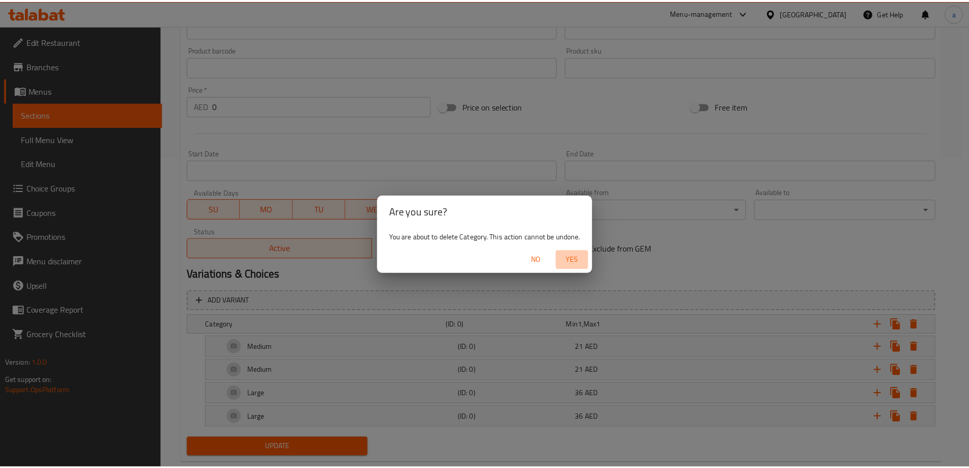
scroll to position [243, 0]
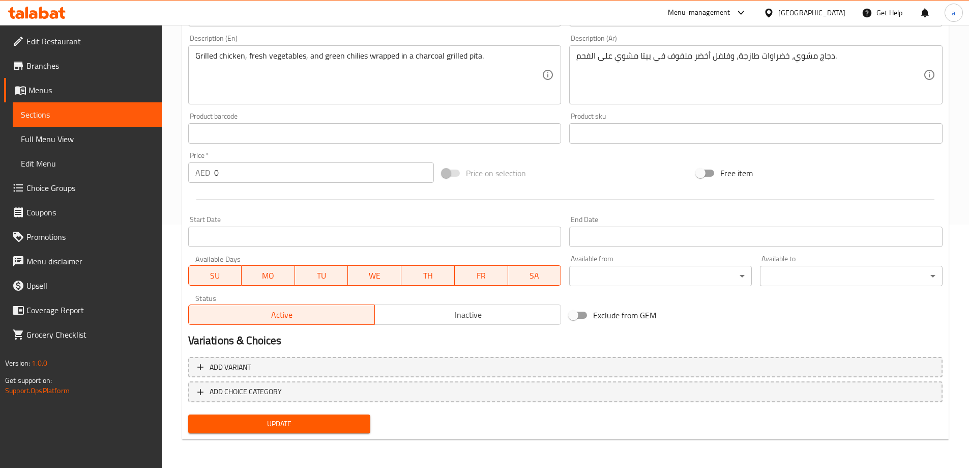
click at [208, 355] on div "Add variant ADD CHOICE CATEGORY" at bounding box center [565, 382] width 763 height 58
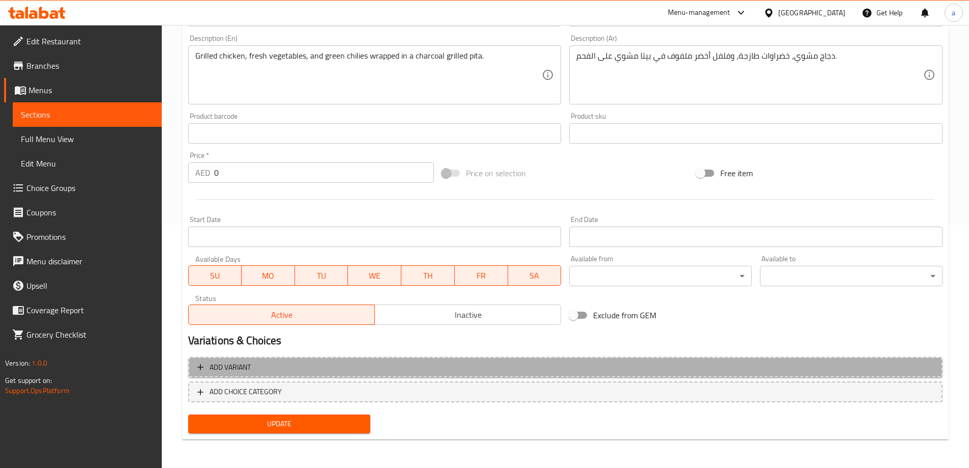
click at [213, 367] on span "Add variant" at bounding box center [230, 367] width 41 height 13
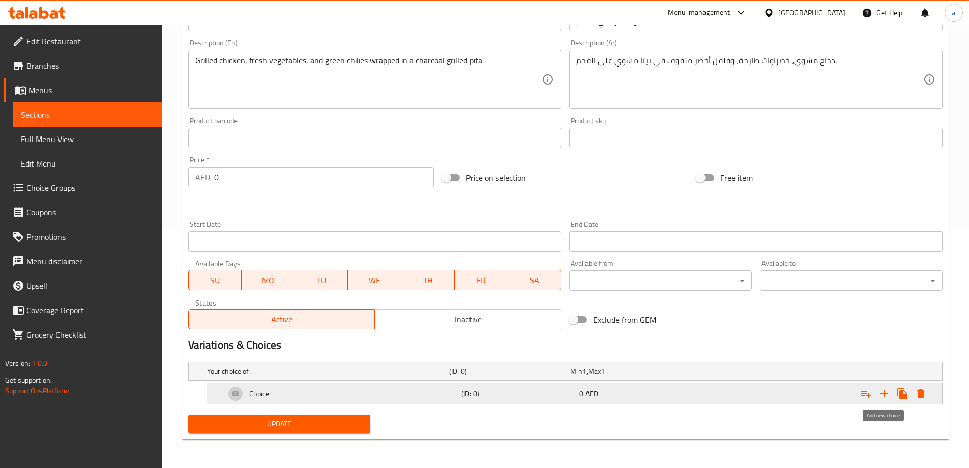
click at [883, 395] on icon "Expand" at bounding box center [884, 393] width 12 height 12
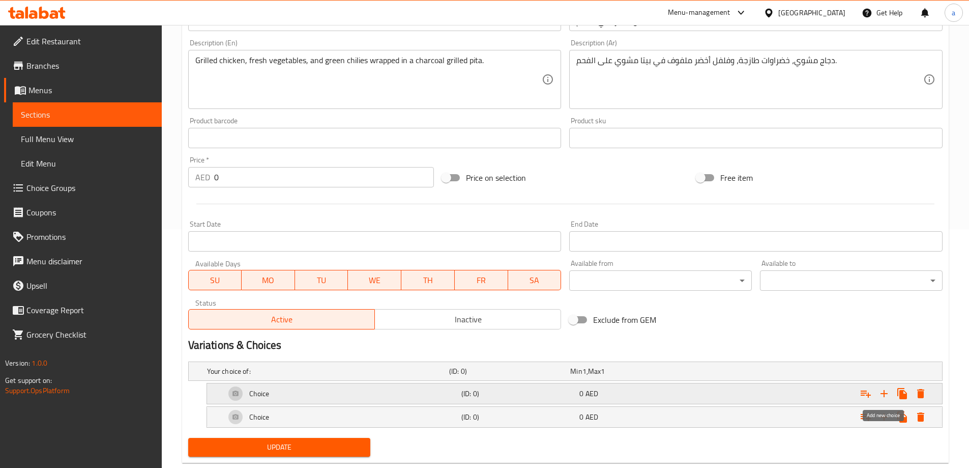
click at [884, 395] on icon "Expand" at bounding box center [884, 393] width 7 height 7
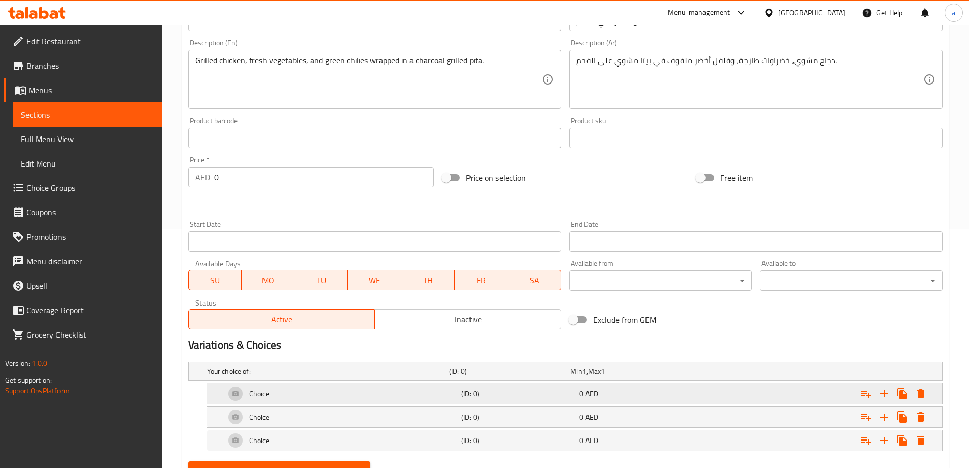
scroll to position [285, 0]
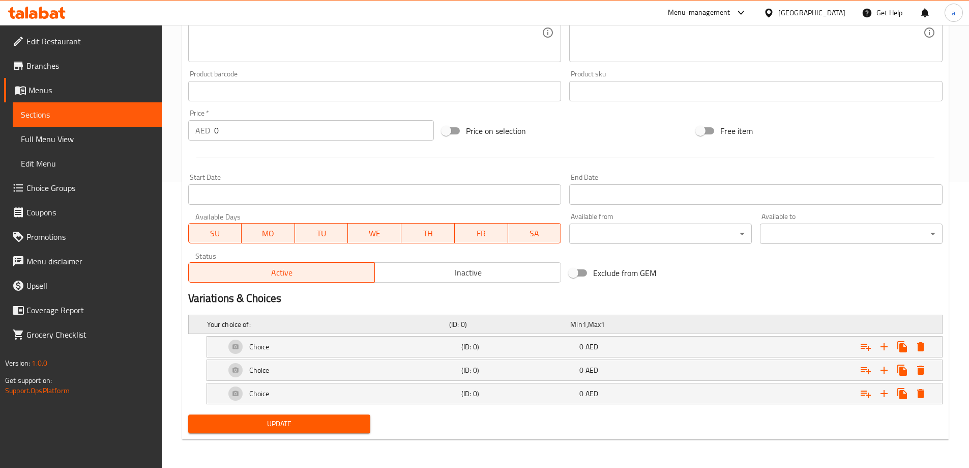
click at [302, 326] on h5 "Your choice of:" at bounding box center [326, 324] width 238 height 10
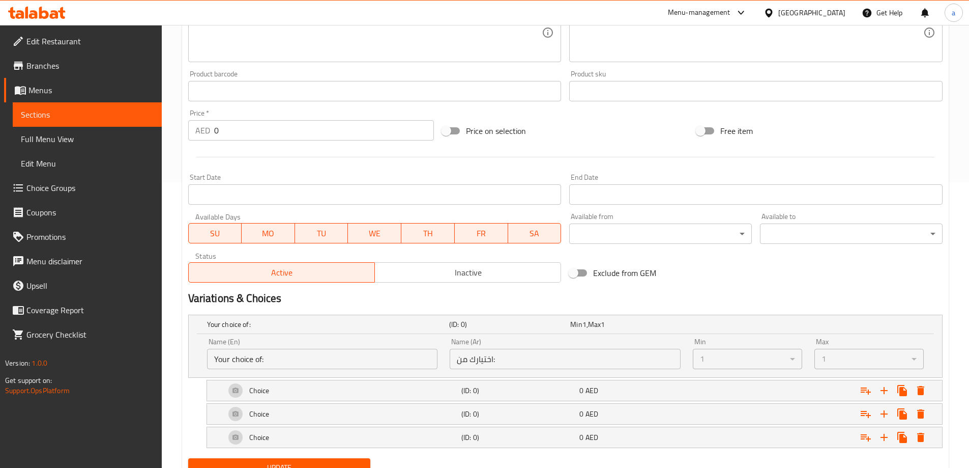
click at [275, 360] on input "Your choice of:" at bounding box center [322, 359] width 231 height 20
click at [270, 360] on input "Your choice of:" at bounding box center [322, 359] width 231 height 20
click at [256, 360] on input "Your choice of:" at bounding box center [322, 359] width 231 height 20
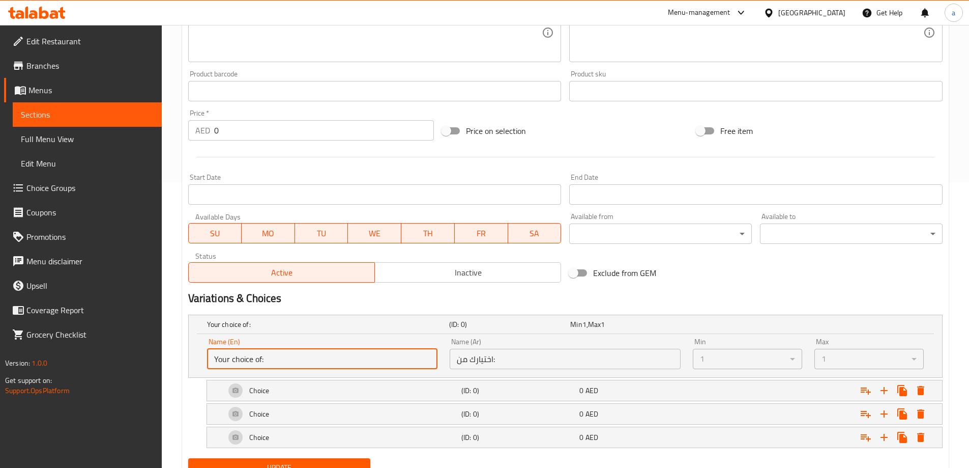
click at [256, 360] on input "Your choice of:" at bounding box center [322, 359] width 231 height 20
click at [513, 361] on input "اختيارك من:" at bounding box center [565, 359] width 231 height 20
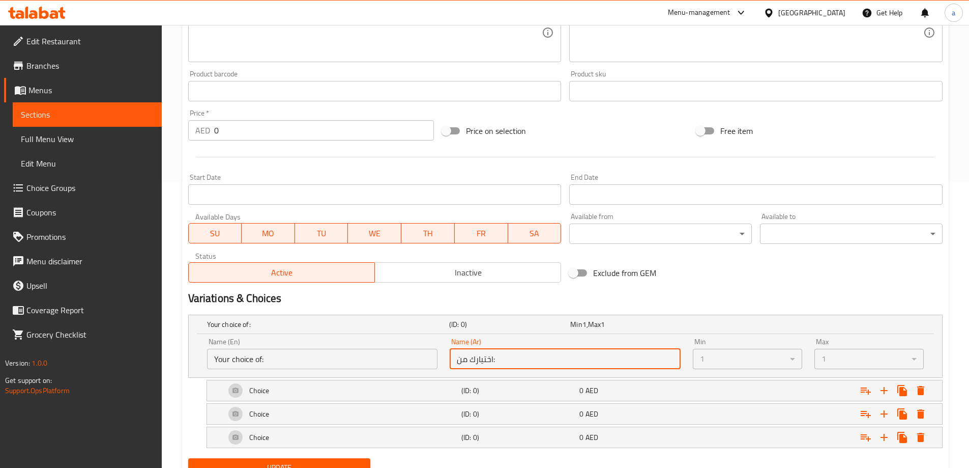
click at [473, 355] on input "اختيارك من:" at bounding box center [565, 359] width 231 height 20
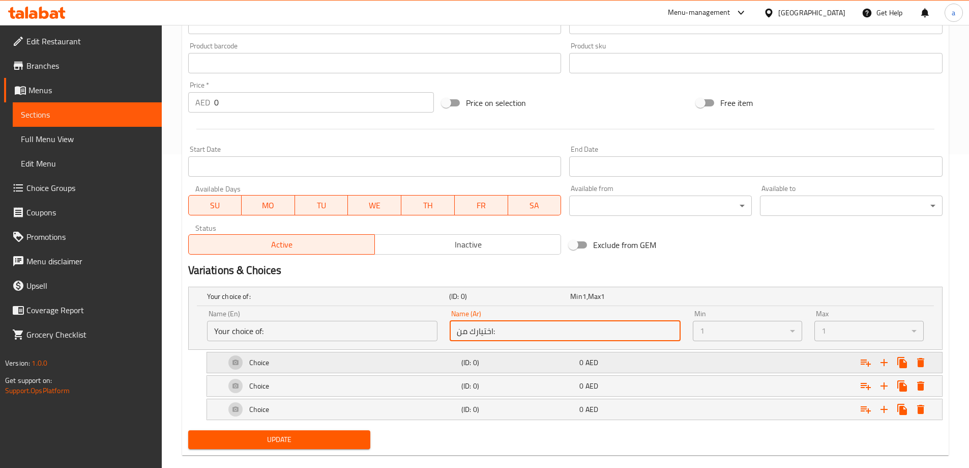
scroll to position [329, 0]
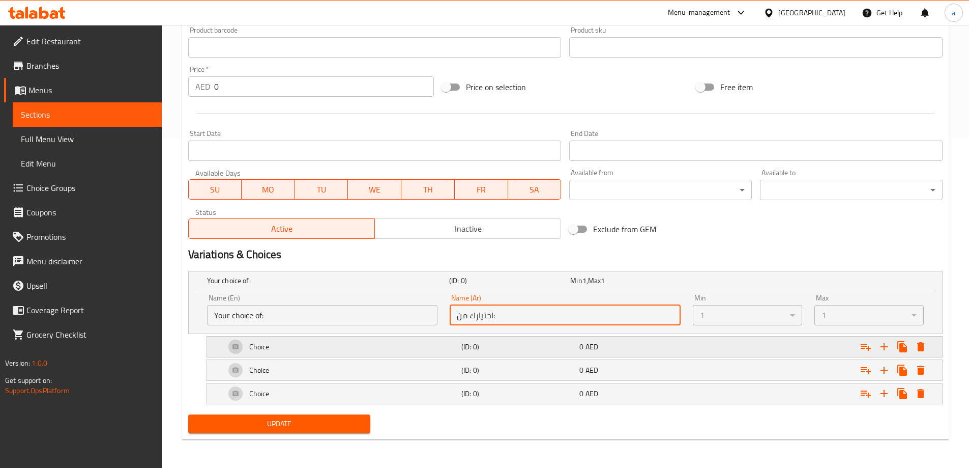
click at [279, 350] on div "Choice" at bounding box center [341, 346] width 236 height 24
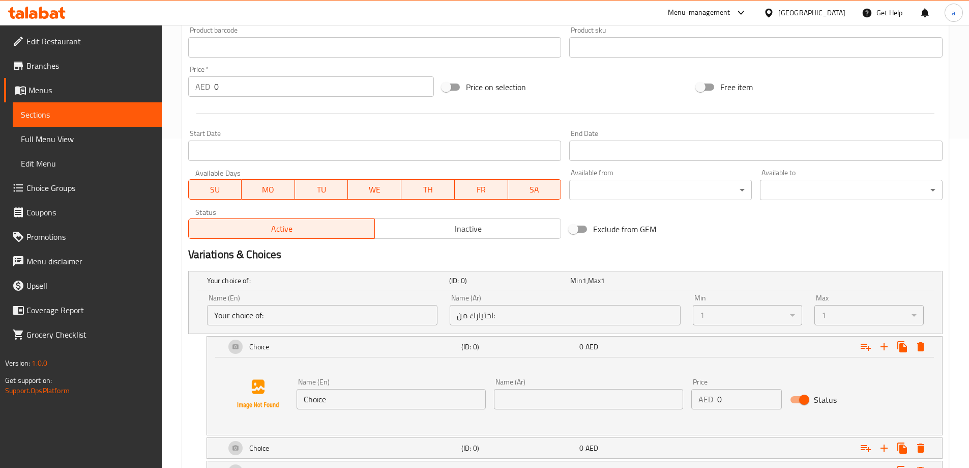
click at [355, 401] on input "Choice" at bounding box center [391, 399] width 189 height 20
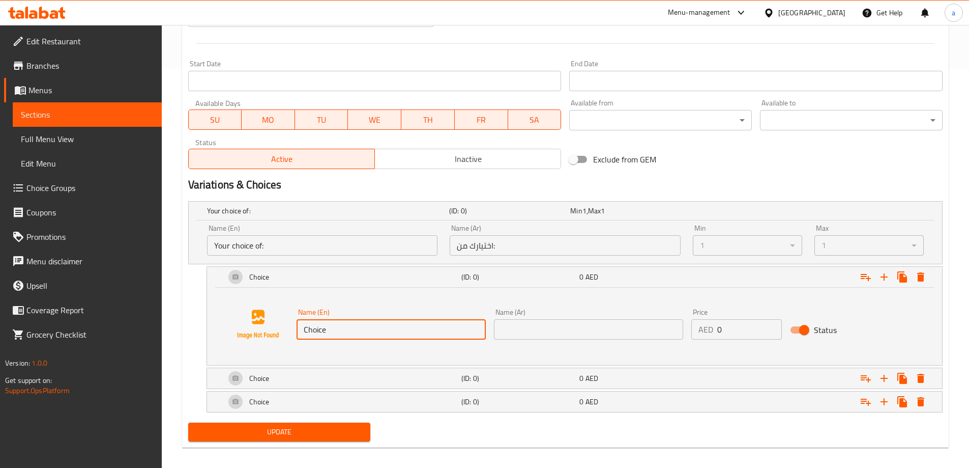
scroll to position [407, 0]
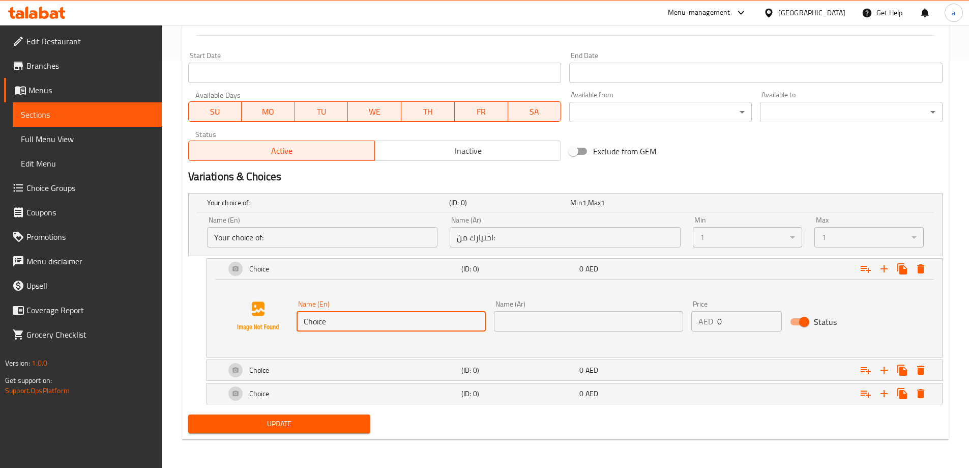
type input "m"
click at [924, 392] on icon "Expand" at bounding box center [921, 393] width 7 height 9
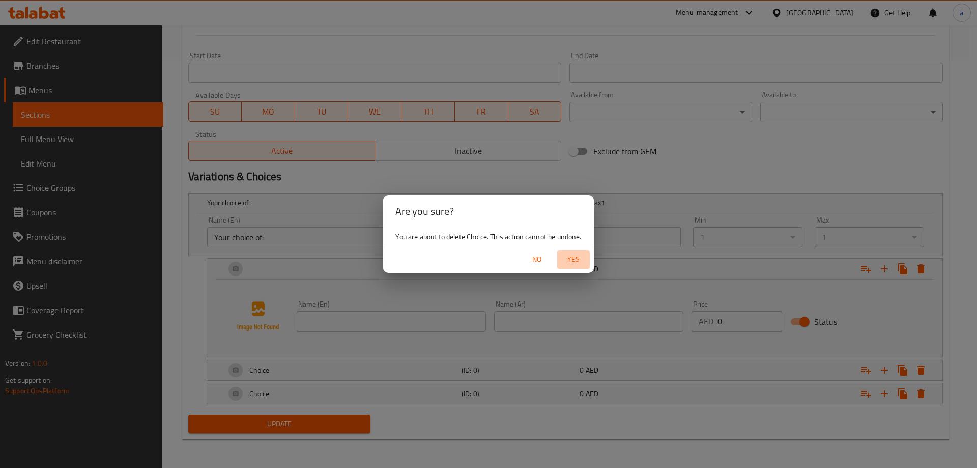
click at [574, 256] on span "Yes" at bounding box center [573, 259] width 24 height 13
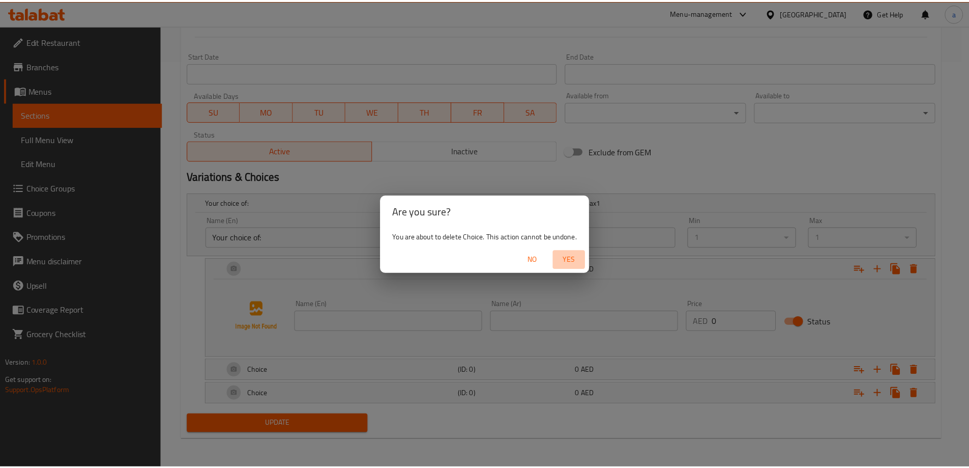
scroll to position [384, 0]
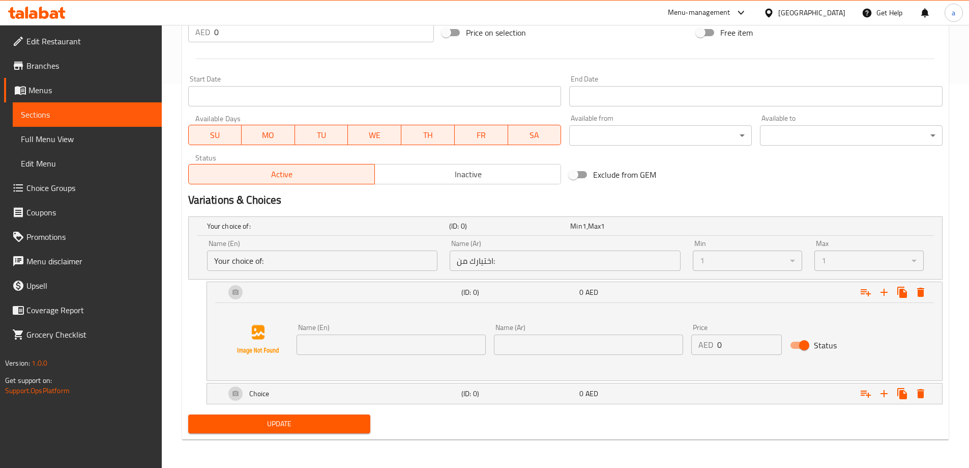
click at [405, 342] on input "text" at bounding box center [391, 344] width 189 height 20
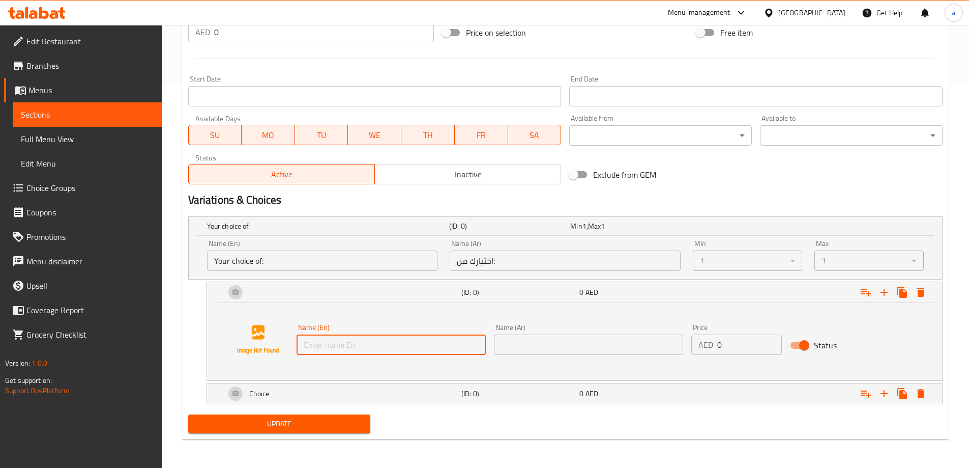
type input "Medium"
click at [559, 351] on input "text" at bounding box center [588, 344] width 189 height 20
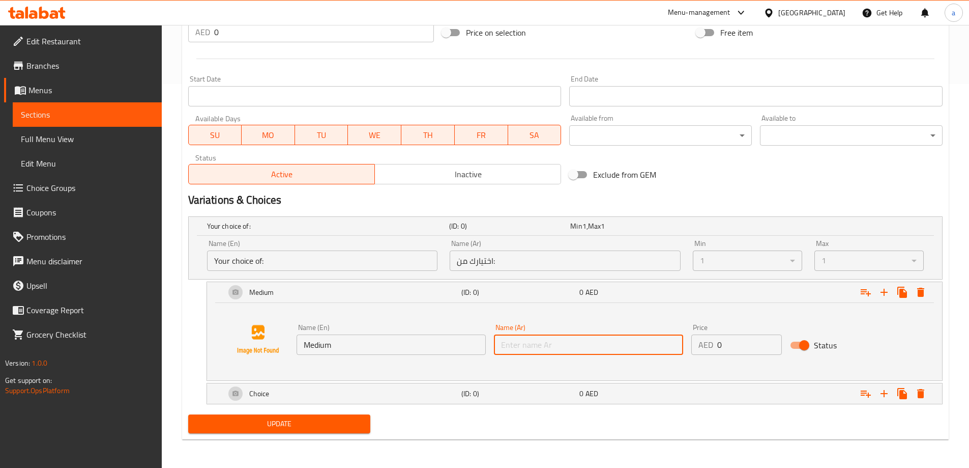
type input "وسط"
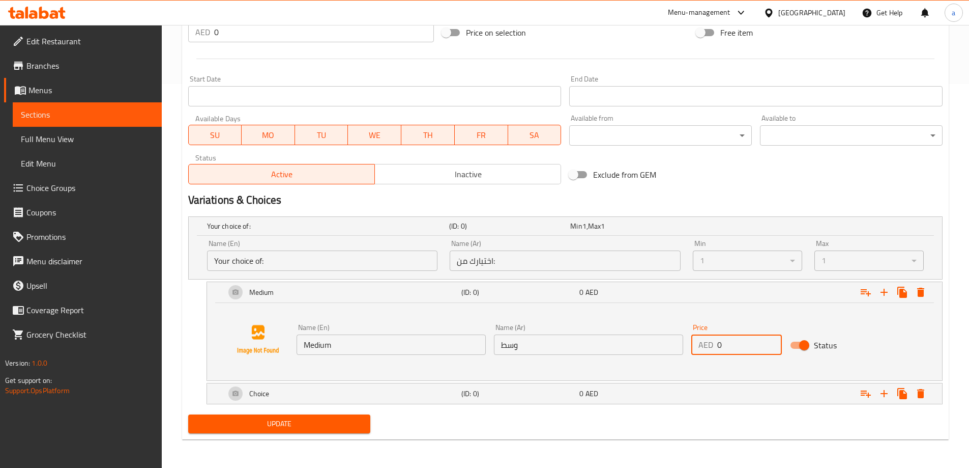
click at [739, 350] on input "0" at bounding box center [750, 344] width 65 height 20
type input "21"
click at [699, 393] on div "Expand" at bounding box center [814, 393] width 236 height 22
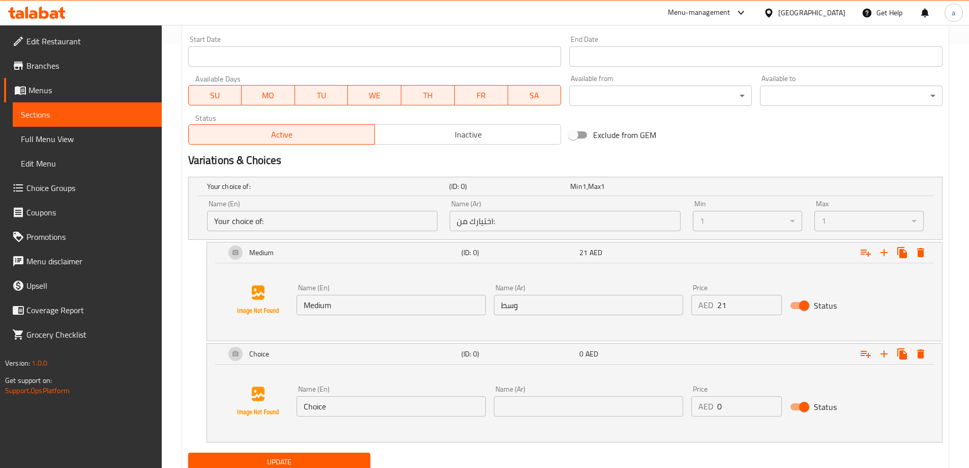
scroll to position [462, 0]
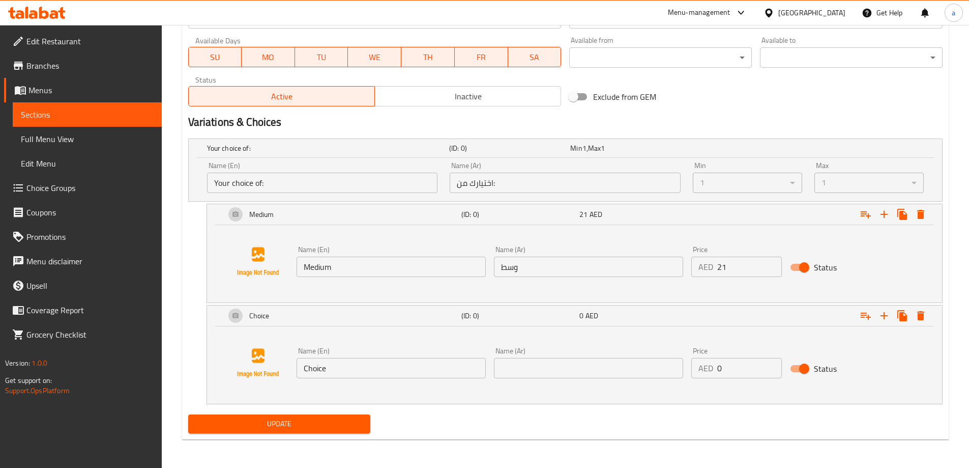
click at [330, 366] on input "Choice" at bounding box center [391, 368] width 189 height 20
type input "Large"
click at [599, 370] on input "text" at bounding box center [588, 368] width 189 height 20
type input "كبير"
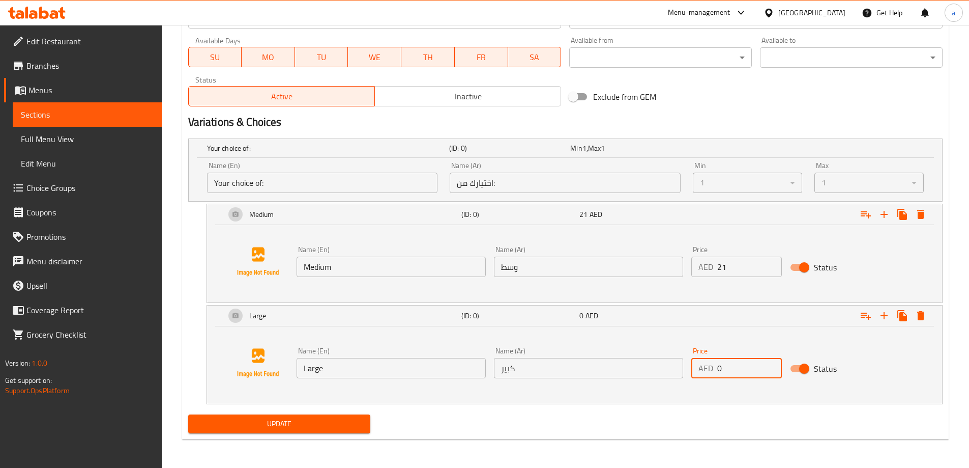
click at [732, 363] on input "0" at bounding box center [750, 368] width 65 height 20
type input "36"
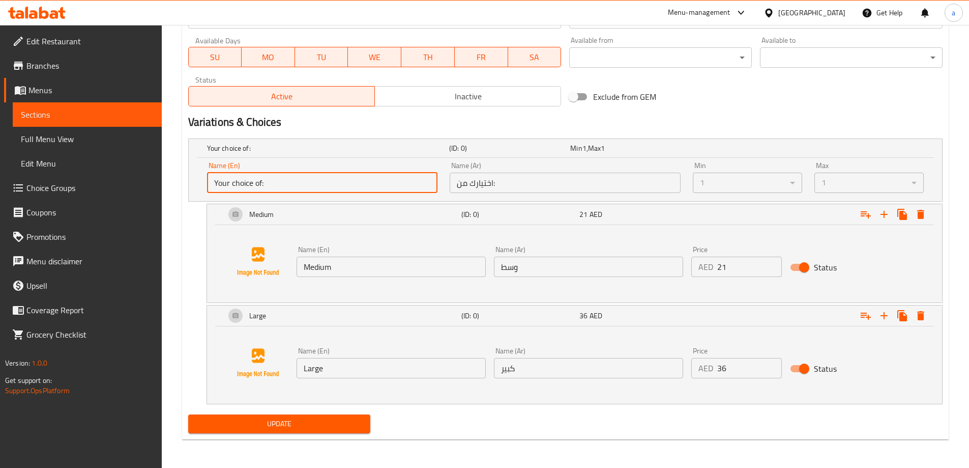
click at [239, 181] on input "Your choice of:" at bounding box center [322, 183] width 231 height 20
click at [294, 422] on span "Update" at bounding box center [279, 423] width 166 height 13
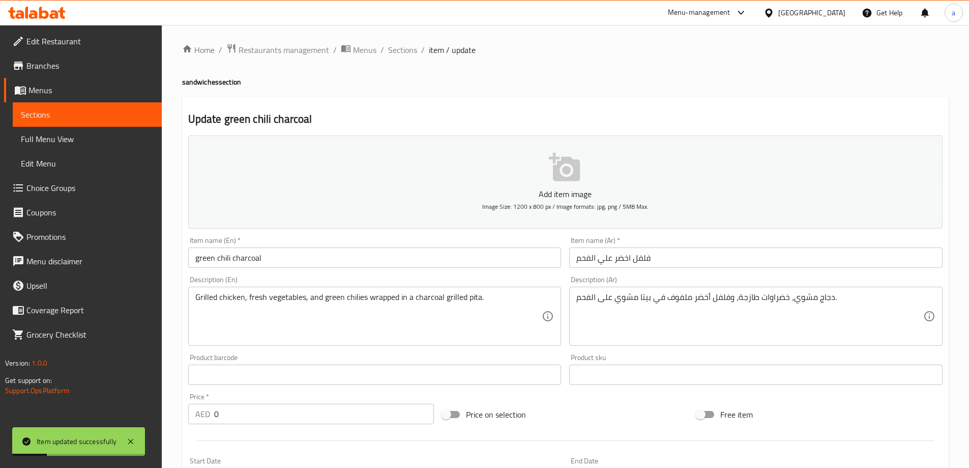
scroll to position [0, 0]
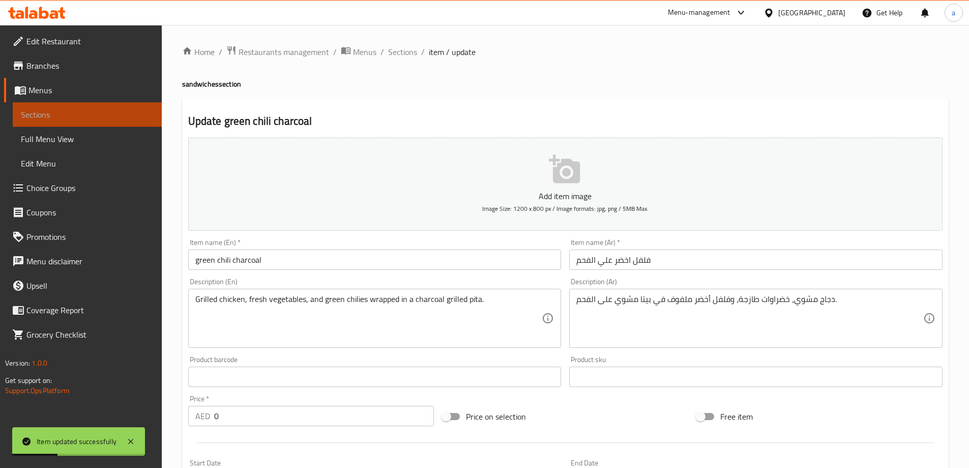
click at [34, 118] on span "Sections" at bounding box center [87, 114] width 133 height 12
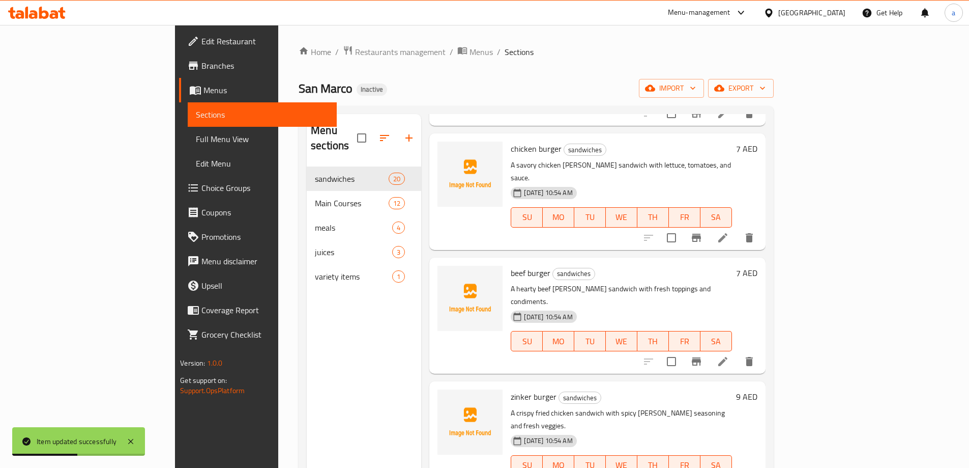
scroll to position [204, 0]
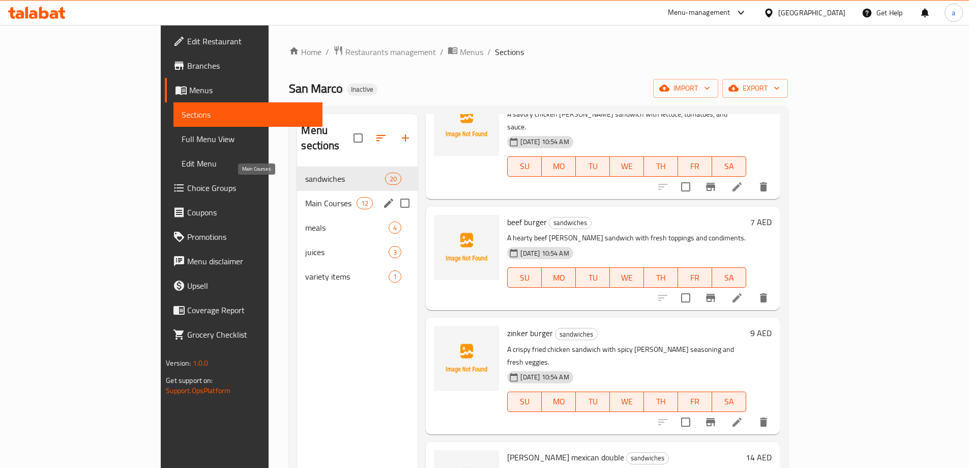
click at [305, 197] on span "Main Courses" at bounding box center [330, 203] width 51 height 12
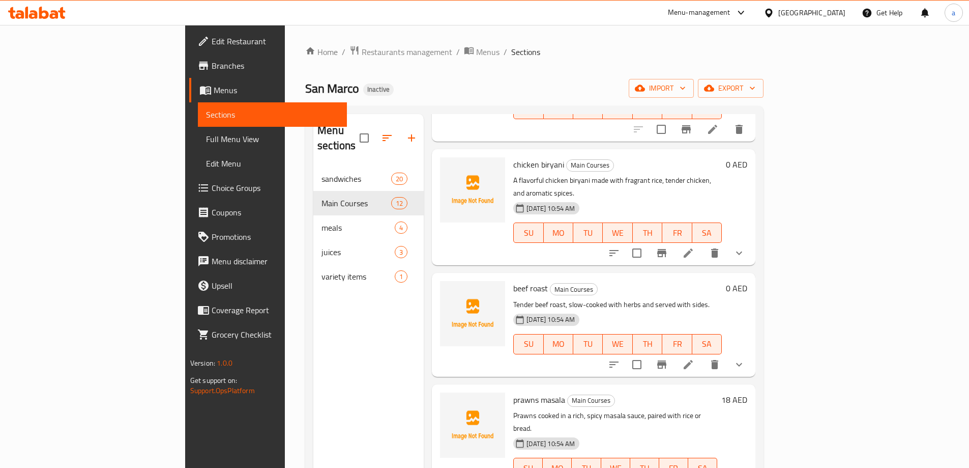
scroll to position [560, 0]
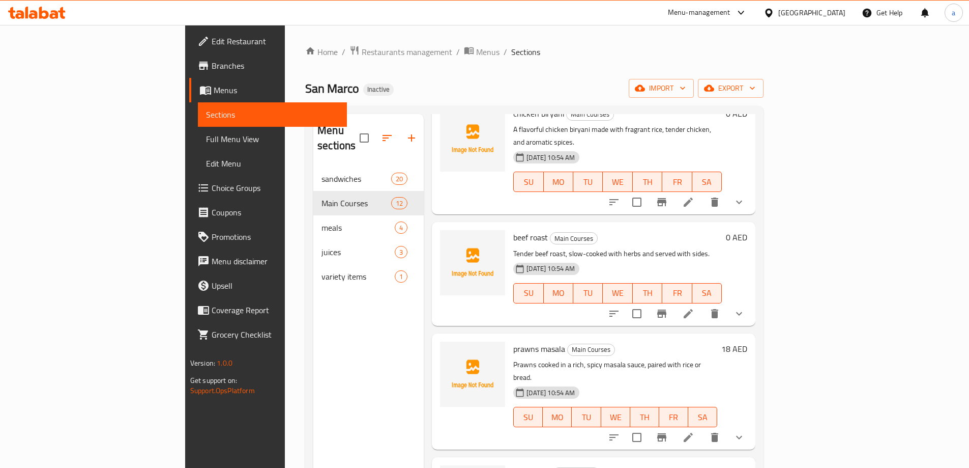
click at [695, 431] on icon at bounding box center [688, 437] width 12 height 12
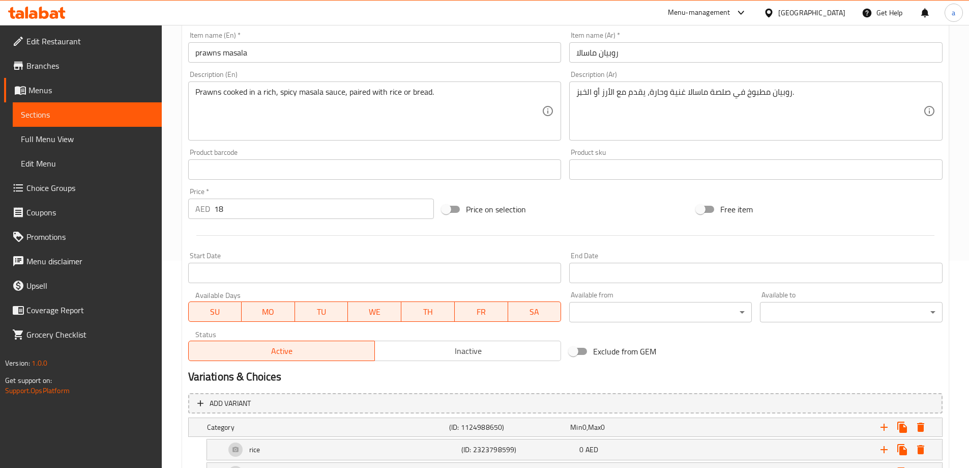
scroll to position [287, 0]
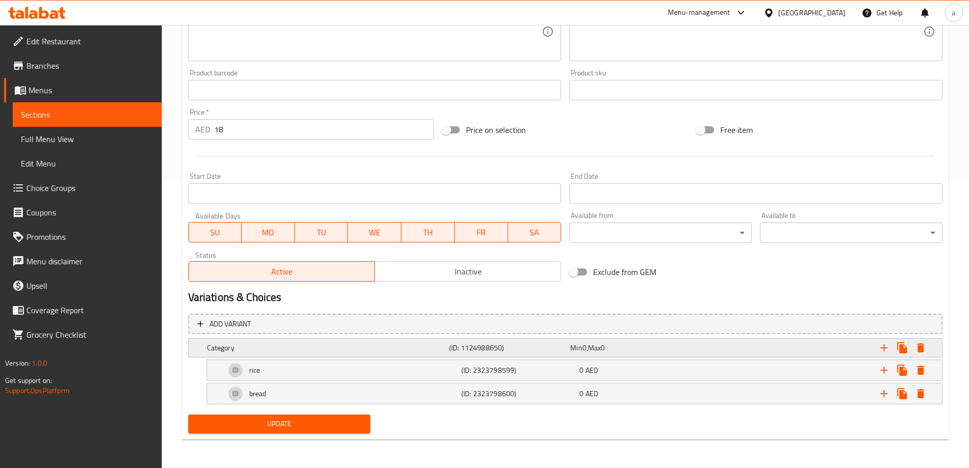
click at [267, 346] on h5 "Category" at bounding box center [326, 347] width 238 height 10
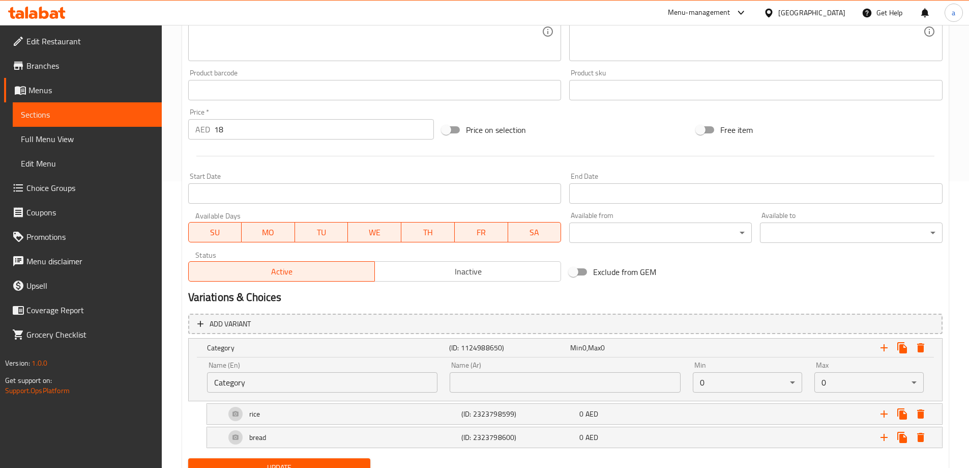
click at [253, 377] on input "Category" at bounding box center [322, 382] width 231 height 20
paste input "Your Choice Of Size:"
click at [276, 384] on input "Your Choice Of Size:" at bounding box center [322, 382] width 231 height 20
drag, startPoint x: 276, startPoint y: 384, endPoint x: 278, endPoint y: 392, distance: 8.9
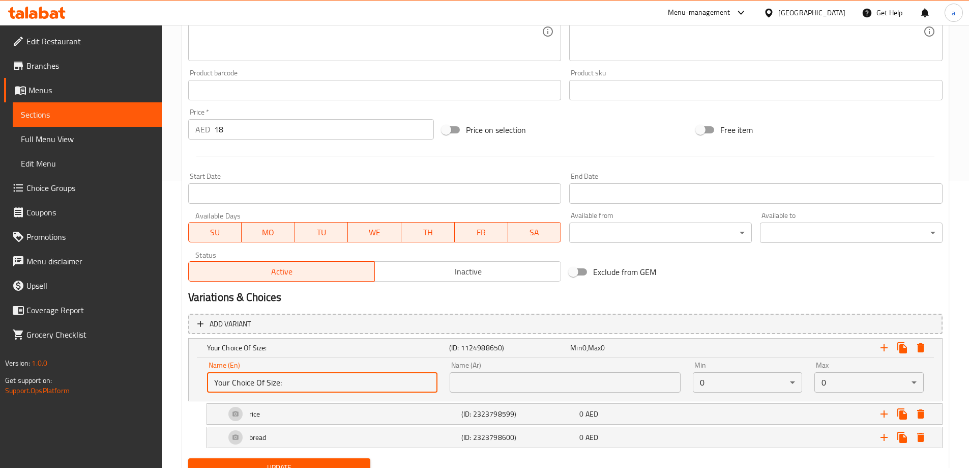
click at [276, 384] on input "Your Choice Of Size:" at bounding box center [322, 382] width 231 height 20
type input "Your Choice Of:"
click at [536, 379] on input "text" at bounding box center [565, 382] width 231 height 20
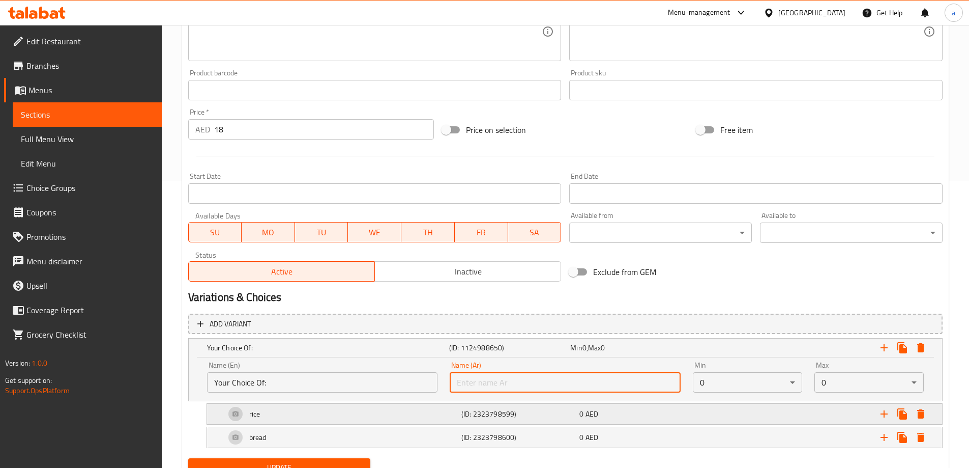
type input "اختيارك من:"
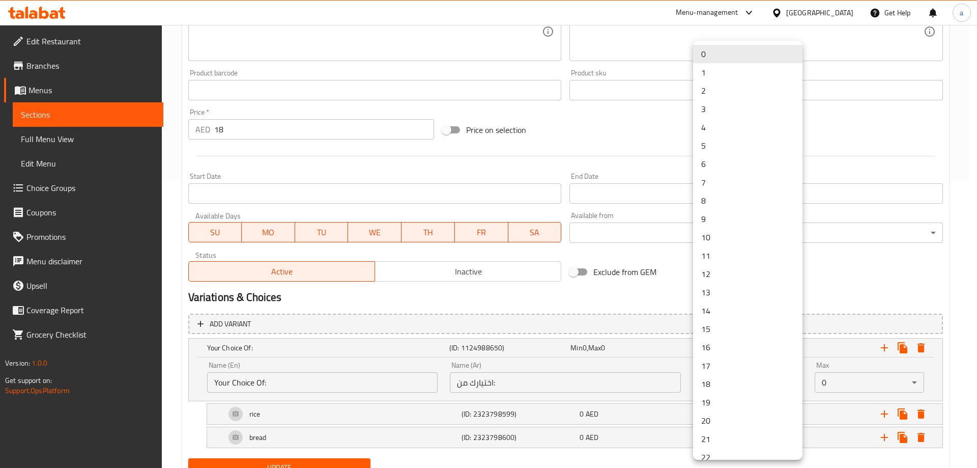
click at [721, 76] on li "1" at bounding box center [747, 72] width 109 height 18
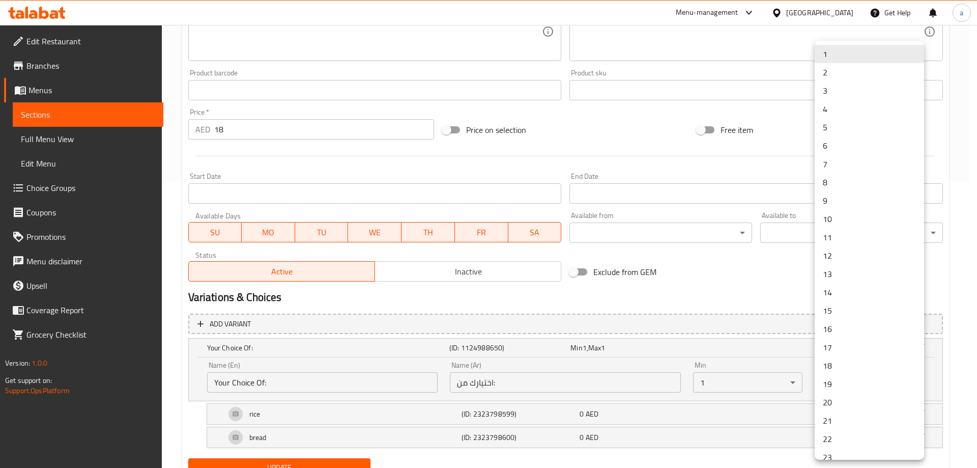
click at [837, 56] on li "1" at bounding box center [869, 54] width 109 height 18
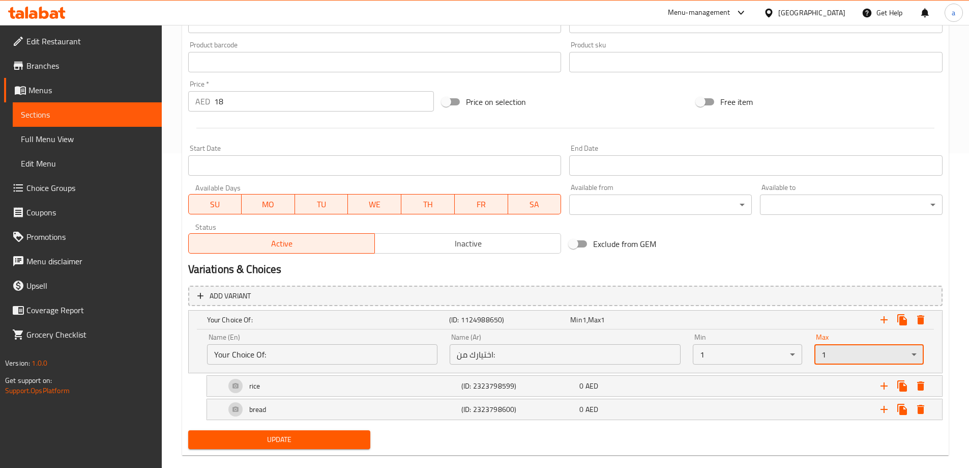
scroll to position [330, 0]
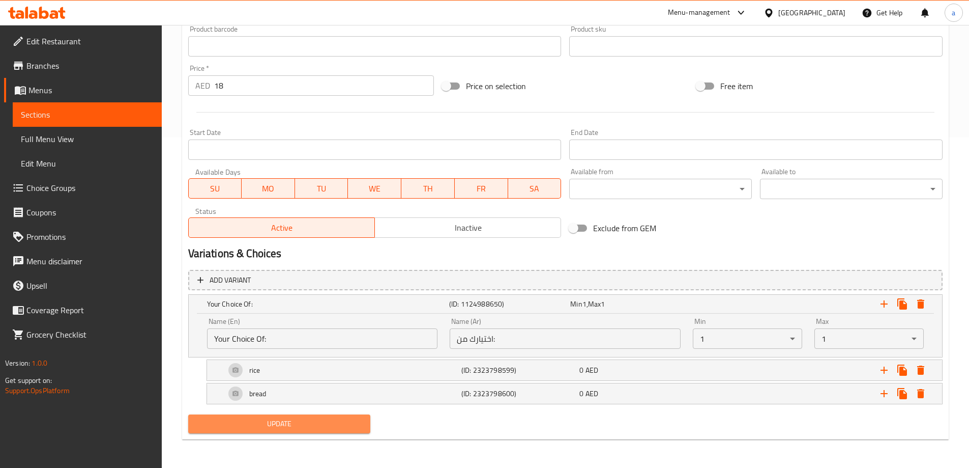
click at [287, 429] on span "Update" at bounding box center [279, 423] width 166 height 13
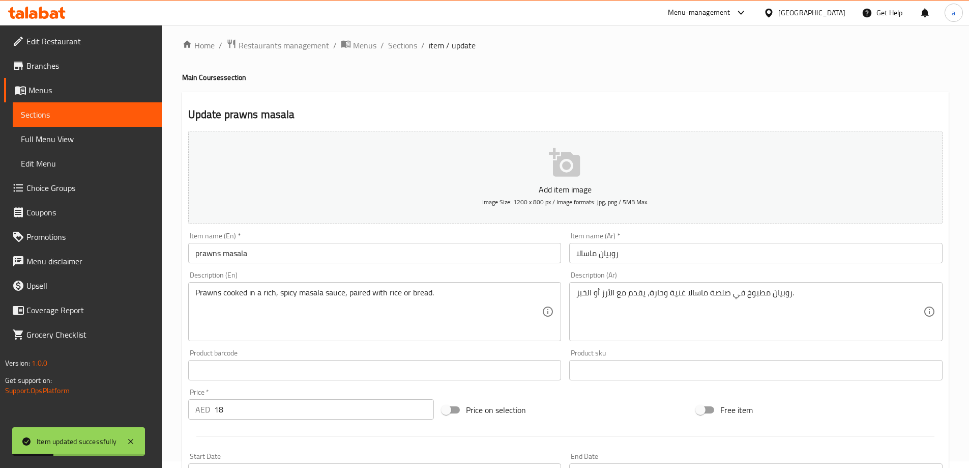
scroll to position [0, 0]
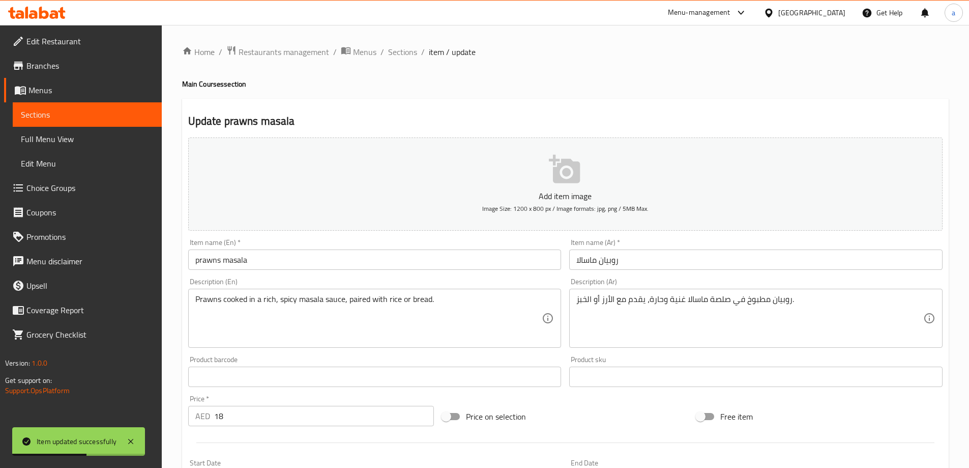
click at [405, 53] on span "Sections" at bounding box center [402, 52] width 29 height 12
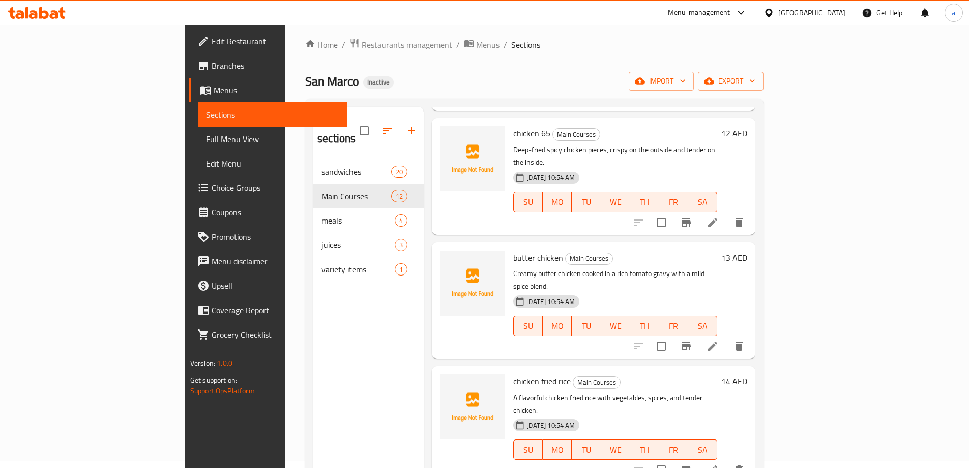
scroll to position [102, 0]
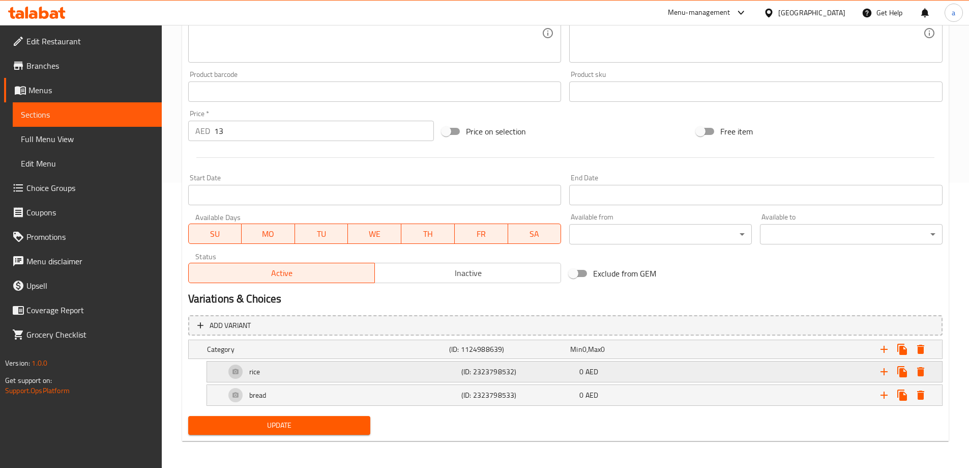
scroll to position [287, 0]
click at [267, 348] on h5 "Category" at bounding box center [326, 347] width 238 height 10
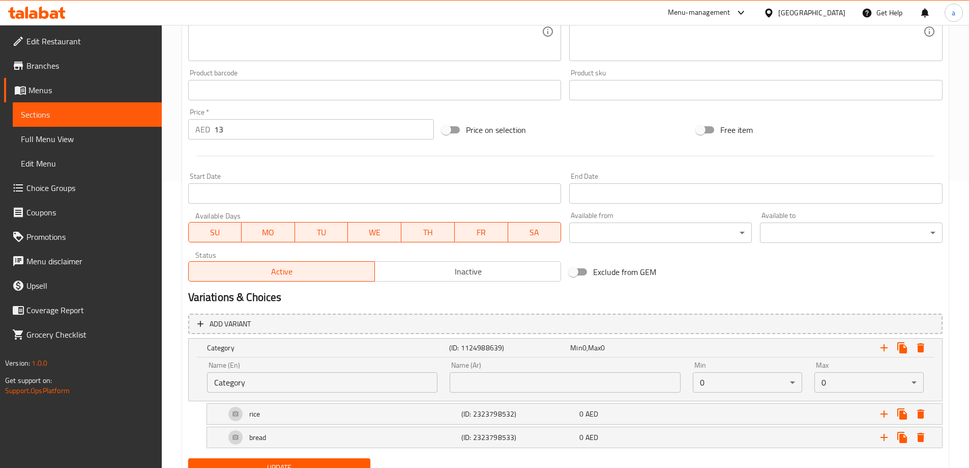
click at [262, 382] on input "Category" at bounding box center [322, 382] width 231 height 20
paste input "Your Choice Of Size:"
click at [270, 380] on input "Your Choice Of Size:" at bounding box center [322, 382] width 231 height 20
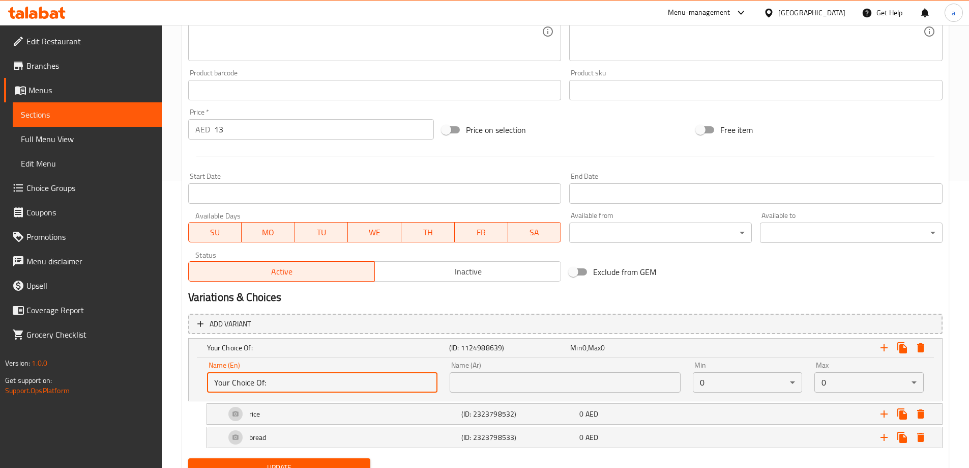
type input "Your Choice Of:"
click at [564, 387] on input "text" at bounding box center [565, 382] width 231 height 20
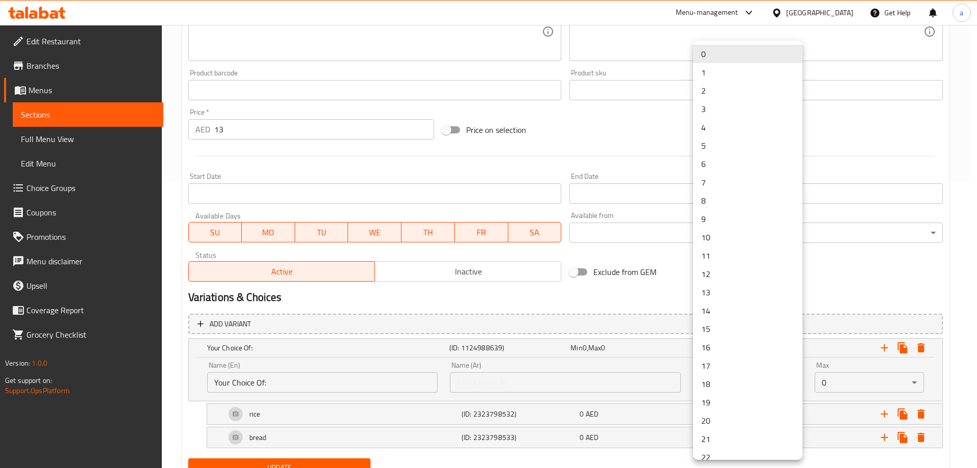
drag, startPoint x: 697, startPoint y: 70, endPoint x: 713, endPoint y: 91, distance: 26.2
click at [698, 70] on li "1" at bounding box center [747, 72] width 109 height 18
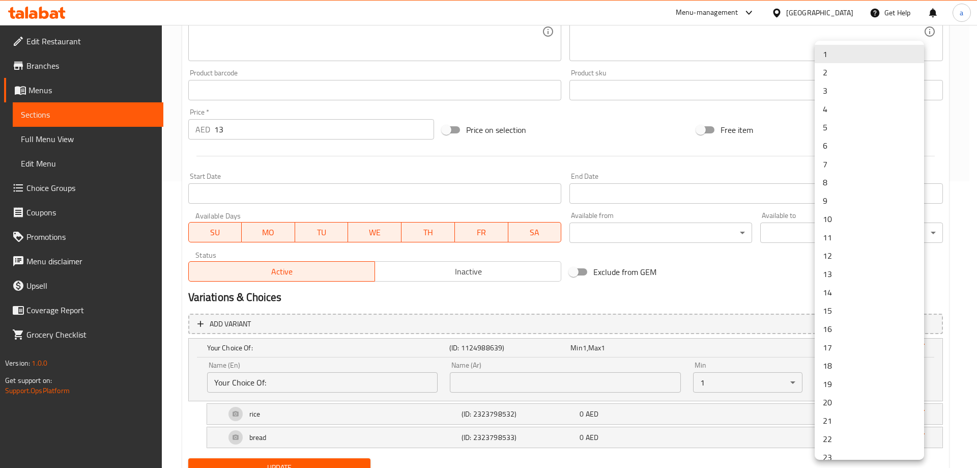
click at [638, 346] on div at bounding box center [488, 234] width 977 height 468
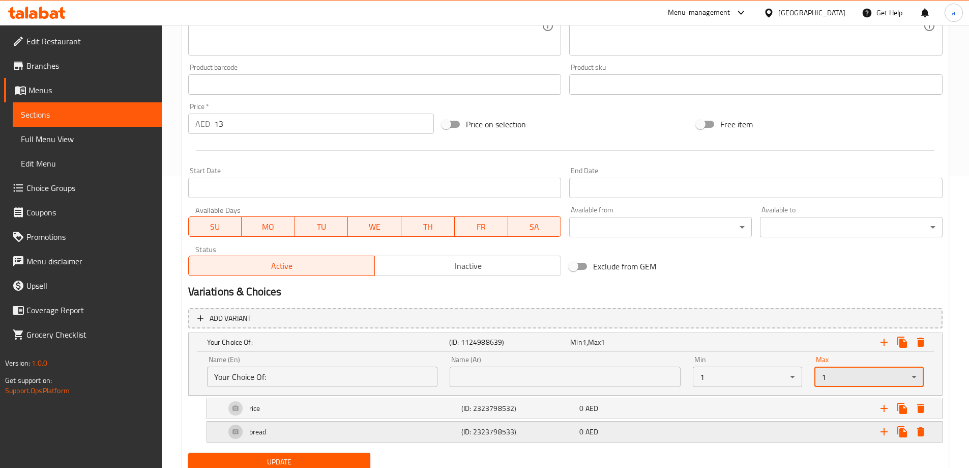
scroll to position [330, 0]
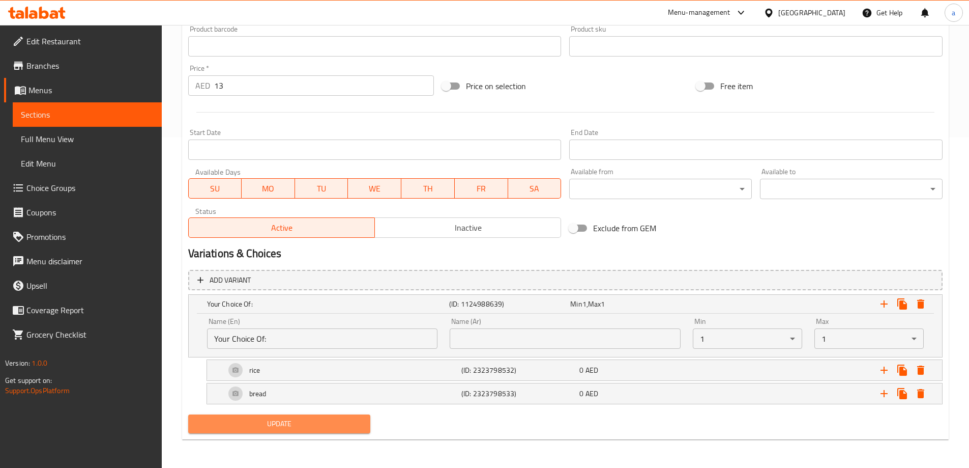
click at [281, 419] on span "Update" at bounding box center [279, 423] width 166 height 13
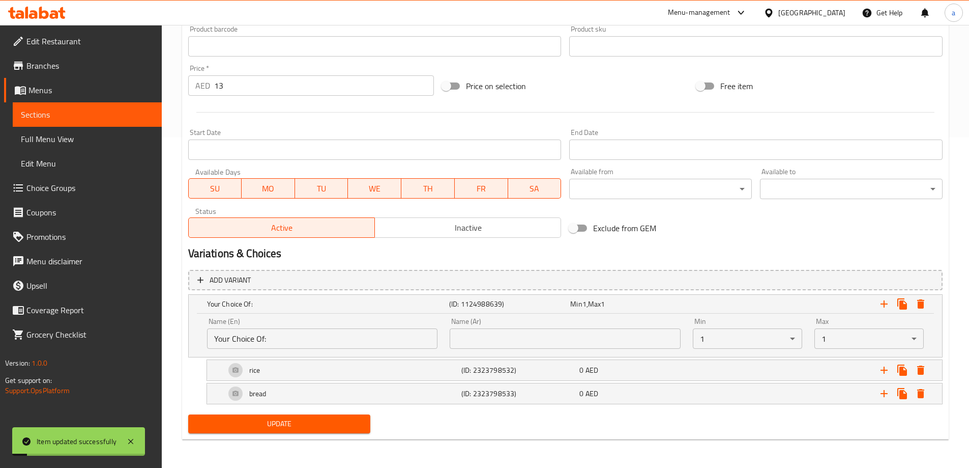
click at [35, 137] on span "Full Menu View" at bounding box center [87, 139] width 133 height 12
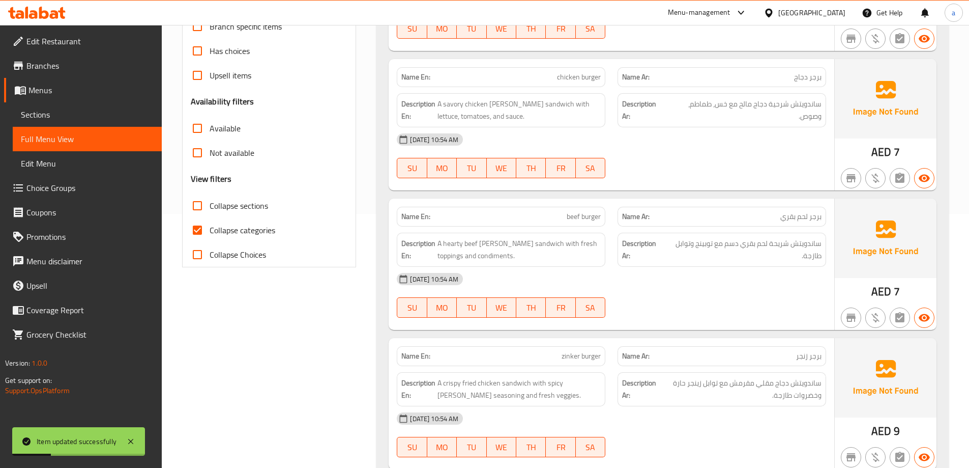
scroll to position [254, 0]
click at [202, 227] on input "Collapse categories" at bounding box center [197, 229] width 24 height 24
checkbox input "false"
click at [219, 131] on span "Available" at bounding box center [225, 128] width 31 height 12
click at [210, 131] on input "Available" at bounding box center [197, 128] width 24 height 24
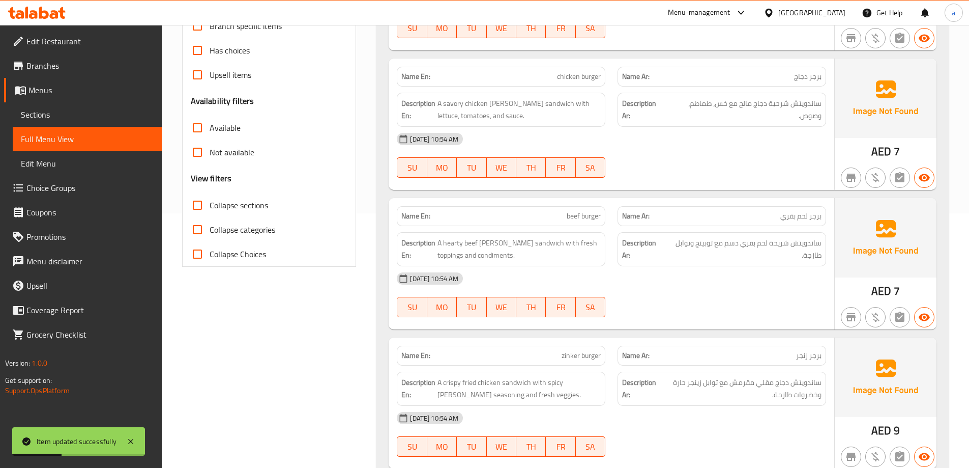
checkbox input "true"
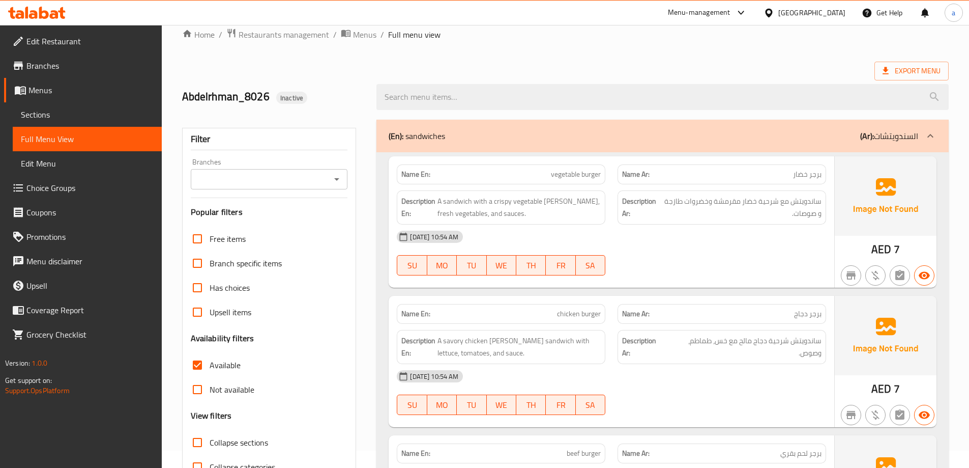
scroll to position [0, 0]
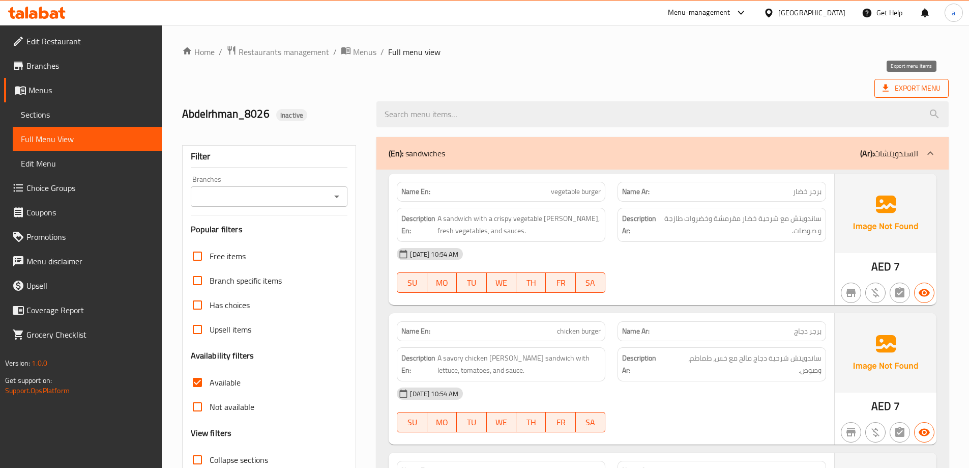
click at [919, 90] on span "Export Menu" at bounding box center [912, 88] width 58 height 13
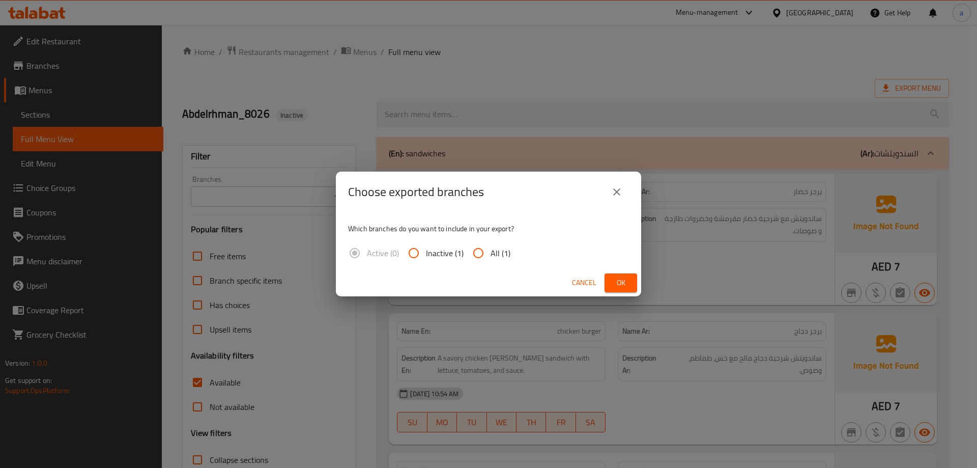
click at [473, 253] on input "All (1)" at bounding box center [478, 253] width 24 height 24
radio input "true"
click at [620, 281] on span "Ok" at bounding box center [621, 282] width 16 height 13
